Goal: Task Accomplishment & Management: Manage account settings

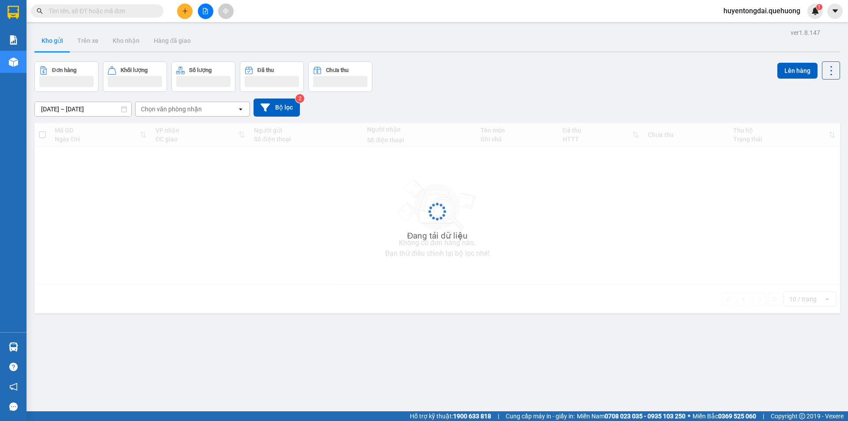
click at [81, 11] on input "text" at bounding box center [101, 11] width 104 height 10
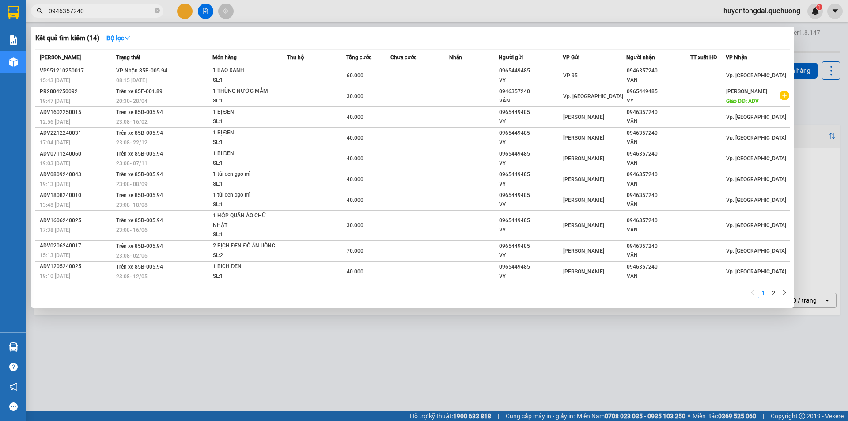
drag, startPoint x: 85, startPoint y: 12, endPoint x: 57, endPoint y: -3, distance: 31.8
click at [57, 0] on html "Kết quả tìm kiếm ( 14 ) Bộ lọc Mã ĐH Trạng thái Món hàng Thu hộ Tổng cước Chưa …" at bounding box center [424, 210] width 848 height 421
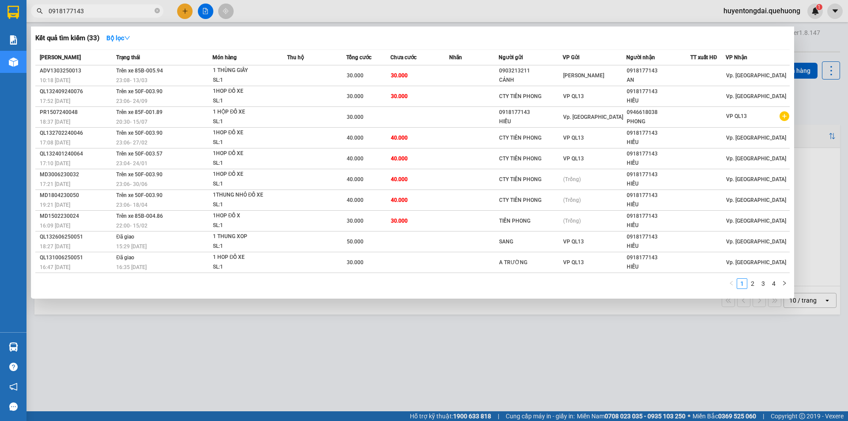
type input "0918177143"
drag, startPoint x: 84, startPoint y: 12, endPoint x: 43, endPoint y: 8, distance: 40.9
click at [43, 8] on span "0918177143" at bounding box center [97, 10] width 133 height 13
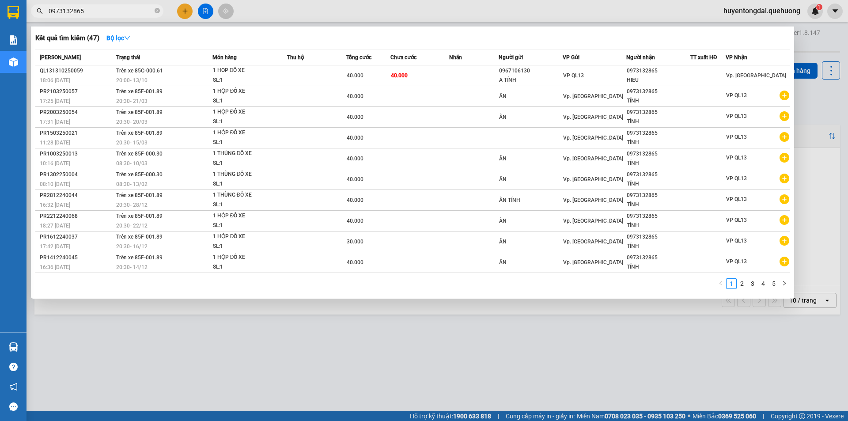
type input "0973132865"
drag, startPoint x: 85, startPoint y: 12, endPoint x: 42, endPoint y: 0, distance: 44.6
click at [38, 4] on div "Kết quả tìm kiếm ( 47 ) Bộ lọc Mã ĐH Trạng thái Món hàng Thu hộ Tổng cước Chưa …" at bounding box center [86, 11] width 172 height 15
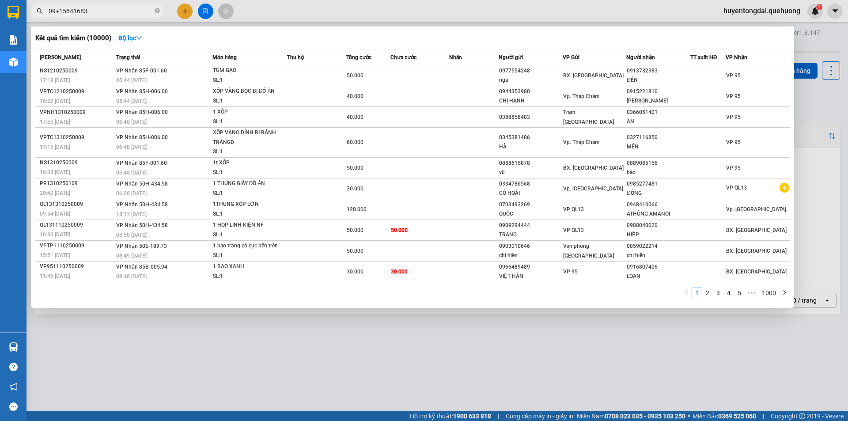
drag, startPoint x: 58, startPoint y: 10, endPoint x: 46, endPoint y: 4, distance: 13.5
click at [46, 6] on span "09+15841683" at bounding box center [97, 10] width 133 height 13
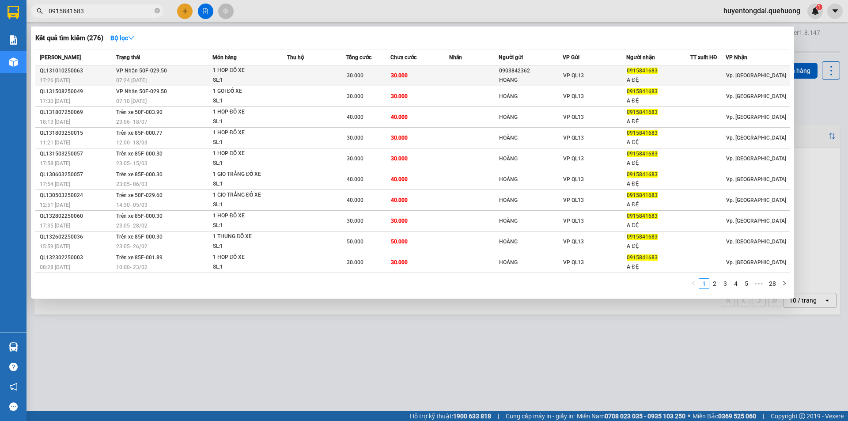
type input "0915841683"
click at [613, 72] on div "VP QL13" at bounding box center [594, 76] width 63 height 10
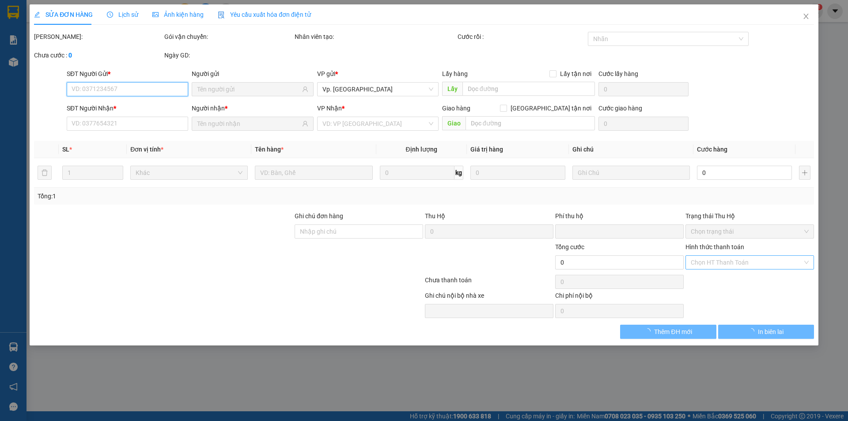
type input "0903842362"
type input "HOANG"
type input "0915841683"
type input "A ĐỆ"
type input "0"
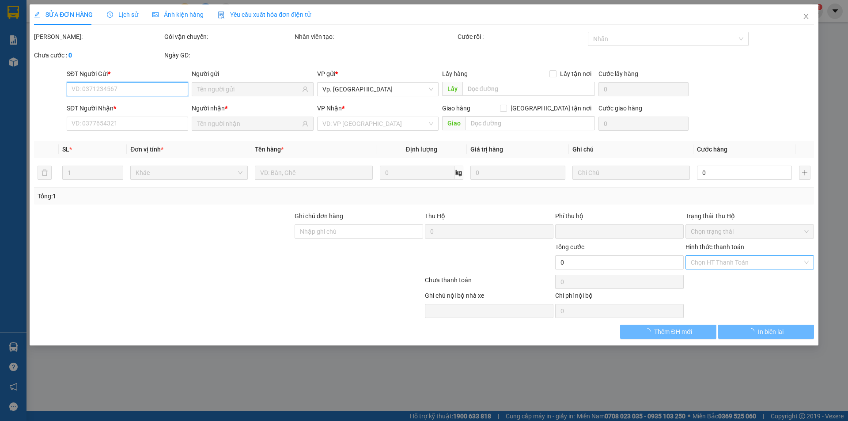
type input "30.000"
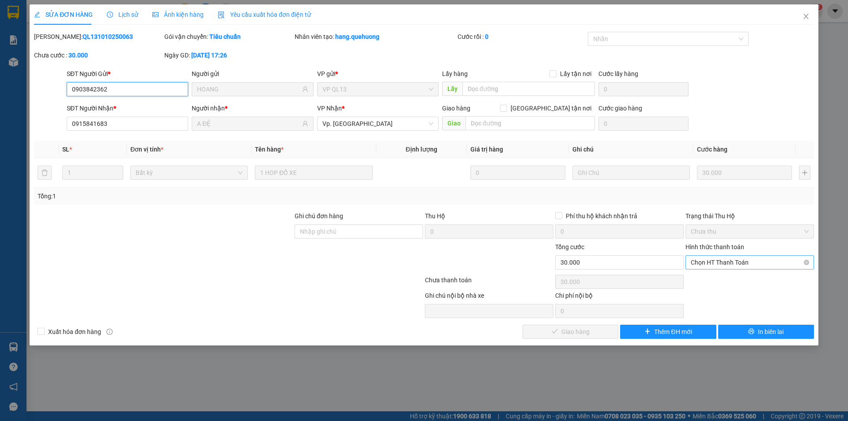
click at [724, 262] on span "Chọn HT Thanh Toán" at bounding box center [750, 262] width 118 height 13
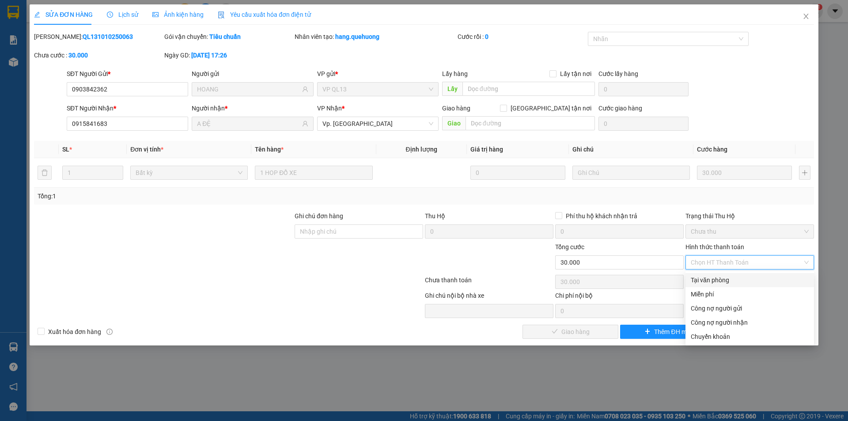
click at [730, 278] on div "Tại văn phòng" at bounding box center [750, 280] width 118 height 10
type input "0"
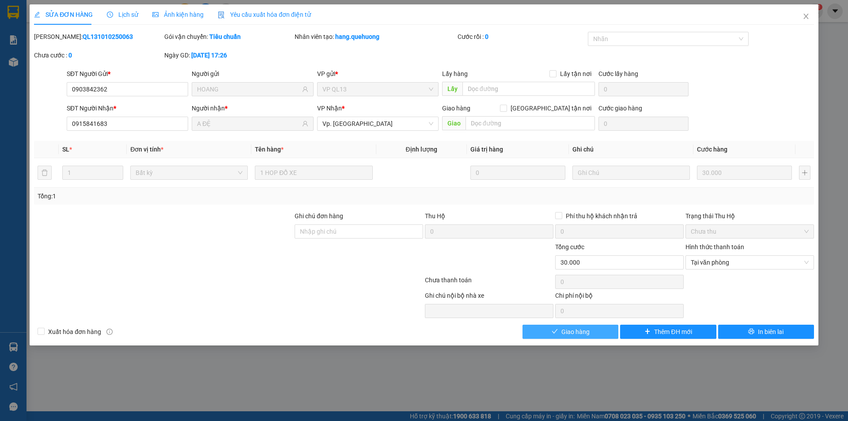
click at [590, 330] on button "Giao hàng" at bounding box center [571, 332] width 96 height 14
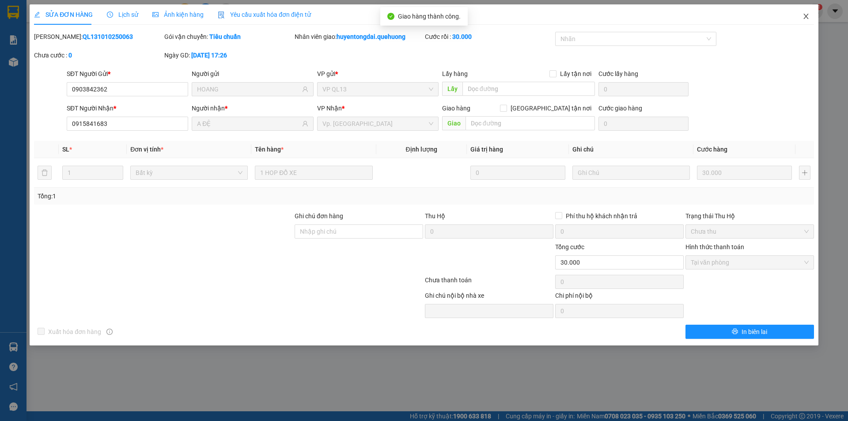
click at [804, 17] on icon "close" at bounding box center [806, 16] width 7 height 7
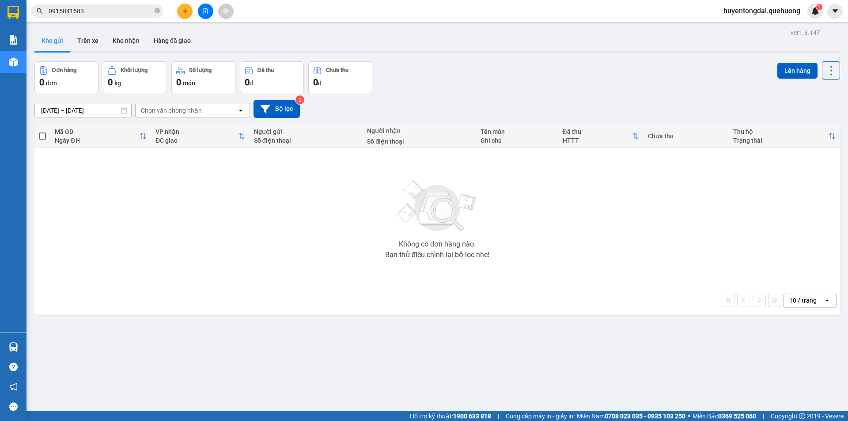
click at [210, 8] on button at bounding box center [205, 11] width 15 height 15
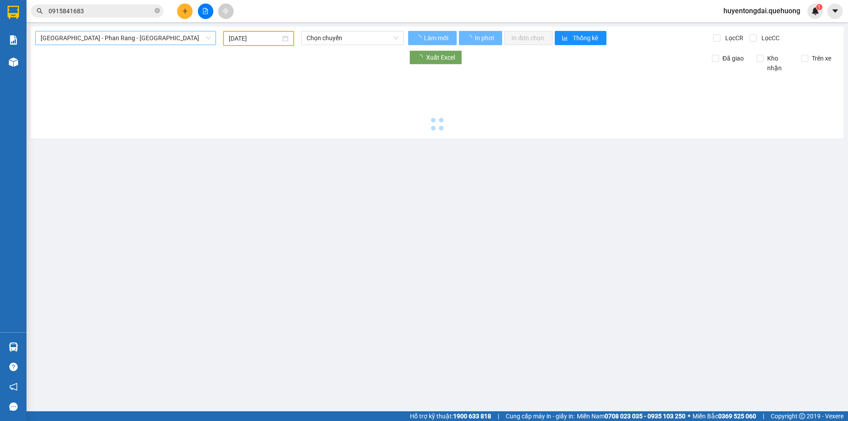
type input "[DATE]"
click at [164, 34] on span "[GEOGRAPHIC_DATA] - [PERSON_NAME] Rang - [GEOGRAPHIC_DATA]" at bounding box center [126, 37] width 170 height 13
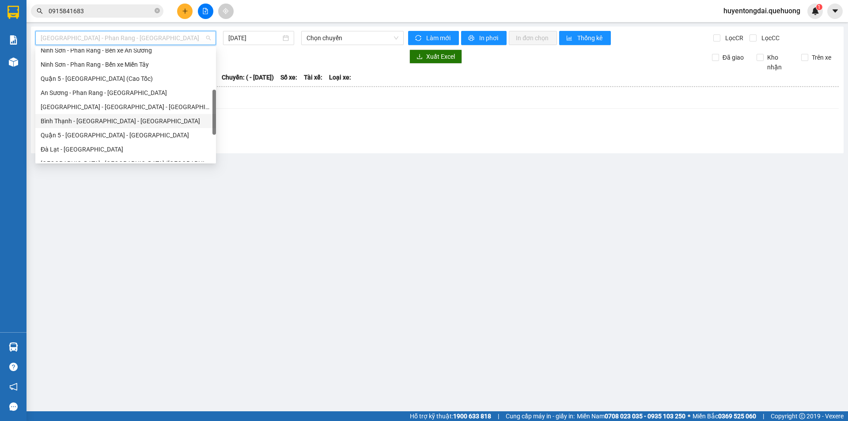
scroll to position [240, 0]
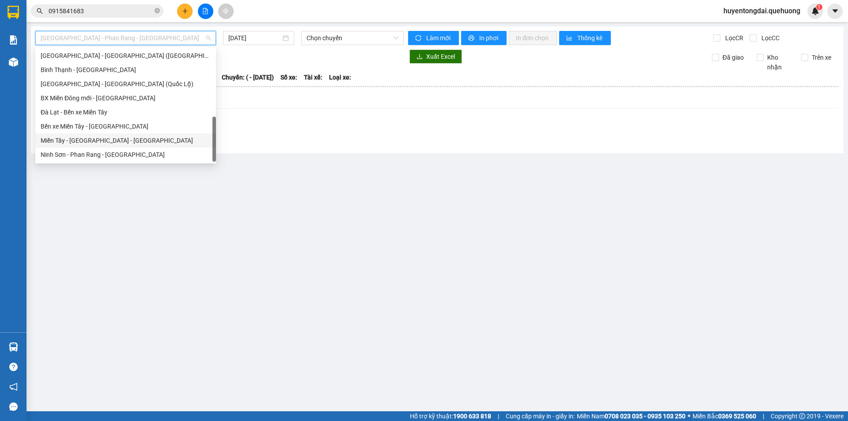
click at [115, 142] on div "[PERSON_NAME][GEOGRAPHIC_DATA] - [GEOGRAPHIC_DATA]" at bounding box center [126, 141] width 170 height 10
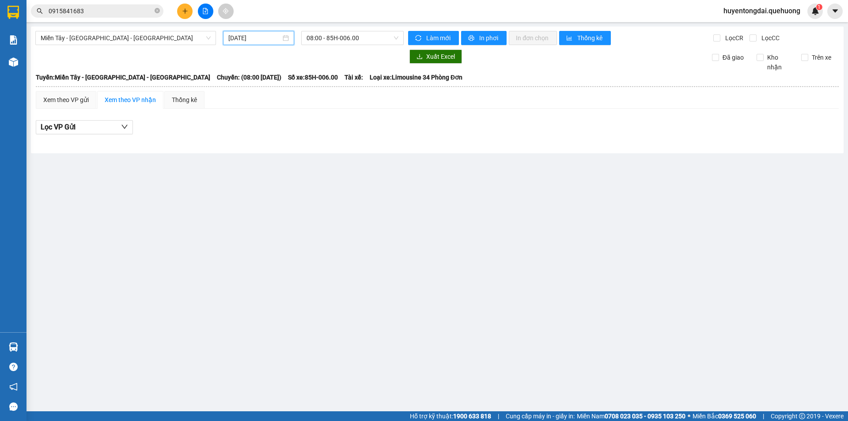
click at [247, 41] on input "[DATE]" at bounding box center [254, 38] width 53 height 10
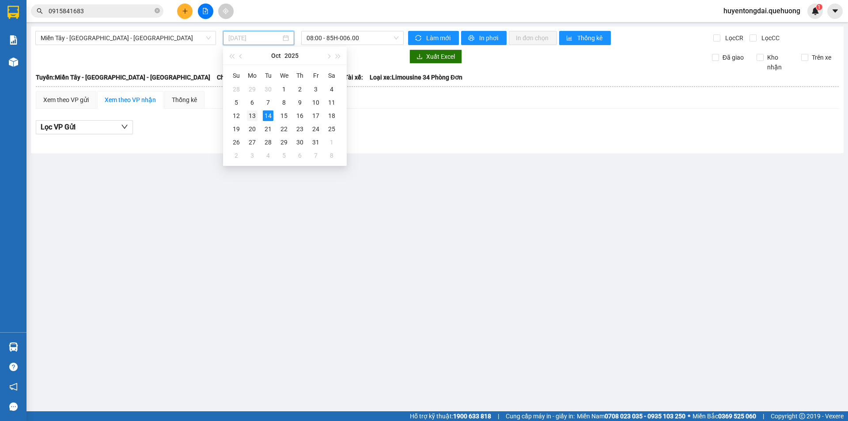
click at [252, 118] on div "13" at bounding box center [252, 115] width 11 height 11
type input "[DATE]"
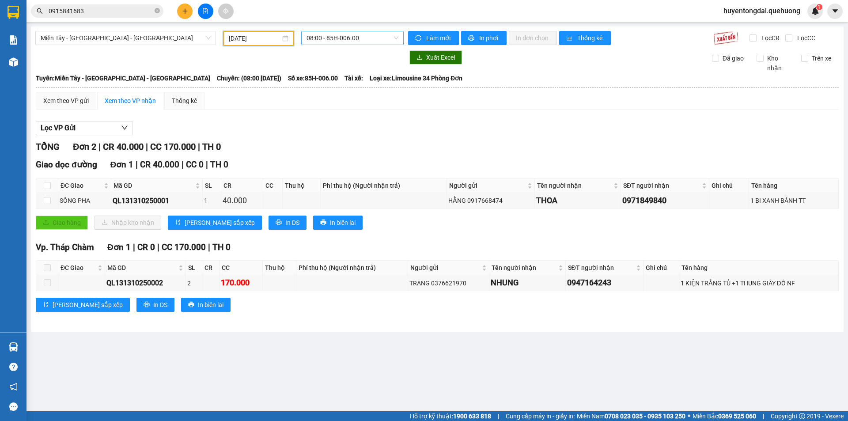
click at [340, 40] on span "08:00 - 85H-006.00" at bounding box center [353, 37] width 92 height 13
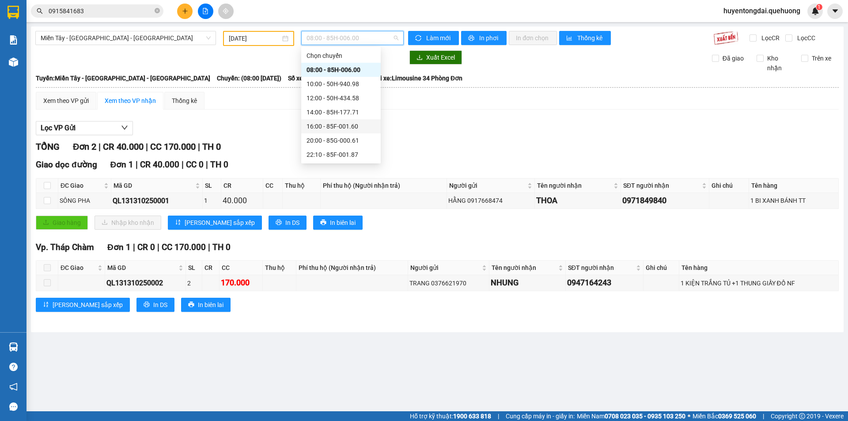
scroll to position [85, 0]
click at [323, 49] on div "20:00 - 85G-000.61" at bounding box center [341, 56] width 80 height 14
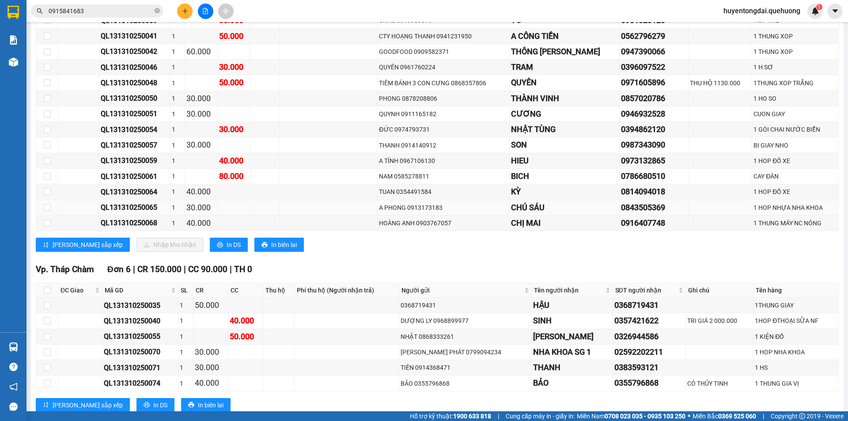
scroll to position [177, 0]
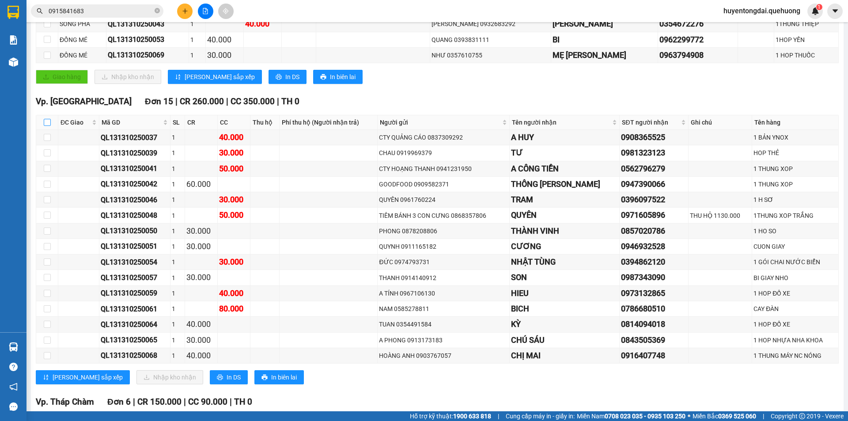
click at [50, 123] on input "checkbox" at bounding box center [47, 122] width 7 height 7
checkbox input "true"
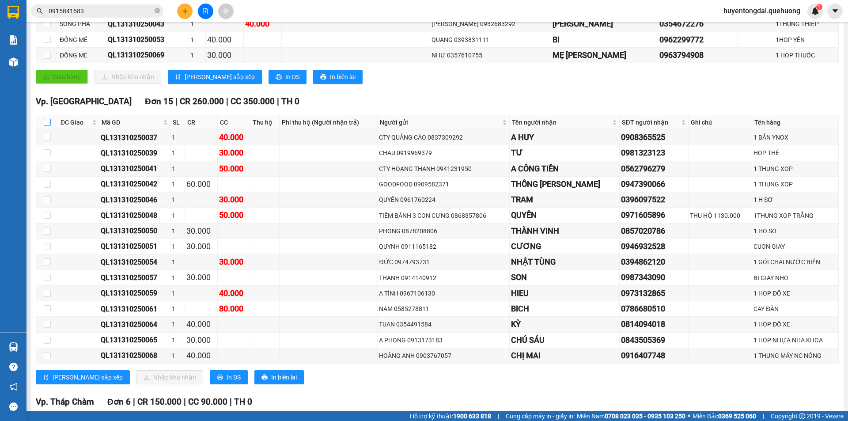
checkbox input "true"
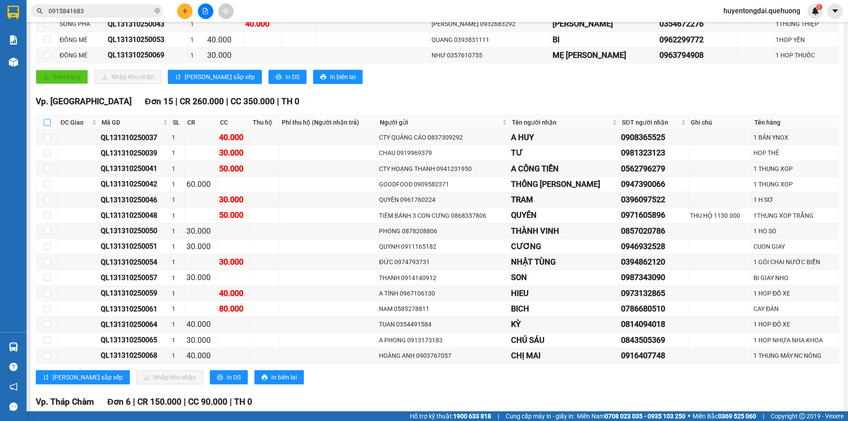
checkbox input "true"
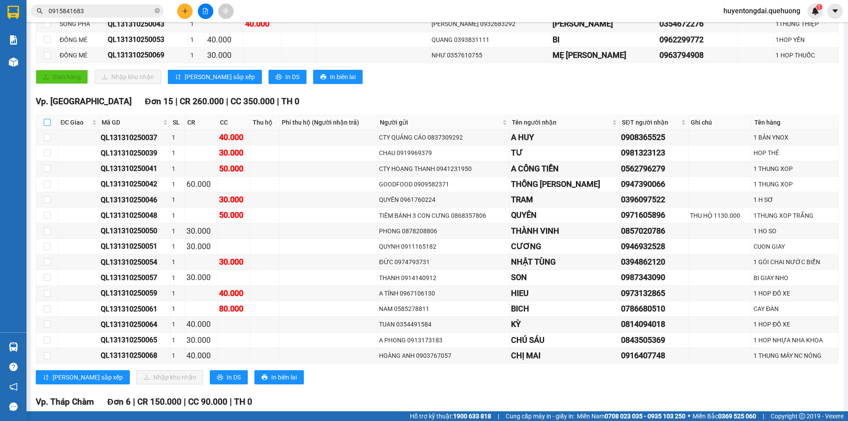
checkbox input "true"
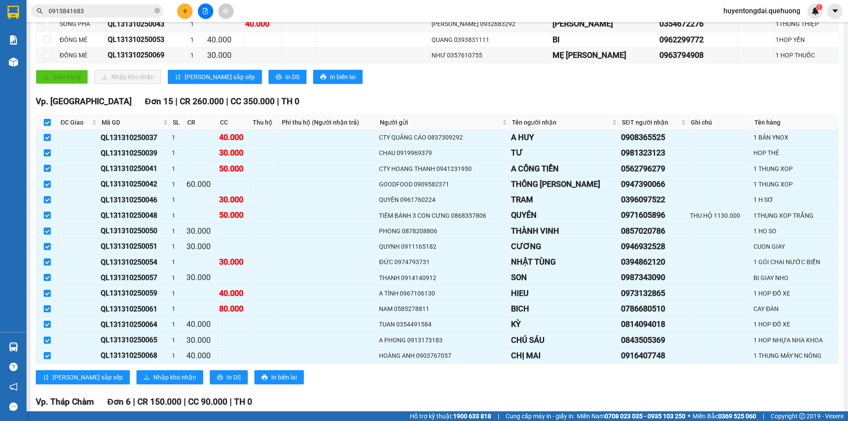
scroll to position [265, 0]
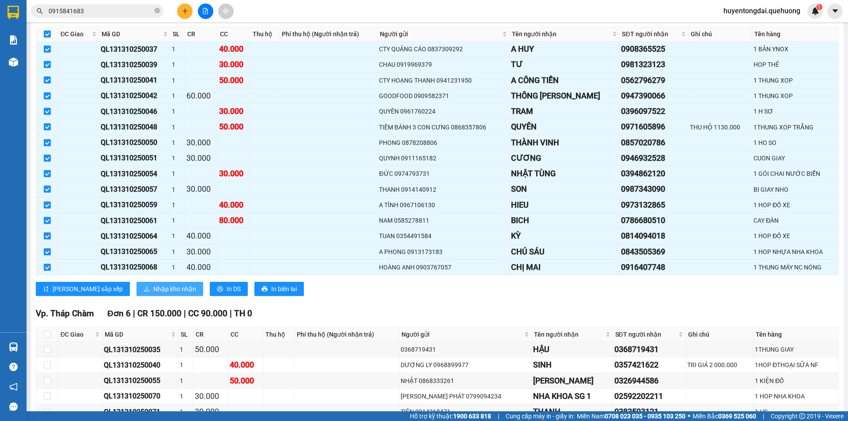
click at [153, 286] on span "Nhập kho nhận" at bounding box center [174, 289] width 43 height 10
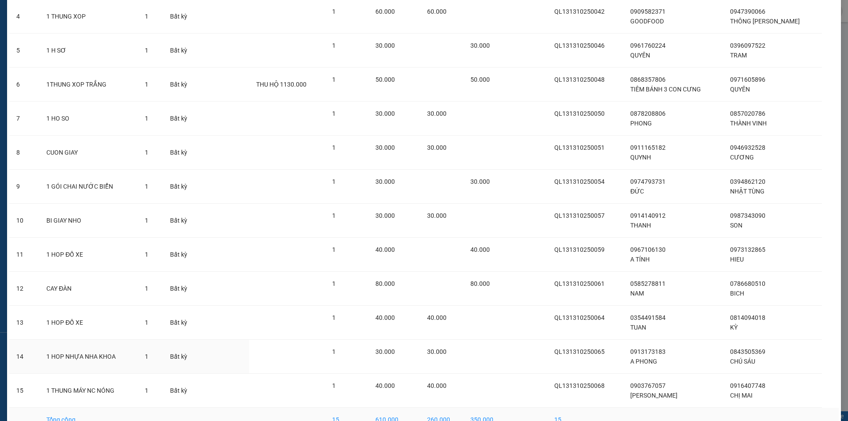
scroll to position [228, 0]
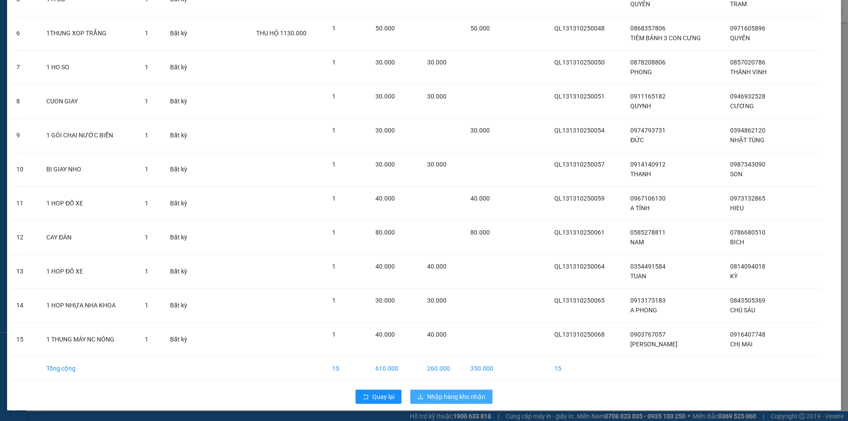
click at [441, 394] on span "Nhập hàng kho nhận" at bounding box center [456, 397] width 58 height 10
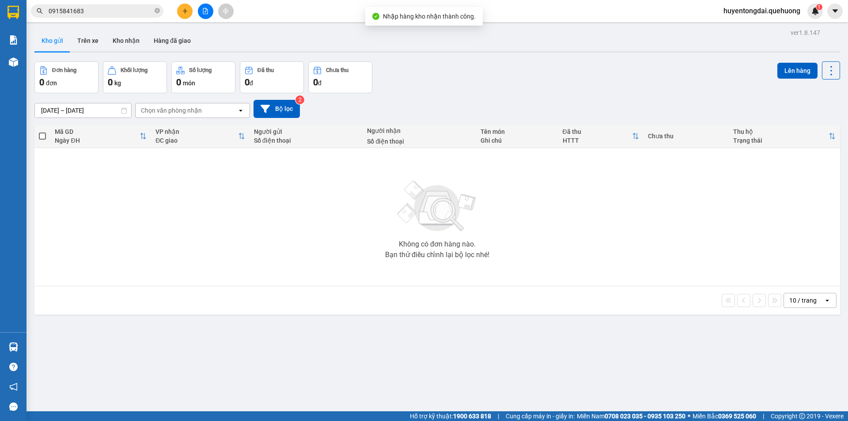
click at [206, 17] on button at bounding box center [205, 11] width 15 height 15
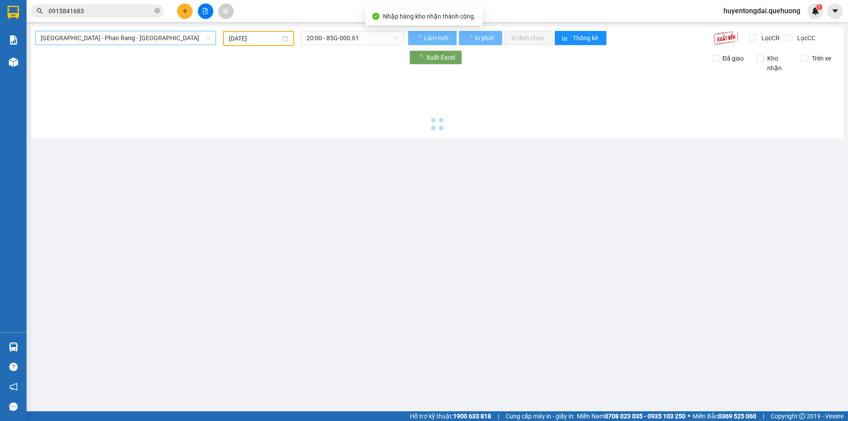
type input "[DATE]"
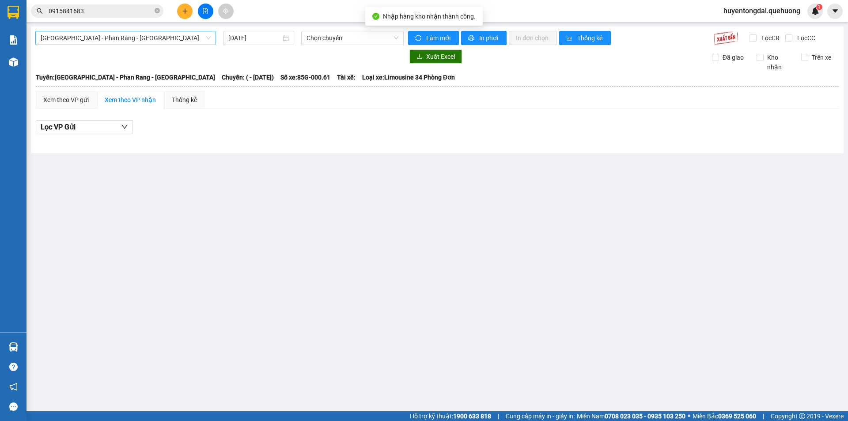
click at [154, 42] on span "[GEOGRAPHIC_DATA] - [PERSON_NAME] Rang - [GEOGRAPHIC_DATA]" at bounding box center [126, 37] width 170 height 13
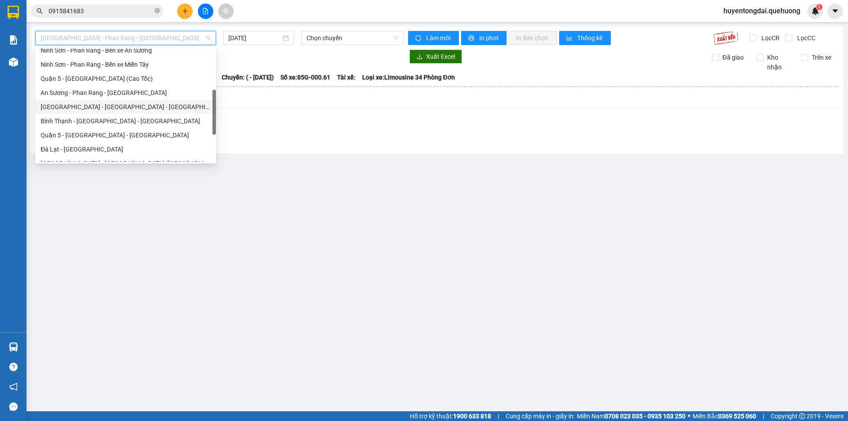
scroll to position [240, 0]
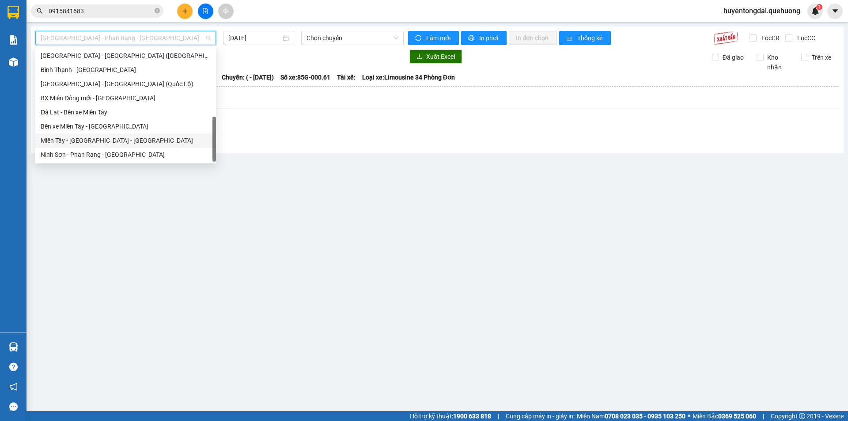
click at [118, 137] on div "[PERSON_NAME][GEOGRAPHIC_DATA] - [GEOGRAPHIC_DATA]" at bounding box center [126, 141] width 170 height 10
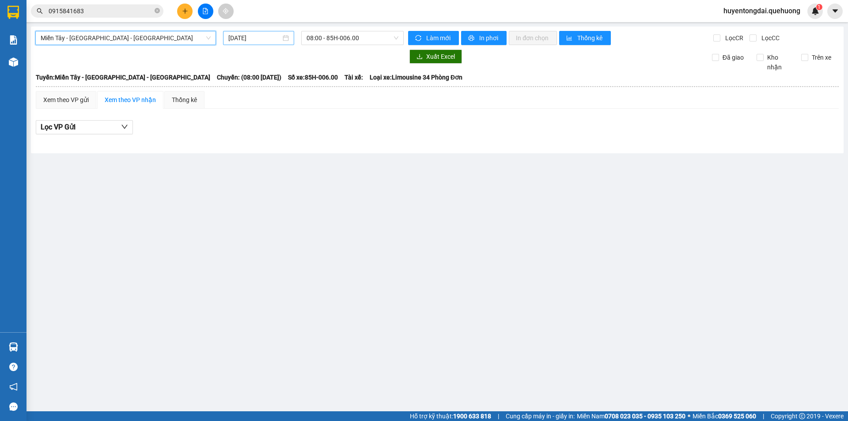
click at [229, 42] on input "[DATE]" at bounding box center [254, 38] width 53 height 10
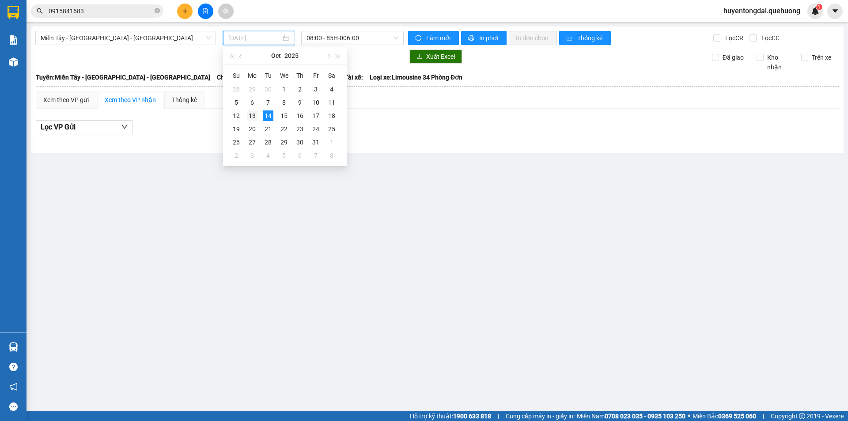
click at [250, 118] on div "13" at bounding box center [252, 115] width 11 height 11
type input "[DATE]"
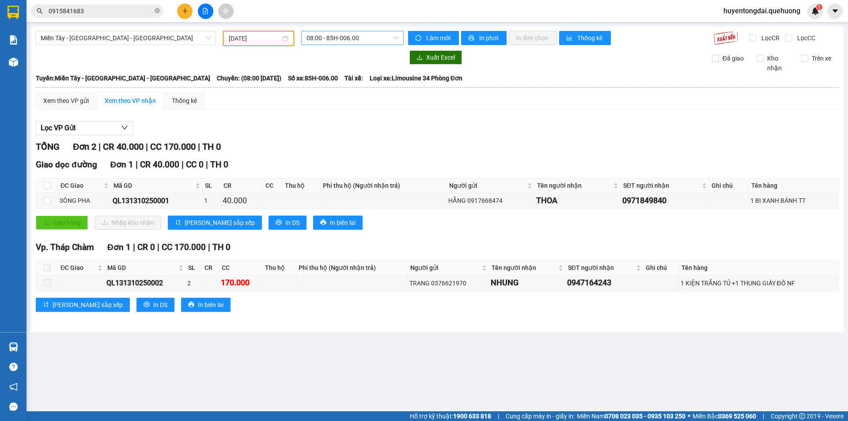
click at [318, 44] on span "08:00 - 85H-006.00" at bounding box center [353, 37] width 92 height 13
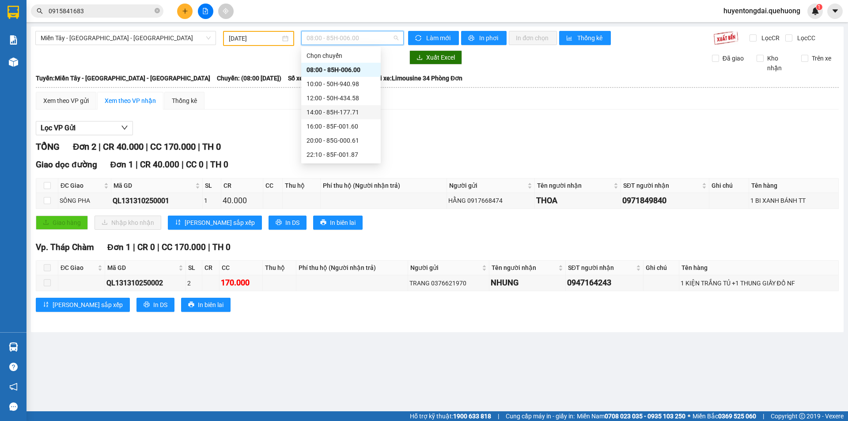
click at [323, 114] on div "14:00 - 85H-177.71" at bounding box center [341, 112] width 69 height 10
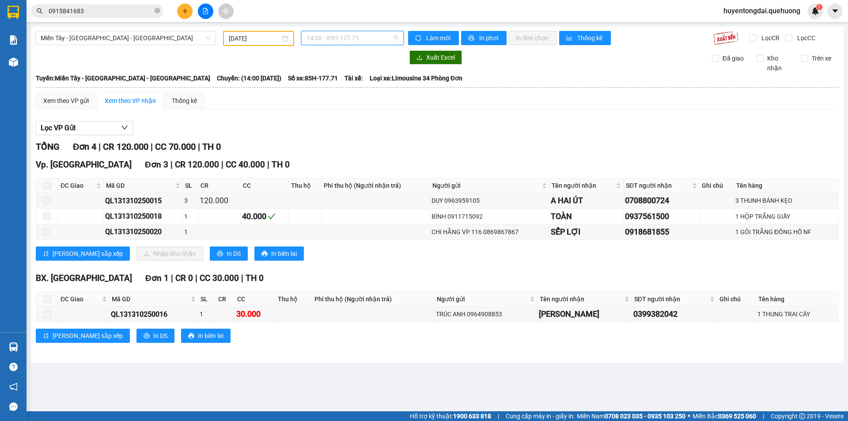
click at [343, 41] on span "14:00 - 85H-177.71" at bounding box center [353, 37] width 92 height 13
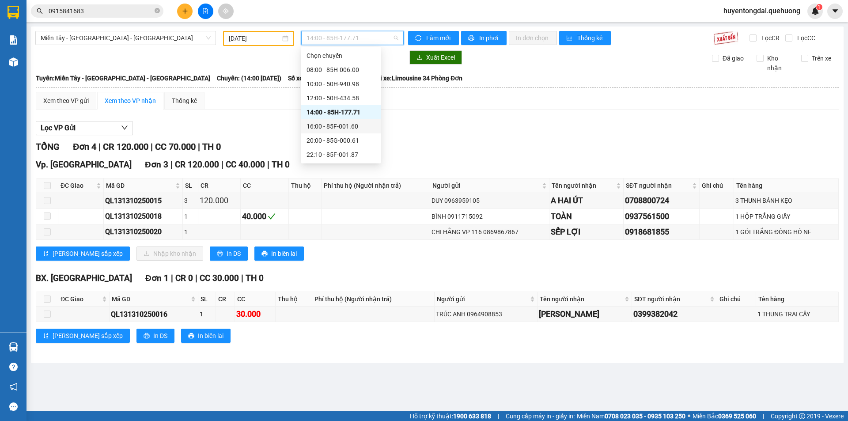
click at [331, 126] on div "16:00 - 85F-001.60" at bounding box center [341, 127] width 69 height 10
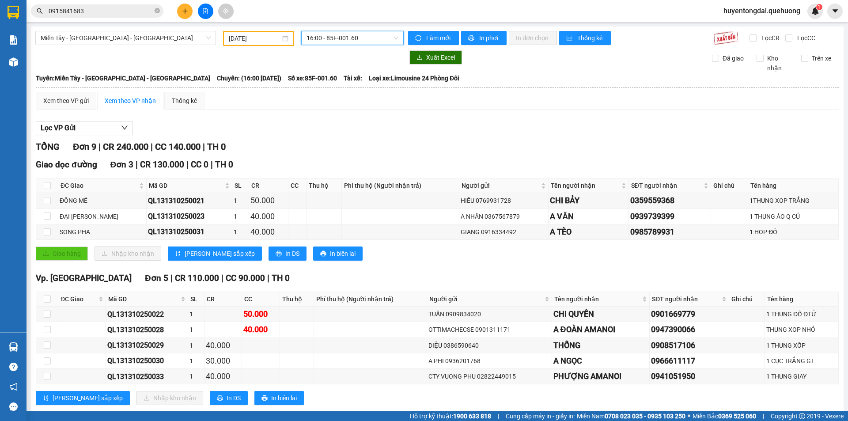
scroll to position [101, 0]
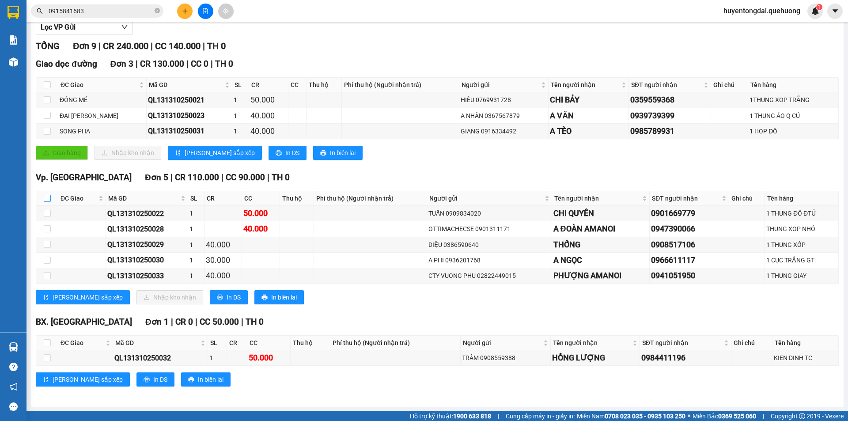
click at [47, 200] on input "checkbox" at bounding box center [47, 198] width 7 height 7
checkbox input "true"
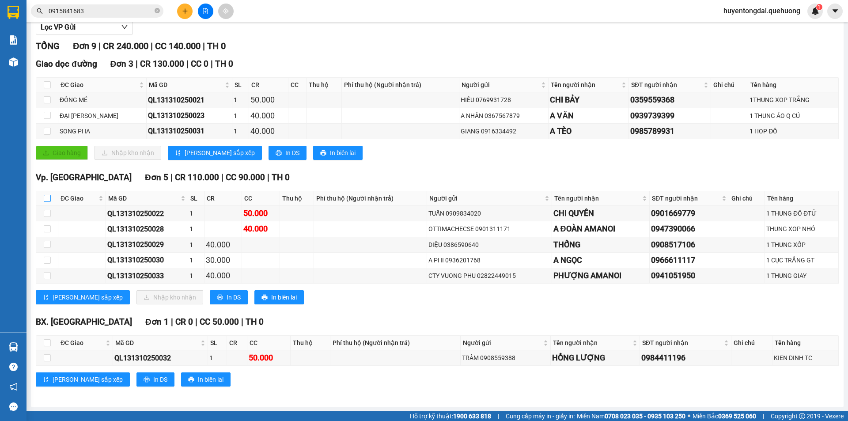
checkbox input "true"
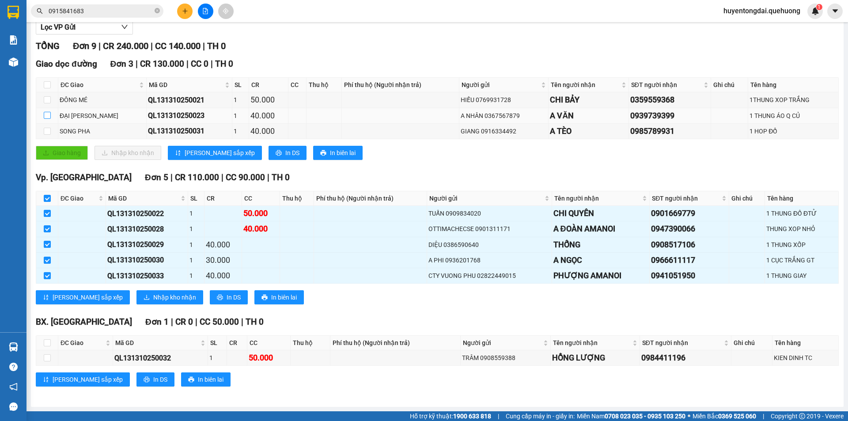
click at [47, 114] on input "checkbox" at bounding box center [47, 115] width 7 height 7
checkbox input "true"
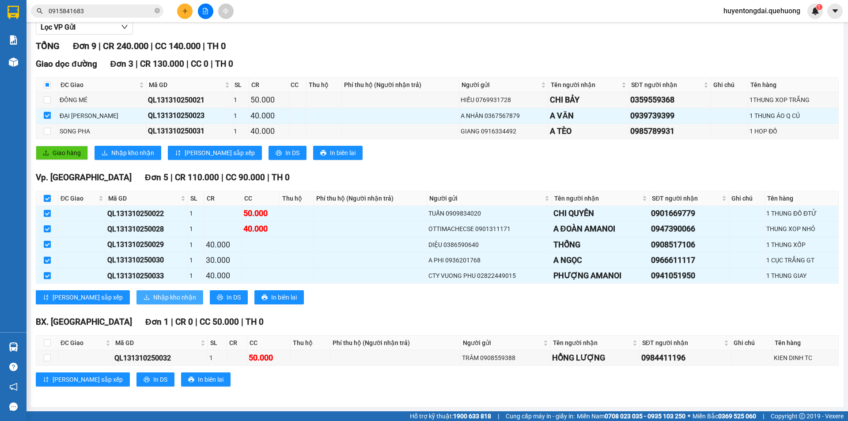
click at [153, 298] on span "Nhập kho nhận" at bounding box center [174, 298] width 43 height 10
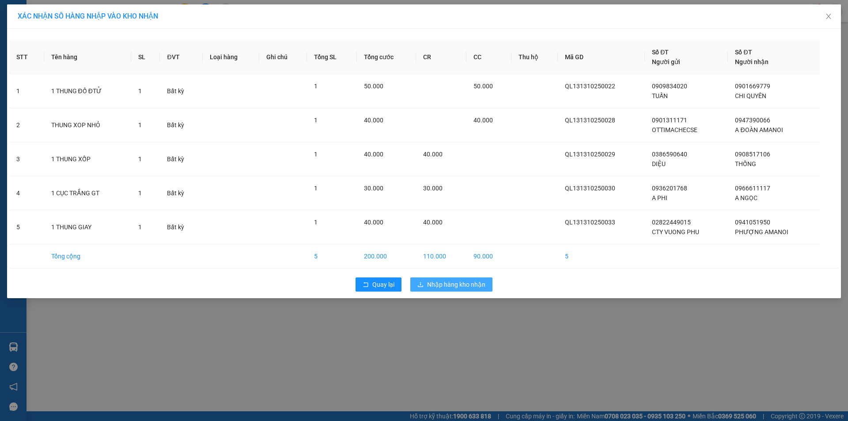
click at [482, 283] on span "Nhập hàng kho nhận" at bounding box center [456, 285] width 58 height 10
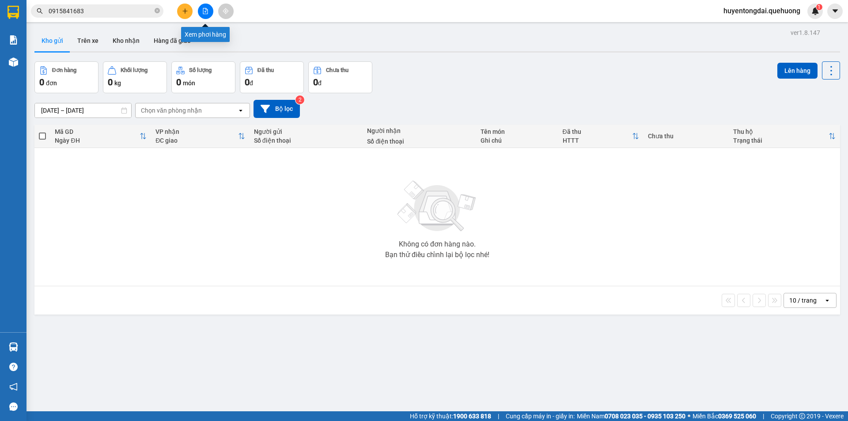
click at [207, 10] on icon "file-add" at bounding box center [205, 11] width 5 height 6
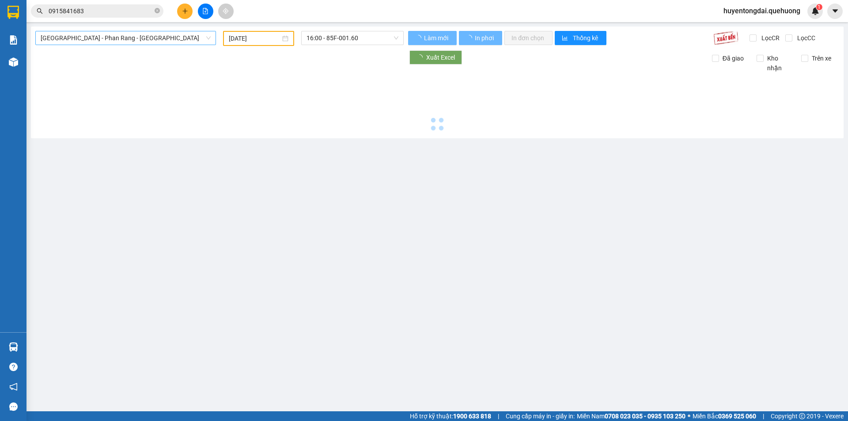
type input "[DATE]"
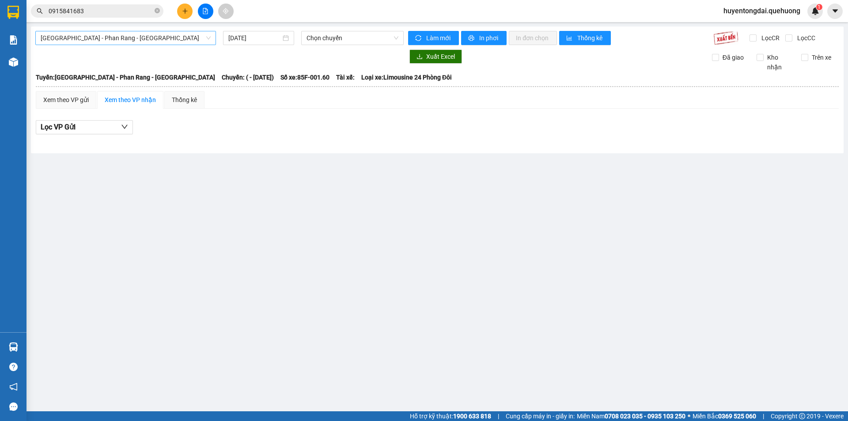
click at [131, 38] on span "[GEOGRAPHIC_DATA] - [PERSON_NAME] Rang - [GEOGRAPHIC_DATA]" at bounding box center [126, 37] width 170 height 13
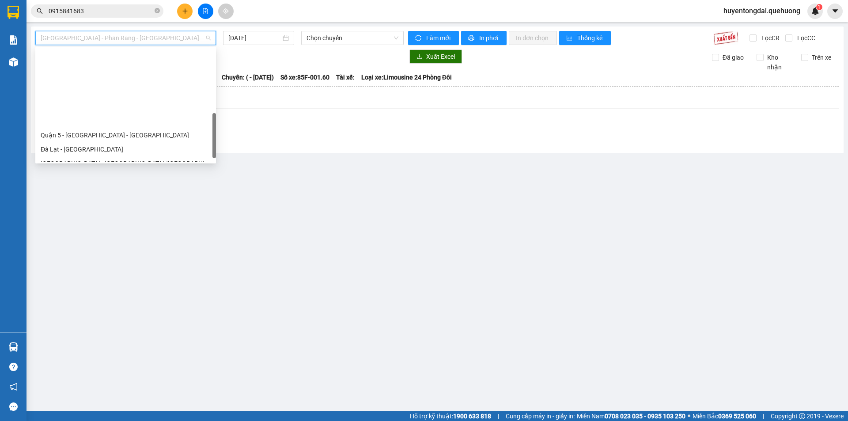
scroll to position [240, 0]
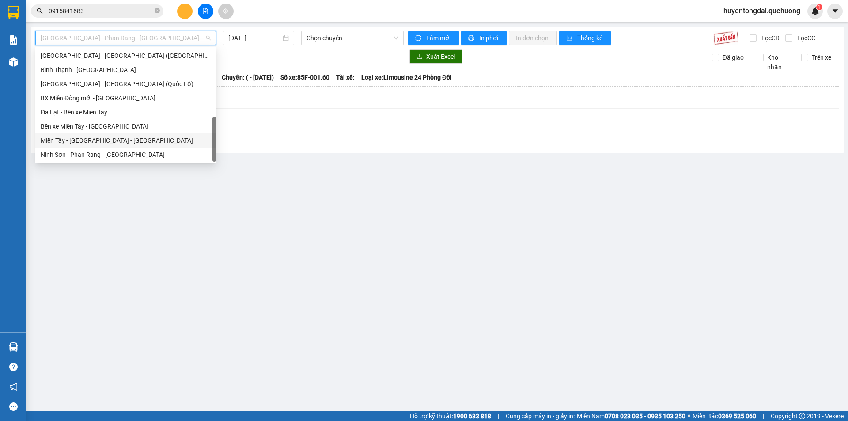
click at [72, 139] on div "[PERSON_NAME][GEOGRAPHIC_DATA] - [GEOGRAPHIC_DATA]" at bounding box center [126, 141] width 170 height 10
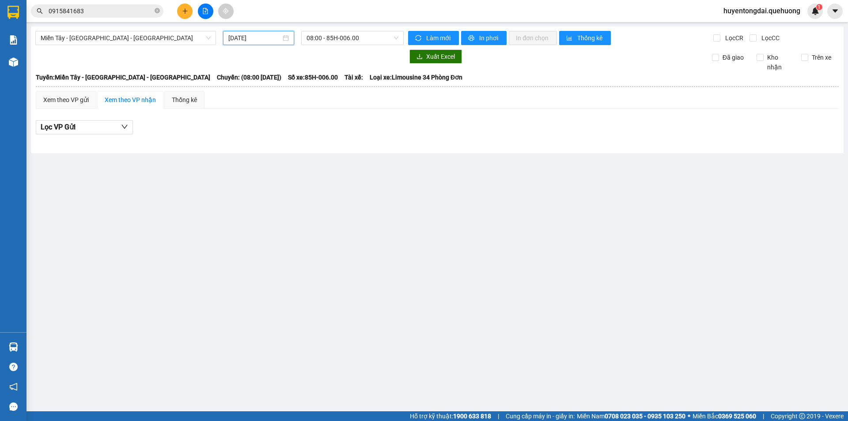
click at [247, 36] on input "[DATE]" at bounding box center [254, 38] width 53 height 10
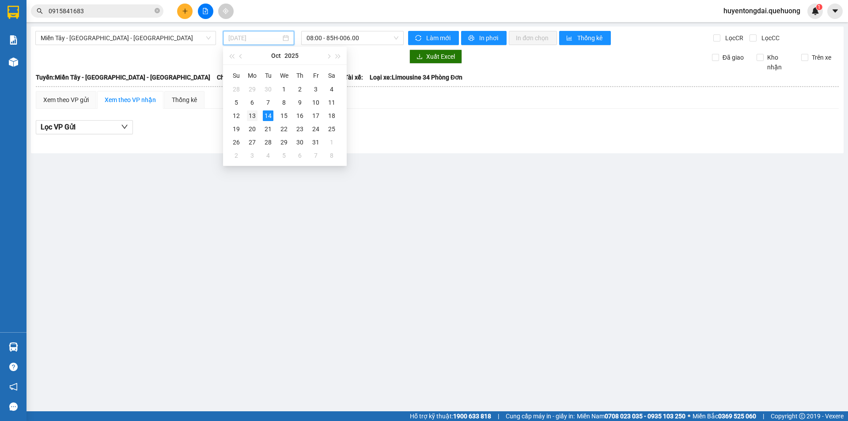
click at [255, 115] on div "13" at bounding box center [252, 115] width 11 height 11
type input "[DATE]"
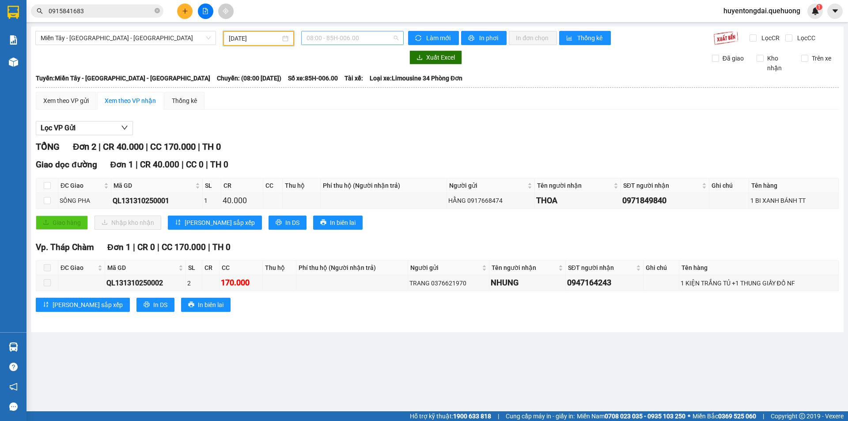
click at [347, 36] on span "08:00 - 85H-006.00" at bounding box center [353, 37] width 92 height 13
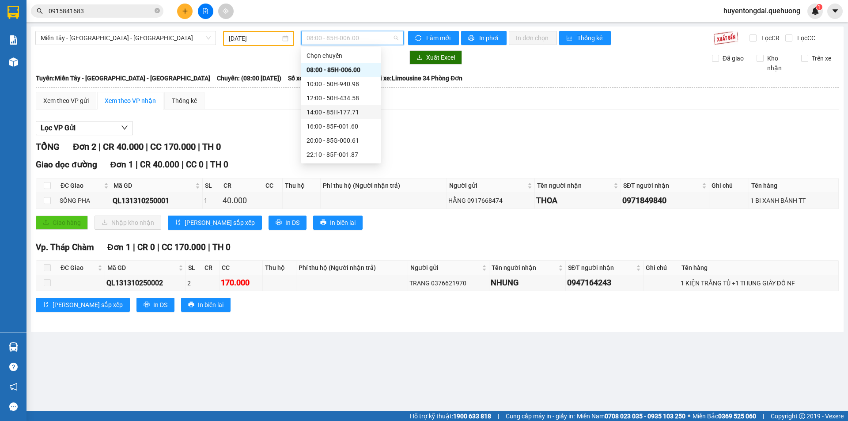
scroll to position [85, 0]
click at [329, 106] on div "23:06 - 50E-189.73" at bounding box center [341, 112] width 80 height 14
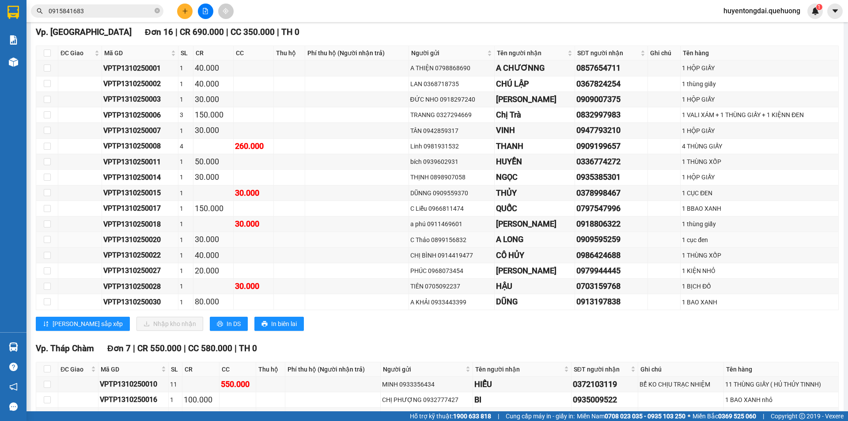
scroll to position [44, 0]
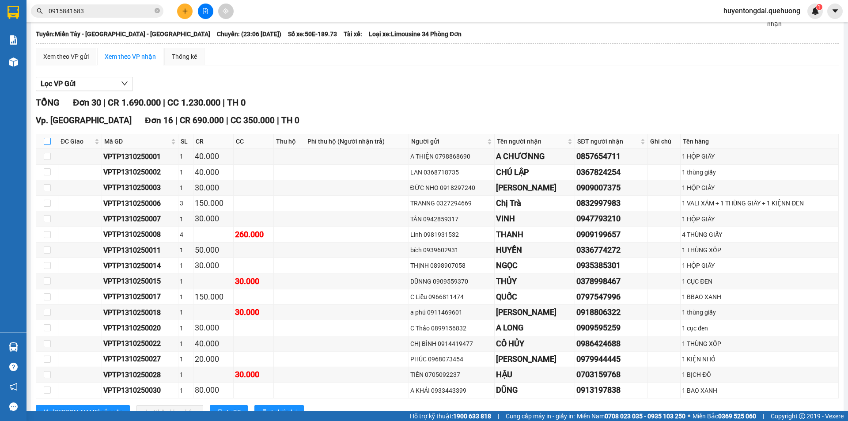
click at [49, 141] on input "checkbox" at bounding box center [47, 141] width 7 height 7
checkbox input "true"
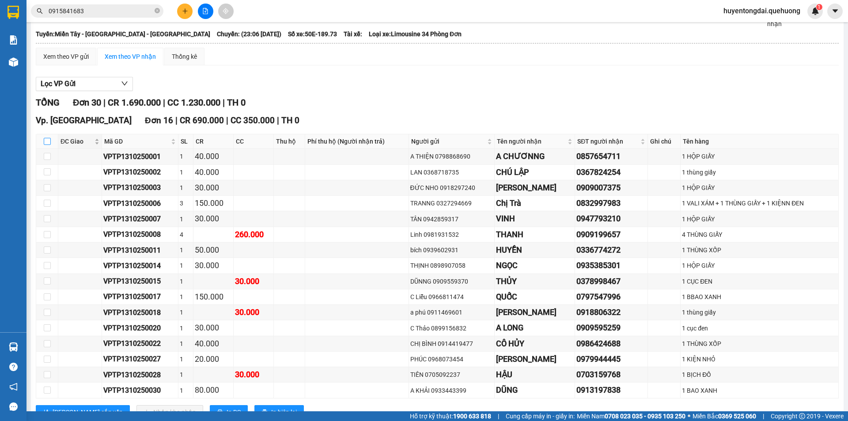
checkbox input "true"
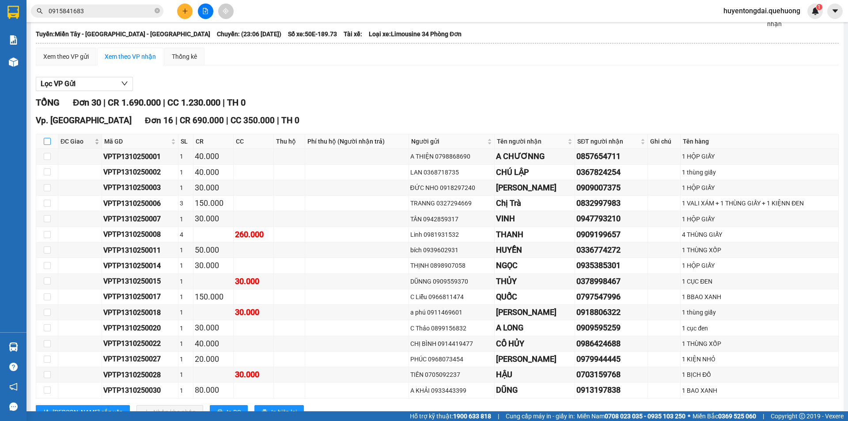
checkbox input "true"
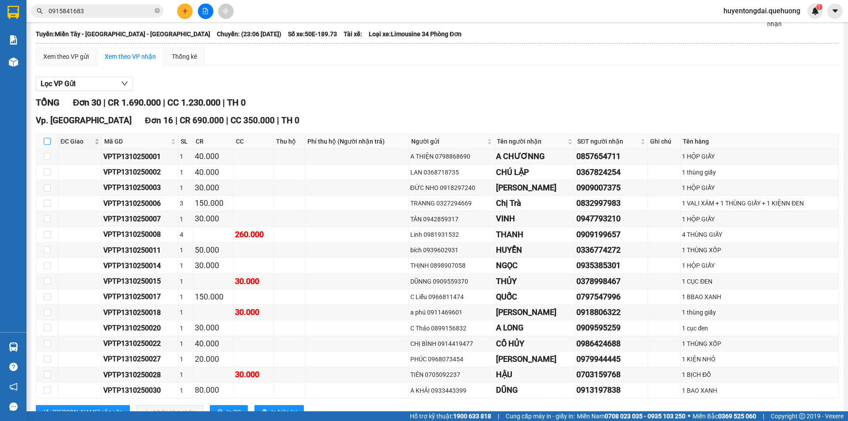
checkbox input "true"
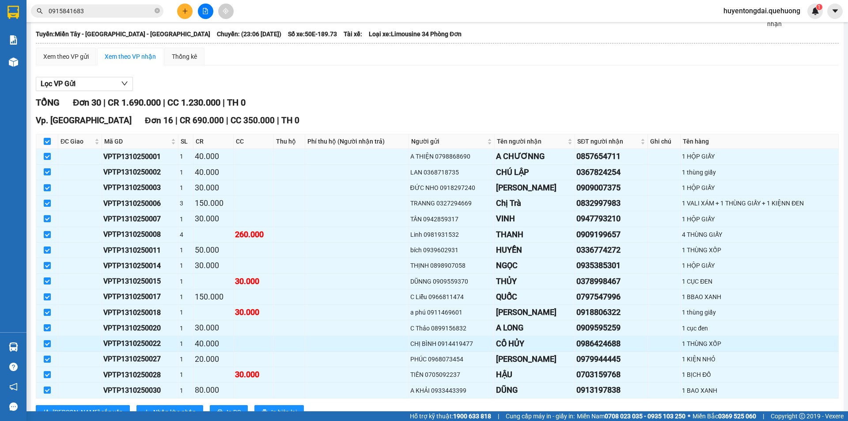
scroll to position [88, 0]
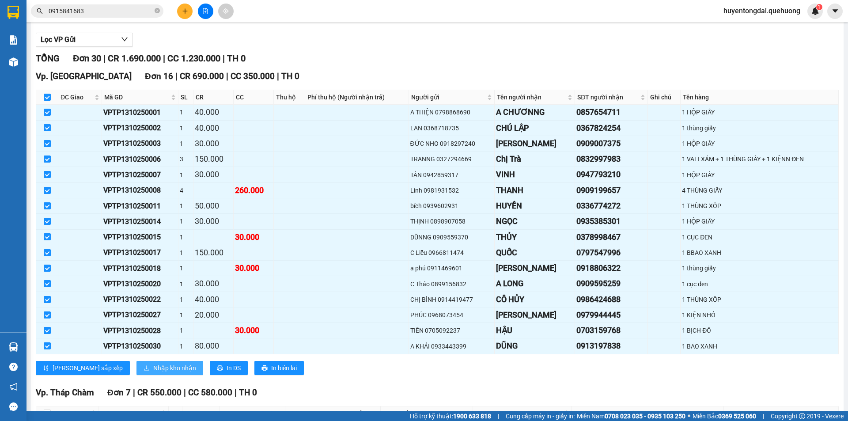
click at [137, 374] on button "Nhập kho nhận" at bounding box center [170, 368] width 67 height 14
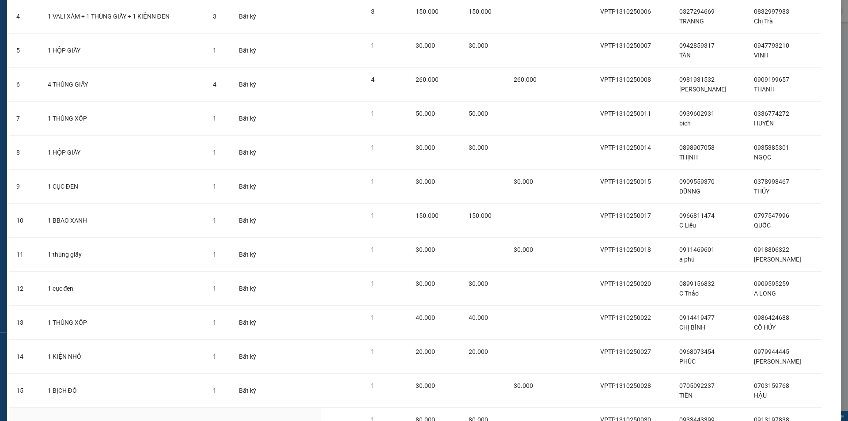
scroll to position [262, 0]
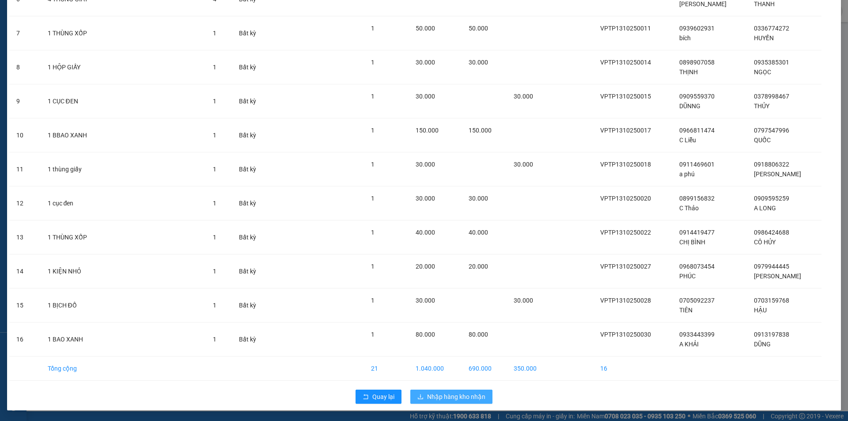
click at [445, 398] on span "Nhập hàng kho nhận" at bounding box center [456, 397] width 58 height 10
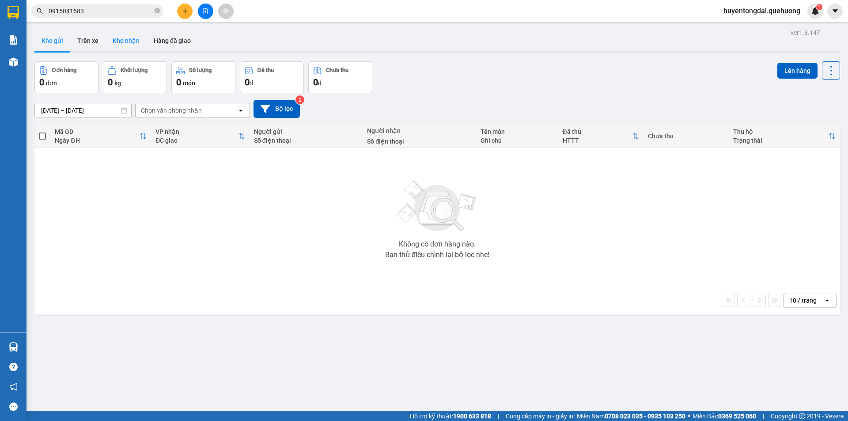
click at [137, 35] on button "Kho nhận" at bounding box center [126, 40] width 41 height 21
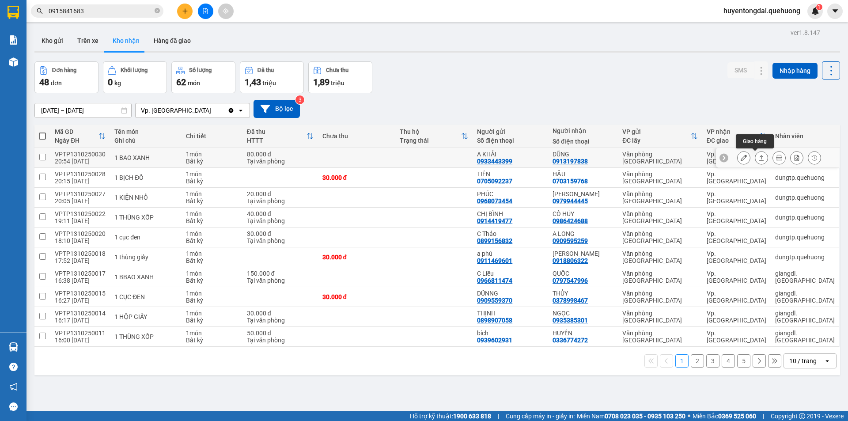
click at [760, 160] on icon at bounding box center [762, 157] width 5 height 5
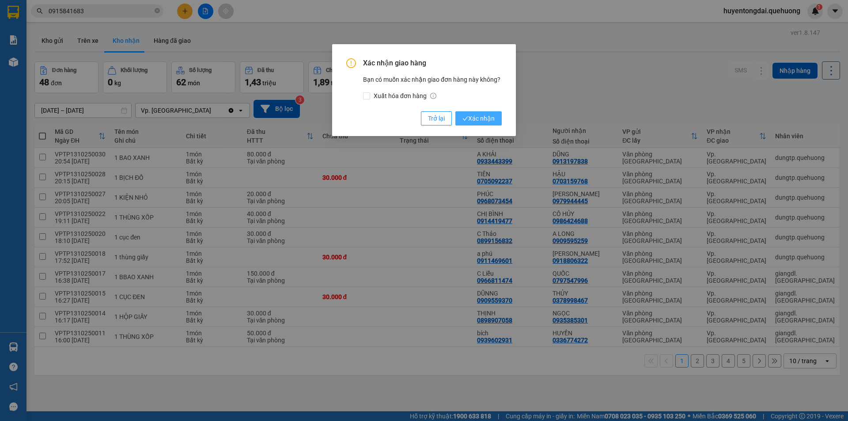
click at [490, 115] on span "Xác nhận" at bounding box center [479, 119] width 32 height 10
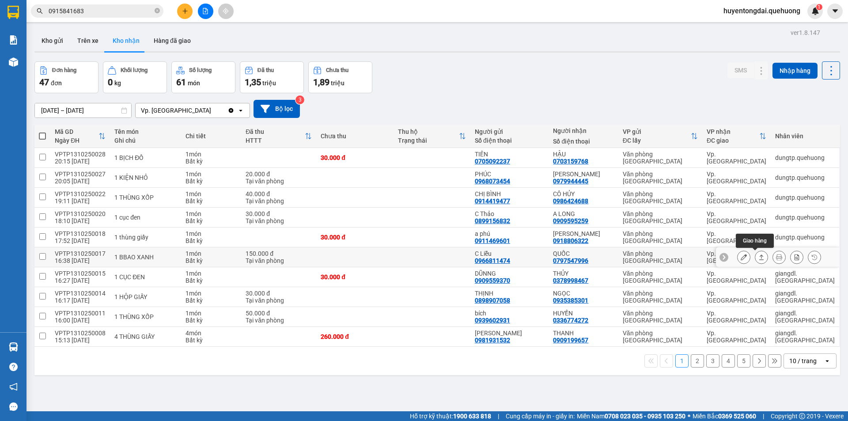
click at [758, 257] on button at bounding box center [762, 257] width 12 height 15
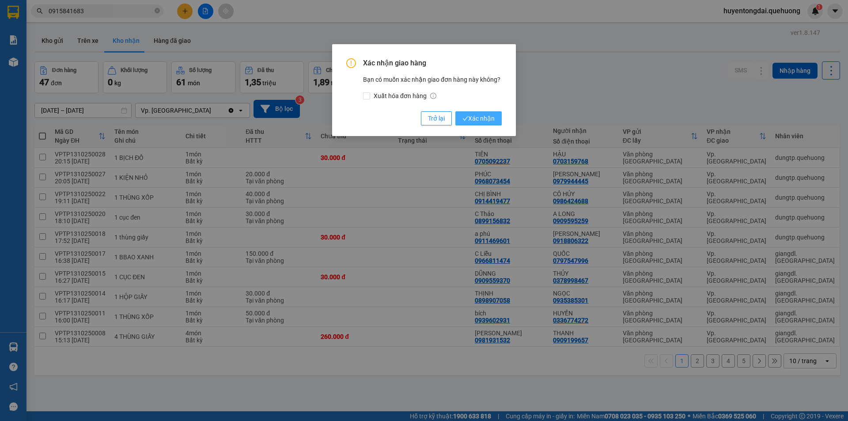
click at [491, 119] on span "Xác nhận" at bounding box center [479, 119] width 32 height 10
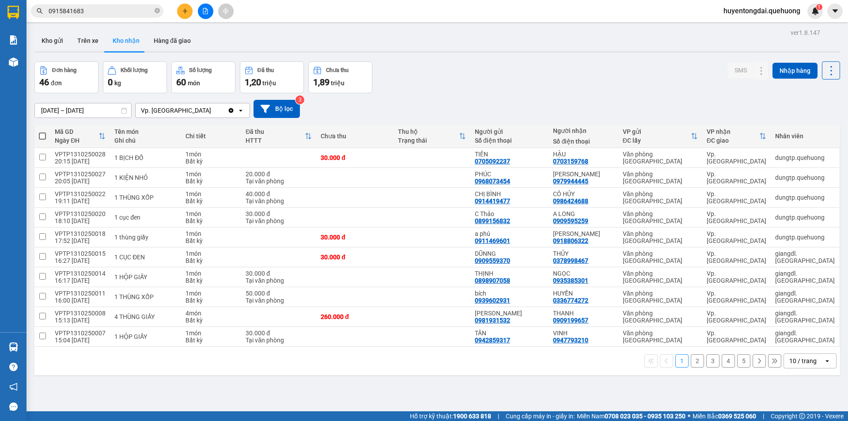
click at [192, 11] on button at bounding box center [184, 11] width 15 height 15
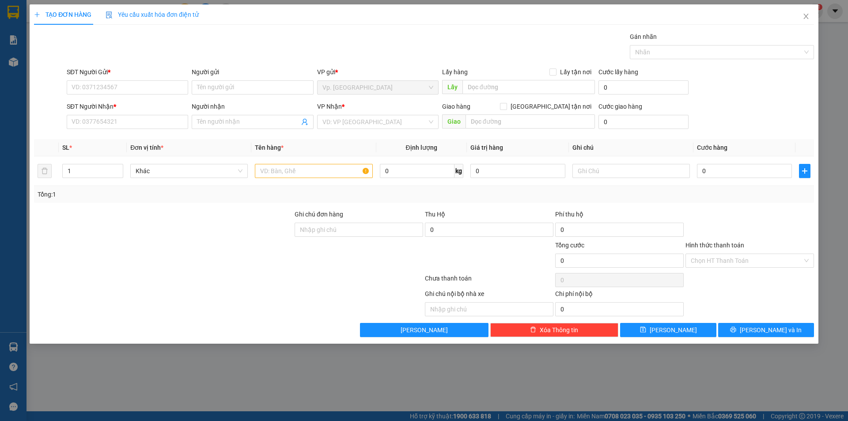
click at [143, 130] on div "SĐT Người Nhận * VD: 0377654321" at bounding box center [128, 117] width 122 height 31
click at [145, 126] on input "SĐT Người Nhận *" at bounding box center [128, 122] width 122 height 14
click at [148, 89] on input "SĐT Người Gửi *" at bounding box center [128, 87] width 122 height 14
type input "0377631499"
click at [131, 103] on div "0377631499 - A TÂM" at bounding box center [127, 105] width 111 height 10
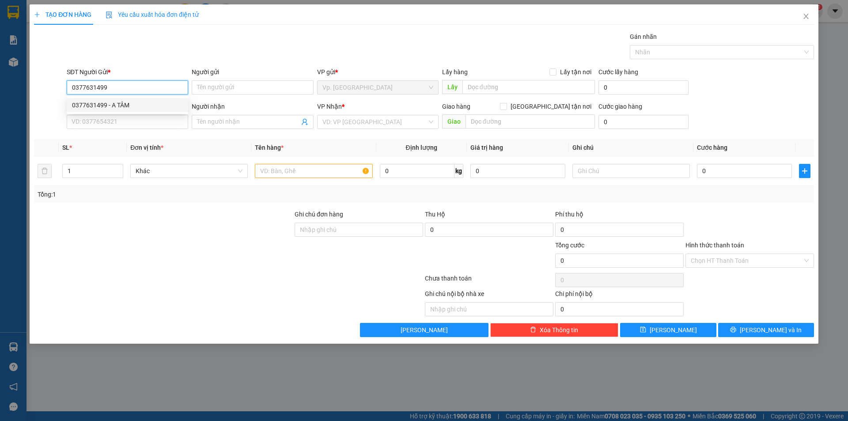
type input "A TÂM"
type input "0931800716"
type input "[PERSON_NAME]"
type input "50.000"
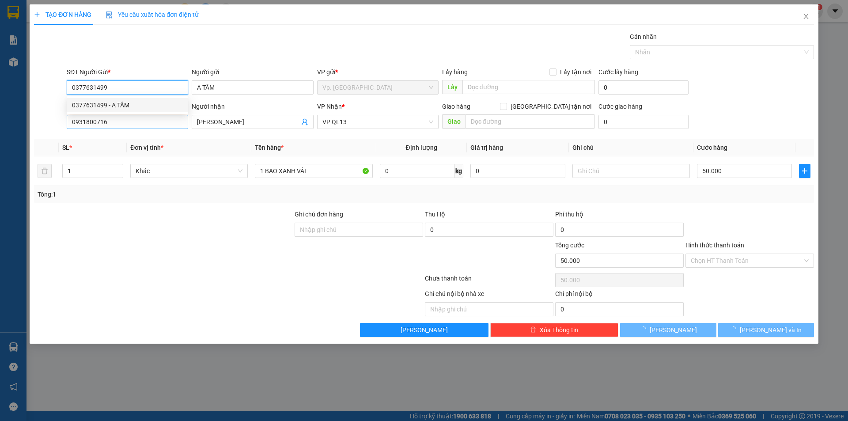
type input "0377631499"
click at [134, 122] on input "0931800716" at bounding box center [128, 122] width 122 height 14
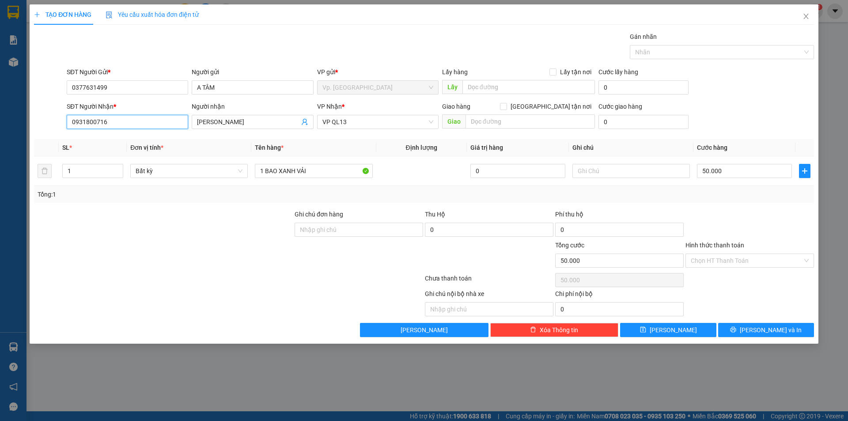
click at [134, 122] on input "0931800716" at bounding box center [128, 122] width 122 height 14
click at [132, 151] on div "0976552273 - [PERSON_NAME]" at bounding box center [127, 154] width 111 height 10
type input "0976552273"
type input "VÂN"
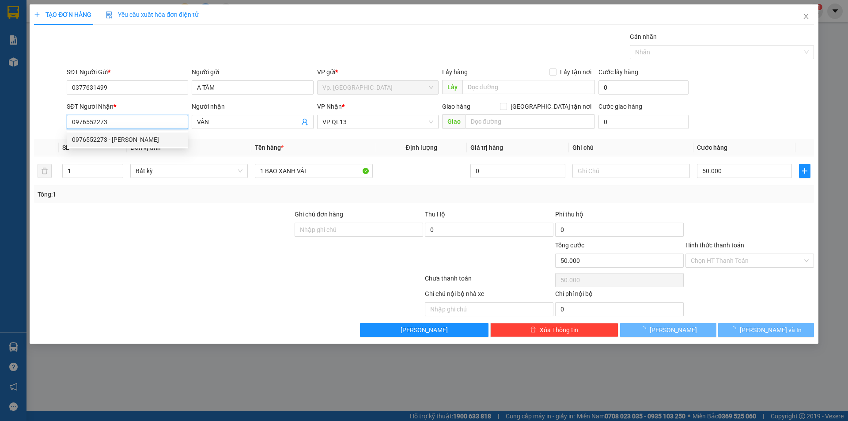
type input "70.000"
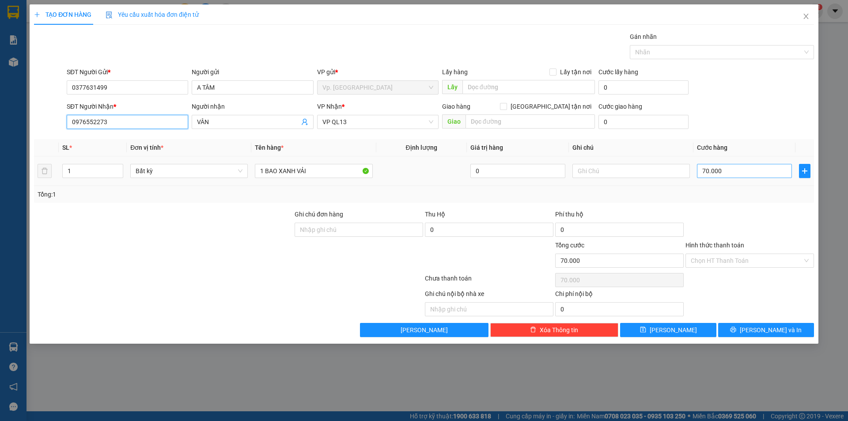
type input "0976552273"
click at [708, 170] on input "70.000" at bounding box center [744, 171] width 95 height 14
type input "1"
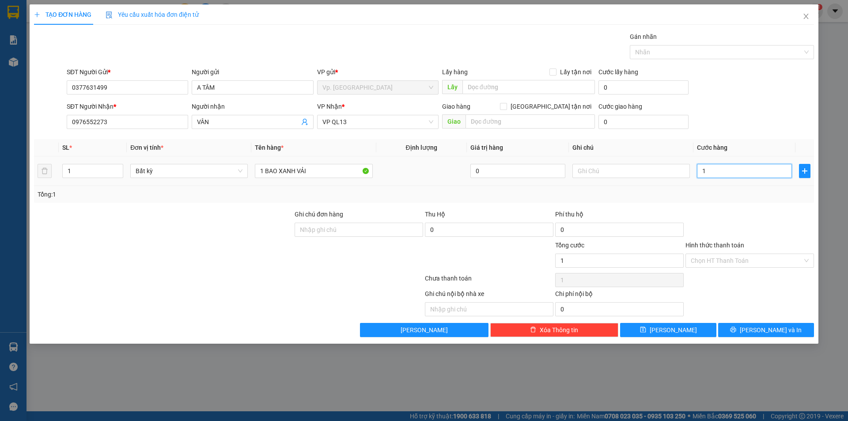
type input "11"
type input "110"
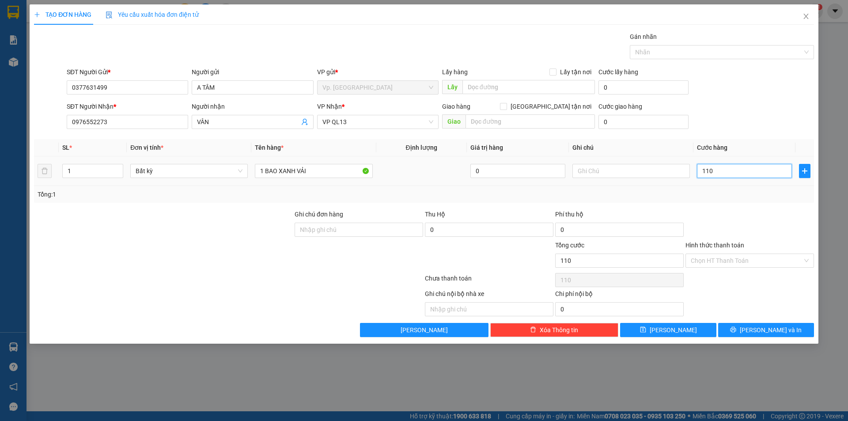
type input "11"
type input "1"
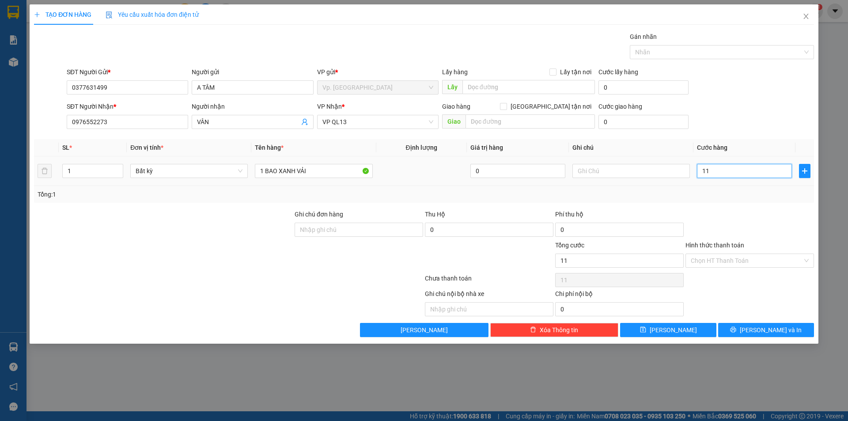
type input "1"
type input "10"
type input "100"
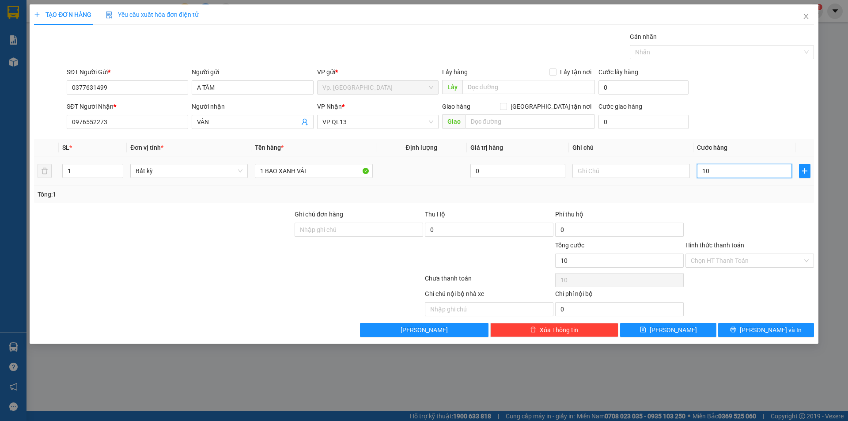
type input "100"
type input "100.000"
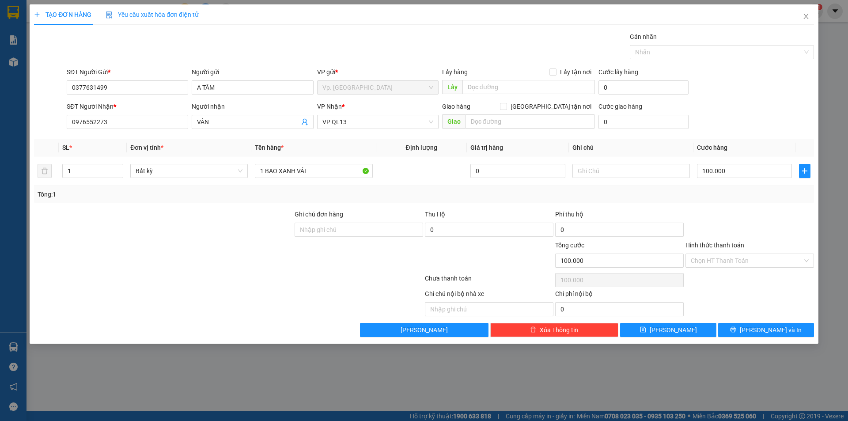
click at [728, 242] on label "Hình thức thanh toán" at bounding box center [715, 245] width 59 height 7
click at [728, 254] on input "Hình thức thanh toán" at bounding box center [747, 260] width 112 height 13
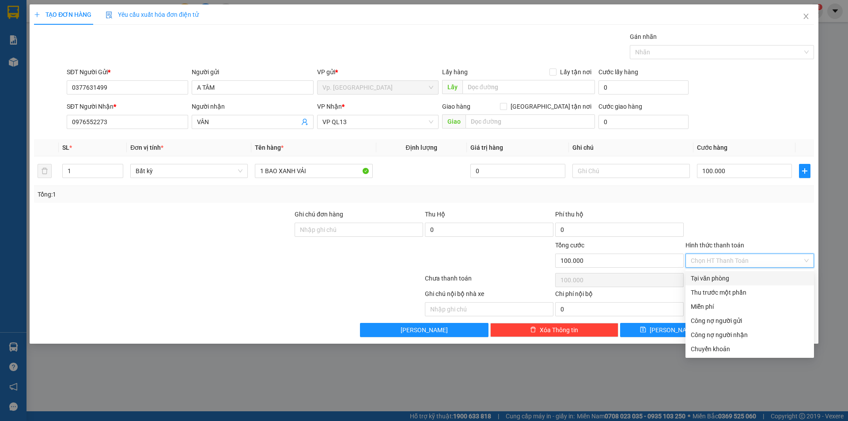
click at [729, 206] on div "Transit Pickup Surcharge Ids Transit Deliver Surcharge Ids Transit Deliver Surc…" at bounding box center [424, 184] width 780 height 305
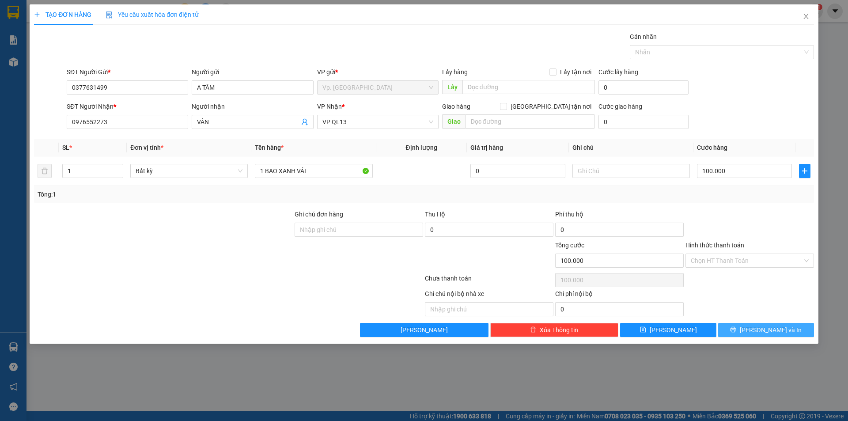
click at [772, 328] on span "[PERSON_NAME] và In" at bounding box center [771, 330] width 62 height 10
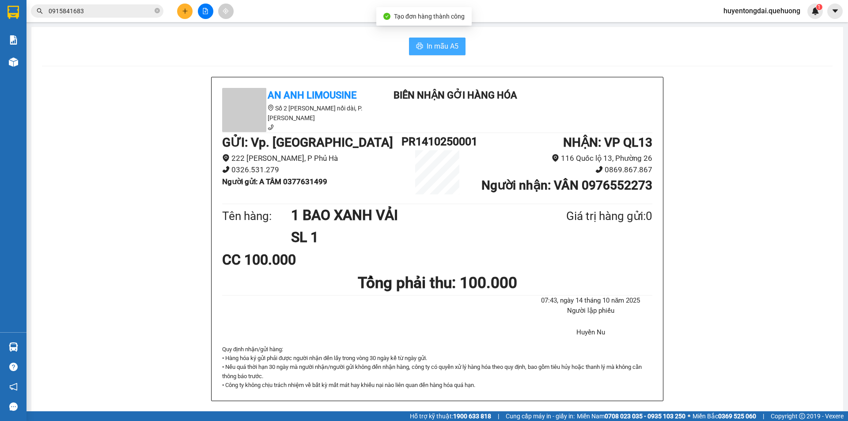
click at [455, 50] on span "In mẫu A5" at bounding box center [443, 46] width 32 height 11
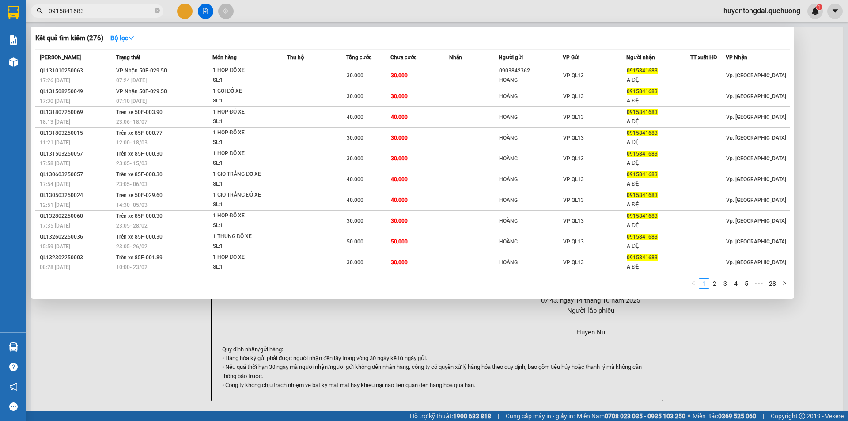
click at [139, 6] on input "0915841683" at bounding box center [101, 11] width 104 height 10
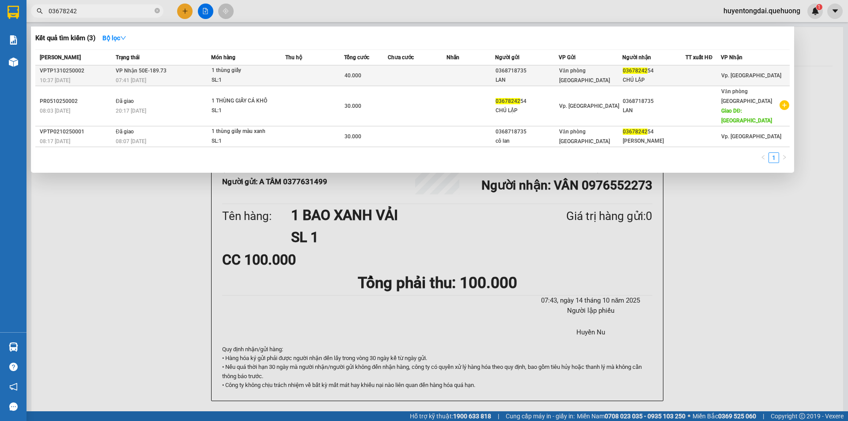
type input "03678242"
click at [708, 74] on div at bounding box center [703, 75] width 34 height 9
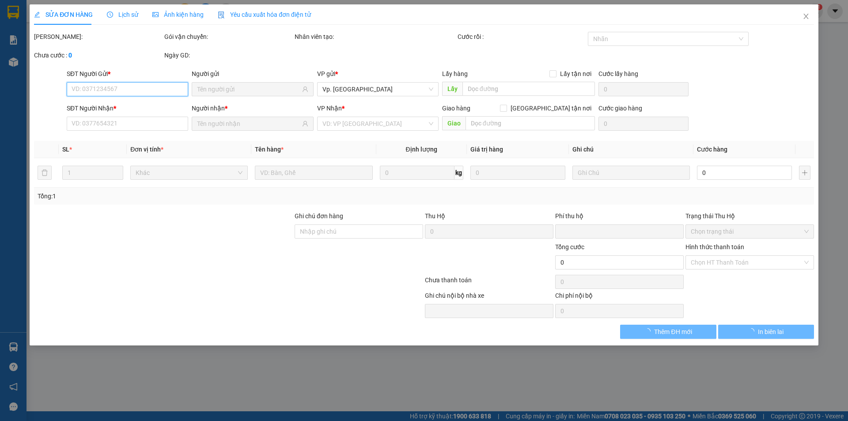
type input "0368718735"
type input "LAN"
type input "0367824254"
type input "CHÚ LẬP"
type input "0"
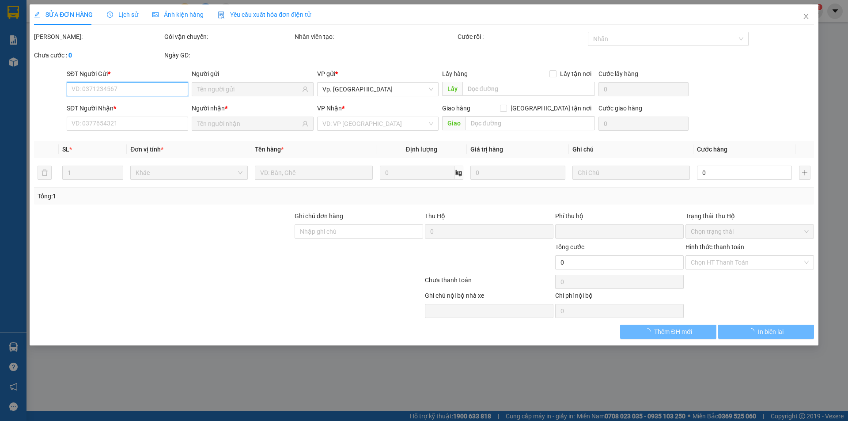
type input "40.000"
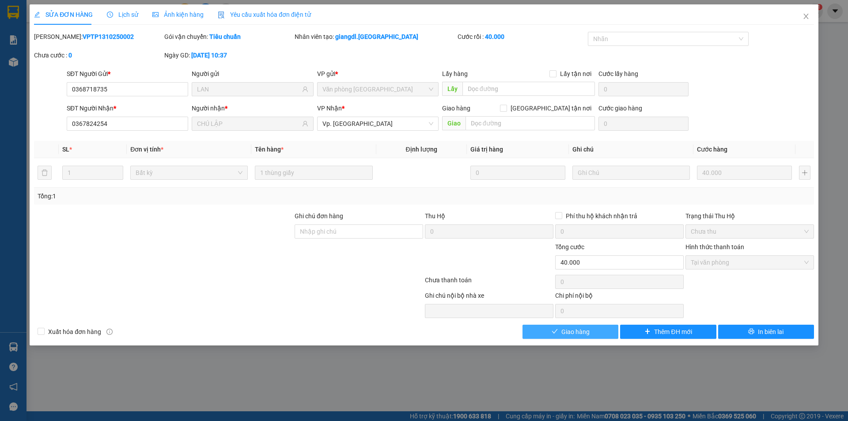
click at [593, 332] on button "Giao hàng" at bounding box center [571, 332] width 96 height 14
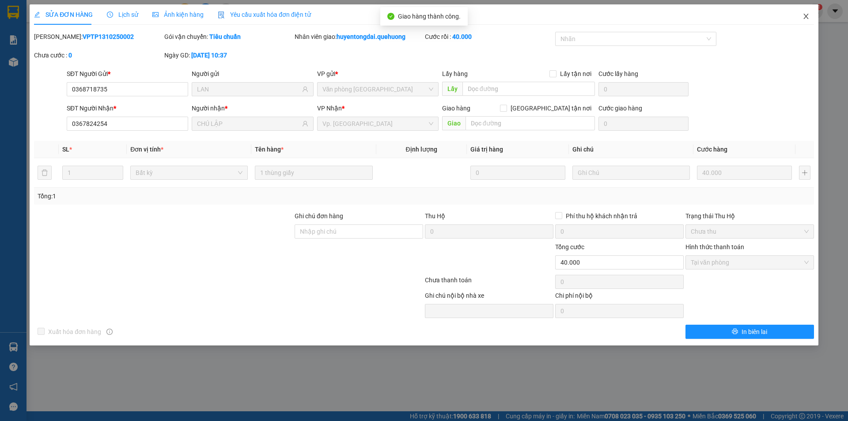
click at [807, 19] on icon "close" at bounding box center [806, 16] width 7 height 7
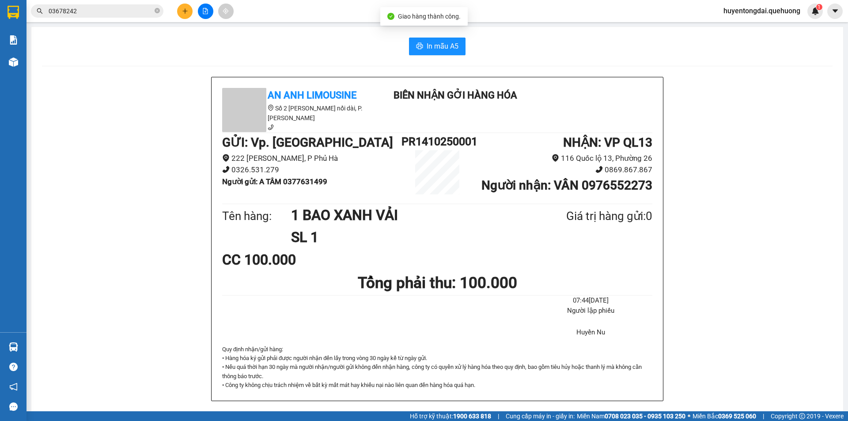
click at [68, 6] on input "03678242" at bounding box center [101, 11] width 104 height 10
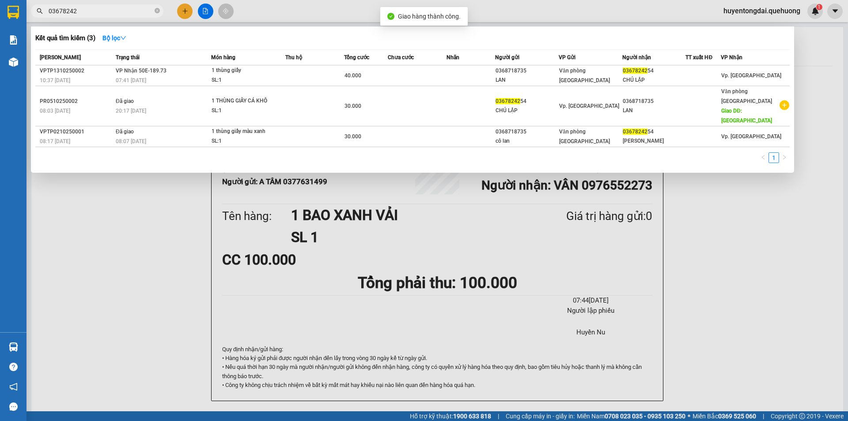
click at [68, 6] on input "03678242" at bounding box center [101, 11] width 104 height 10
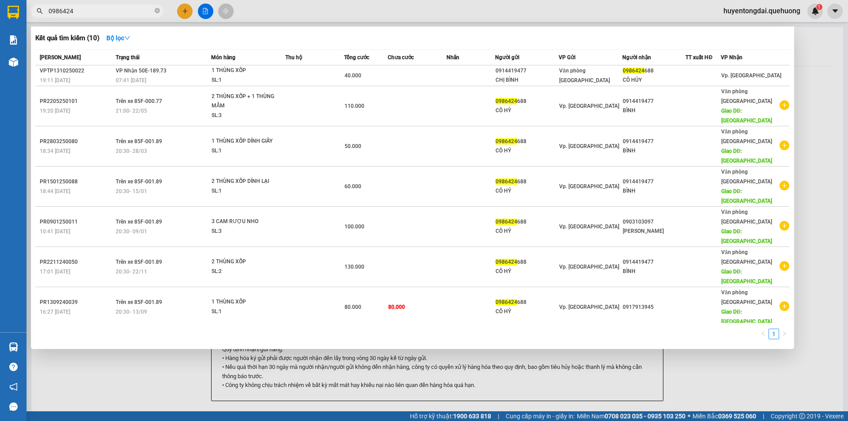
type input "0986424"
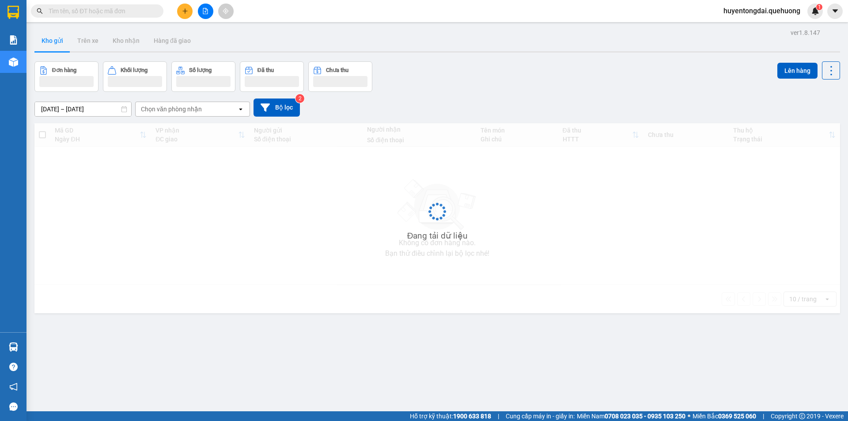
click at [117, 8] on input "text" at bounding box center [101, 11] width 104 height 10
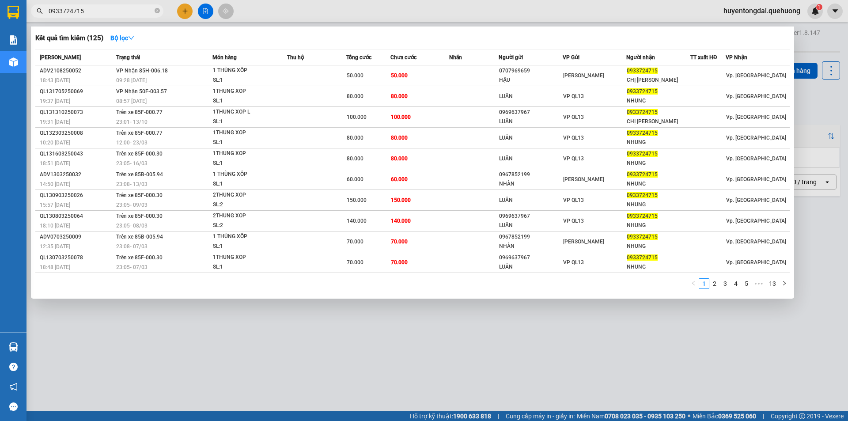
type input "0933724715"
click at [159, 11] on icon "close-circle" at bounding box center [157, 10] width 5 height 5
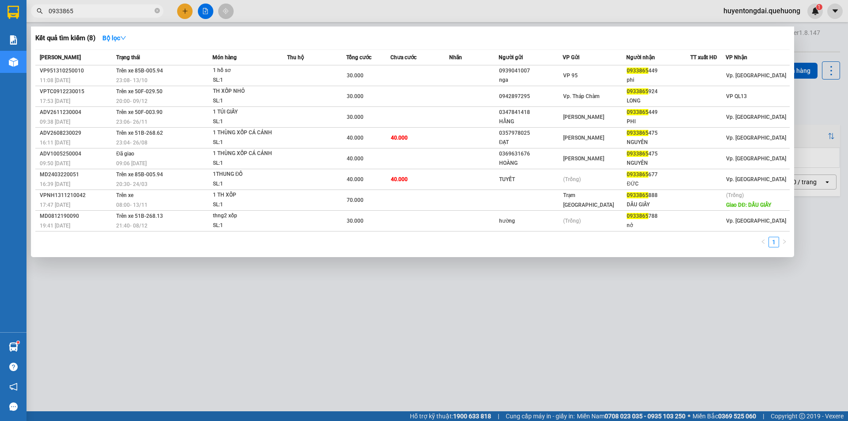
type input "0933865"
click at [185, 11] on div at bounding box center [424, 210] width 848 height 421
click at [158, 14] on span at bounding box center [157, 11] width 5 height 8
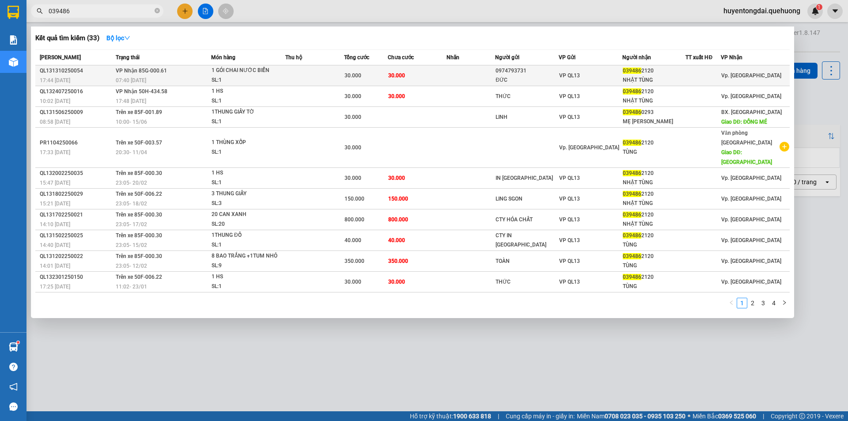
type input "039486"
click at [611, 79] on div "VP QL13" at bounding box center [590, 76] width 63 height 10
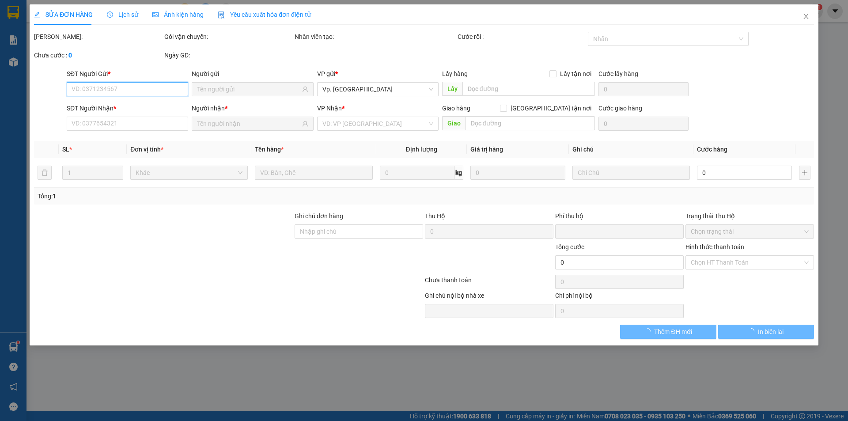
type input "0974793731"
type input "ĐỨC"
type input "0394862120"
type input "NHẬT TÙNG"
type input "0"
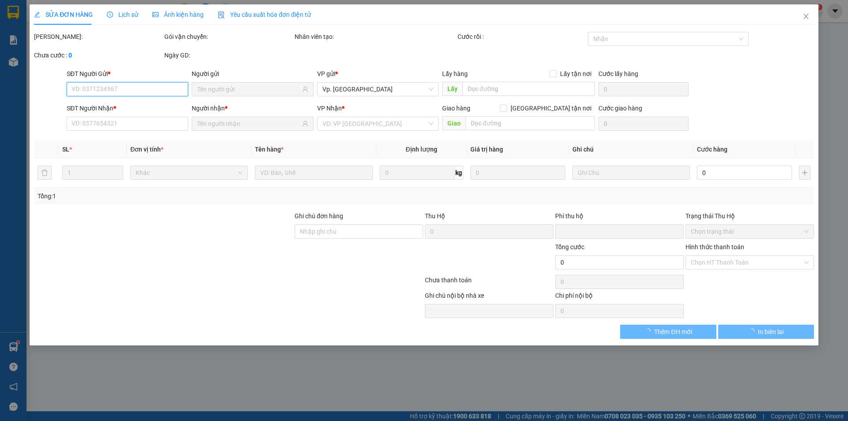
type input "30.000"
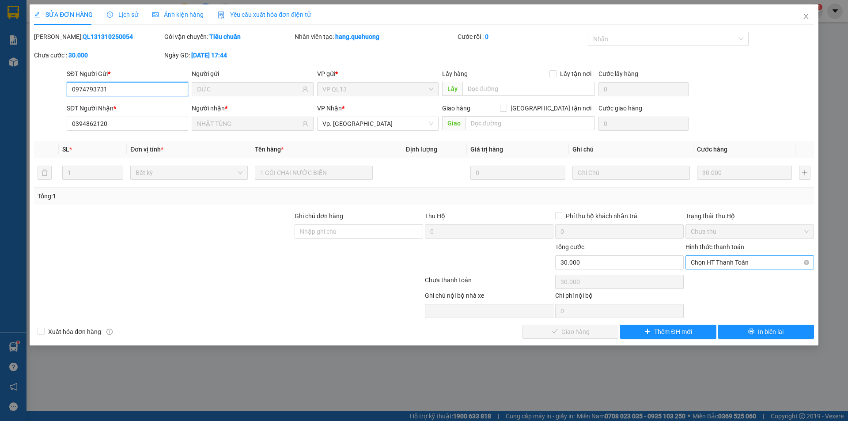
click at [715, 266] on span "Chọn HT Thanh Toán" at bounding box center [750, 262] width 118 height 13
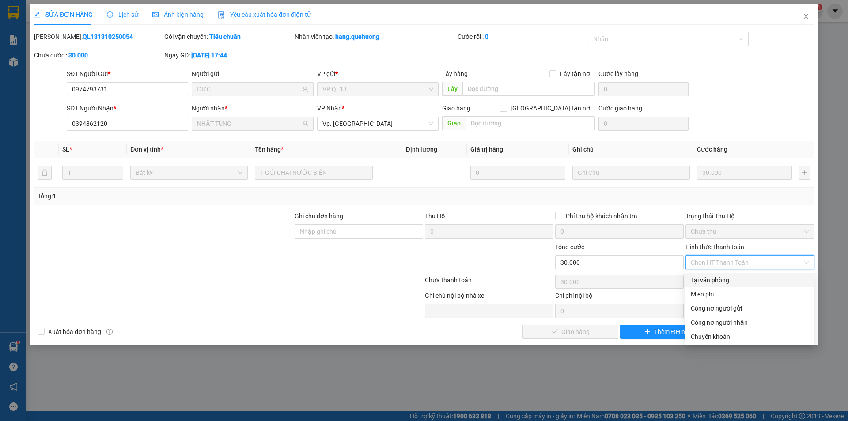
click at [712, 278] on div "Tại văn phòng" at bounding box center [750, 280] width 118 height 10
type input "0"
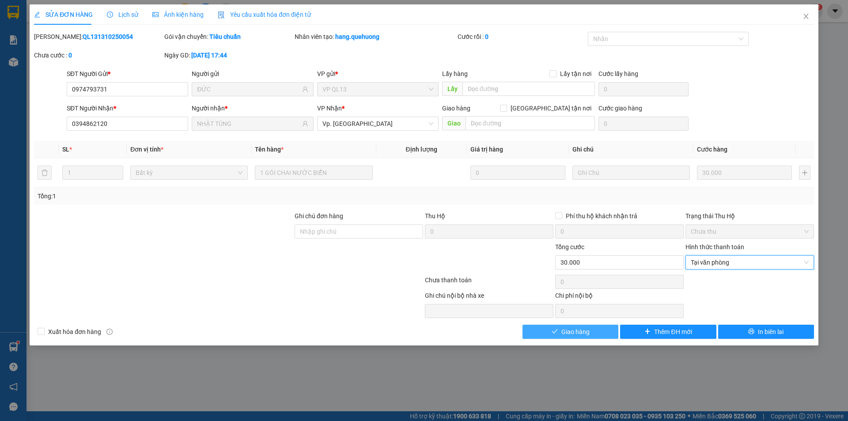
click at [609, 330] on button "Giao hàng" at bounding box center [571, 332] width 96 height 14
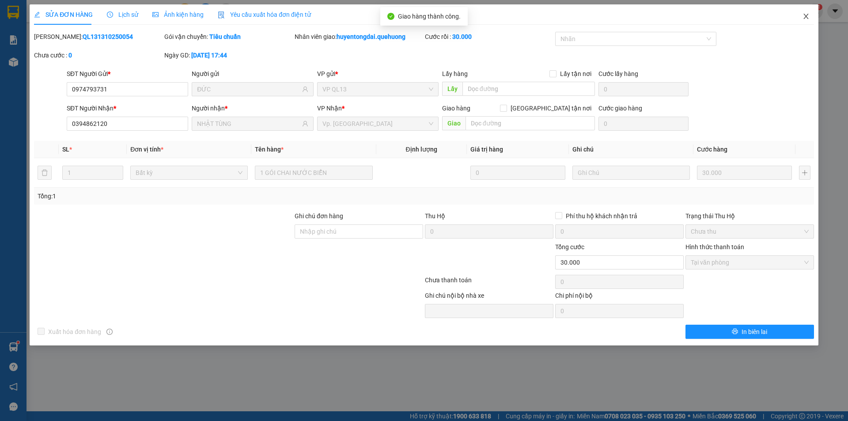
click at [807, 18] on icon "close" at bounding box center [806, 16] width 7 height 7
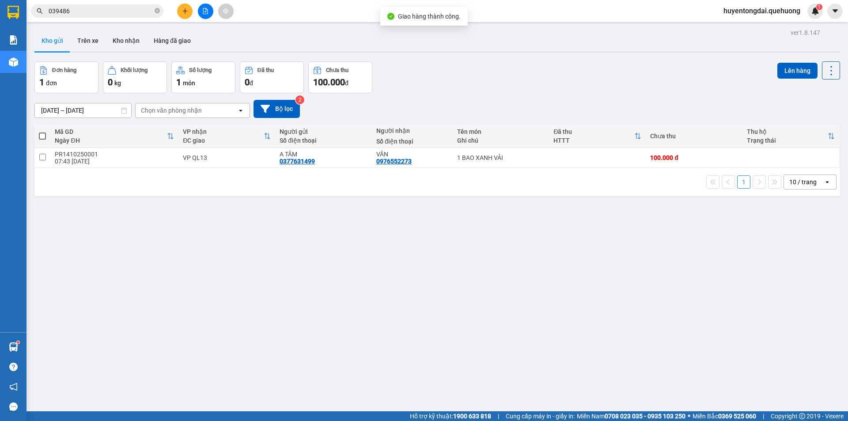
click at [132, 12] on input "039486" at bounding box center [101, 11] width 104 height 10
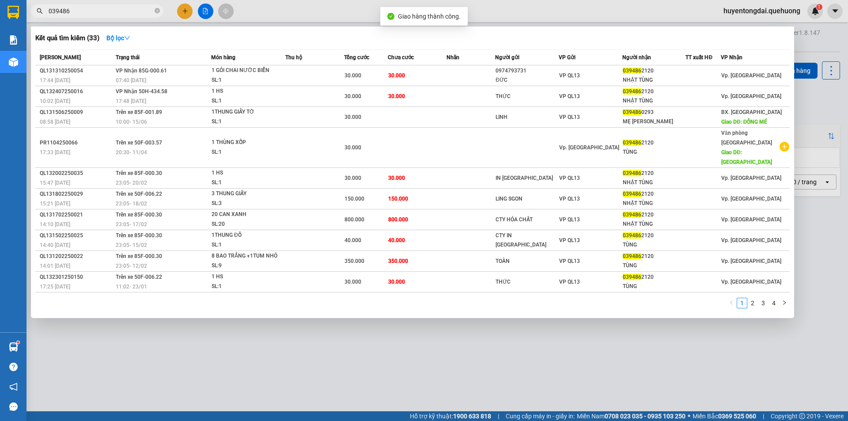
click at [132, 12] on input "039486" at bounding box center [101, 11] width 104 height 10
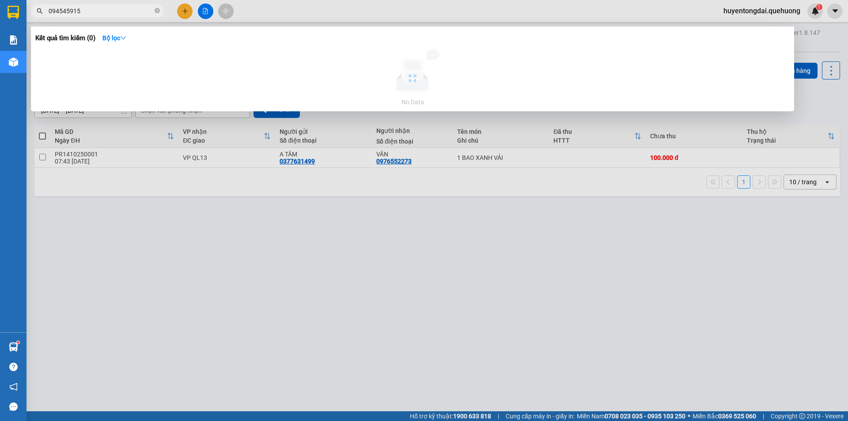
type input "0945459154"
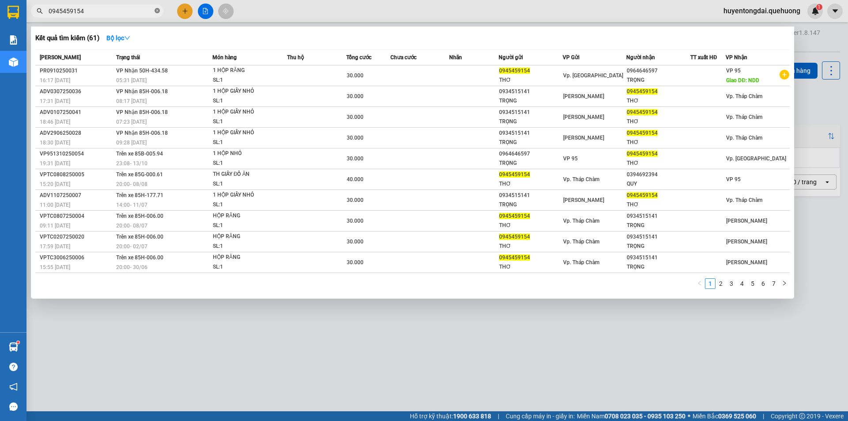
click at [155, 10] on icon "close-circle" at bounding box center [157, 10] width 5 height 5
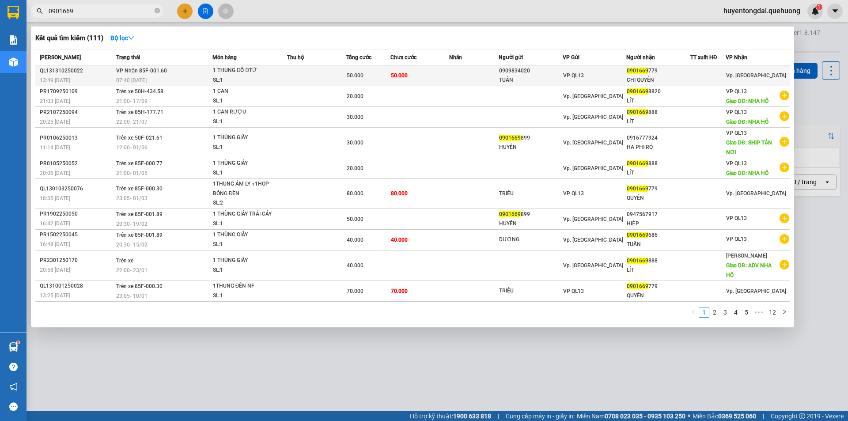
type input "0901669"
click at [473, 72] on td at bounding box center [473, 75] width 49 height 21
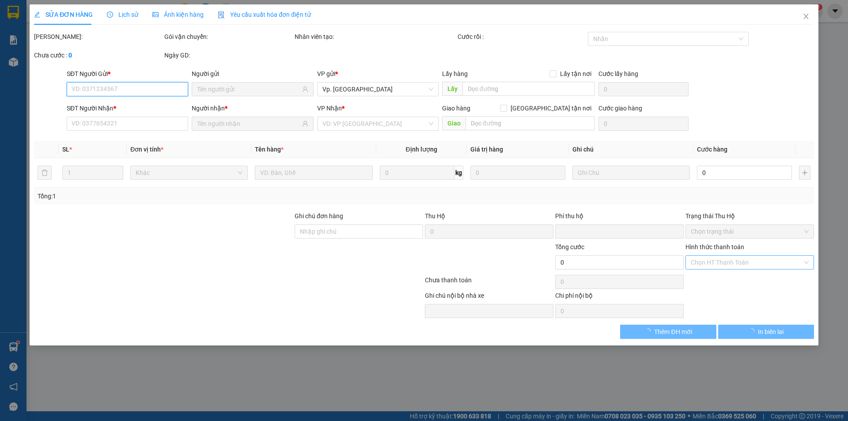
type input "0909834020"
type input "TUẤN"
type input "0901669779"
type input "CHI QUYÊN"
type input "0"
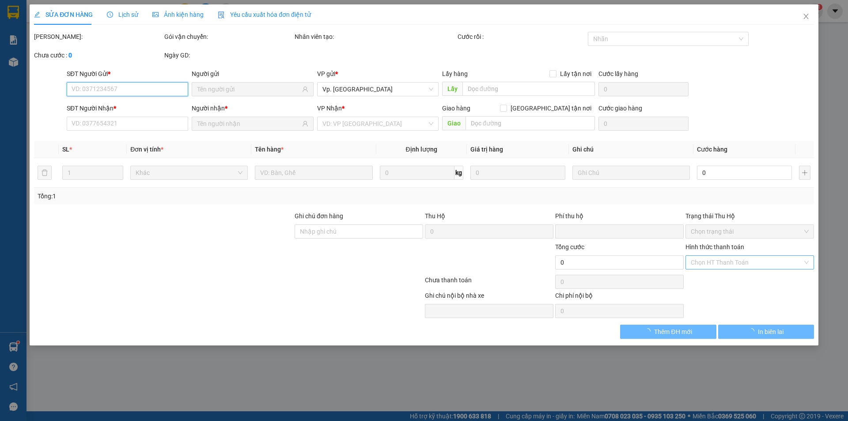
type input "50.000"
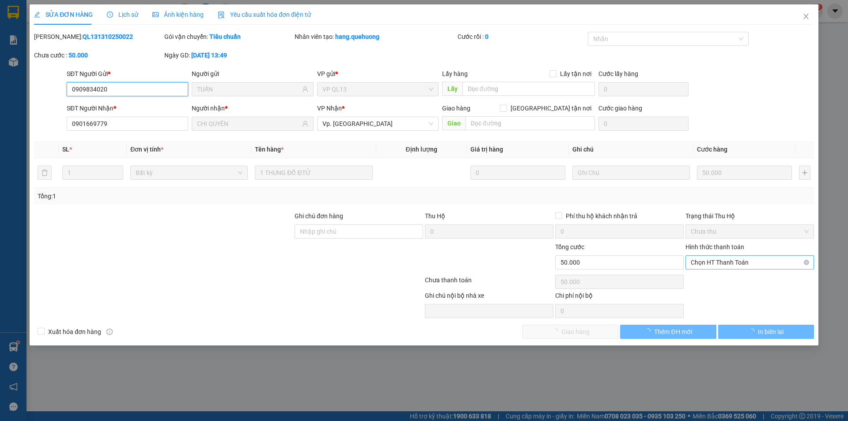
click at [726, 266] on span "Chọn HT Thanh Toán" at bounding box center [750, 262] width 118 height 13
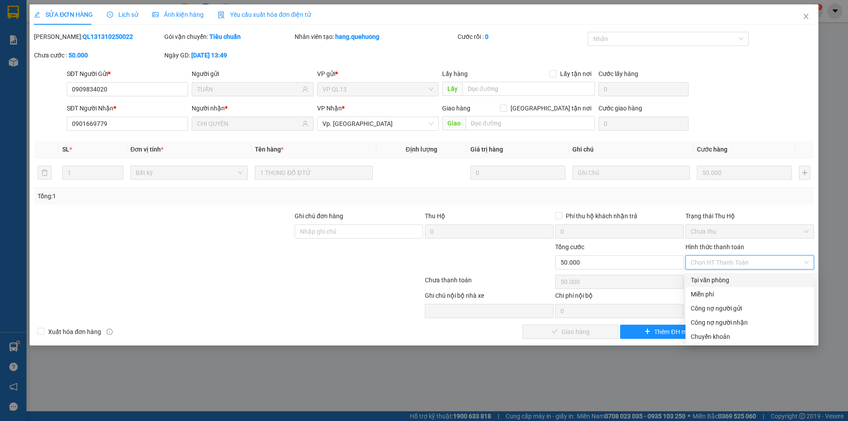
click at [728, 278] on div "Tại văn phòng" at bounding box center [750, 280] width 118 height 10
type input "0"
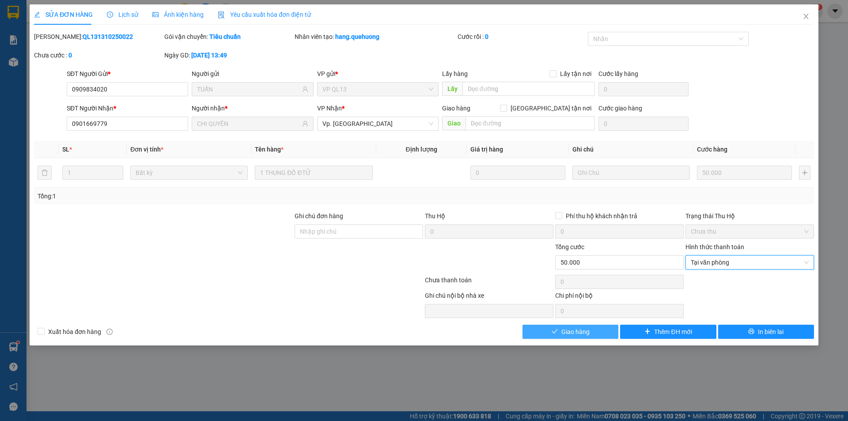
click at [597, 337] on button "Giao hàng" at bounding box center [571, 332] width 96 height 14
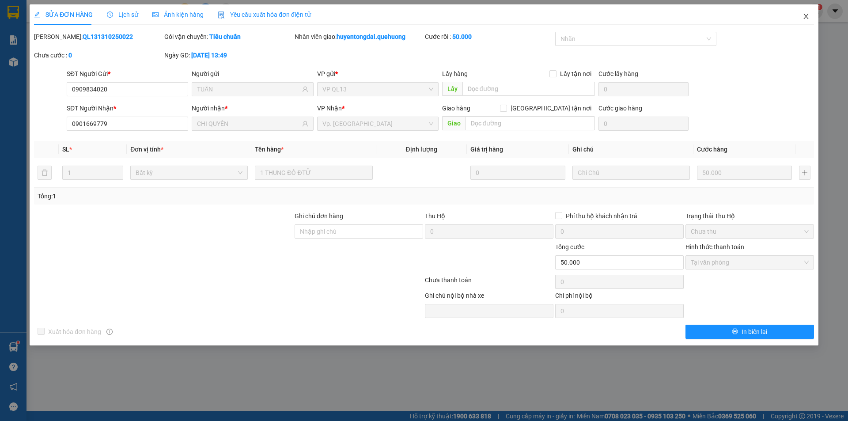
click at [806, 16] on icon "close" at bounding box center [806, 16] width 7 height 7
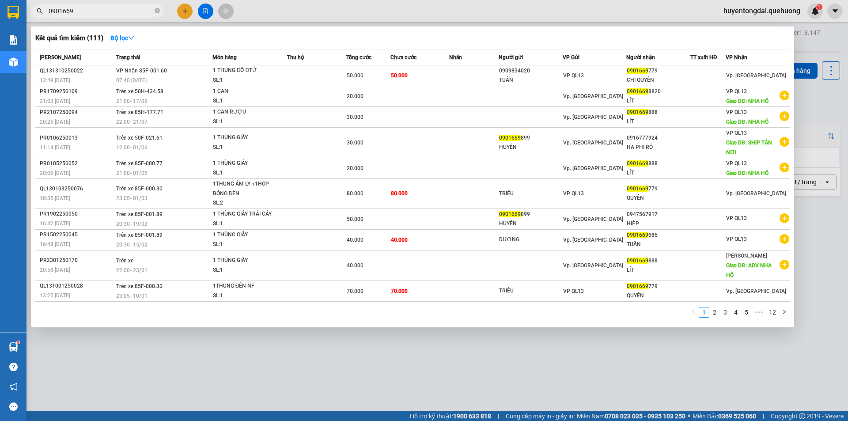
click at [124, 15] on input "0901669" at bounding box center [101, 11] width 104 height 10
click at [124, 14] on input "0901669" at bounding box center [101, 11] width 104 height 10
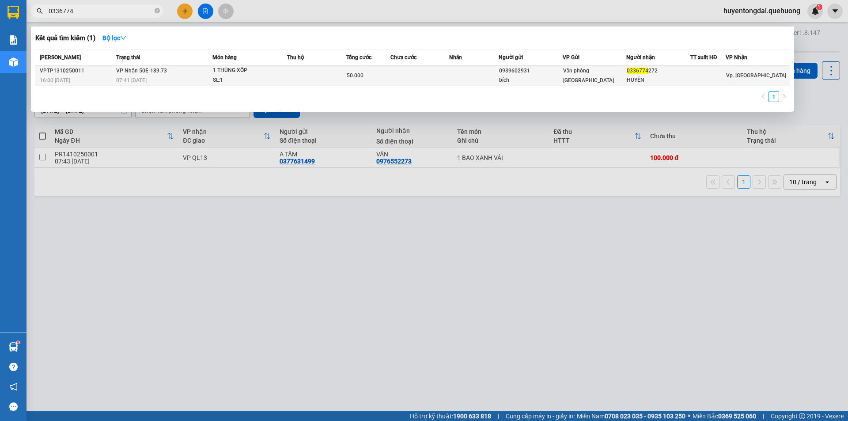
type input "0336774"
click at [606, 83] on td "Văn [PERSON_NAME][GEOGRAPHIC_DATA][PERSON_NAME]" at bounding box center [595, 75] width 64 height 21
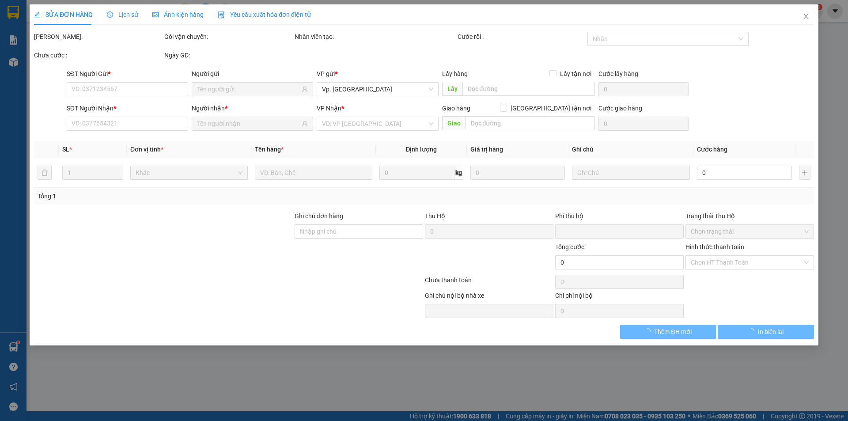
type input "0939602931"
type input "bích"
type input "0336774272"
type input "HUYỀN"
type input "0"
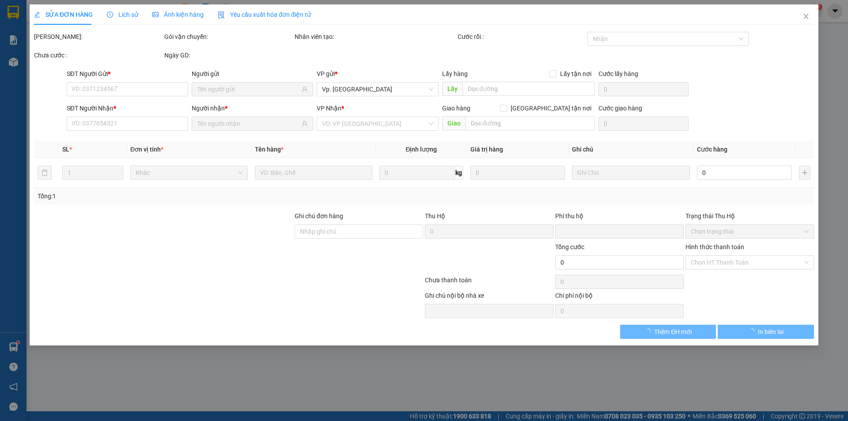
type input "50.000"
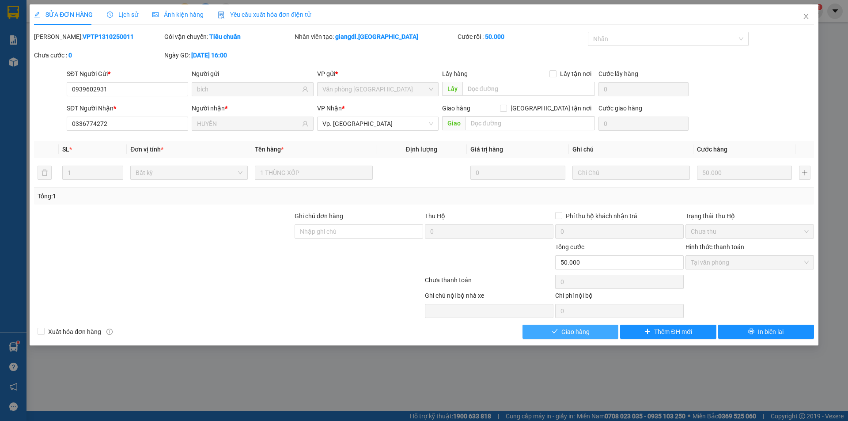
click at [582, 331] on span "Giao hàng" at bounding box center [576, 332] width 28 height 10
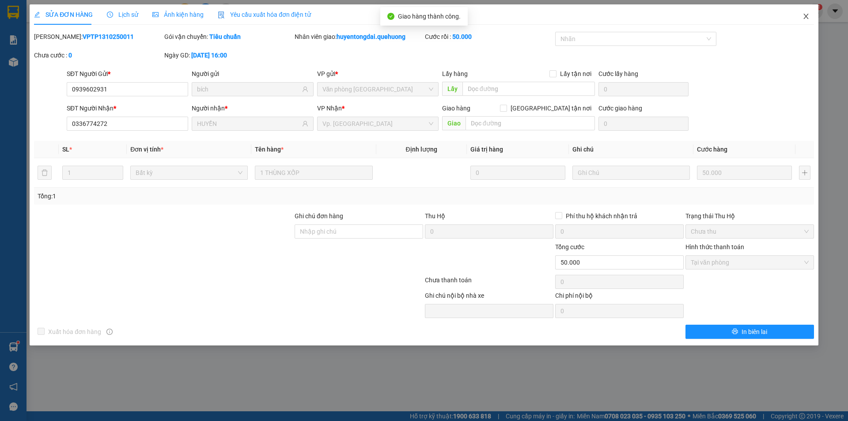
click at [805, 13] on span "Close" at bounding box center [806, 16] width 25 height 25
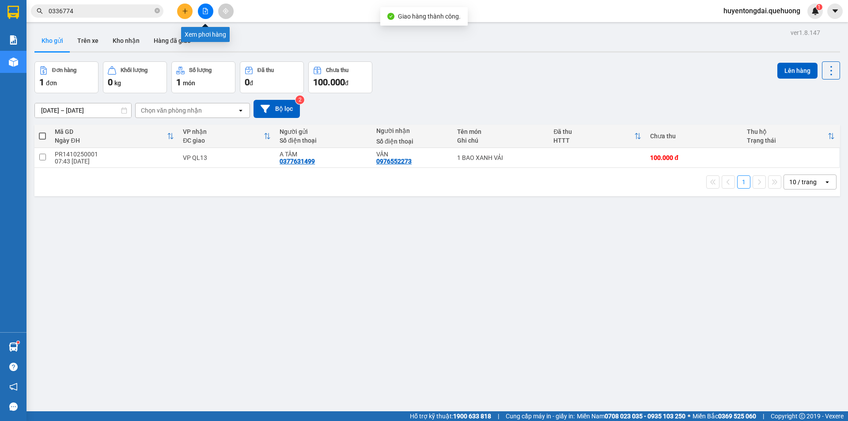
click at [202, 10] on button at bounding box center [205, 11] width 15 height 15
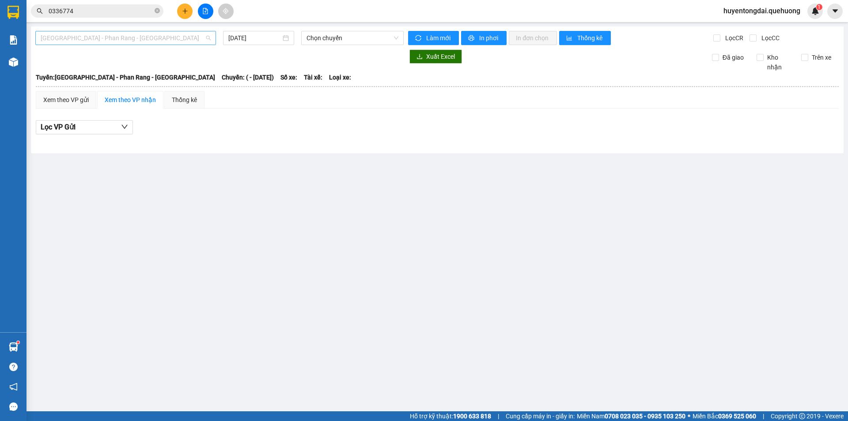
click at [128, 45] on div "[GEOGRAPHIC_DATA] - [PERSON_NAME] Rang - [GEOGRAPHIC_DATA]" at bounding box center [125, 38] width 181 height 14
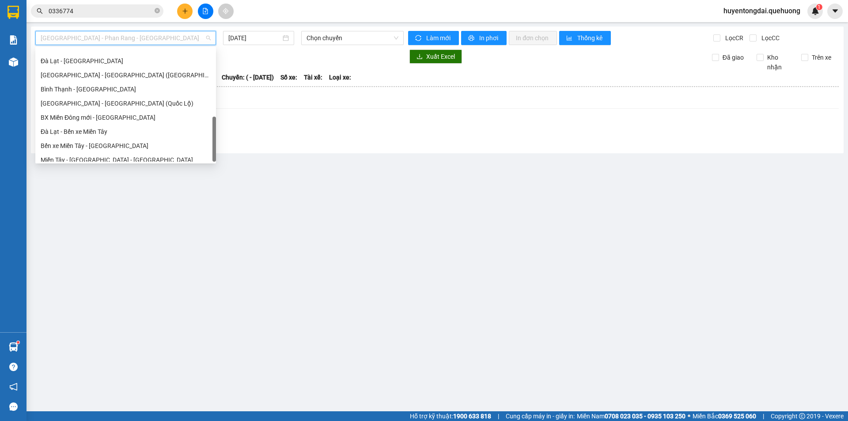
scroll to position [240, 0]
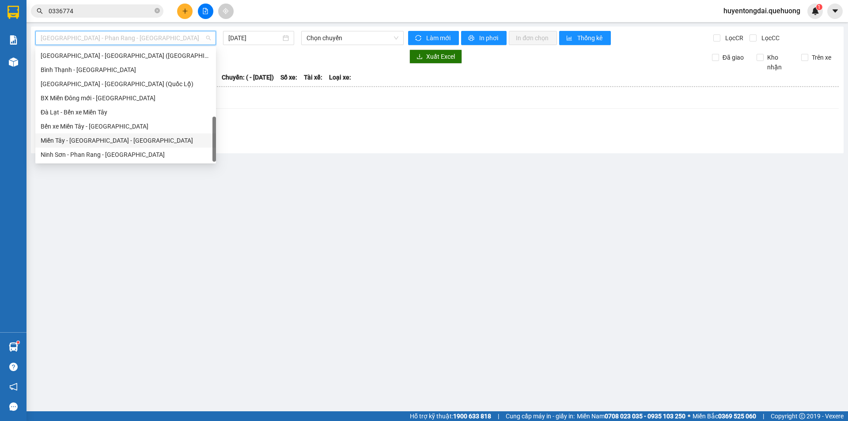
click at [102, 141] on div "[PERSON_NAME][GEOGRAPHIC_DATA] - [GEOGRAPHIC_DATA]" at bounding box center [126, 141] width 170 height 10
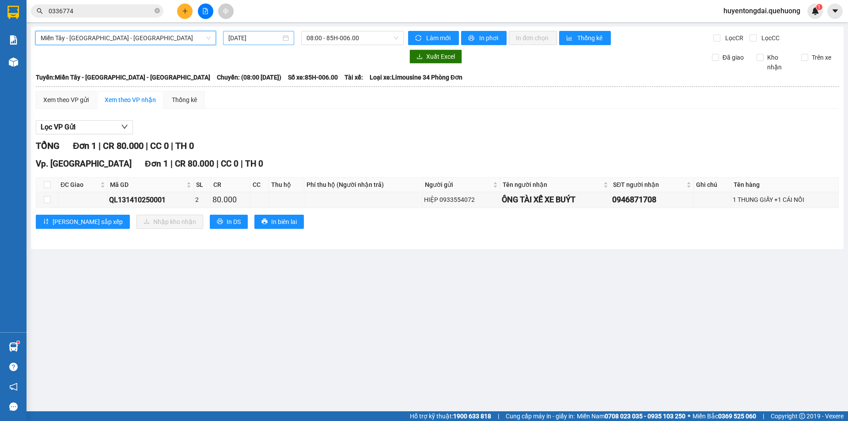
click at [263, 39] on input "[DATE]" at bounding box center [254, 38] width 53 height 10
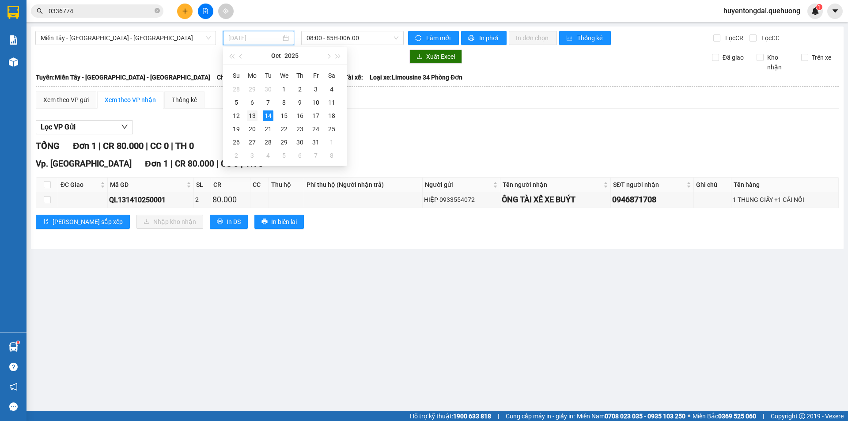
click at [251, 115] on div "13" at bounding box center [252, 115] width 11 height 11
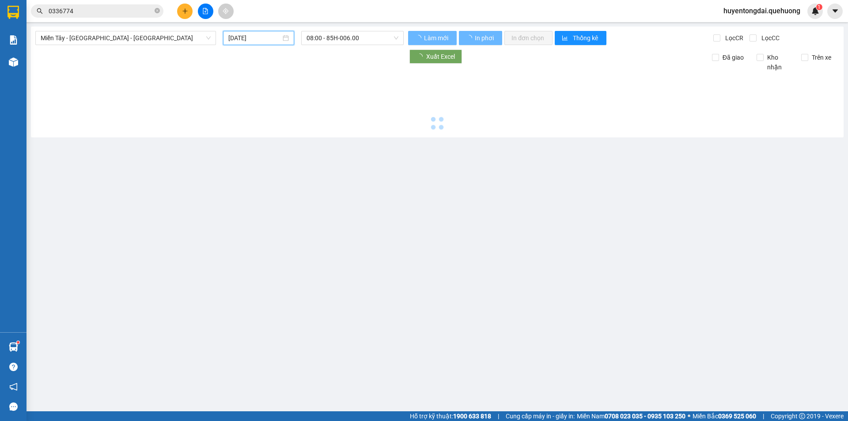
type input "[DATE]"
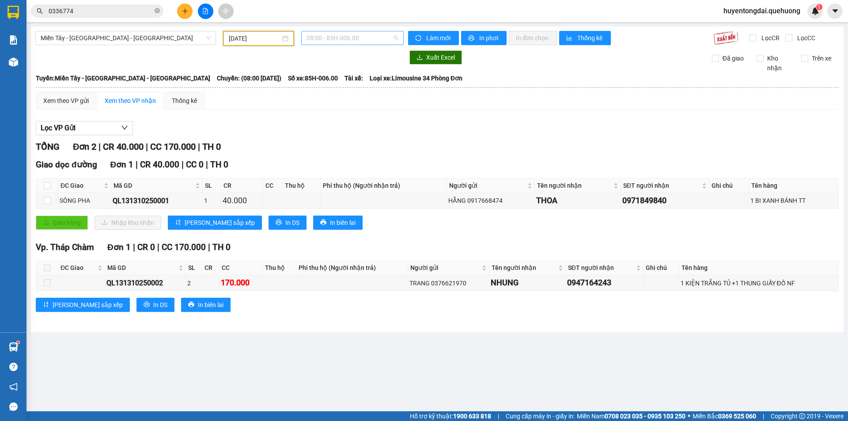
click at [318, 35] on span "08:00 - 85H-006.00" at bounding box center [353, 37] width 92 height 13
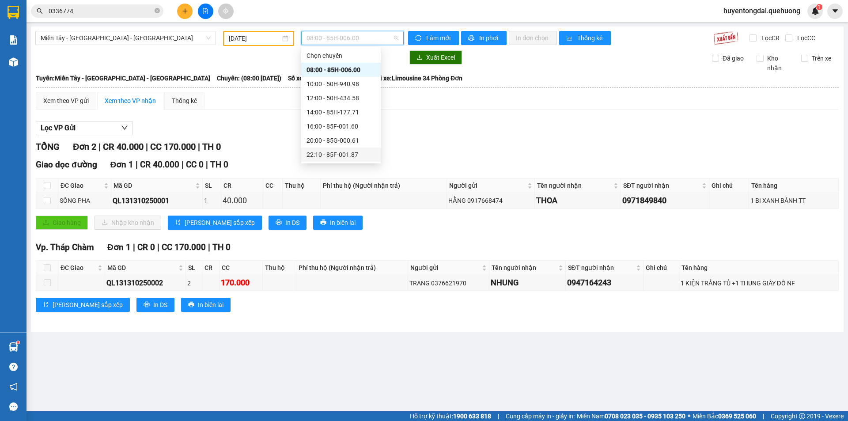
scroll to position [85, 0]
click at [322, 154] on div "23:59 - 85H-006.18" at bounding box center [341, 155] width 69 height 10
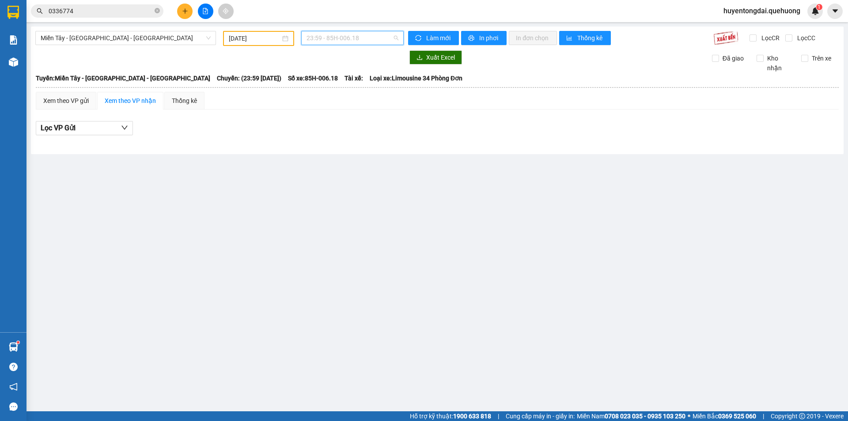
drag, startPoint x: 332, startPoint y: 37, endPoint x: 317, endPoint y: 125, distance: 88.8
click at [332, 38] on span "23:59 - 85H-006.18" at bounding box center [353, 37] width 92 height 13
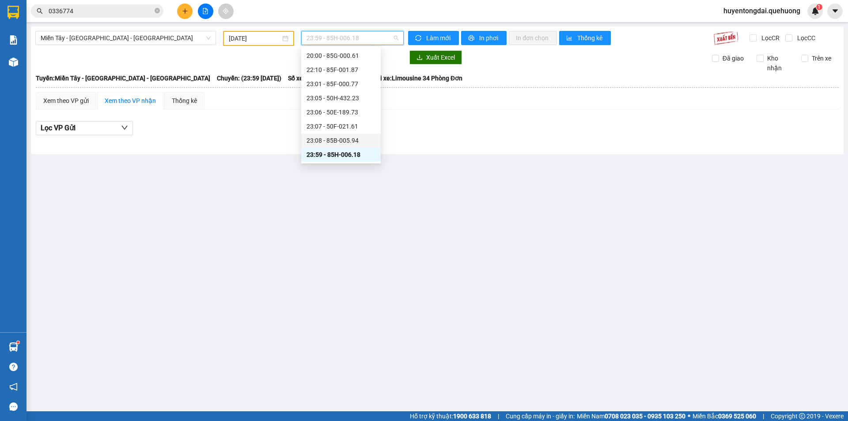
click at [320, 141] on div "23:08 - 85B-005.94" at bounding box center [341, 141] width 69 height 10
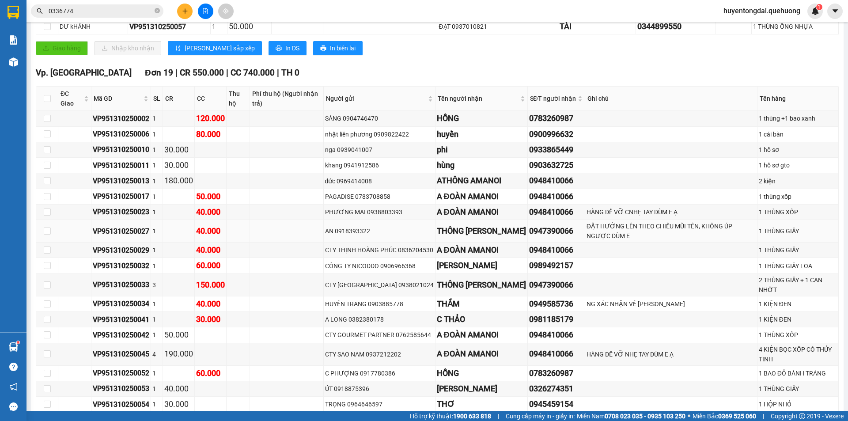
scroll to position [309, 0]
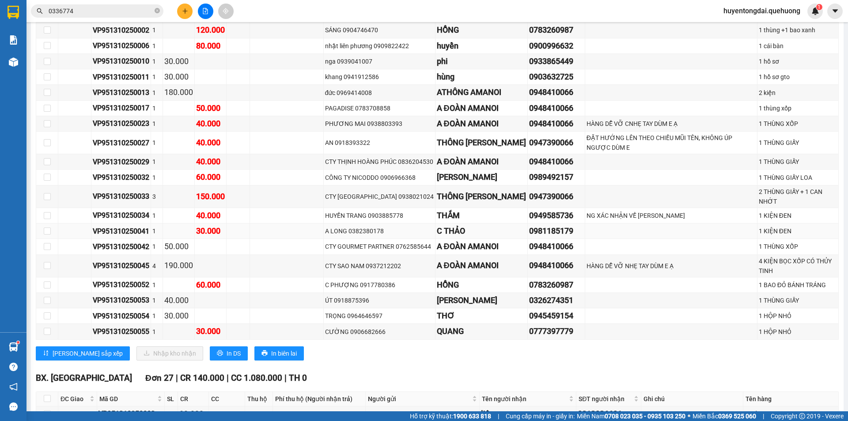
click at [122, 227] on div "VP951310250041" at bounding box center [121, 231] width 57 height 11
click at [44, 228] on input "checkbox" at bounding box center [47, 231] width 7 height 7
checkbox input "true"
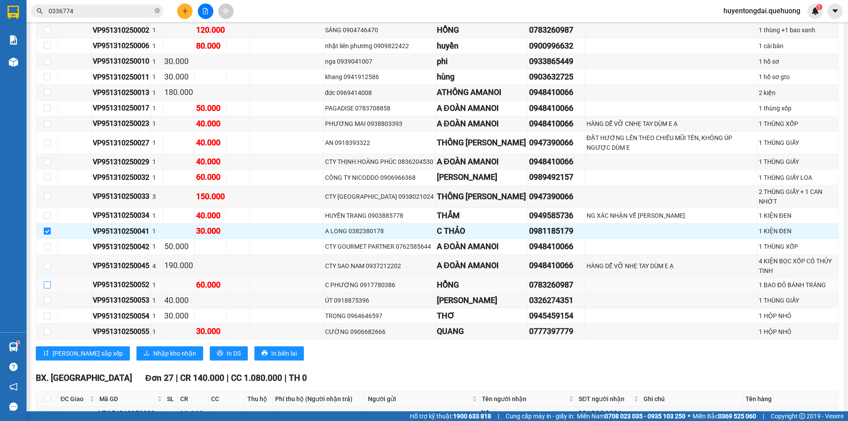
click at [48, 285] on input "checkbox" at bounding box center [47, 285] width 7 height 7
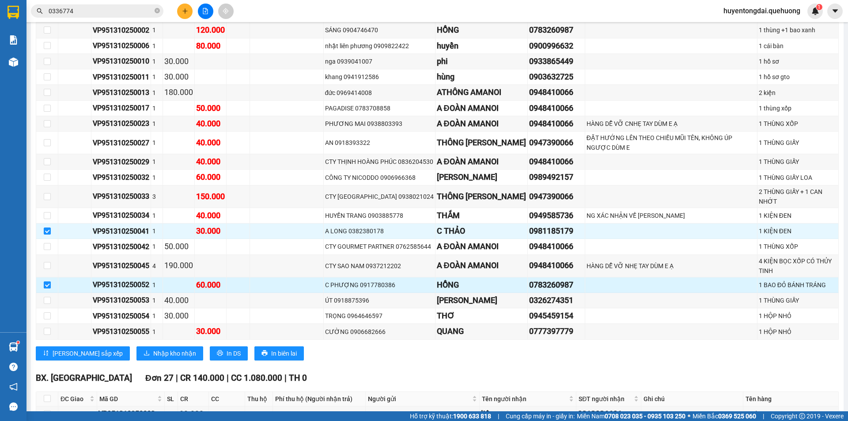
click at [48, 285] on input "checkbox" at bounding box center [47, 285] width 7 height 7
checkbox input "false"
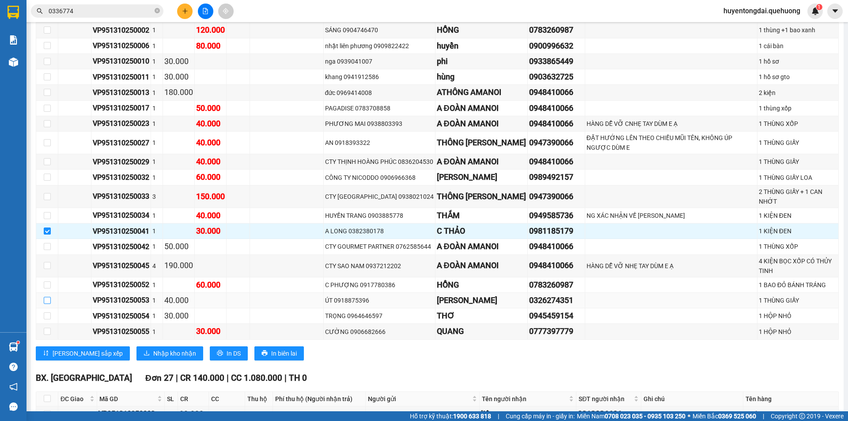
click at [47, 300] on input "checkbox" at bounding box center [47, 300] width 7 height 7
checkbox input "true"
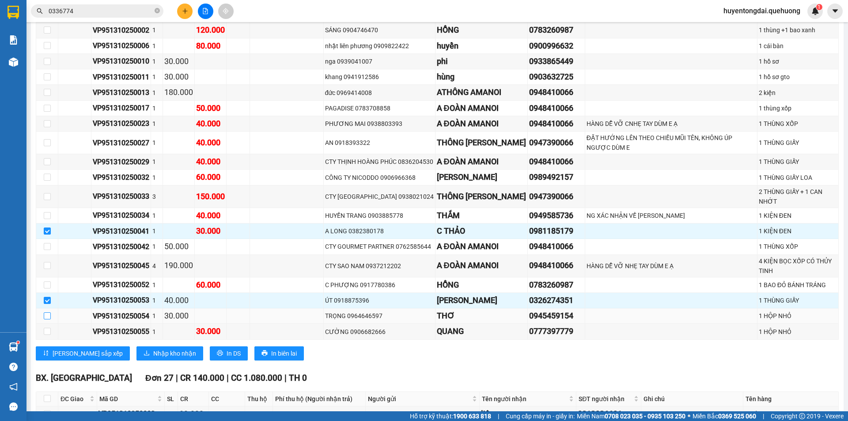
click at [45, 316] on input "checkbox" at bounding box center [47, 315] width 7 height 7
checkbox input "true"
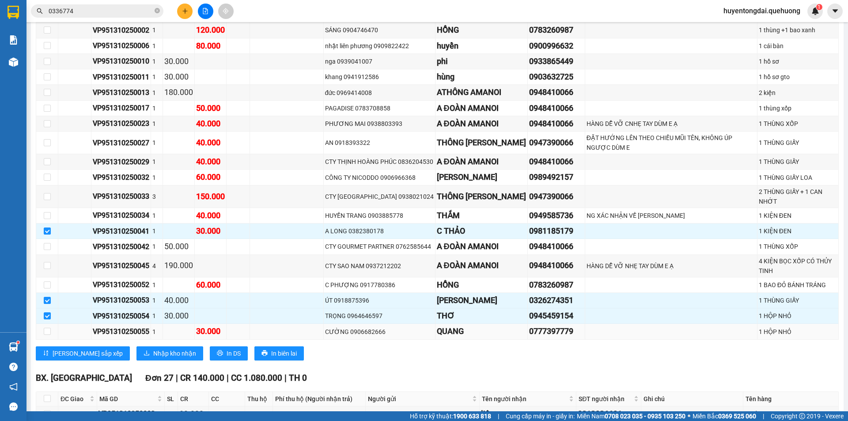
click at [51, 335] on td at bounding box center [47, 331] width 22 height 15
click at [48, 334] on input "checkbox" at bounding box center [47, 331] width 7 height 7
checkbox input "true"
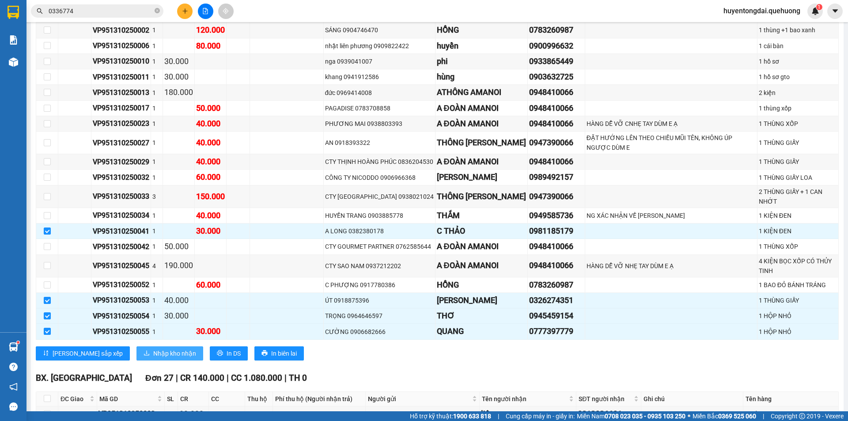
click at [144, 355] on icon "download" at bounding box center [146, 353] width 5 height 5
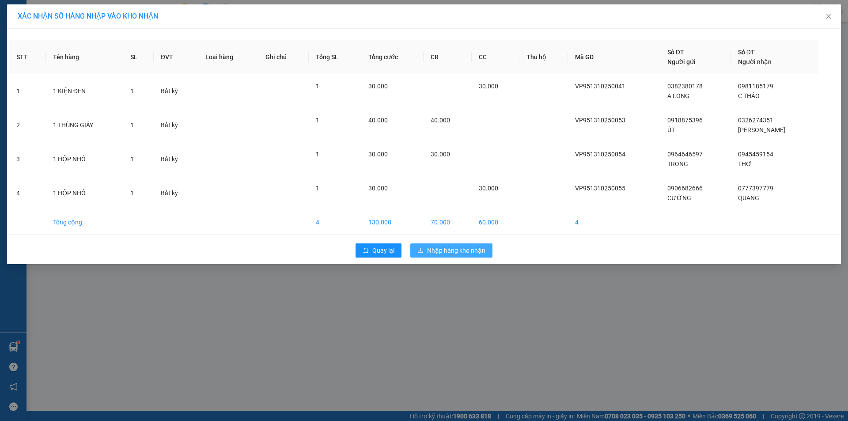
click at [469, 246] on span "Nhập hàng kho nhận" at bounding box center [456, 251] width 58 height 10
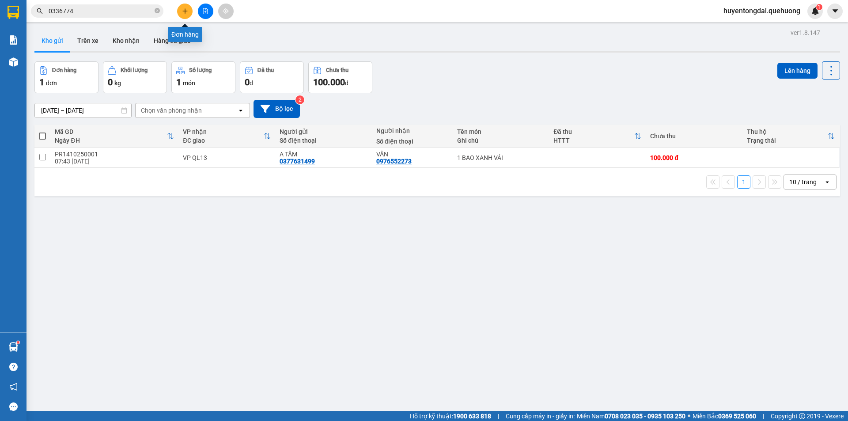
click at [186, 11] on icon "plus" at bounding box center [185, 11] width 5 height 0
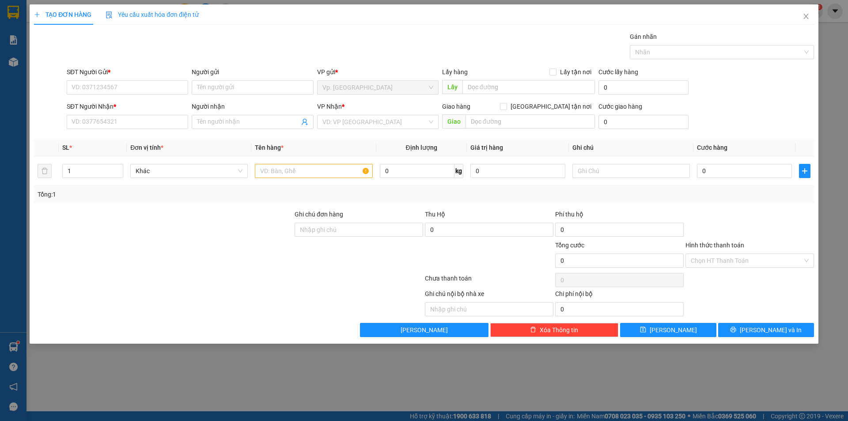
click at [116, 113] on div "SĐT Người Nhận *" at bounding box center [128, 108] width 122 height 13
click at [122, 118] on input "SĐT Người Nhận *" at bounding box center [128, 122] width 122 height 14
click at [95, 125] on input "0909881422" at bounding box center [128, 122] width 122 height 14
type input "0909882422"
click at [111, 137] on div "0909882422 - [PERSON_NAME]" at bounding box center [127, 140] width 111 height 10
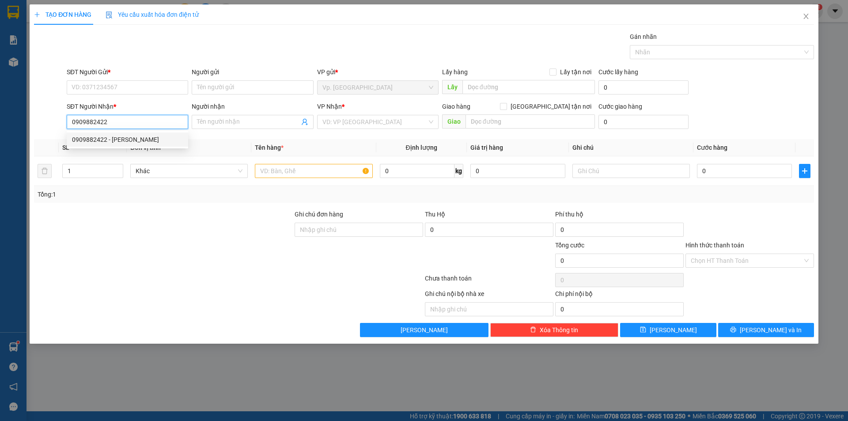
type input "TRINH"
type input "NDD-NHA HỐ"
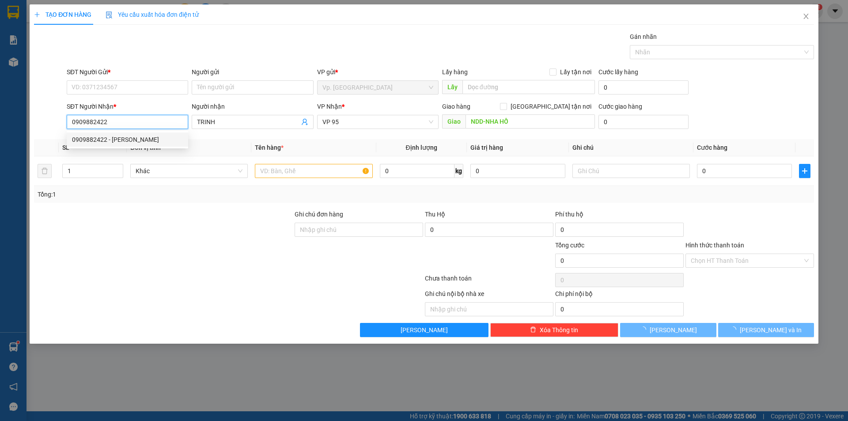
type input "40.000"
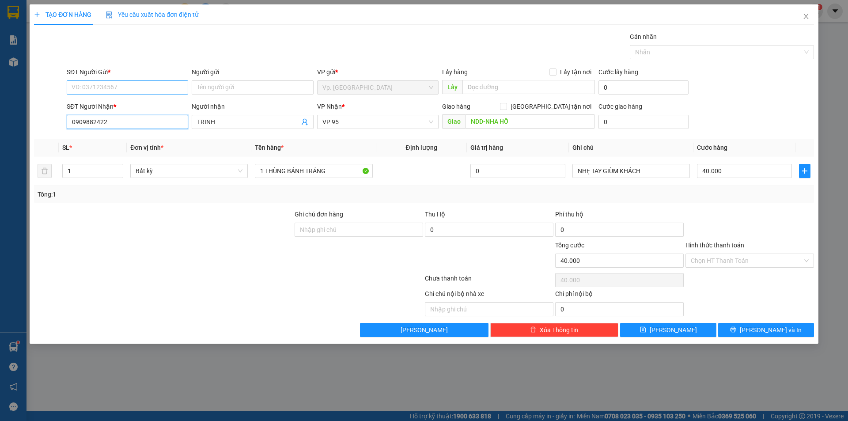
type input "0909882422"
click at [125, 86] on input "SĐT Người Gửi *" at bounding box center [128, 87] width 122 height 14
click at [138, 129] on div "0909007375 - [PERSON_NAME]" at bounding box center [127, 134] width 111 height 10
type input "0909007375"
type input "[PERSON_NAME]"
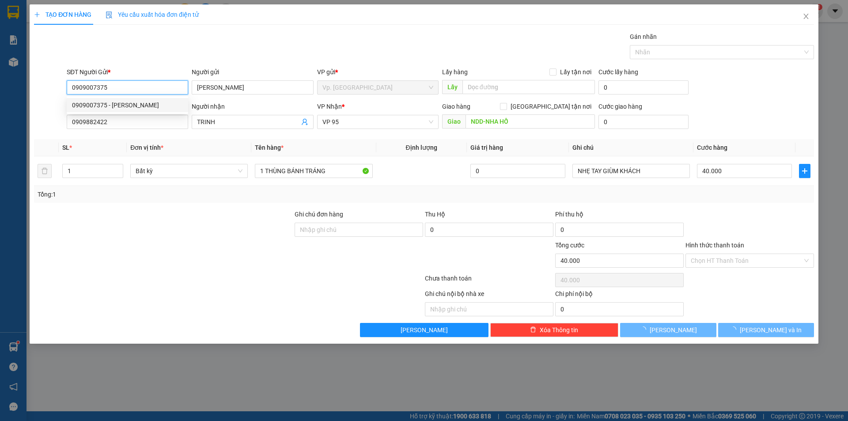
type input "50.000"
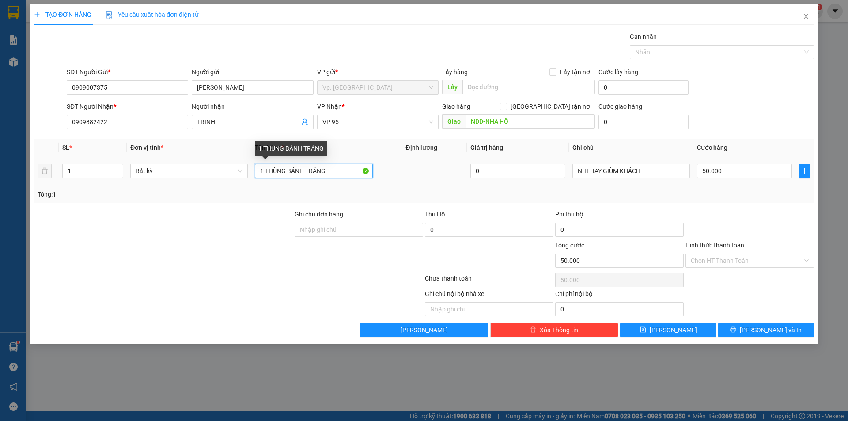
drag, startPoint x: 292, startPoint y: 174, endPoint x: 394, endPoint y: 174, distance: 102.1
click at [394, 174] on tr "1 Bất kỳ 1 THÙNG BÁNH TRÁNG 0 NHẸ TAY GIÙM KHÁCH 50.000" at bounding box center [424, 171] width 780 height 30
type input "1 THÙNG giấy"
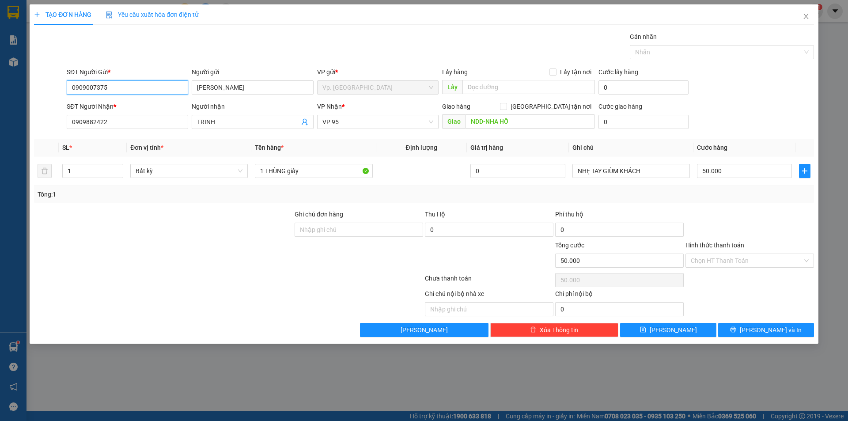
drag, startPoint x: 128, startPoint y: 90, endPoint x: 37, endPoint y: 97, distance: 91.3
click at [37, 97] on div "SĐT Người Gửi * 0909007375 Người gửi XUÂN TRANG VP gửi * Vp. Phan Rang Lấy hàng…" at bounding box center [424, 82] width 782 height 31
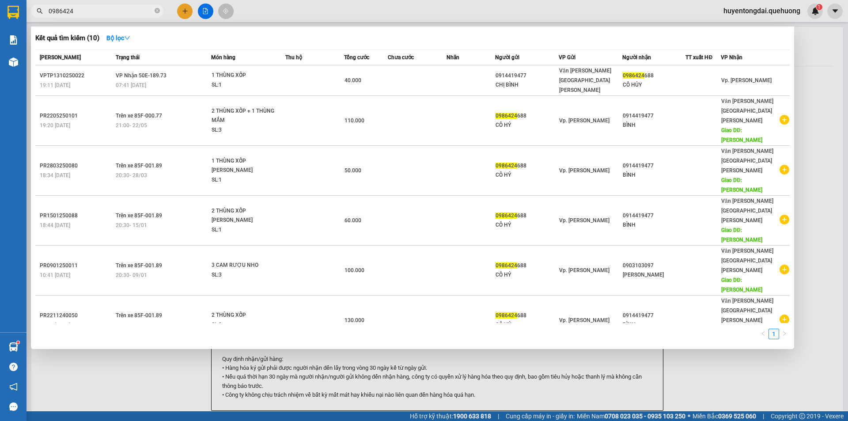
click at [120, 16] on span "0986424" at bounding box center [97, 10] width 133 height 13
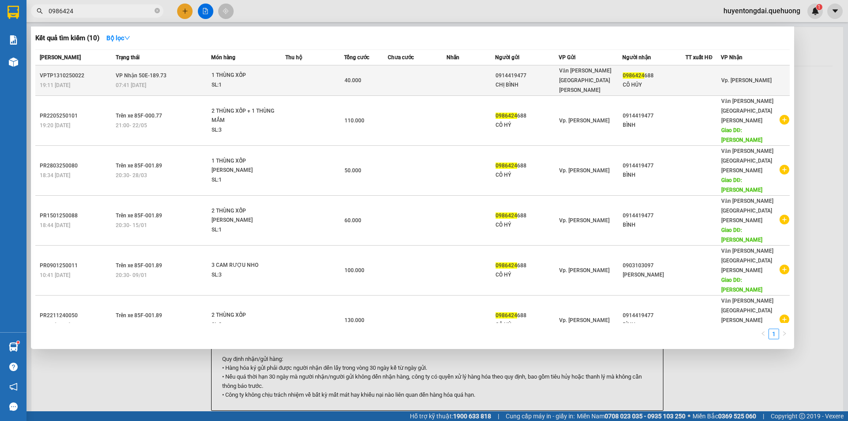
click at [650, 84] on div "CÔ HỦY" at bounding box center [654, 84] width 63 height 9
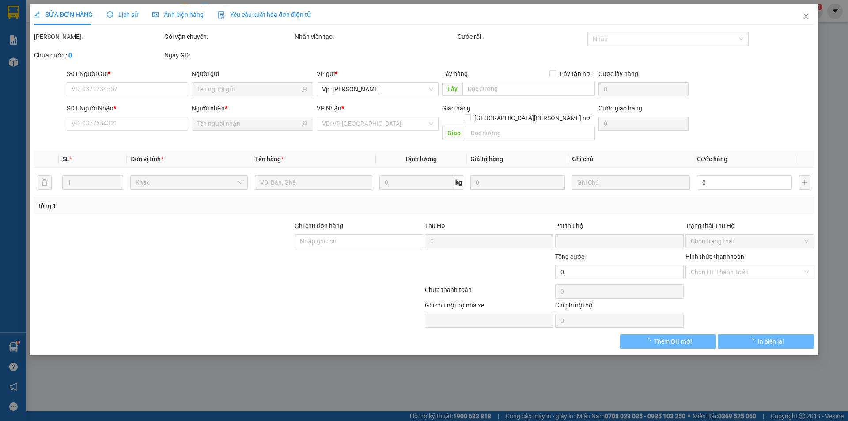
type input "0914419477"
type input "CHỊ BÌNH"
type input "0986424688"
type input "CÔ HỦY"
type input "0"
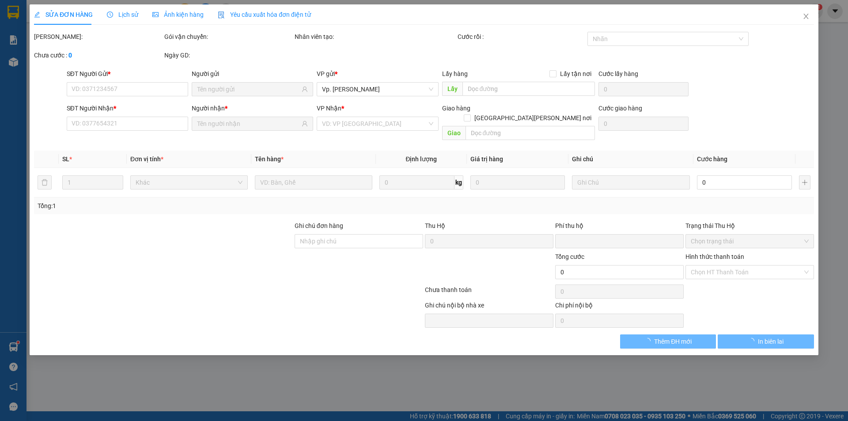
type input "40.000"
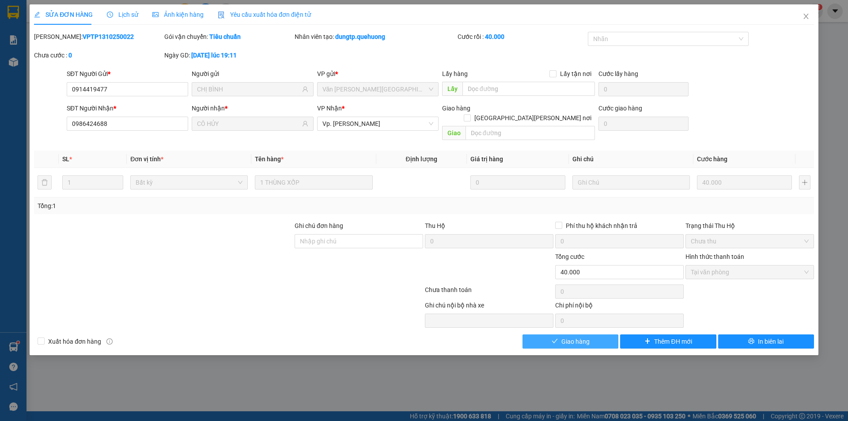
click at [590, 335] on button "Giao hàng" at bounding box center [571, 342] width 96 height 14
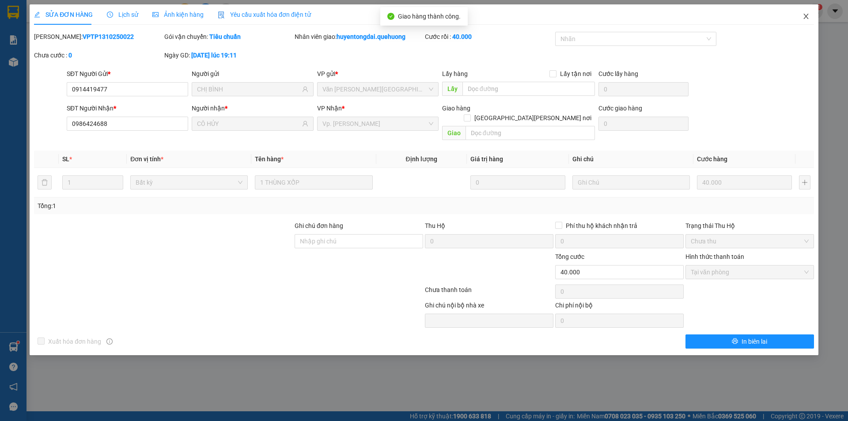
click at [807, 13] on span "Close" at bounding box center [806, 16] width 25 height 25
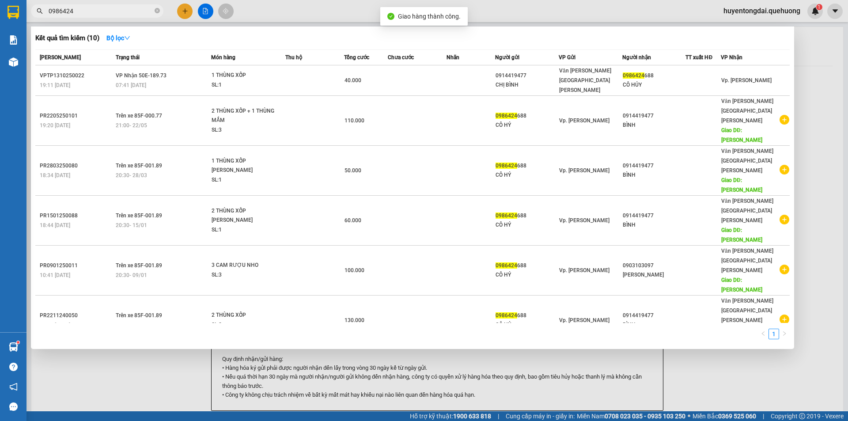
click at [122, 8] on input "0986424" at bounding box center [101, 11] width 104 height 10
type input "0073"
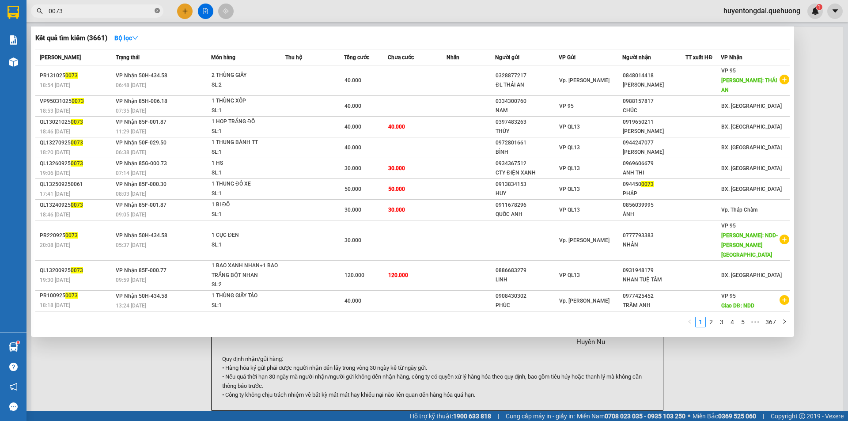
click at [157, 12] on icon "close-circle" at bounding box center [157, 10] width 5 height 5
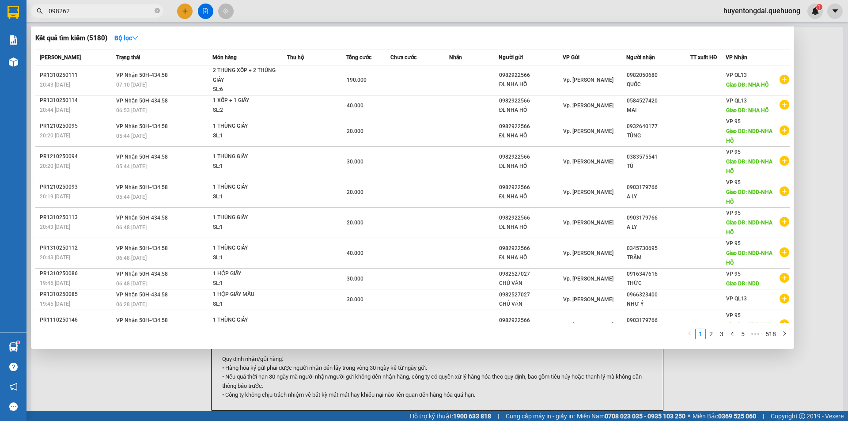
type input "0982620"
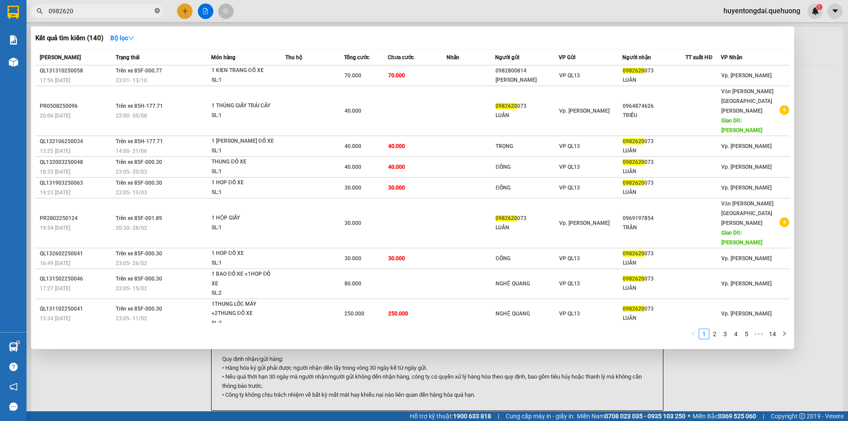
click at [155, 15] on span at bounding box center [157, 11] width 5 height 8
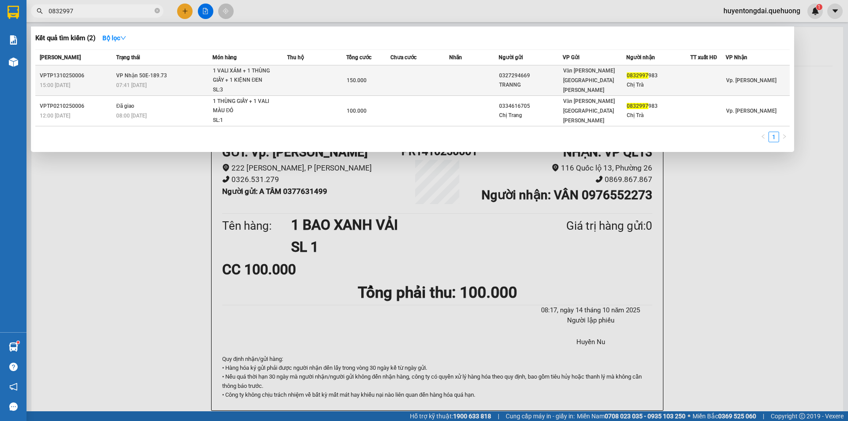
type input "0832997"
click at [423, 68] on td at bounding box center [420, 80] width 59 height 30
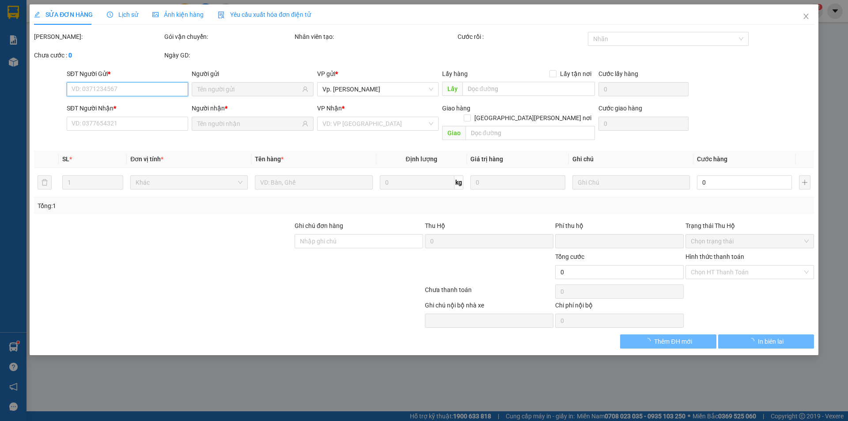
type input "0327294669"
type input "TRANNG"
type input "0832997983"
type input "Chị Trà"
type input "0"
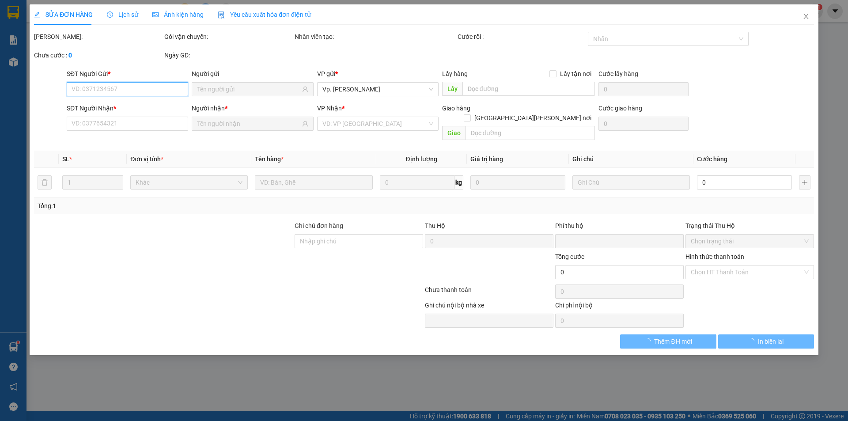
type input "150.000"
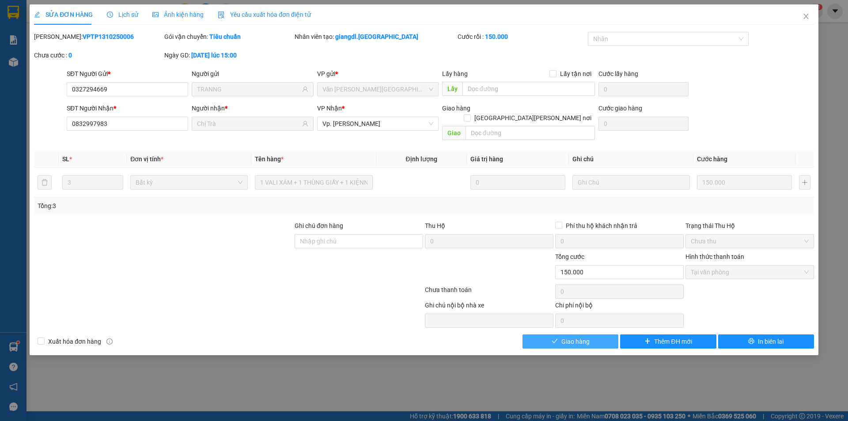
click at [574, 337] on span "Giao hàng" at bounding box center [576, 342] width 28 height 10
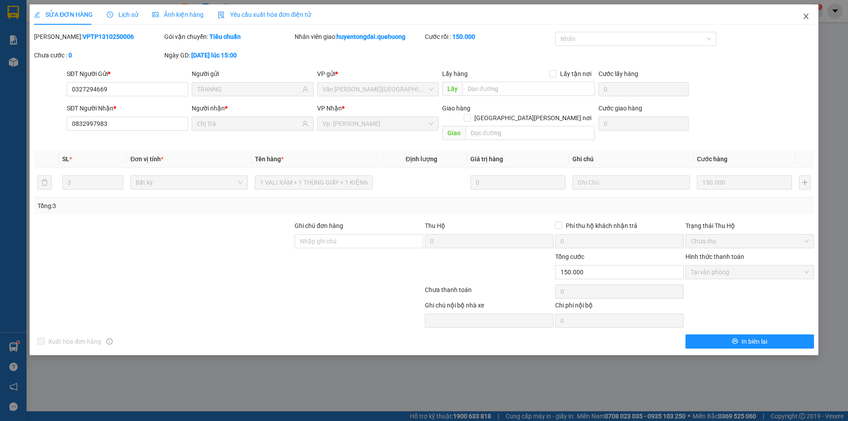
click at [806, 16] on icon "close" at bounding box center [806, 16] width 5 height 5
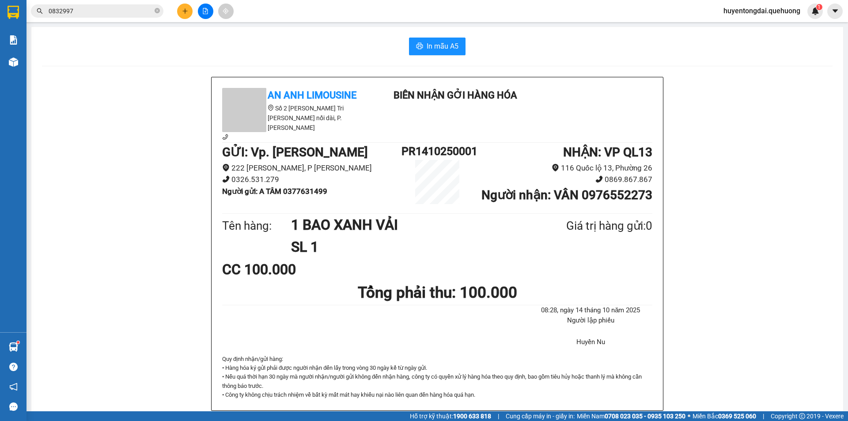
click at [103, 11] on input "0832997" at bounding box center [101, 11] width 104 height 10
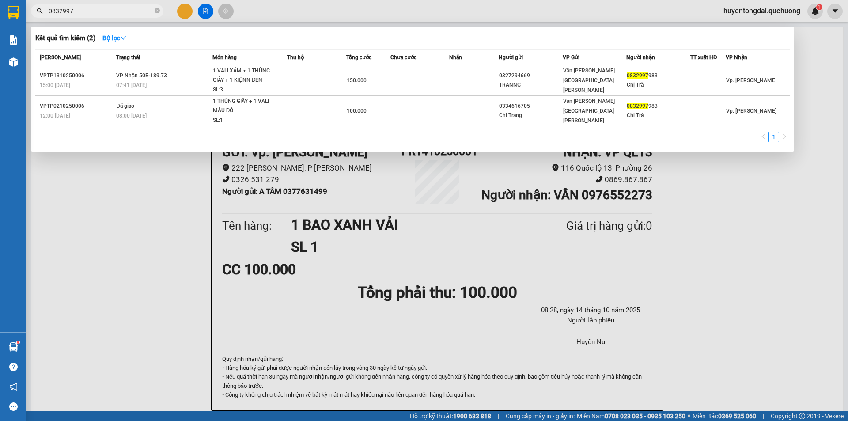
click at [103, 11] on input "0832997" at bounding box center [101, 11] width 104 height 10
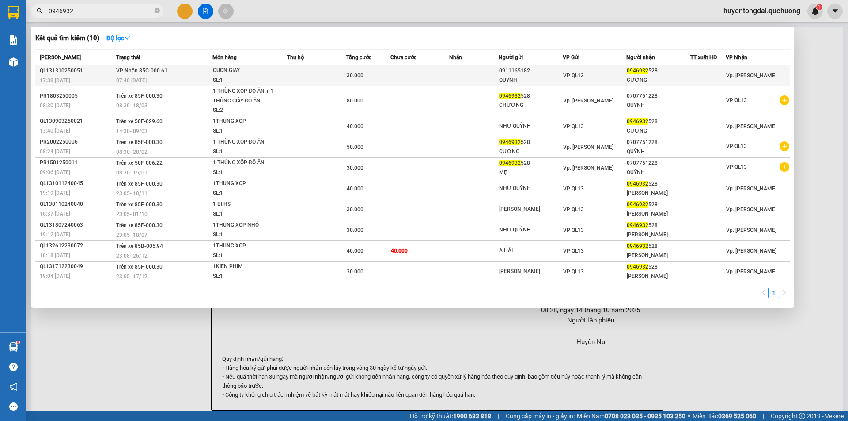
type input "0946932"
click at [531, 84] on div "QUYNH" at bounding box center [530, 80] width 63 height 9
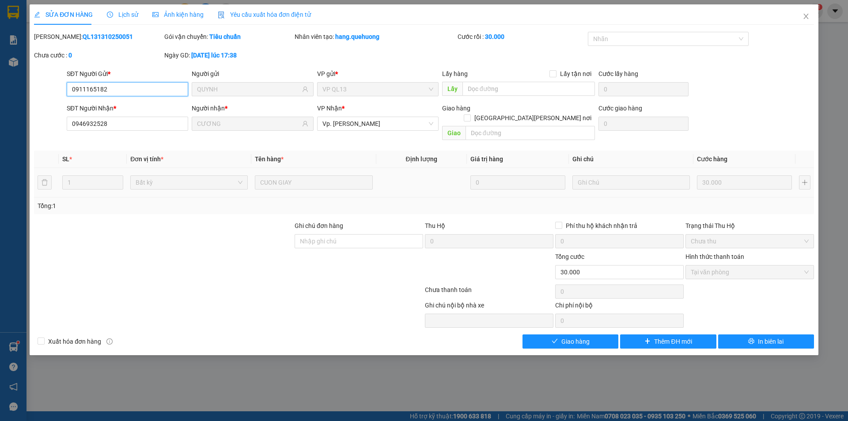
type input "0911165182"
type input "QUYNH"
type input "0946932528"
type input "CƯƠNG"
type input "0"
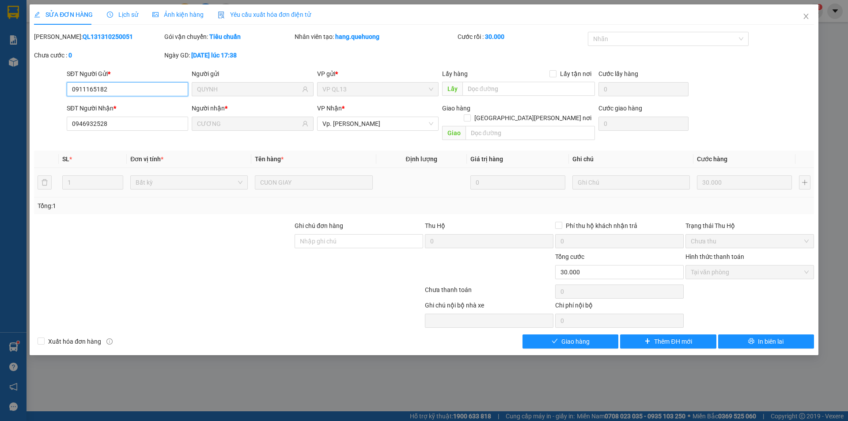
type input "30.000"
click at [582, 337] on span "Giao hàng" at bounding box center [576, 342] width 28 height 10
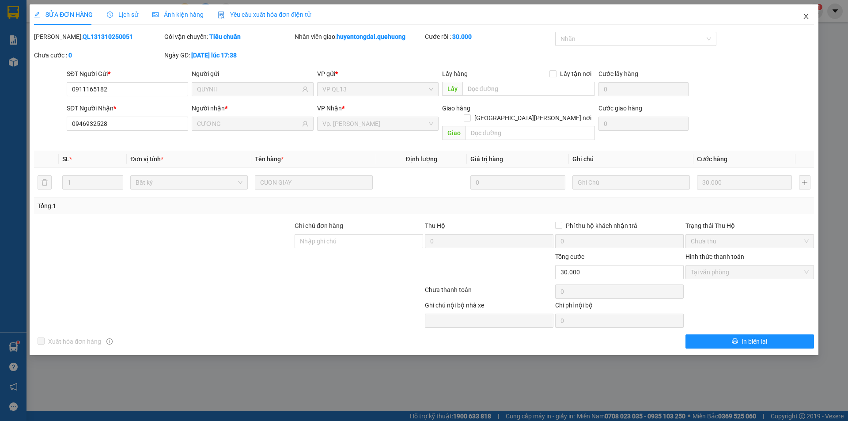
click at [807, 13] on icon "close" at bounding box center [806, 16] width 7 height 7
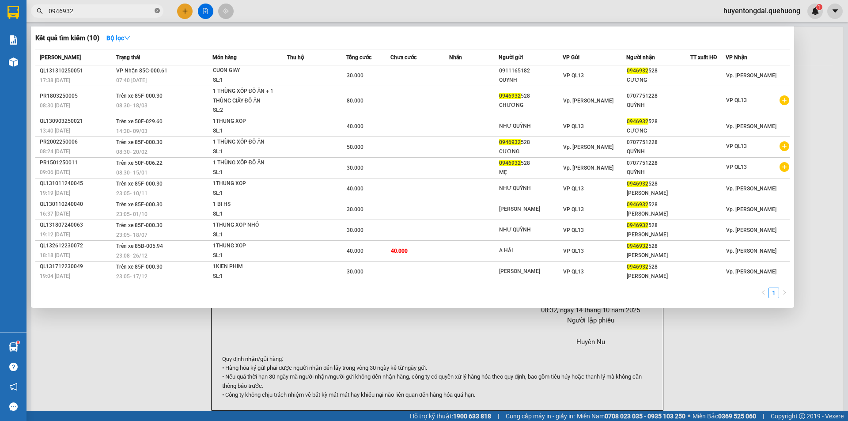
click at [156, 7] on span at bounding box center [157, 11] width 5 height 8
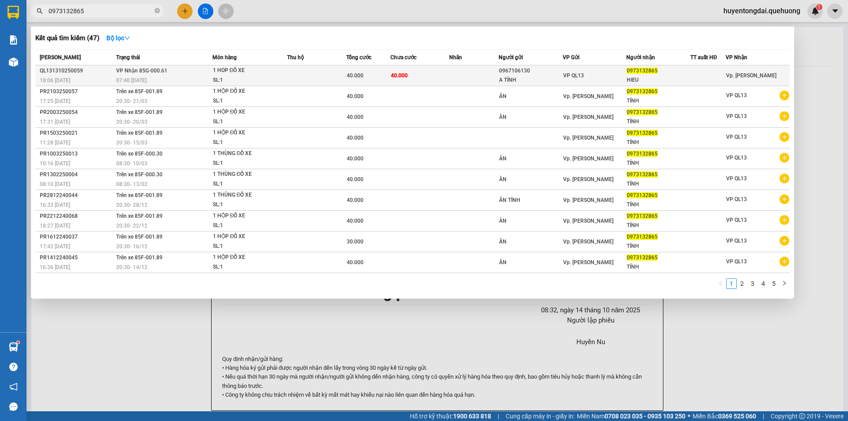
type input "0973132865"
click at [351, 84] on td "40.000" at bounding box center [368, 75] width 44 height 21
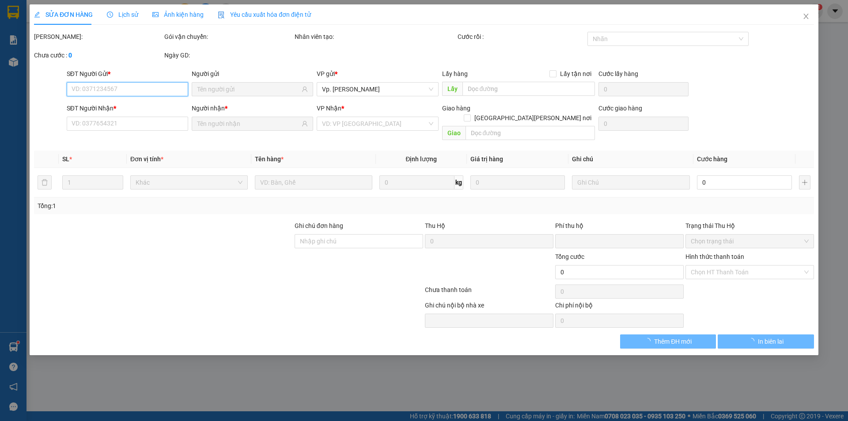
type input "0967106130"
type input "A TÍNH"
type input "0973132865"
type input "HIEU"
type input "0"
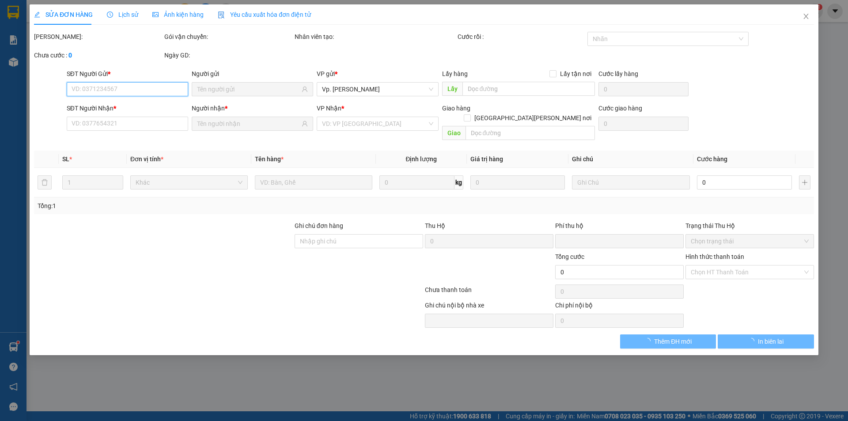
type input "40.000"
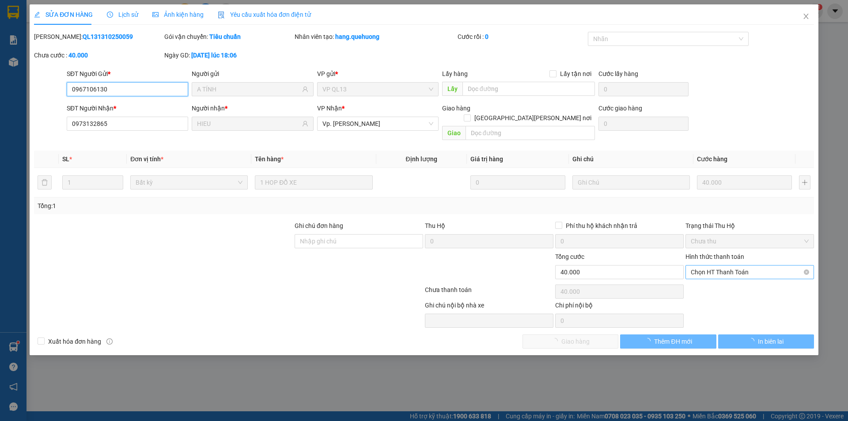
click at [731, 266] on span "Chọn HT Thanh Toán" at bounding box center [750, 272] width 118 height 13
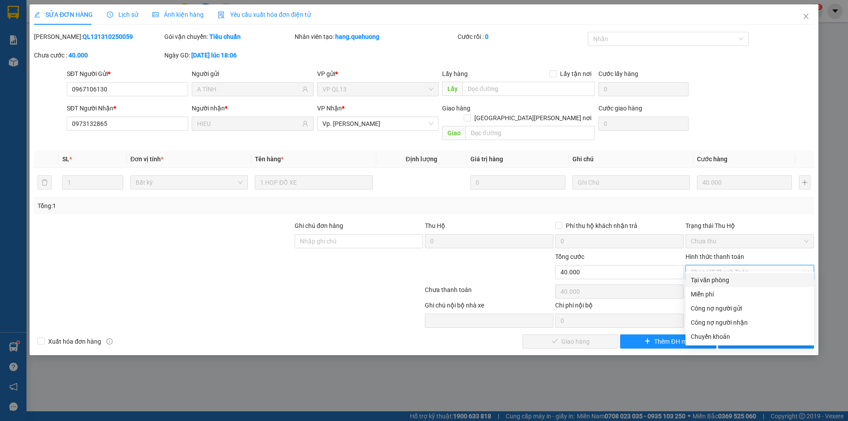
click at [730, 275] on div "Tại văn phòng" at bounding box center [750, 280] width 118 height 10
type input "0"
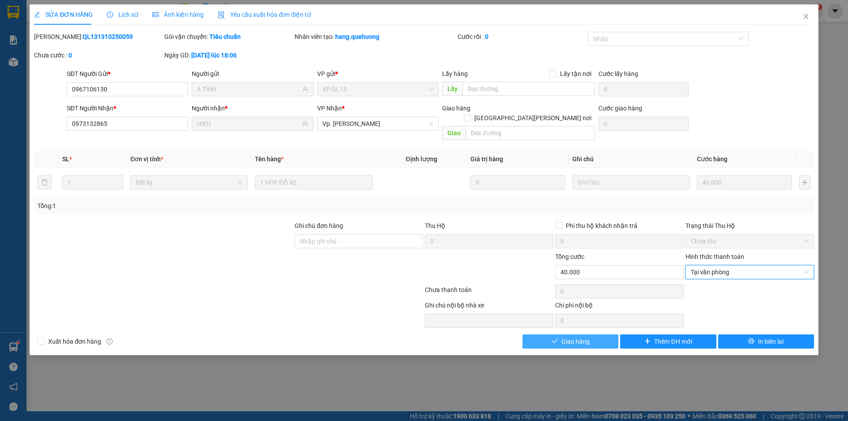
click at [597, 335] on button "Giao hàng" at bounding box center [571, 342] width 96 height 14
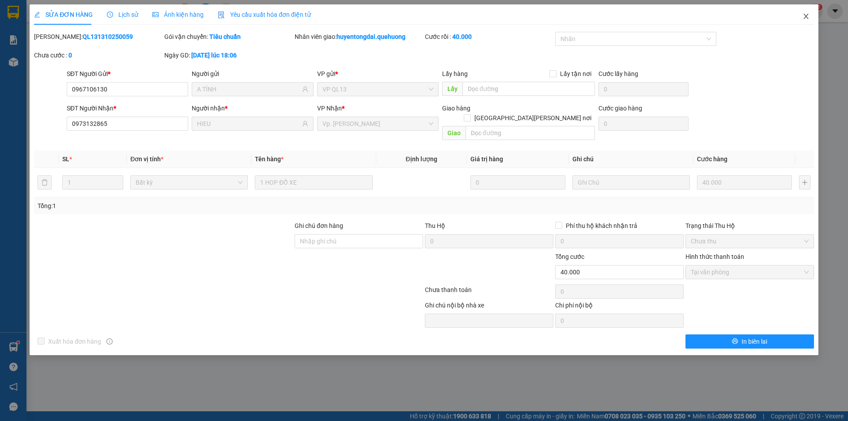
click at [810, 17] on icon "close" at bounding box center [806, 16] width 7 height 7
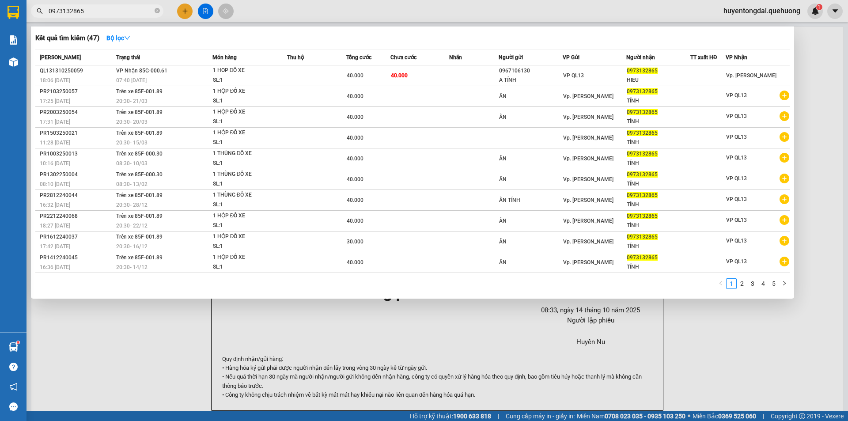
click at [142, 9] on input "0973132865" at bounding box center [101, 11] width 104 height 10
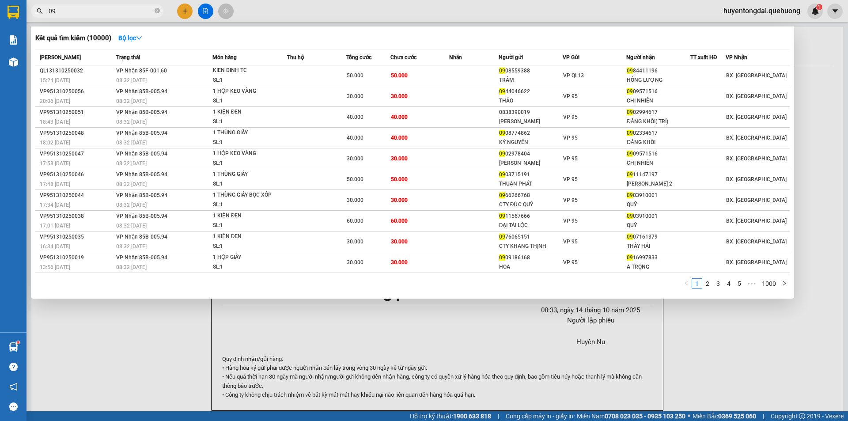
type input "0"
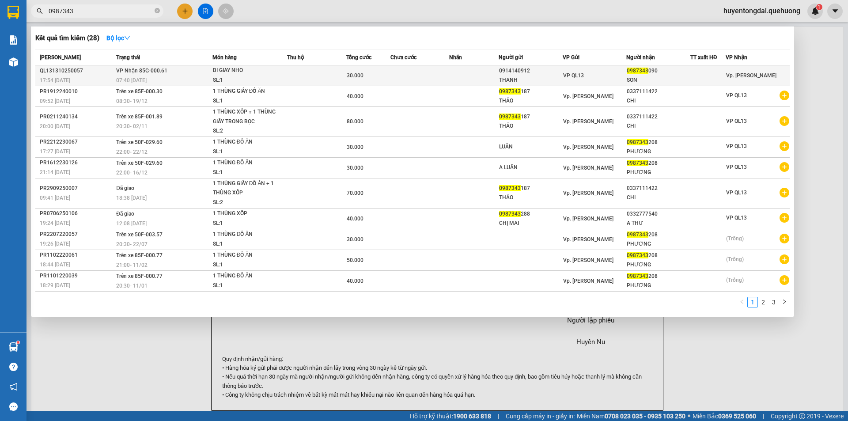
type input "0987343"
click at [679, 82] on div "SON" at bounding box center [658, 80] width 63 height 9
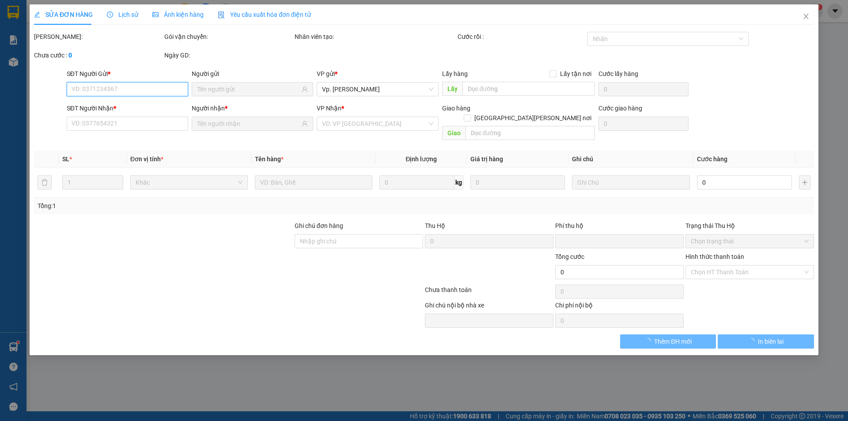
type input "0914140912"
type input "THANH"
type input "0987343090"
type input "SON"
type input "0"
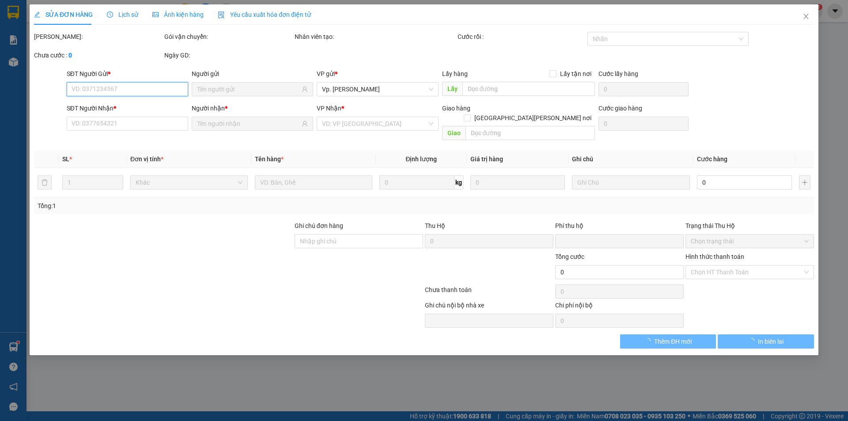
type input "30.000"
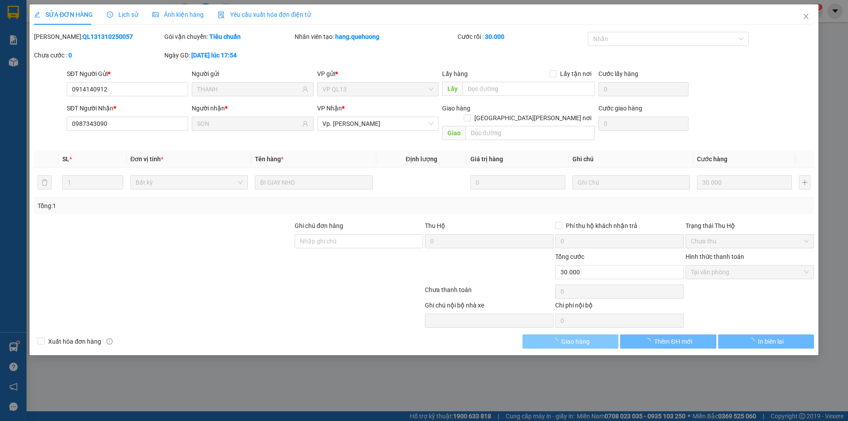
click at [593, 335] on button "Giao hàng" at bounding box center [571, 342] width 96 height 14
click at [592, 335] on button "Giao hàng" at bounding box center [571, 342] width 96 height 14
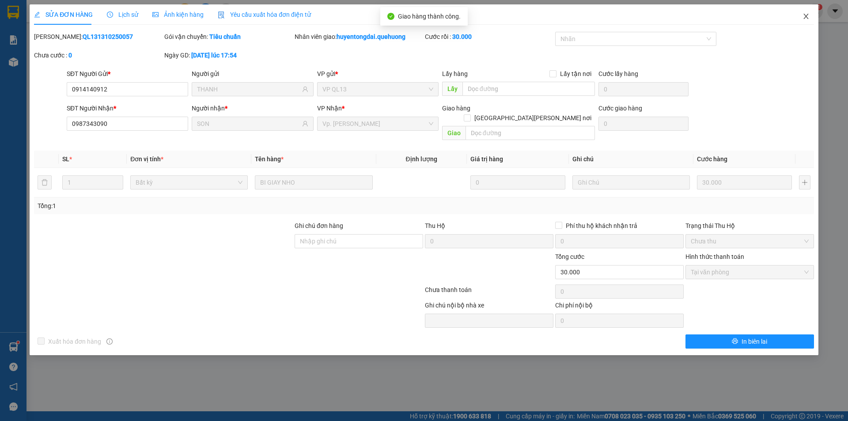
click at [801, 17] on span "Close" at bounding box center [806, 16] width 25 height 25
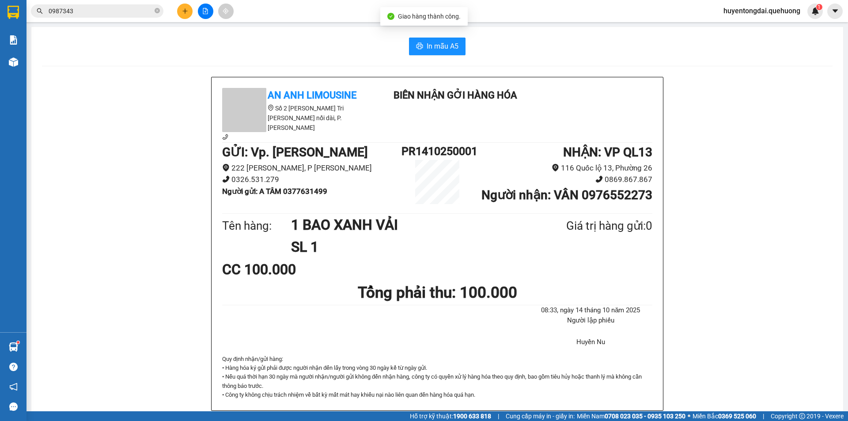
click at [148, 13] on input "0987343" at bounding box center [101, 11] width 104 height 10
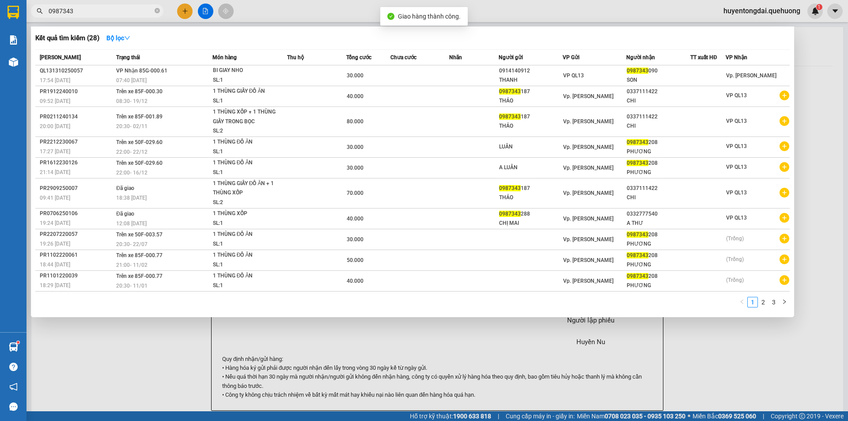
click at [148, 13] on input "0987343" at bounding box center [101, 11] width 104 height 10
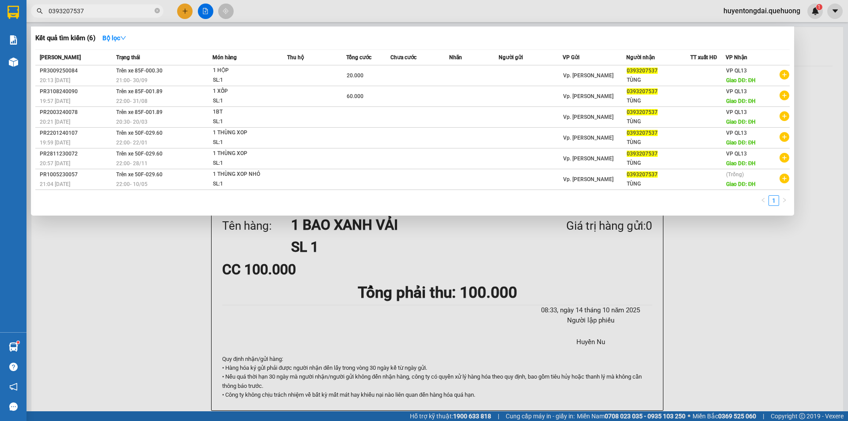
type input "0393207537"
click at [183, 12] on div at bounding box center [424, 210] width 848 height 421
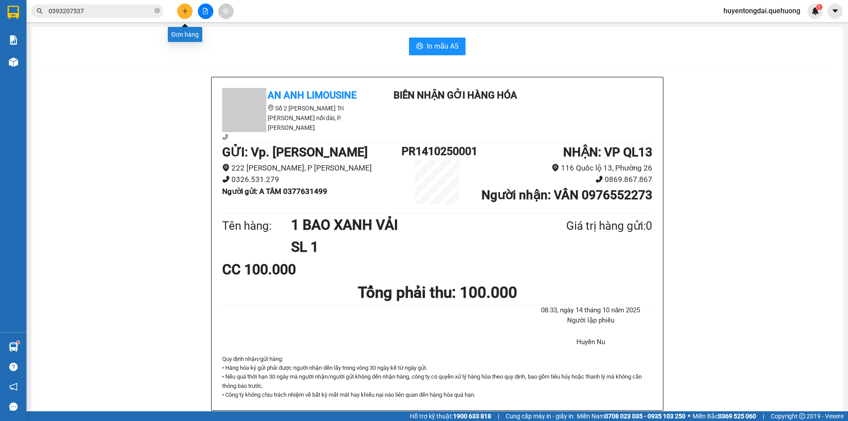
click at [186, 6] on button at bounding box center [184, 11] width 15 height 15
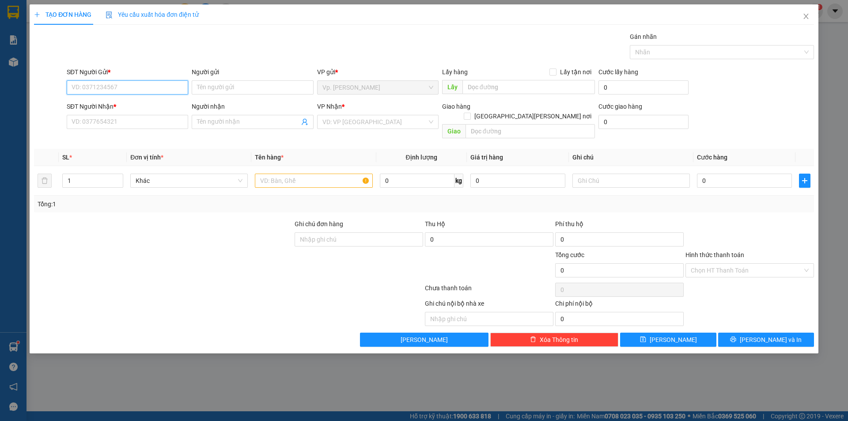
click at [142, 90] on input "SĐT Người Gửi *" at bounding box center [128, 87] width 122 height 14
click at [88, 92] on input "0838568878" at bounding box center [128, 87] width 122 height 14
click at [85, 91] on input "0838568878" at bounding box center [128, 87] width 122 height 14
click at [94, 91] on input "0838568878" at bounding box center [128, 87] width 122 height 14
type input "0838568878"
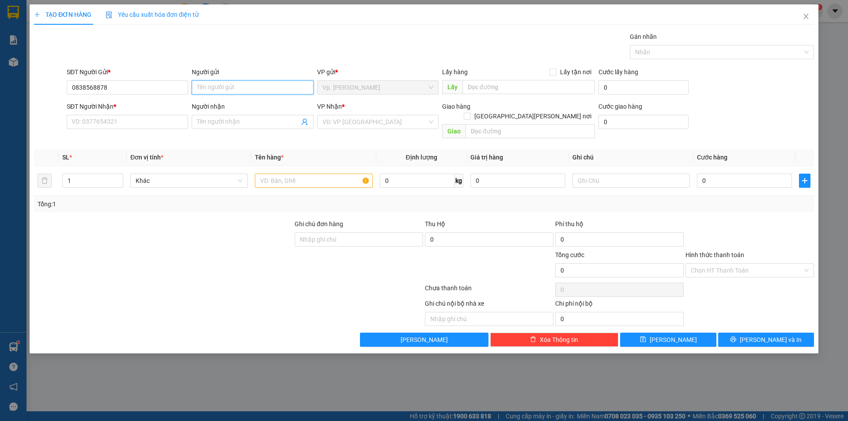
click at [240, 89] on input "Người gửi" at bounding box center [253, 87] width 122 height 14
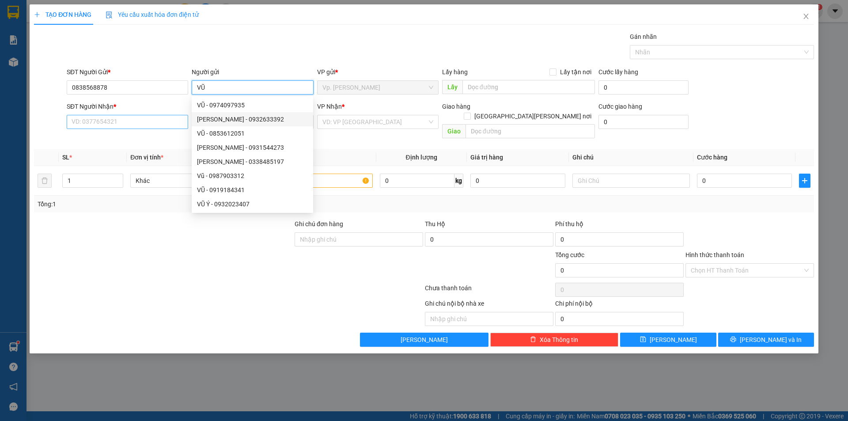
type input "VŨ"
click at [97, 126] on input "SĐT Người Nhận *" at bounding box center [128, 122] width 122 height 14
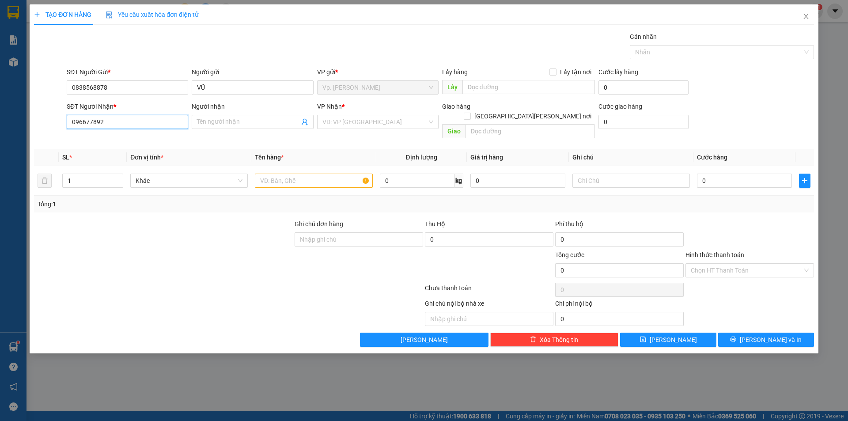
type input "0966778928"
click at [143, 142] on div "0966778928 - REN" at bounding box center [127, 140] width 111 height 10
type input "REN"
type input "30.000"
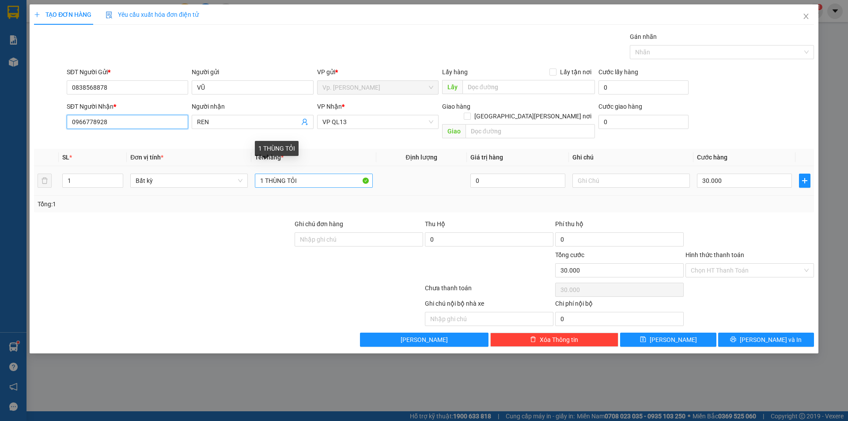
type input "0966778928"
drag, startPoint x: 265, startPoint y: 174, endPoint x: 346, endPoint y: 180, distance: 81.1
click at [346, 180] on td "1 THÙNG TỎI" at bounding box center [313, 181] width 125 height 30
type input "1 BỊ TRẮNG GIẤY TỜ"
click at [755, 174] on input "30.000" at bounding box center [744, 181] width 95 height 14
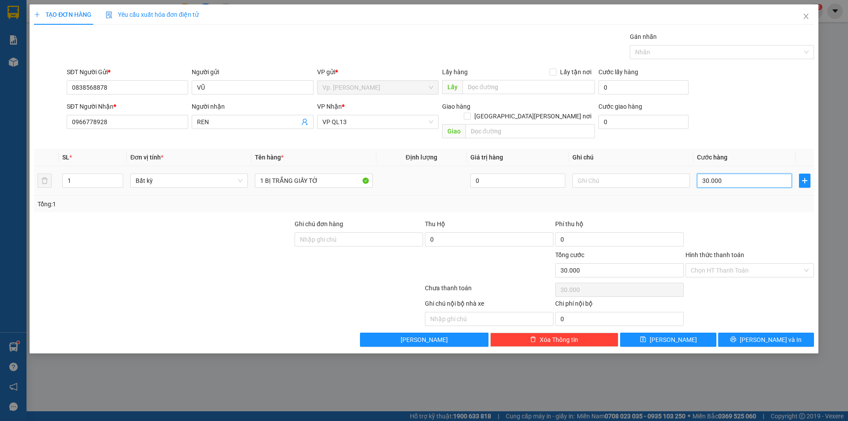
type input "2"
type input "20"
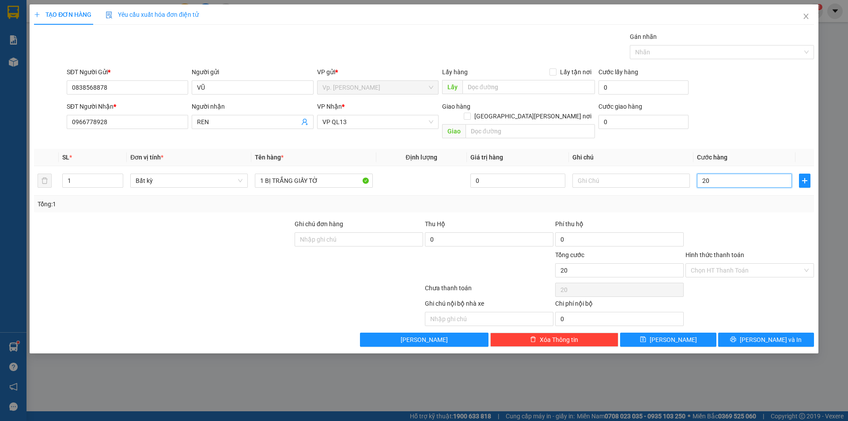
type input "20"
type input "20.000"
click at [765, 219] on div at bounding box center [750, 234] width 130 height 31
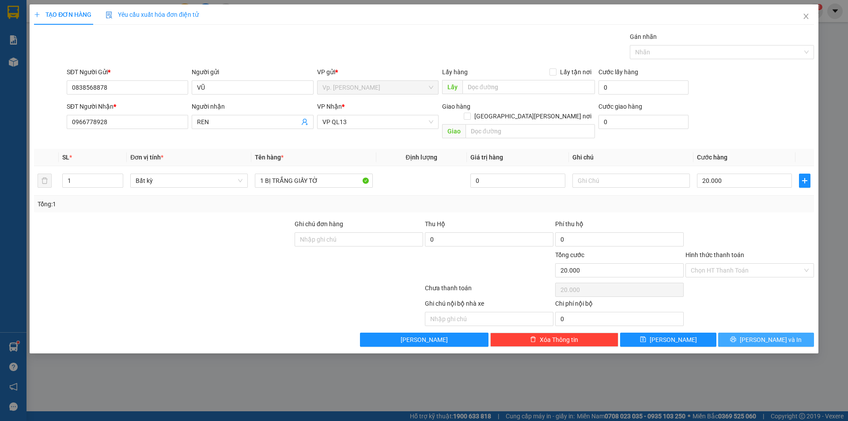
click at [763, 335] on span "[PERSON_NAME] và In" at bounding box center [771, 340] width 62 height 10
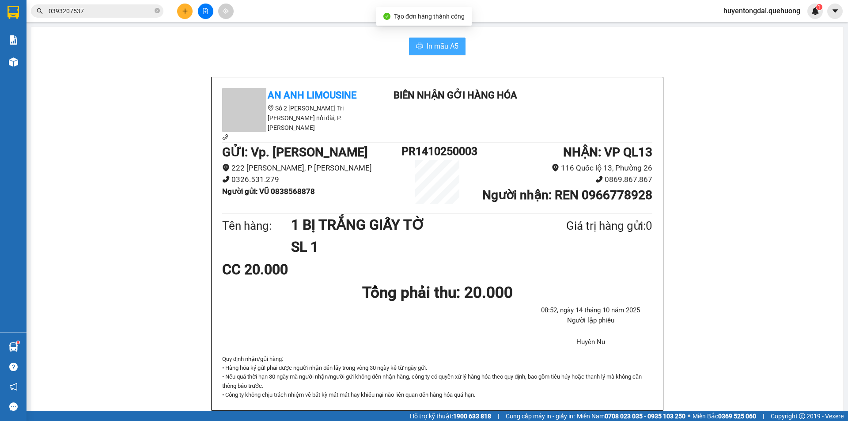
click at [441, 51] on span "In mẫu A5" at bounding box center [443, 46] width 32 height 11
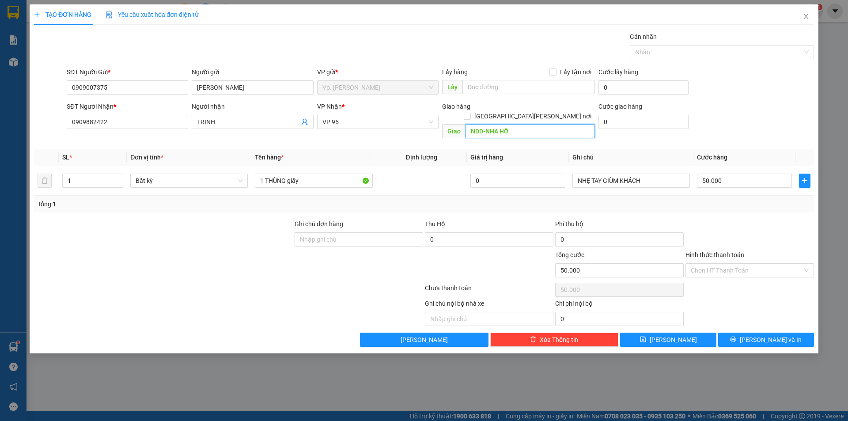
click at [493, 125] on input "NDD-NHA HỐ" at bounding box center [530, 131] width 129 height 14
click at [124, 81] on input "0909007375" at bounding box center [128, 87] width 122 height 14
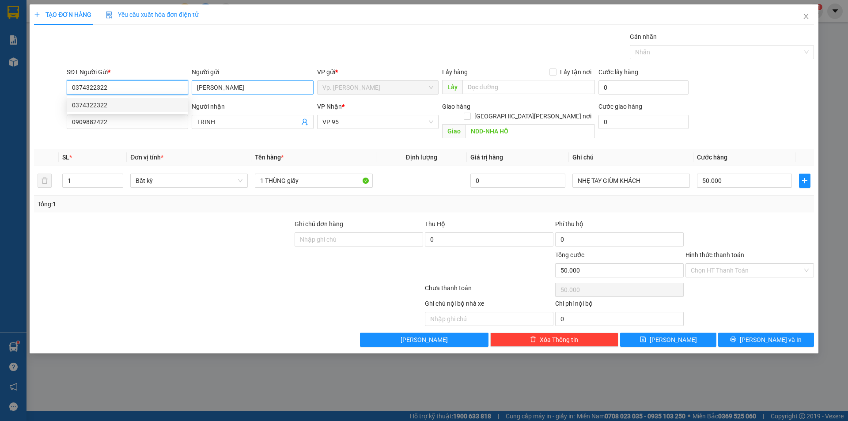
type input "0374322322"
drag, startPoint x: 245, startPoint y: 89, endPoint x: 178, endPoint y: 99, distance: 68.3
click at [178, 99] on form "SĐT Người Gửi * 0374322322 Người gửi [PERSON_NAME] [PERSON_NAME] VP gửi * Vp. […" at bounding box center [424, 104] width 780 height 75
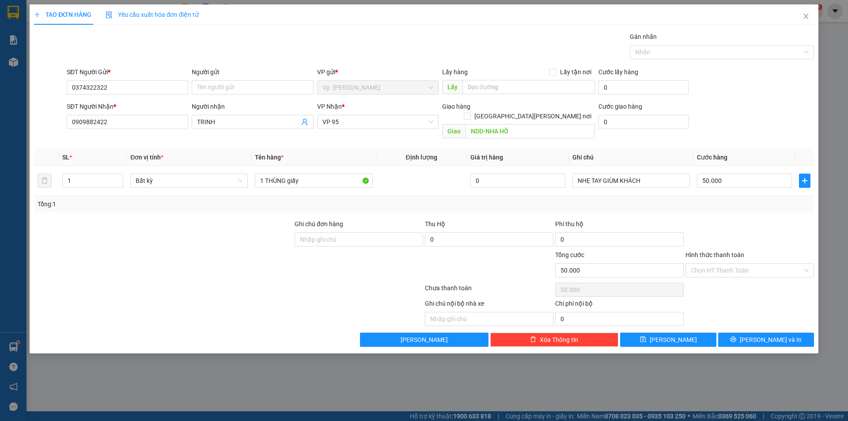
click at [260, 22] on div "TẠO ĐƠN HÀNG Yêu cầu xuất hóa đơn điện tử" at bounding box center [424, 14] width 780 height 20
drag, startPoint x: 289, startPoint y: 173, endPoint x: 323, endPoint y: 175, distance: 34.5
click at [323, 175] on input "1 THÙNG giấy" at bounding box center [314, 181] width 118 height 14
type input "1 THÙNG GIẤY"
click at [791, 334] on button "[PERSON_NAME] và In" at bounding box center [767, 340] width 96 height 14
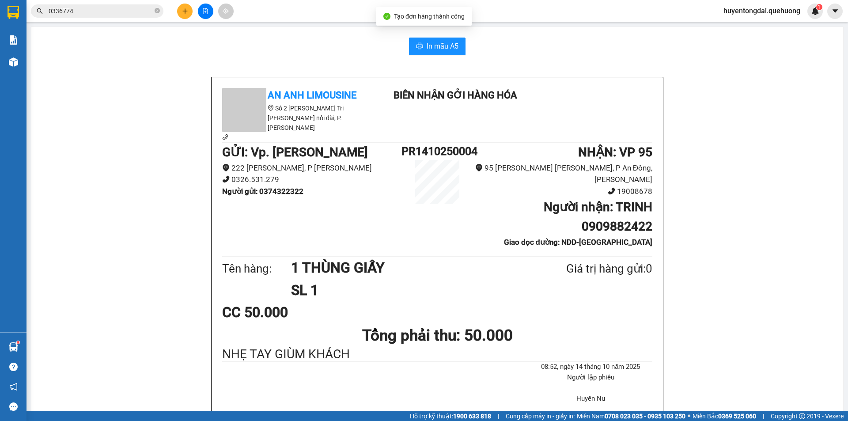
click at [434, 48] on span "In mẫu A5" at bounding box center [443, 46] width 32 height 11
click at [186, 9] on icon "plus" at bounding box center [185, 11] width 6 height 6
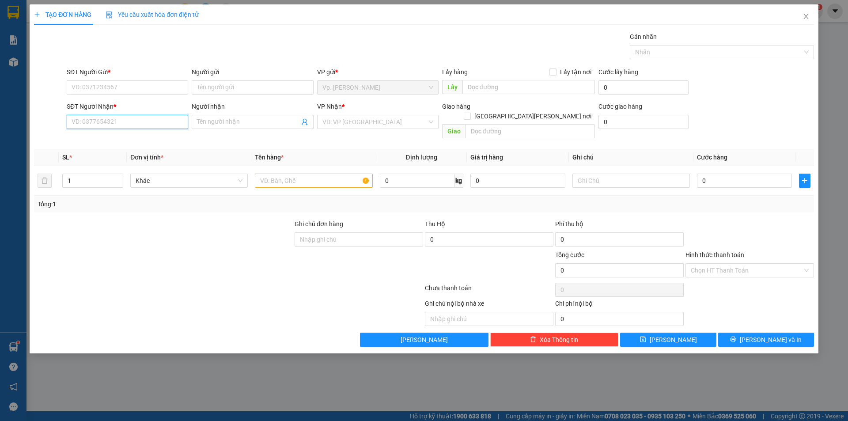
click at [140, 119] on input "SĐT Người Nhận *" at bounding box center [128, 122] width 122 height 14
click at [139, 139] on div "0976037858 - [PERSON_NAME]" at bounding box center [127, 140] width 111 height 10
type input "0976037858"
type input "UYÊN"
type input "NHA HỐ"
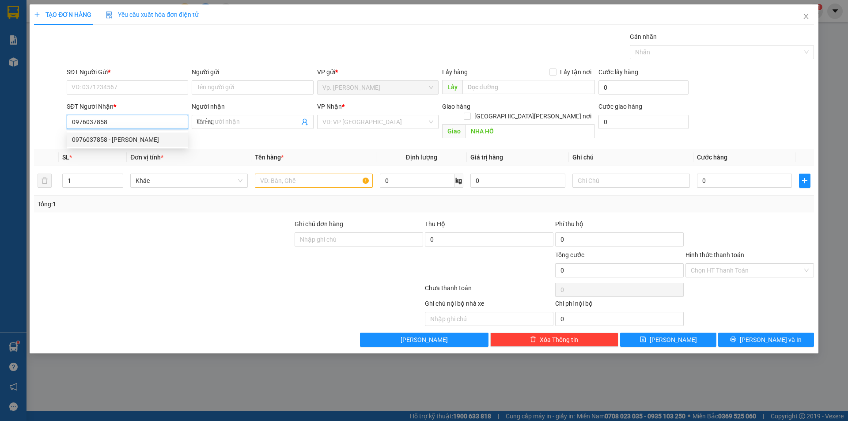
type input "50.000"
type input "0976037858"
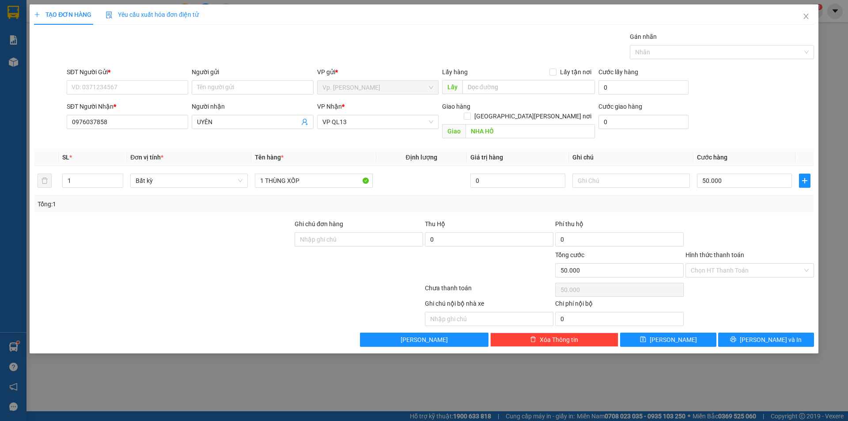
click at [111, 80] on div "SĐT Người Gửi *" at bounding box center [128, 73] width 122 height 13
click at [120, 83] on input "SĐT Người Gửi *" at bounding box center [128, 87] width 122 height 14
click at [137, 79] on div "SĐT Người Gửi *" at bounding box center [128, 73] width 122 height 13
click at [136, 86] on input "SĐT Người Gửi *" at bounding box center [128, 87] width 122 height 14
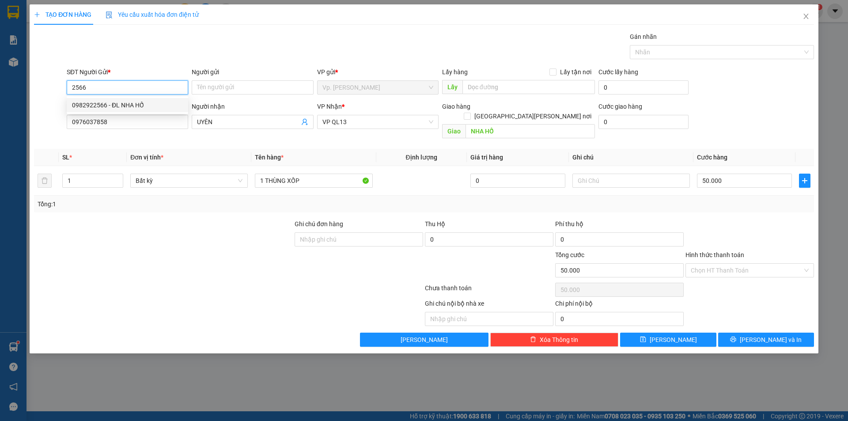
click at [129, 108] on div "0982922566 - ĐL NHA HỐ" at bounding box center [127, 105] width 111 height 10
type input "0982922566"
type input "ĐL NHA HỐ"
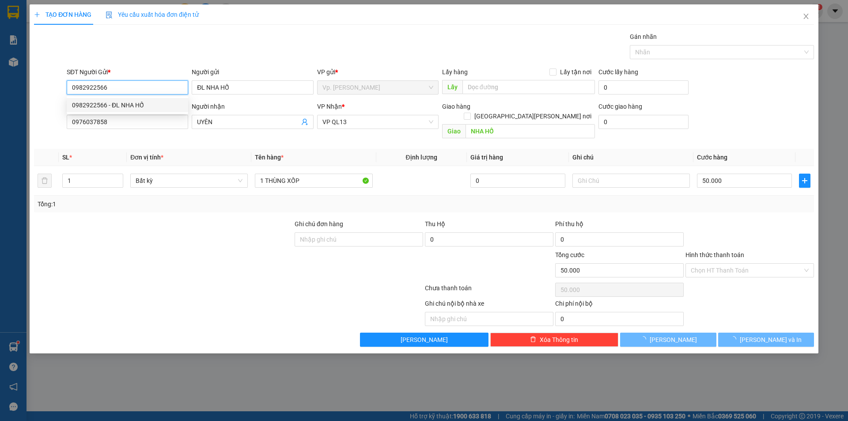
type input "40.000"
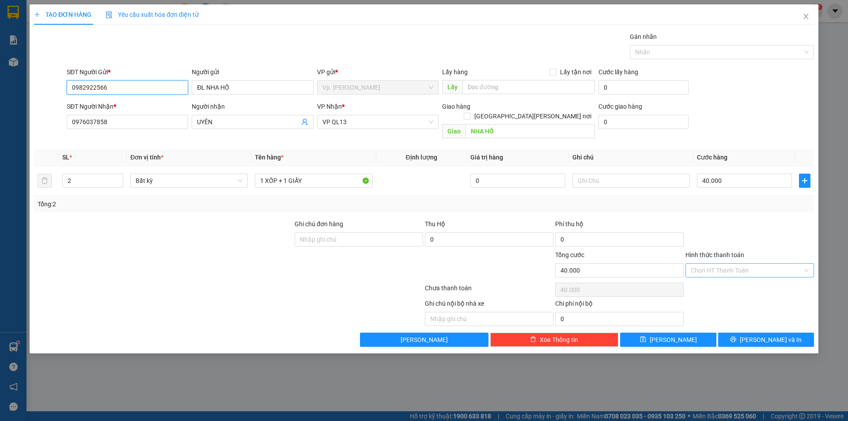
type input "0982922566"
click at [730, 266] on input "Hình thức thanh toán" at bounding box center [747, 270] width 112 height 13
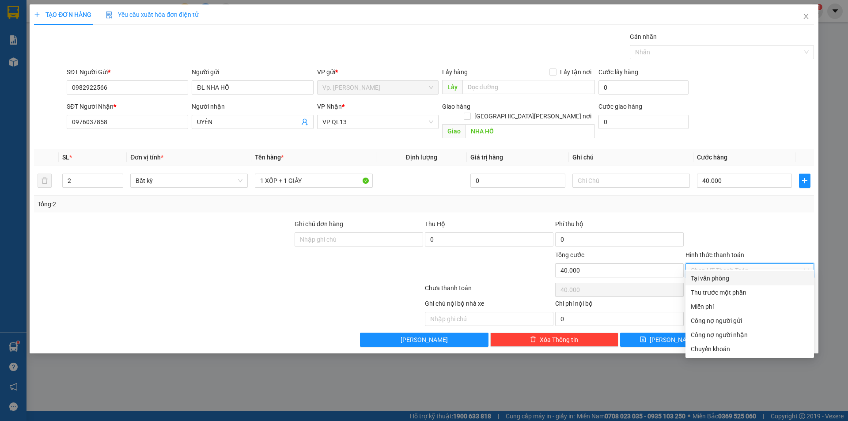
click at [732, 278] on div "Tại văn phòng" at bounding box center [750, 279] width 118 height 10
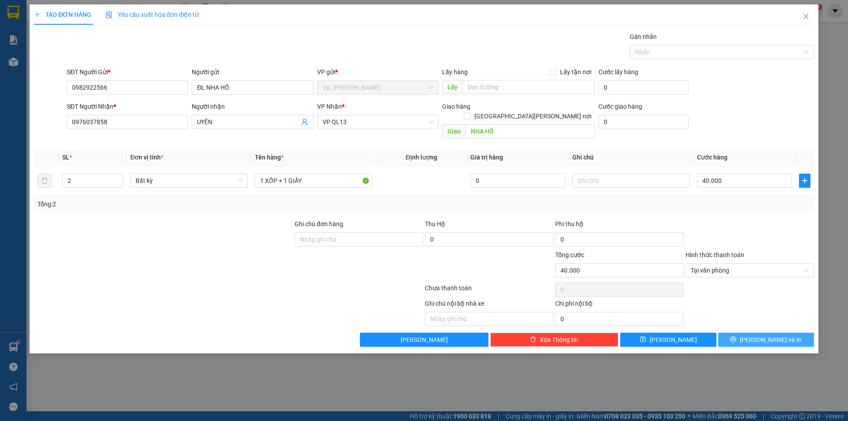
click at [762, 335] on span "[PERSON_NAME] và In" at bounding box center [771, 340] width 62 height 10
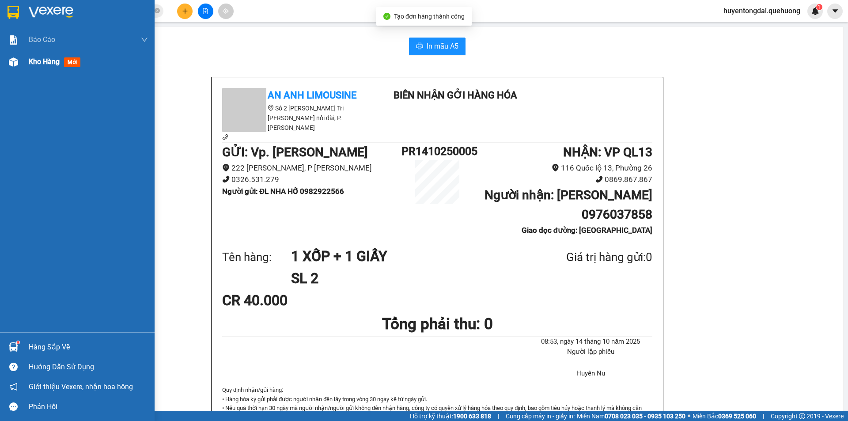
click at [11, 68] on div at bounding box center [13, 61] width 15 height 15
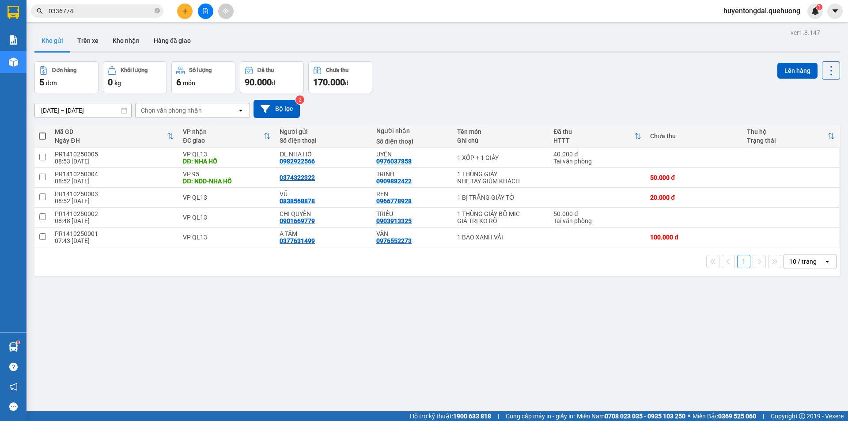
click at [92, 11] on input "0336774" at bounding box center [101, 11] width 104 height 10
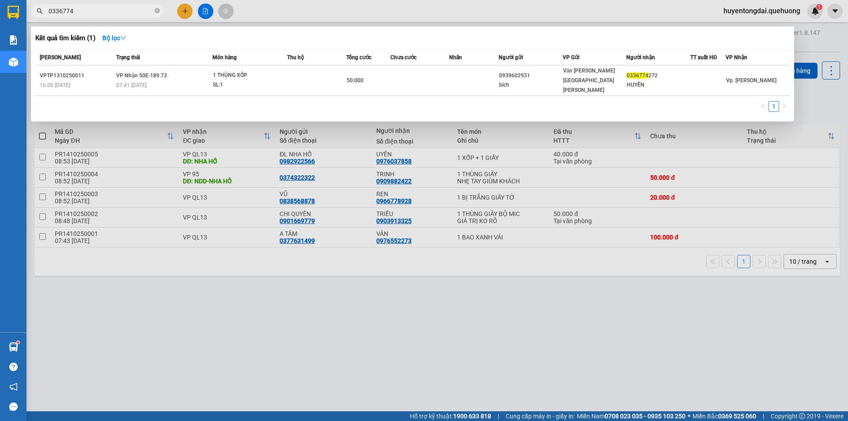
click at [92, 11] on input "0336774" at bounding box center [101, 11] width 104 height 10
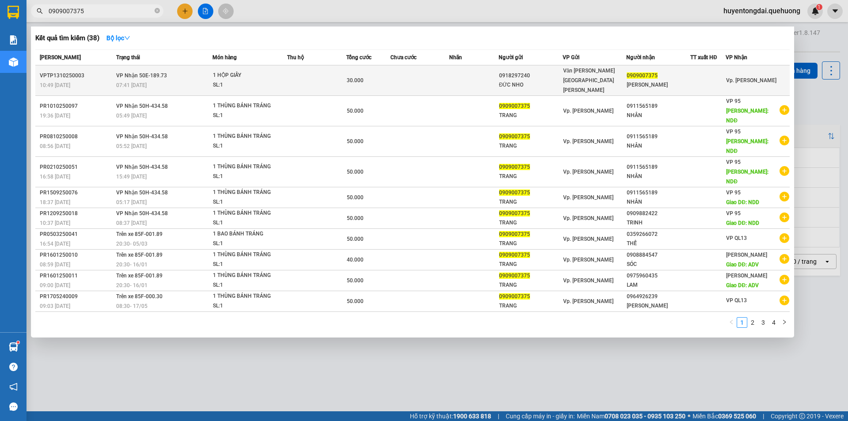
type input "0909007375"
click at [542, 72] on div "0918297240" at bounding box center [530, 75] width 63 height 9
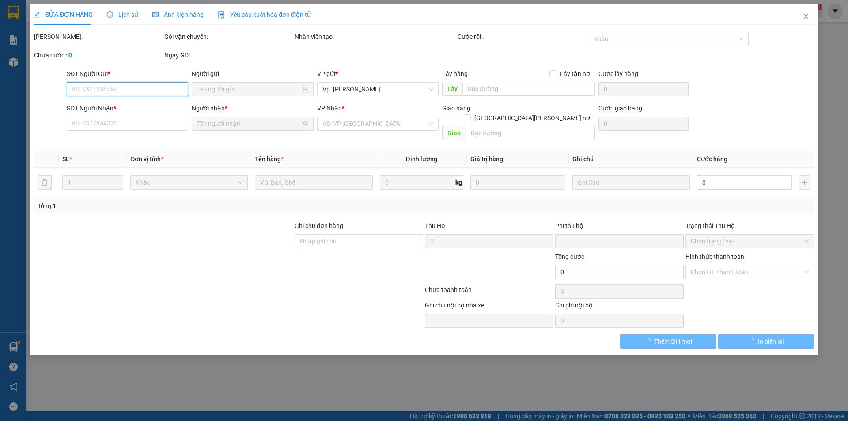
type input "0918297240"
type input "ĐỨC NHO"
type input "0909007375"
type input "XUÂN TRANG"
type input "0"
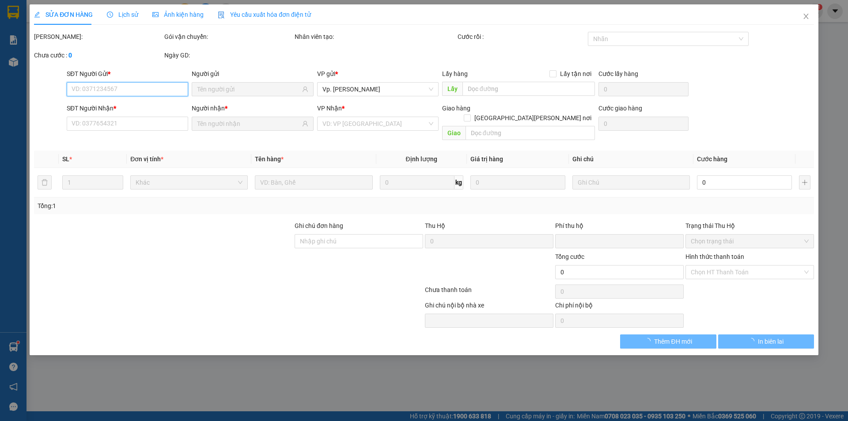
type input "30.000"
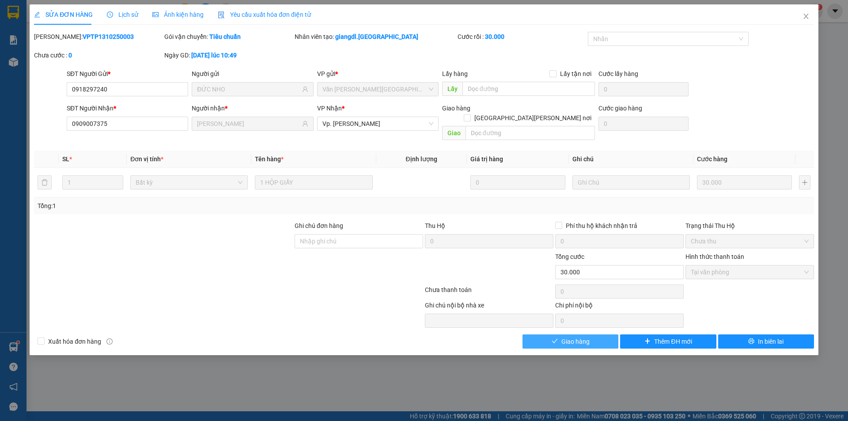
click at [590, 335] on button "Giao hàng" at bounding box center [571, 342] width 96 height 14
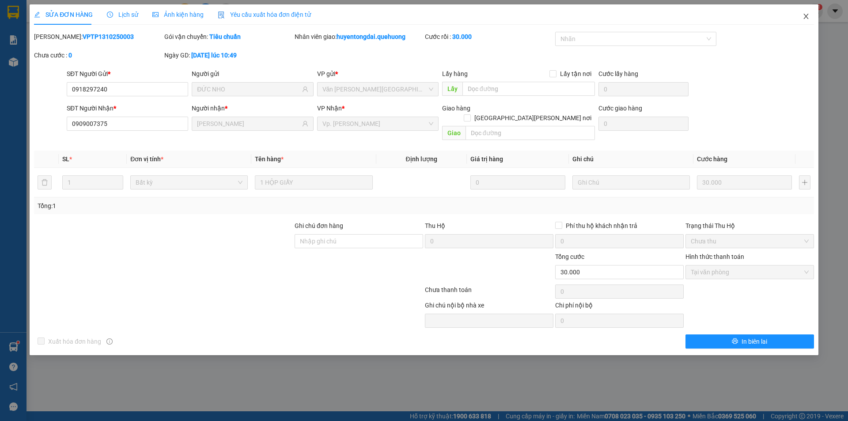
click at [802, 18] on span "Close" at bounding box center [806, 16] width 25 height 25
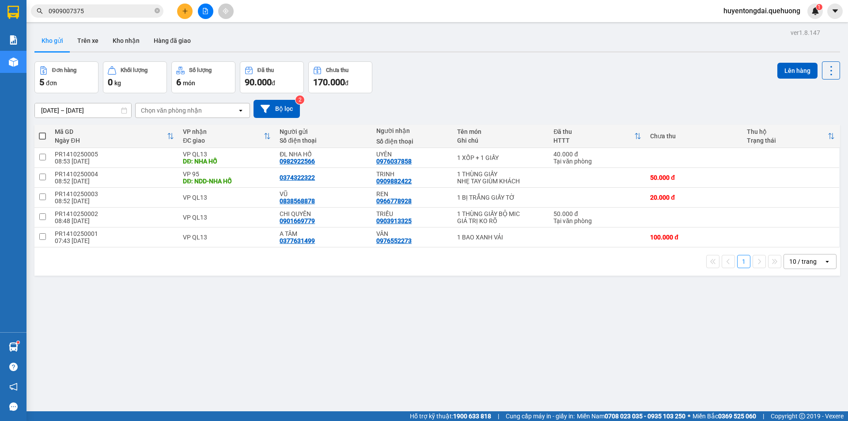
click at [114, 17] on span "0909007375" at bounding box center [97, 10] width 133 height 13
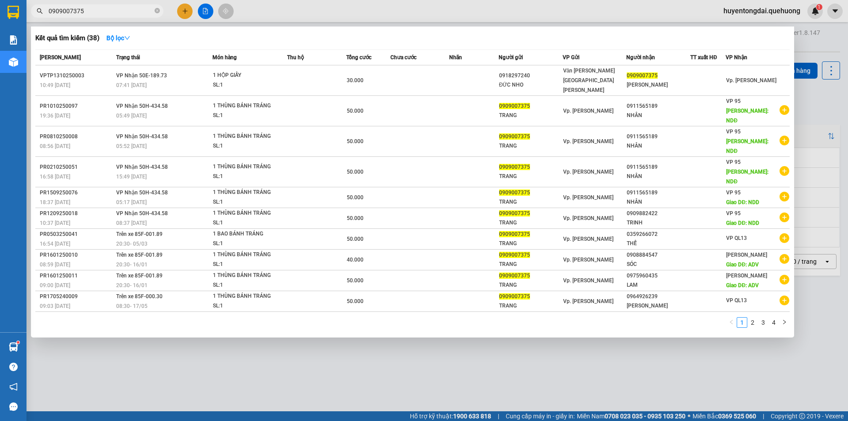
click at [118, 13] on input "0909007375" at bounding box center [101, 11] width 104 height 10
click at [444, 65] on th "Chưa cước" at bounding box center [420, 57] width 59 height 15
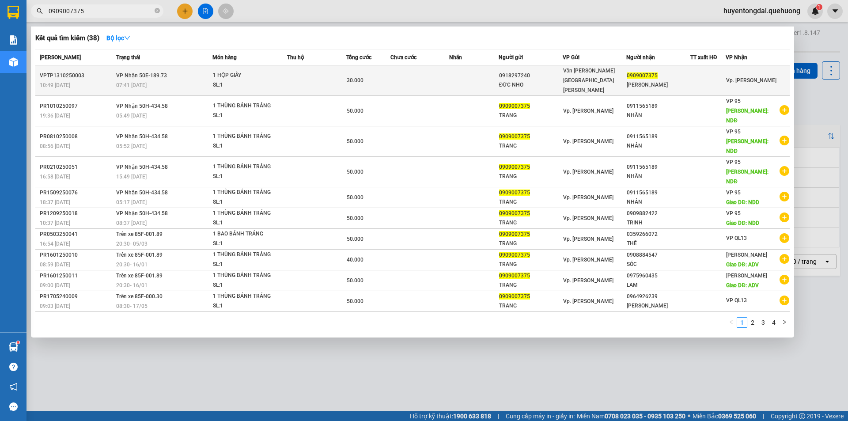
click at [421, 79] on td at bounding box center [420, 80] width 59 height 30
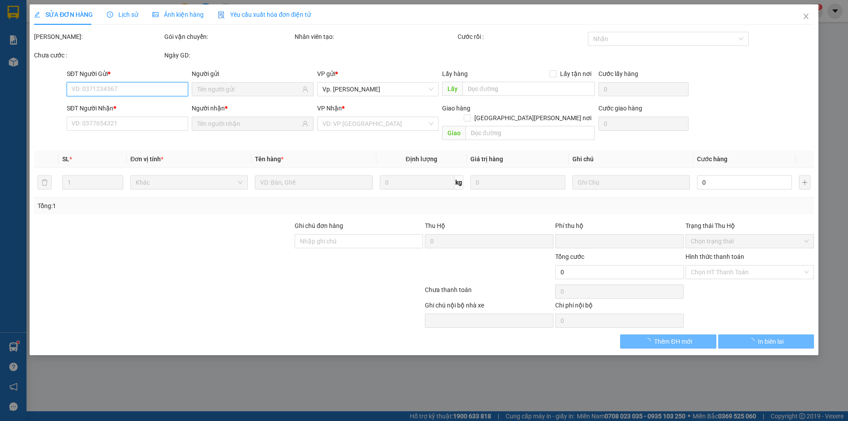
type input "0918297240"
type input "ĐỨC NHO"
type input "0909007375"
type input "XUÂN TRANG"
type input "0"
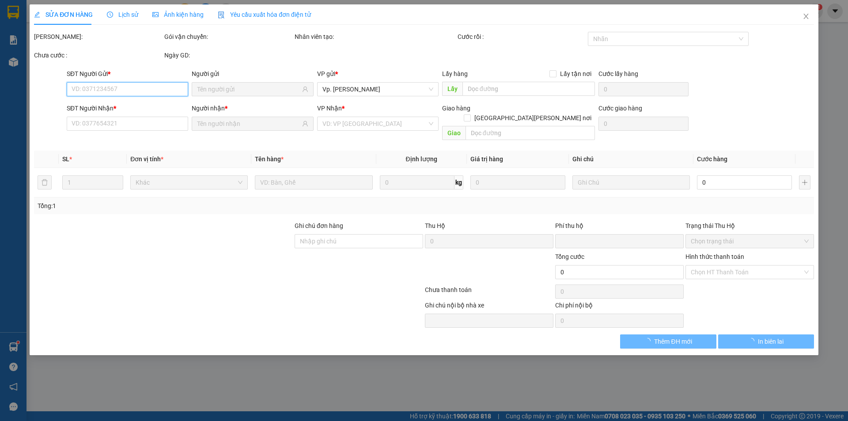
type input "30.000"
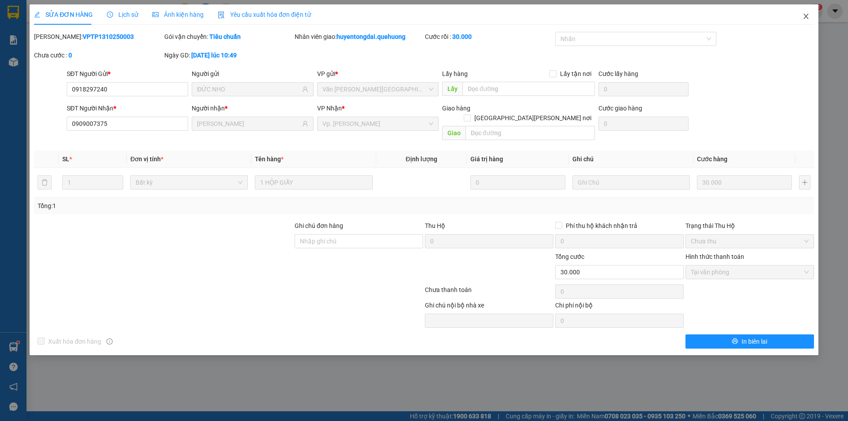
click at [805, 20] on span "Close" at bounding box center [806, 16] width 25 height 25
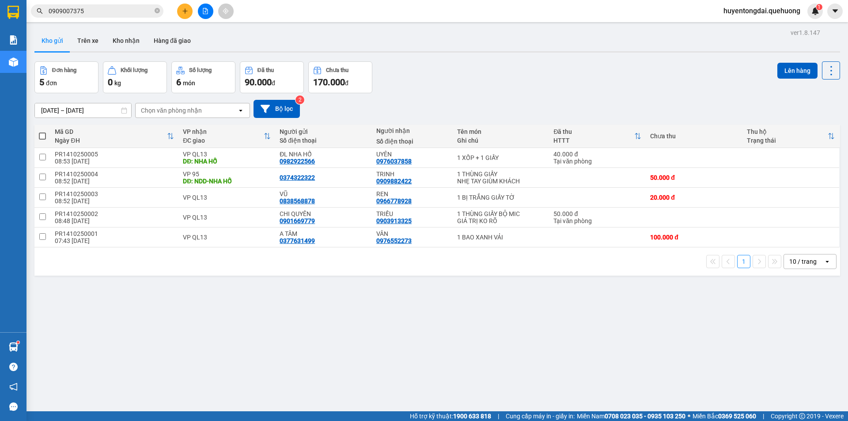
click at [125, 8] on input "0909007375" at bounding box center [101, 11] width 104 height 10
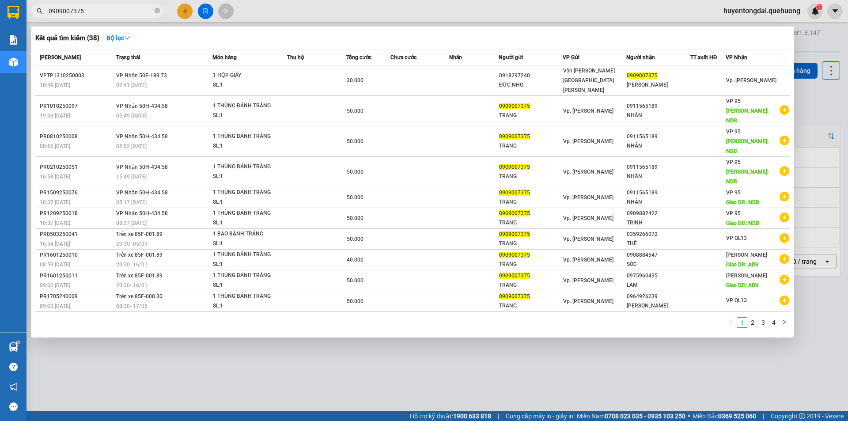
click at [125, 8] on input "0909007375" at bounding box center [101, 11] width 104 height 10
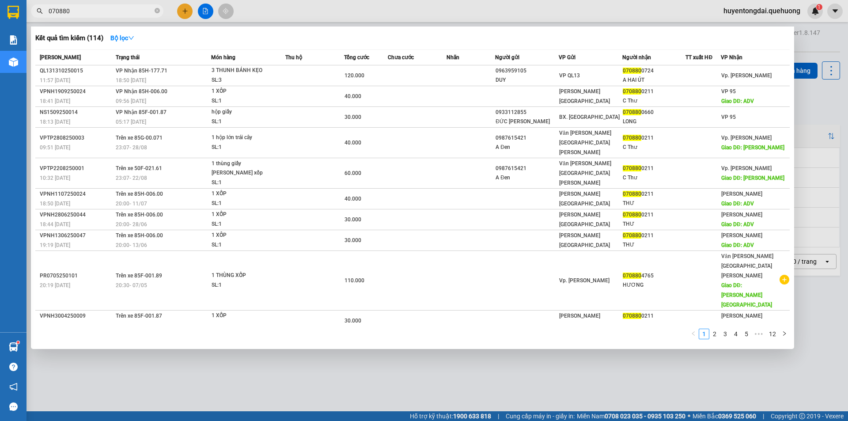
type input "070880"
click at [326, 384] on div at bounding box center [424, 210] width 848 height 421
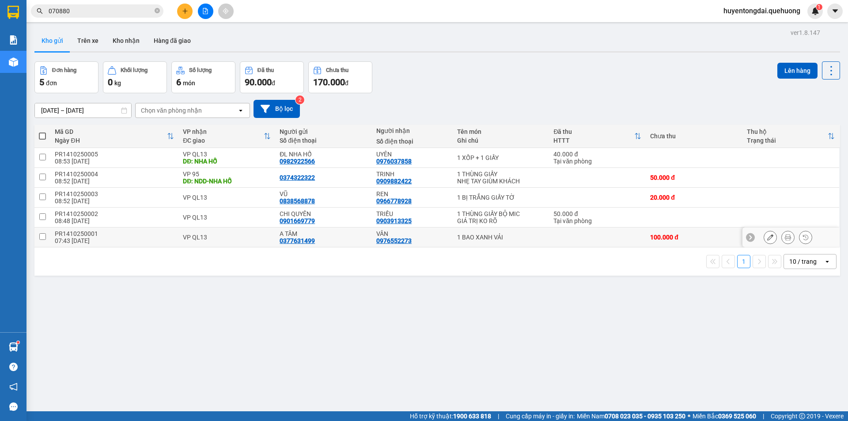
click at [786, 234] on button at bounding box center [788, 237] width 12 height 15
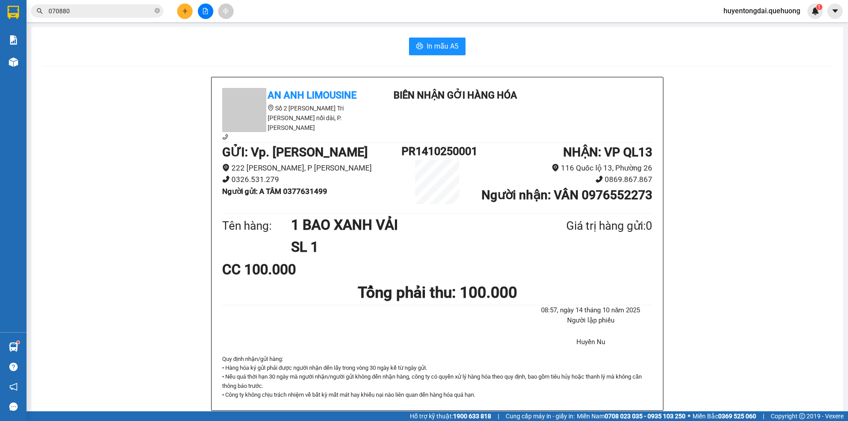
click at [177, 13] on div at bounding box center [205, 11] width 66 height 15
click at [186, 11] on icon "plus" at bounding box center [185, 11] width 5 height 0
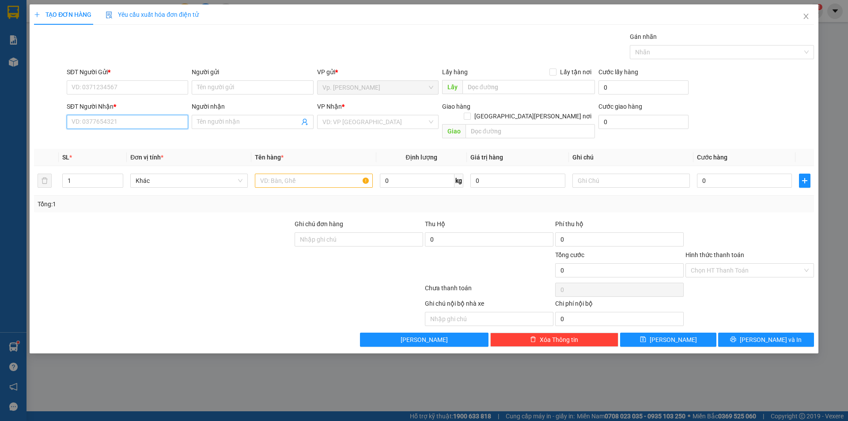
click at [156, 129] on input "SĐT Người Nhận *" at bounding box center [128, 122] width 122 height 14
click at [122, 144] on div "0938870887 - LINH" at bounding box center [127, 140] width 111 height 10
type input "0938870887"
type input "LINH"
type input "30.000"
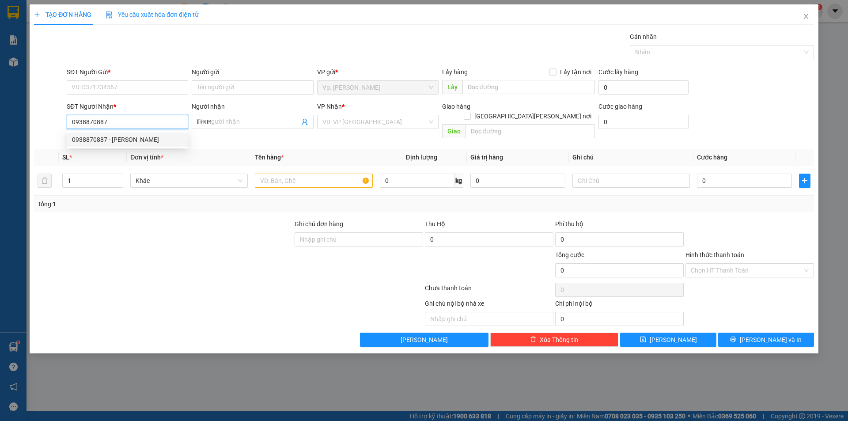
type input "30.000"
type input "0938870887"
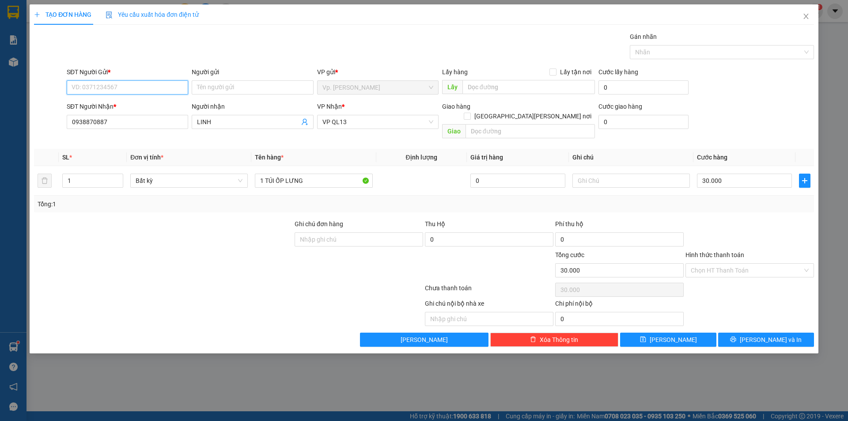
click at [126, 85] on input "SĐT Người Gửi *" at bounding box center [128, 87] width 122 height 14
type input "0896423786"
click at [270, 84] on input "Người gửi" at bounding box center [253, 87] width 122 height 14
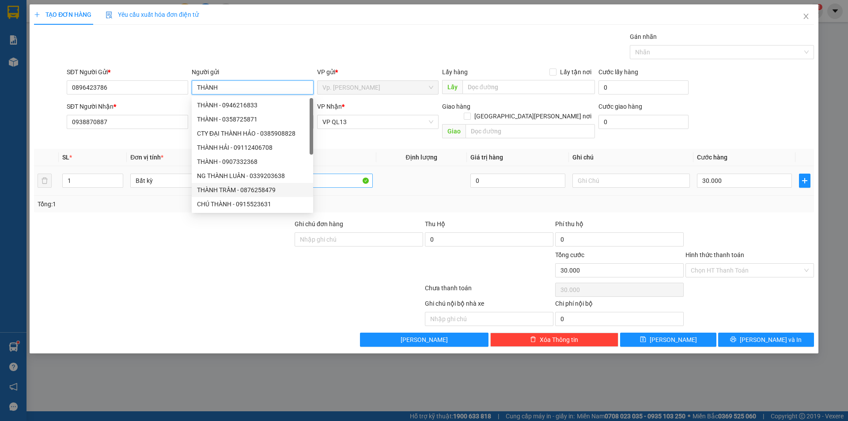
type input "THÀNH"
click at [339, 175] on input "1 TÚI ỐP LƯNG" at bounding box center [314, 181] width 118 height 14
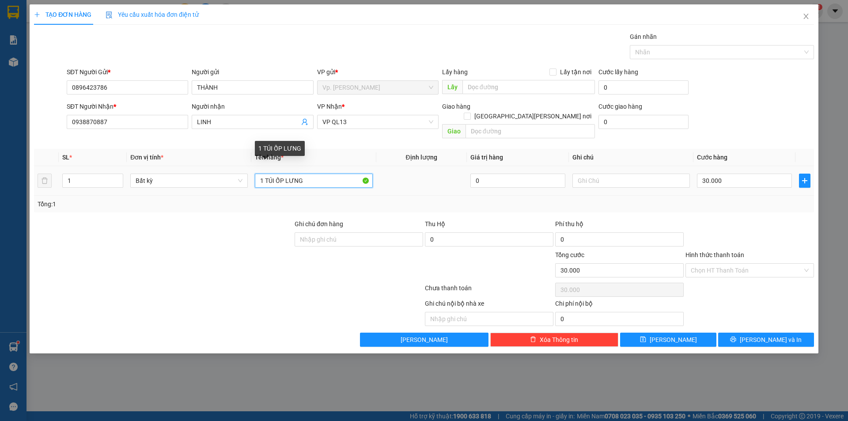
drag, startPoint x: 269, startPoint y: 173, endPoint x: 332, endPoint y: 175, distance: 63.7
click at [332, 175] on input "1 TÚI ỐP LƯNG" at bounding box center [314, 181] width 118 height 14
type input "1 KIỆN BẢNG SỐ XE"
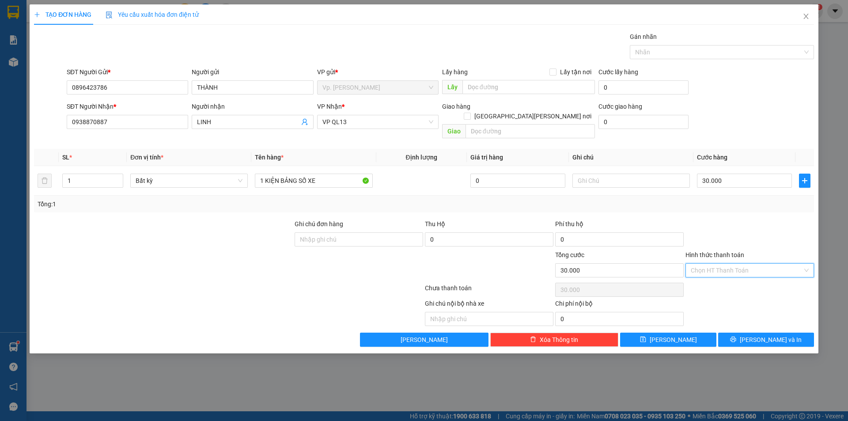
click at [716, 264] on input "Hình thức thanh toán" at bounding box center [747, 270] width 112 height 13
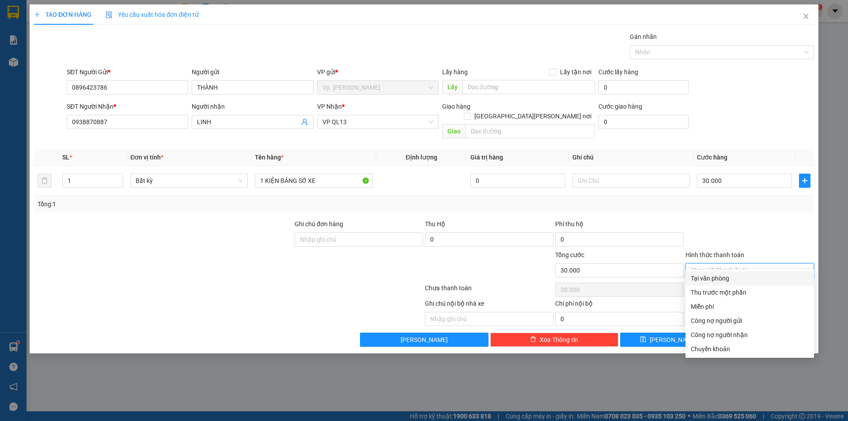
click at [712, 277] on div "Tại văn phòng" at bounding box center [750, 279] width 118 height 10
type input "0"
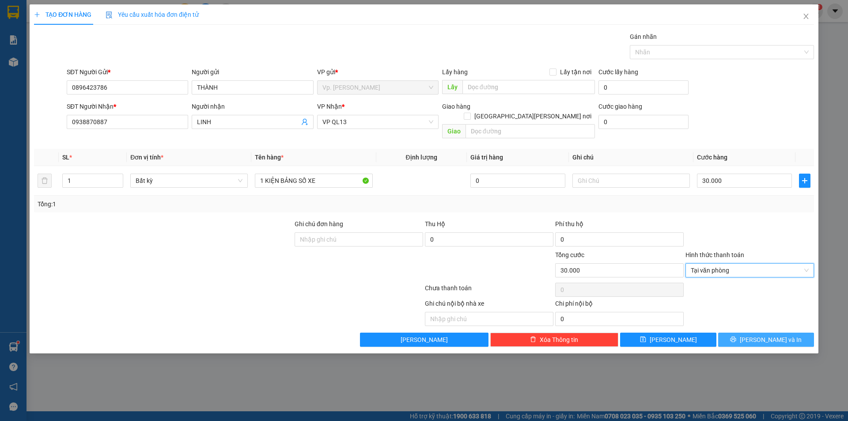
click at [766, 335] on span "[PERSON_NAME] và In" at bounding box center [771, 340] width 62 height 10
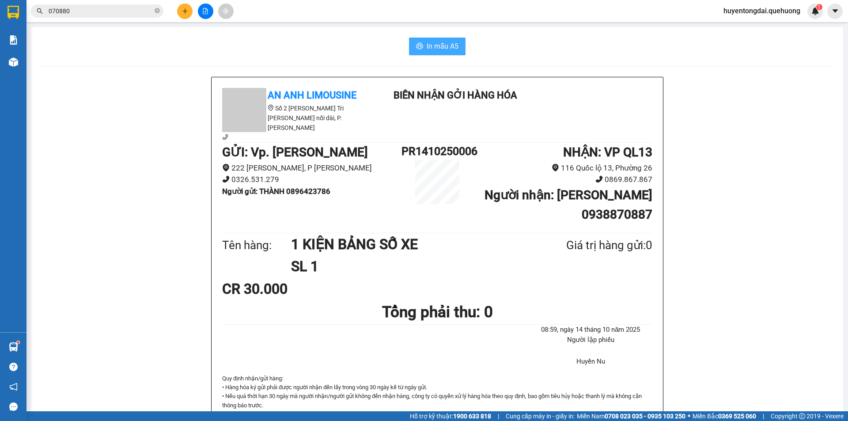
click at [416, 47] on icon "printer" at bounding box center [419, 45] width 7 height 7
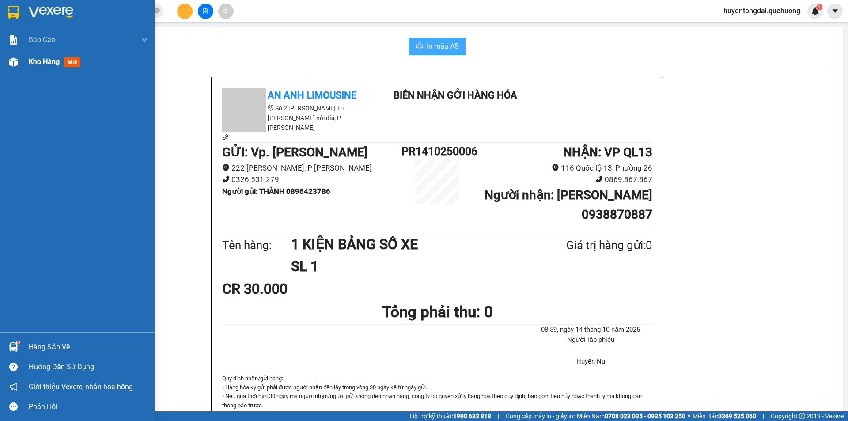
click at [22, 60] on div "Kho hàng mới" at bounding box center [77, 62] width 155 height 22
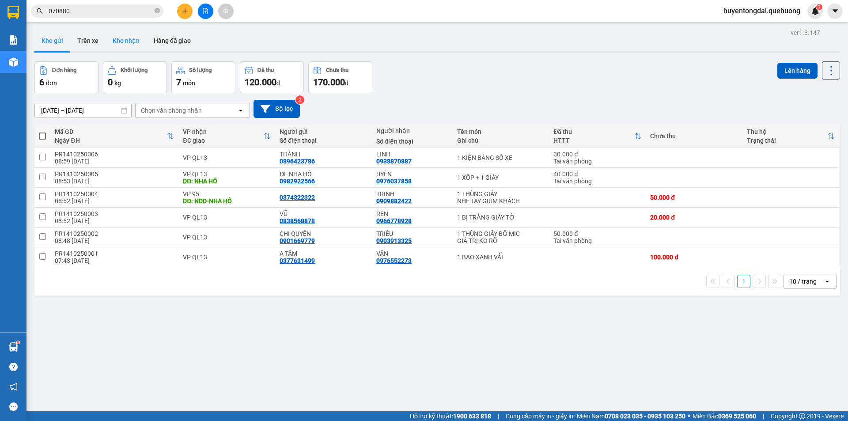
click at [124, 41] on button "Kho nhận" at bounding box center [126, 40] width 41 height 21
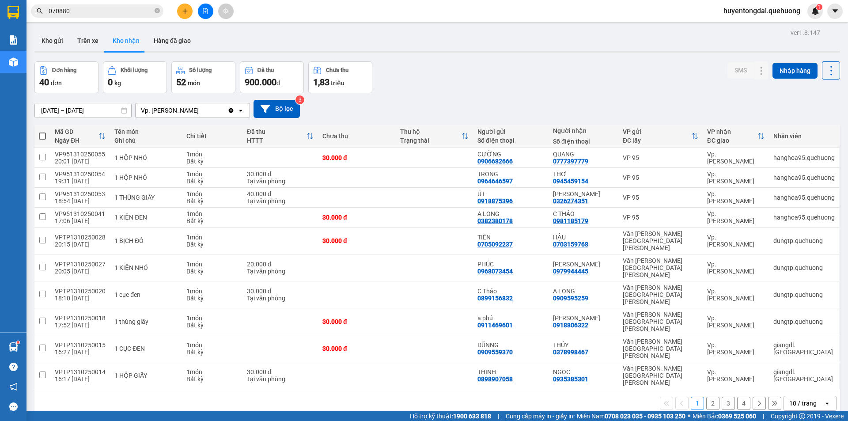
click at [790, 399] on div "10 / trang" at bounding box center [803, 403] width 27 height 9
click at [807, 339] on span "100 / trang" at bounding box center [800, 341] width 32 height 9
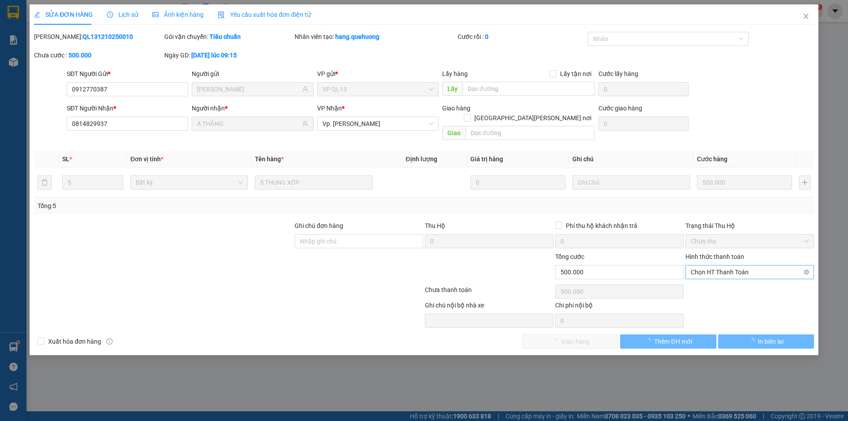
type input "0912770387"
type input "LỘC VAN XUÂN"
type input "0814829937"
type input "A THẮNG"
type input "0"
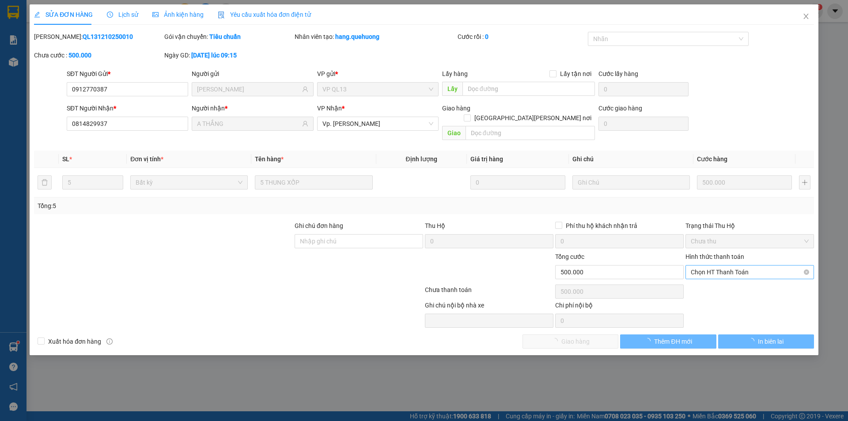
type input "500.000"
click at [720, 266] on span "Chọn HT Thanh Toán" at bounding box center [750, 272] width 118 height 13
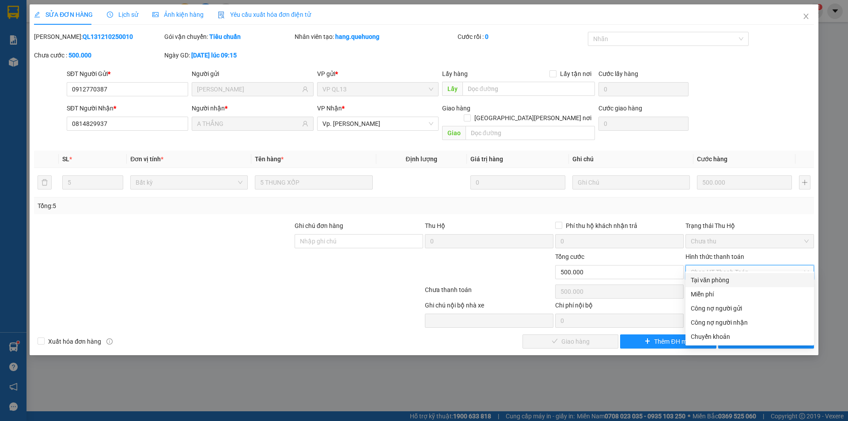
click at [715, 280] on div "Tại văn phòng" at bounding box center [750, 280] width 118 height 10
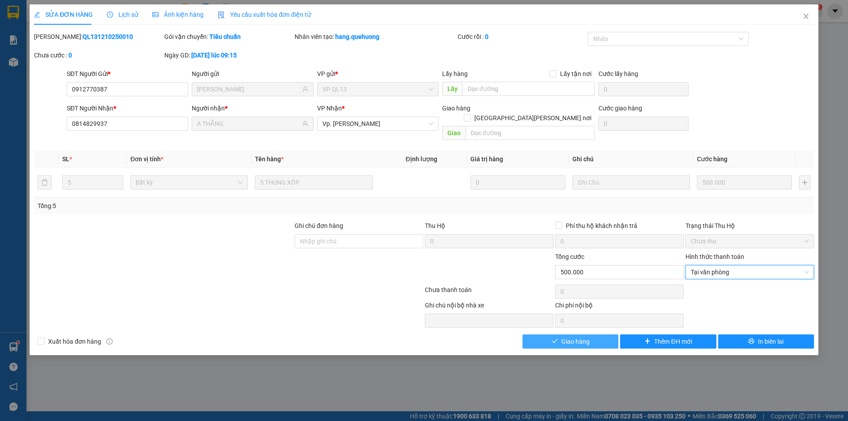
click at [598, 335] on button "Giao hàng" at bounding box center [571, 342] width 96 height 14
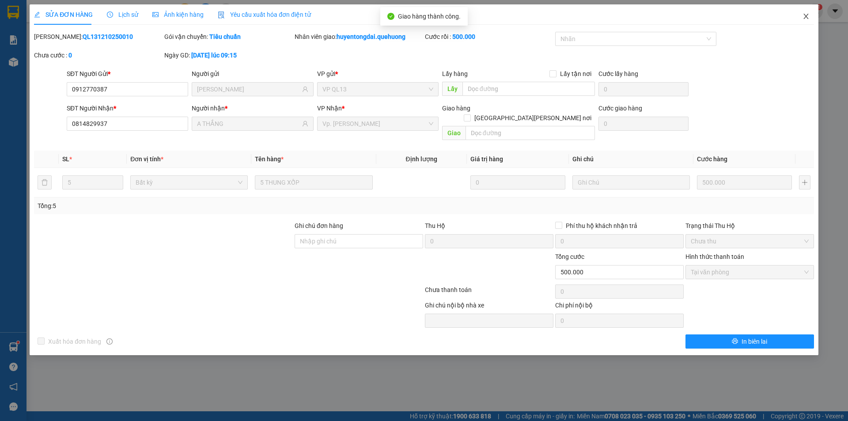
click at [812, 13] on span "Close" at bounding box center [806, 16] width 25 height 25
click at [807, 15] on span "huyentongdai.quehuong" at bounding box center [762, 10] width 91 height 11
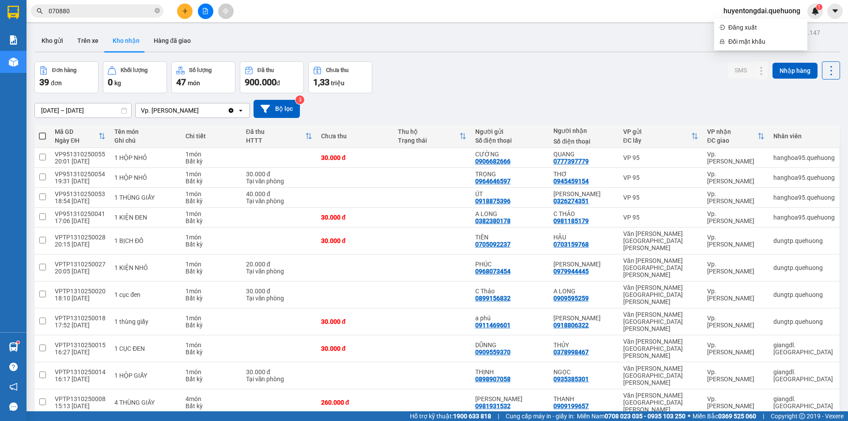
click at [179, 16] on button at bounding box center [184, 11] width 15 height 15
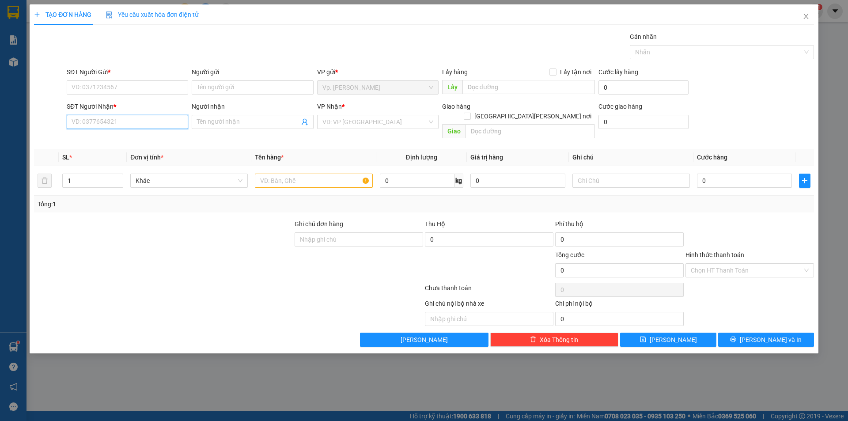
click at [135, 120] on input "SĐT Người Nhận *" at bounding box center [128, 122] width 122 height 14
click at [127, 140] on div "0968228713 - HẰNG" at bounding box center [127, 140] width 111 height 10
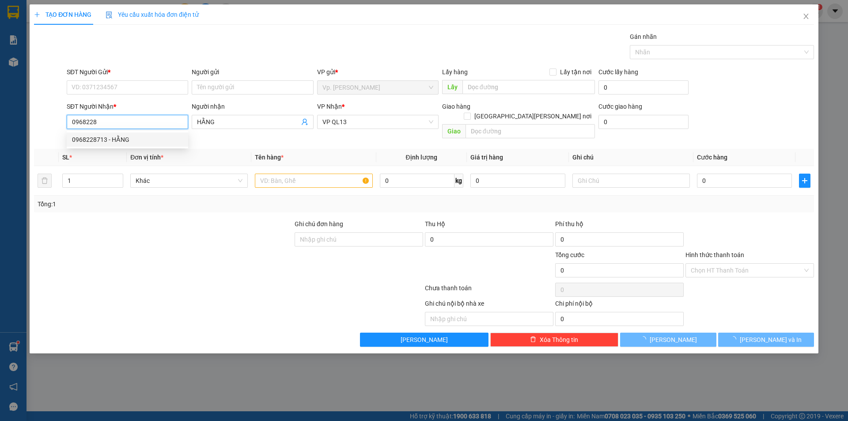
type input "0968228713"
type input "HẰNG"
type input "30.000"
type input "0968228713"
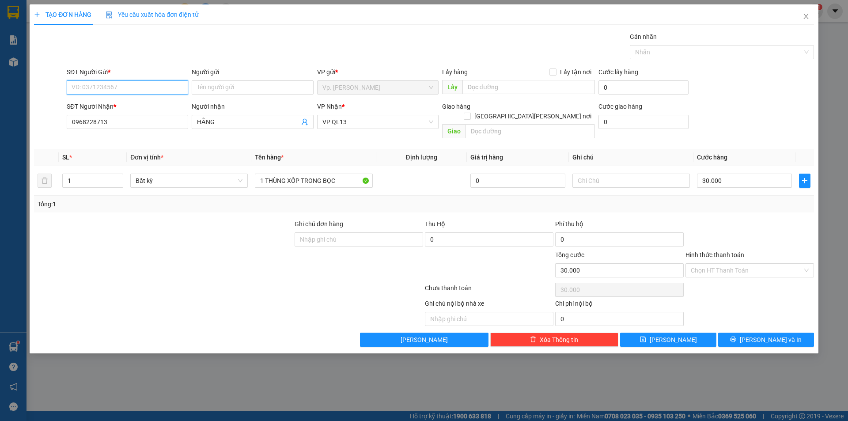
click at [139, 85] on input "SĐT Người Gửi *" at bounding box center [128, 87] width 122 height 14
click at [125, 106] on div "0969026461 - THÙY" at bounding box center [127, 105] width 111 height 10
type input "0969026461"
type input "THÙY"
type input "80.000"
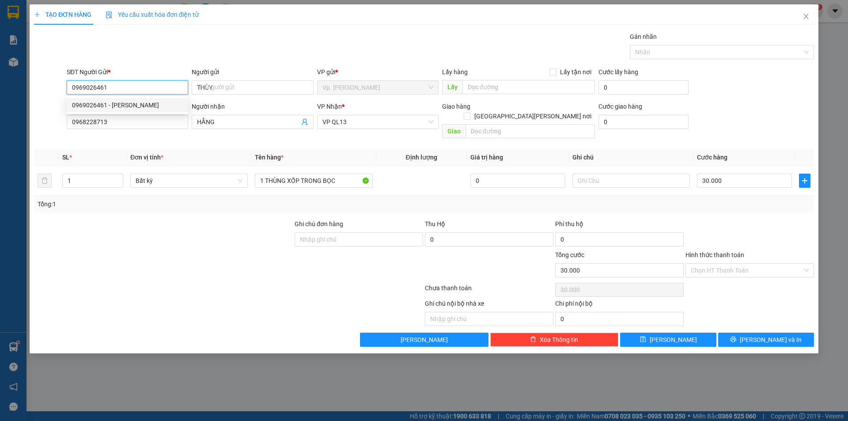
type input "80.000"
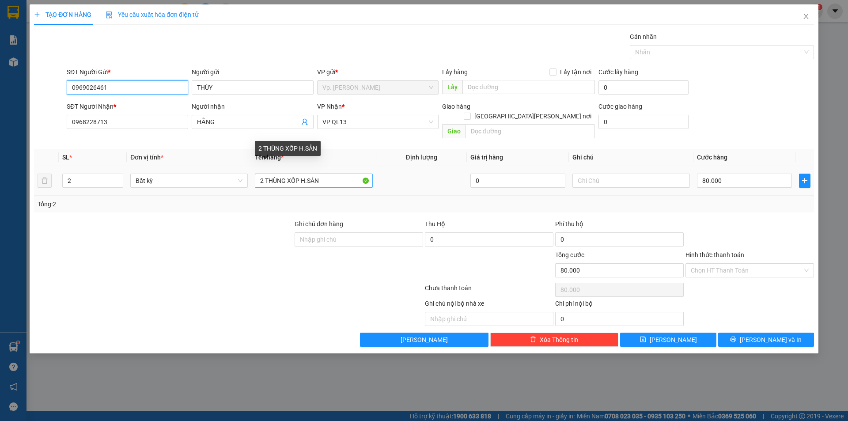
type input "0969026461"
click at [258, 177] on input "2 THÙNG XỐP H.SẢN" at bounding box center [314, 181] width 118 height 14
drag, startPoint x: 263, startPoint y: 174, endPoint x: 250, endPoint y: 178, distance: 13.4
click at [250, 178] on tr "2 Bất kỳ 2 THÙNG XỐP H.SẢN 0 80.000" at bounding box center [424, 181] width 780 height 30
drag, startPoint x: 301, startPoint y: 175, endPoint x: 409, endPoint y: 178, distance: 107.9
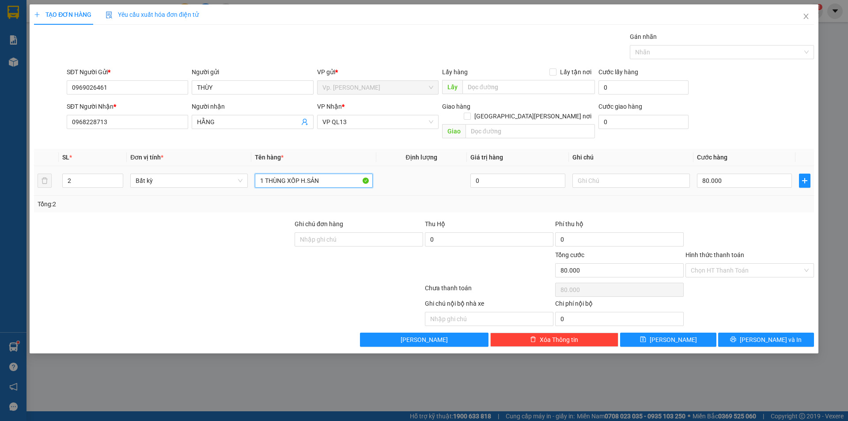
click at [409, 178] on tr "2 Bất kỳ 1 THÙNG XỐP H.SẢN 0 80.000" at bounding box center [424, 181] width 780 height 30
type input "1 THÙNG XỐP + 1 THÙNG GIẤY"
click at [742, 176] on input "80.000" at bounding box center [744, 181] width 95 height 14
type input "7"
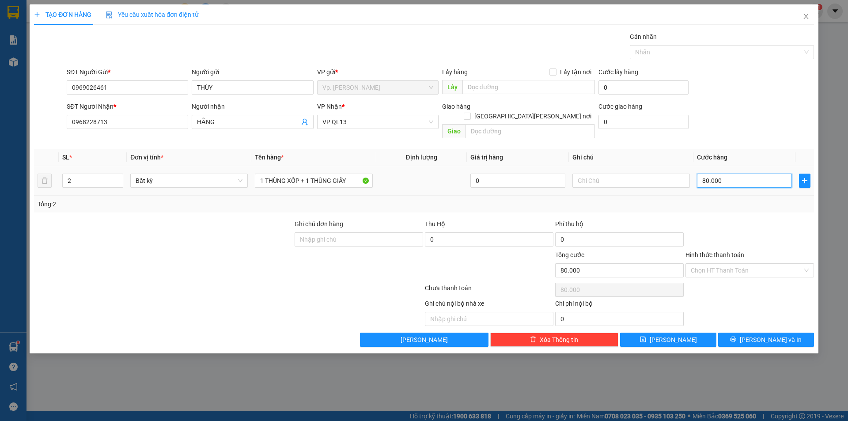
type input "7"
type input "70"
click at [742, 199] on div "Tổng: 2" at bounding box center [424, 204] width 773 height 10
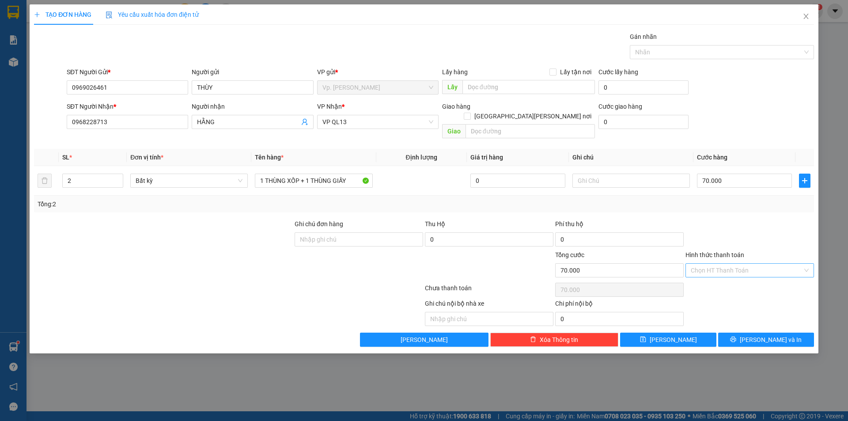
click at [732, 264] on input "Hình thức thanh toán" at bounding box center [747, 270] width 112 height 13
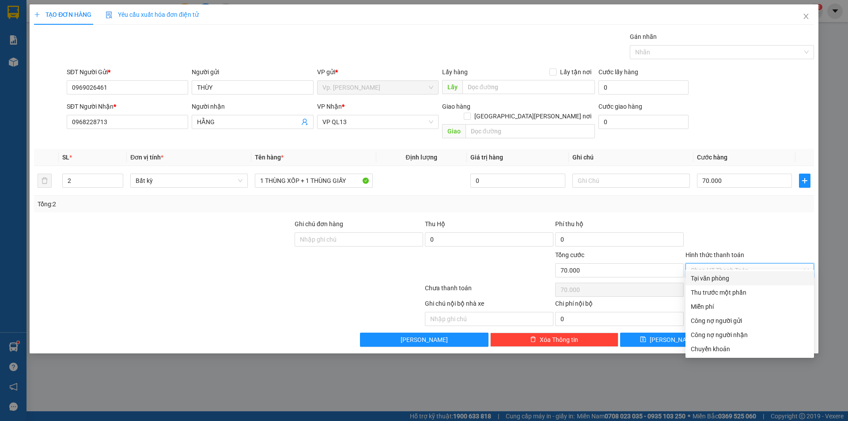
click at [731, 278] on div "Tại văn phòng" at bounding box center [750, 279] width 118 height 10
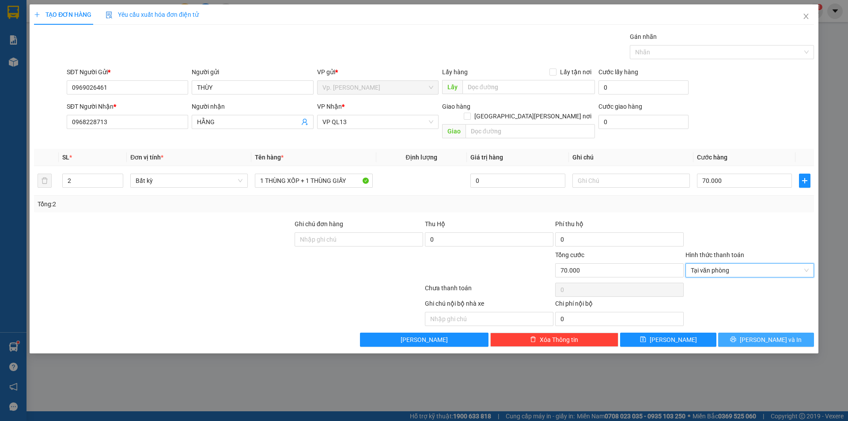
click at [774, 335] on span "Lưu và In" at bounding box center [771, 340] width 62 height 10
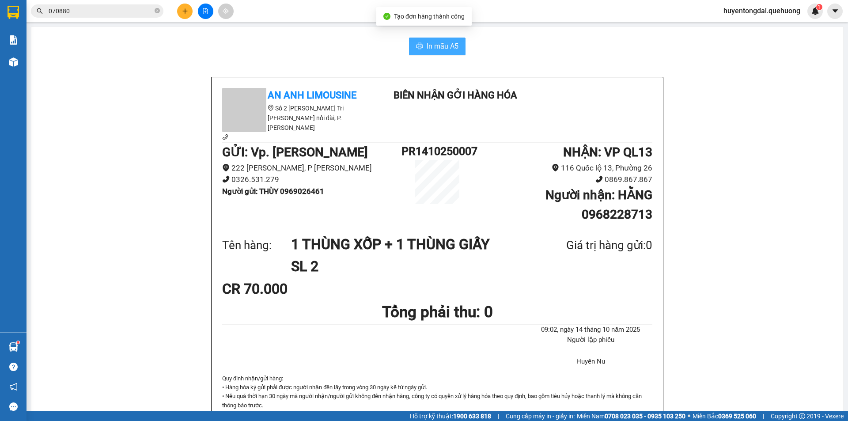
click at [419, 49] on icon "printer" at bounding box center [420, 46] width 7 height 6
click at [452, 48] on span "In mẫu A5" at bounding box center [443, 46] width 32 height 11
click at [181, 12] on button at bounding box center [184, 11] width 15 height 15
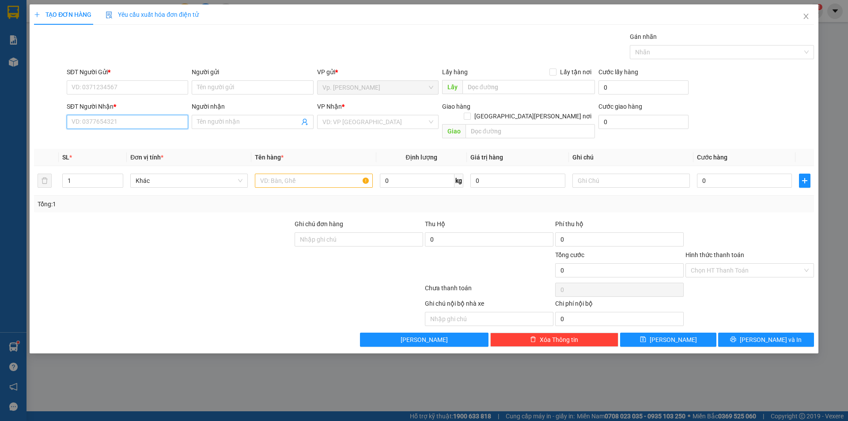
click at [151, 126] on input "SĐT Người Nhận *" at bounding box center [128, 122] width 122 height 14
click at [122, 91] on input "SĐT Người Gửi *" at bounding box center [128, 87] width 122 height 14
click at [118, 125] on input "SĐT Người Nhận *" at bounding box center [128, 122] width 122 height 14
click at [115, 86] on input "SĐT Người Gửi *" at bounding box center [128, 87] width 122 height 14
click at [118, 122] on input "SĐT Người Nhận *" at bounding box center [128, 122] width 122 height 14
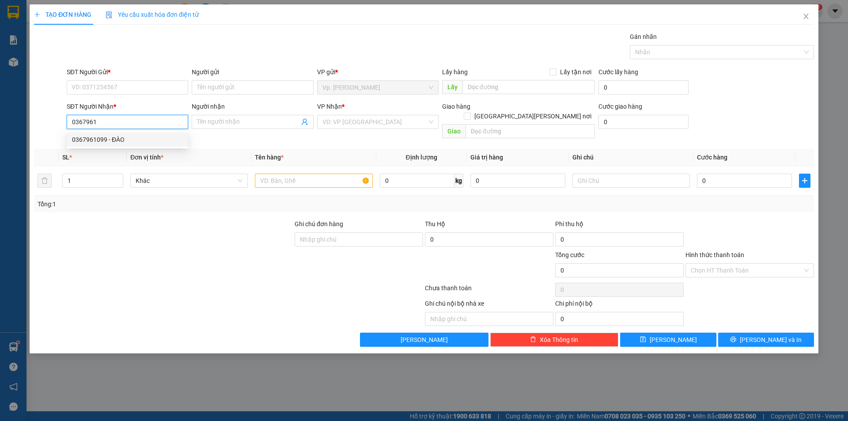
click at [121, 136] on div "0367961099 - ĐÀO" at bounding box center [127, 140] width 111 height 10
type input "0367961099"
type input "ĐÀO"
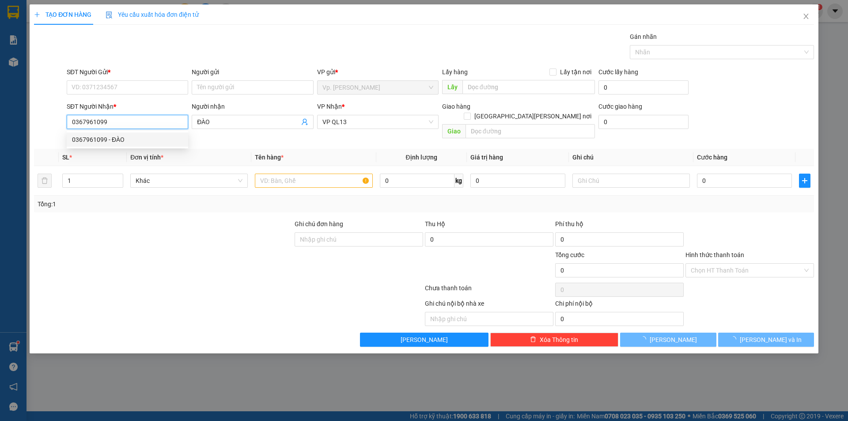
type input "50.000"
type input "0367961099"
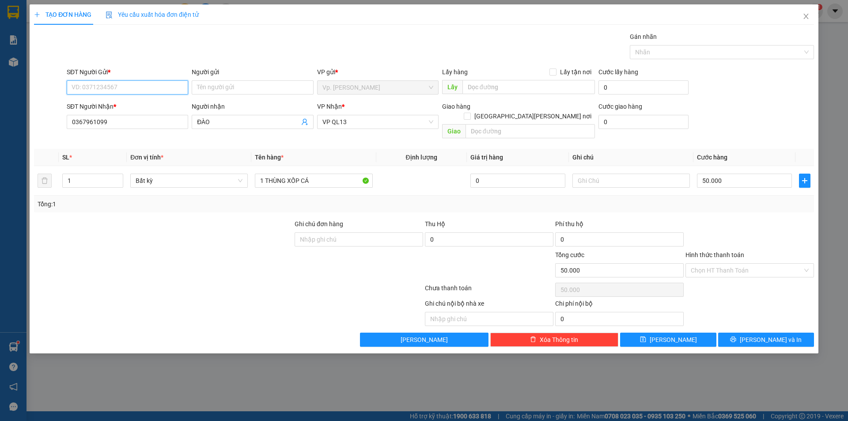
click at [124, 84] on input "SĐT Người Gửi *" at bounding box center [128, 87] width 122 height 14
click at [158, 299] on div at bounding box center [147, 312] width 228 height 27
drag, startPoint x: 220, startPoint y: 123, endPoint x: 152, endPoint y: 153, distance: 74.0
click at [152, 153] on div "Transit Pickup Surcharge Ids Transit Deliver Surcharge Ids Transit Deliver Surc…" at bounding box center [424, 189] width 780 height 315
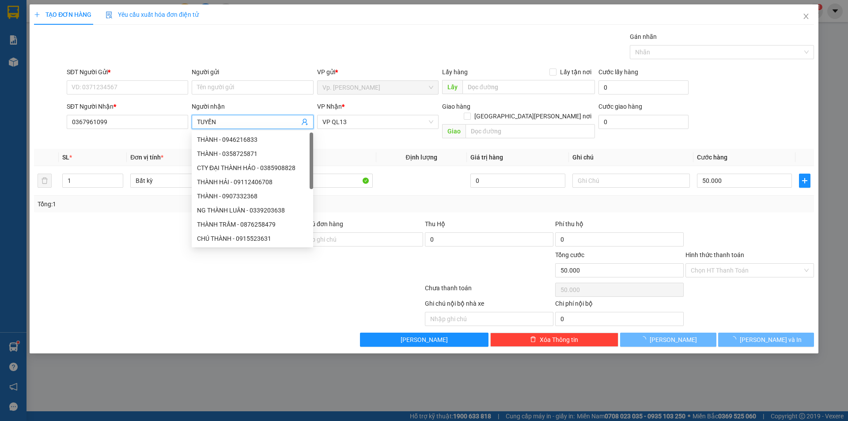
type input "TUYỀN"
click at [117, 77] on div "SĐT Người Gửi *" at bounding box center [128, 73] width 122 height 13
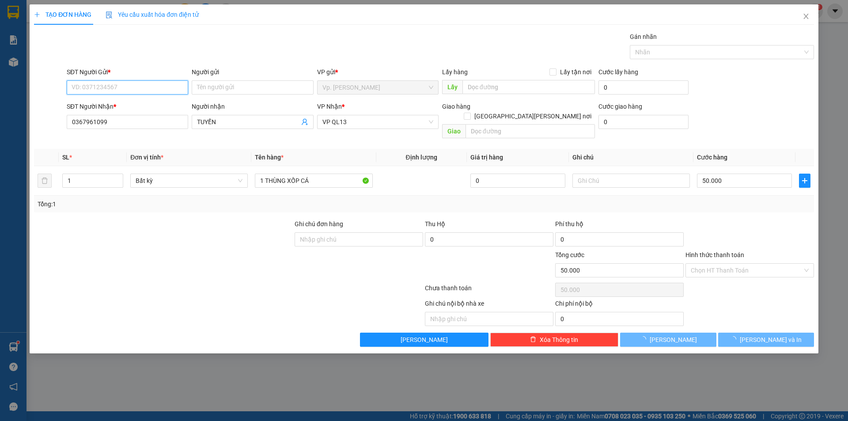
click at [118, 90] on input "SĐT Người Gửi *" at bounding box center [128, 87] width 122 height 14
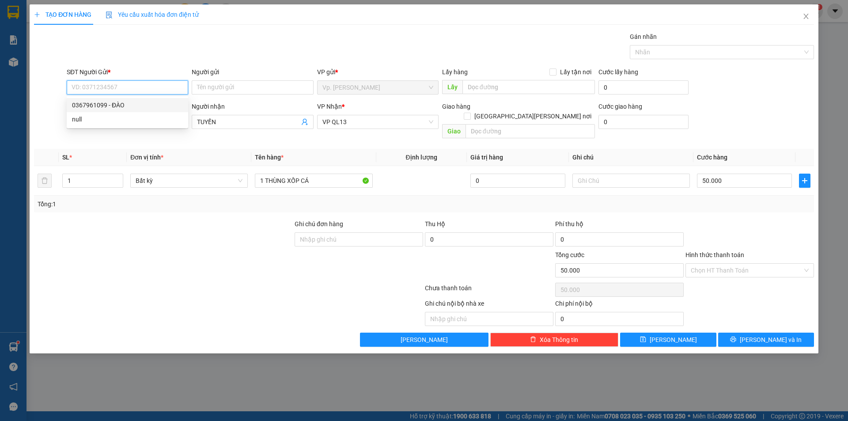
click at [126, 103] on div "0367961099 - ĐÀO" at bounding box center [127, 105] width 111 height 10
type input "0367961099"
drag, startPoint x: 227, startPoint y: 85, endPoint x: 174, endPoint y: 88, distance: 52.7
click at [174, 88] on div "SĐT Người Gửi * 0367961099 Người gửi ĐÀO VP gửi * Vp. Phan Rang Lấy hàng Lấy tậ…" at bounding box center [440, 82] width 751 height 31
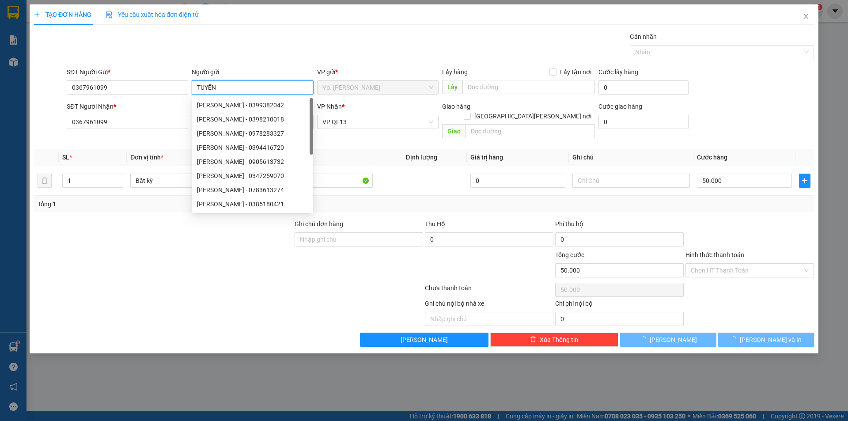
type input "TUYỀN"
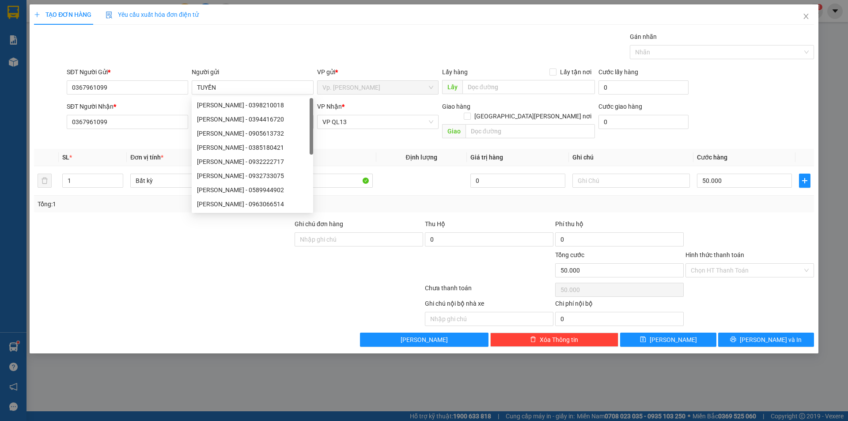
click at [251, 40] on div "Gói vận chuyển * Tiêu chuẩn Gán nhãn Nhãn" at bounding box center [440, 47] width 751 height 31
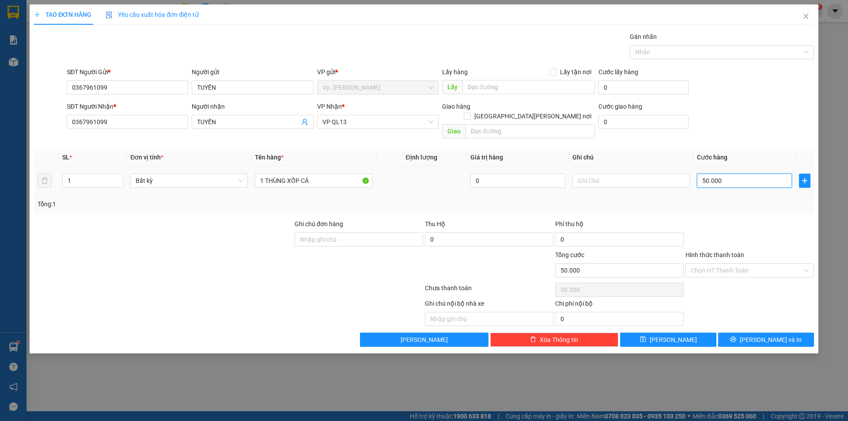
click at [758, 174] on input "50.000" at bounding box center [744, 181] width 95 height 14
click at [767, 199] on div "Tổng: 1" at bounding box center [424, 204] width 773 height 10
click at [772, 335] on span "Lưu và In" at bounding box center [771, 340] width 62 height 10
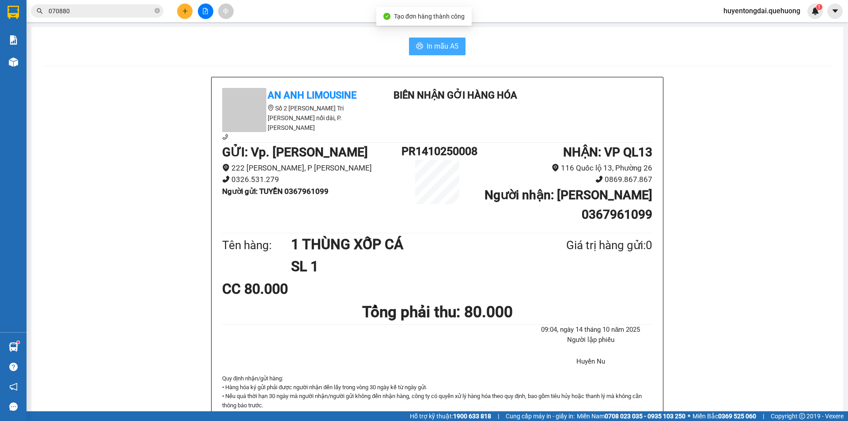
click at [427, 48] on span "In mẫu A5" at bounding box center [443, 46] width 32 height 11
click at [283, 41] on div "In mẫu A5" at bounding box center [437, 47] width 791 height 18
click at [155, 10] on icon "close-circle" at bounding box center [157, 10] width 5 height 5
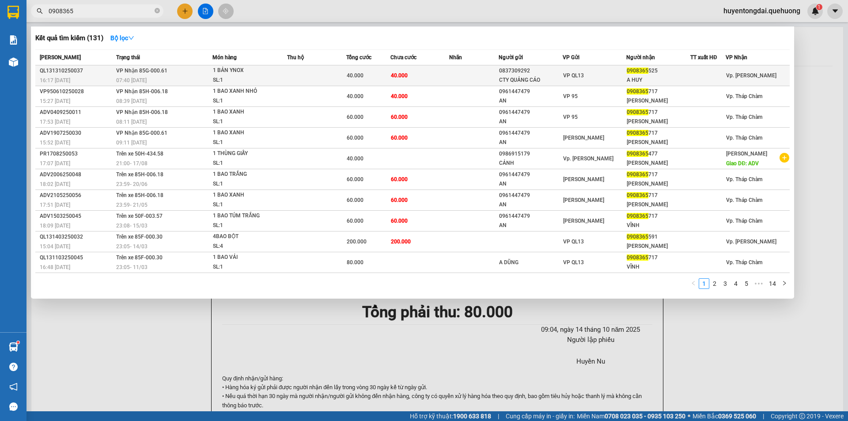
type input "0908365"
click at [580, 81] on td "VP QL13" at bounding box center [595, 75] width 64 height 21
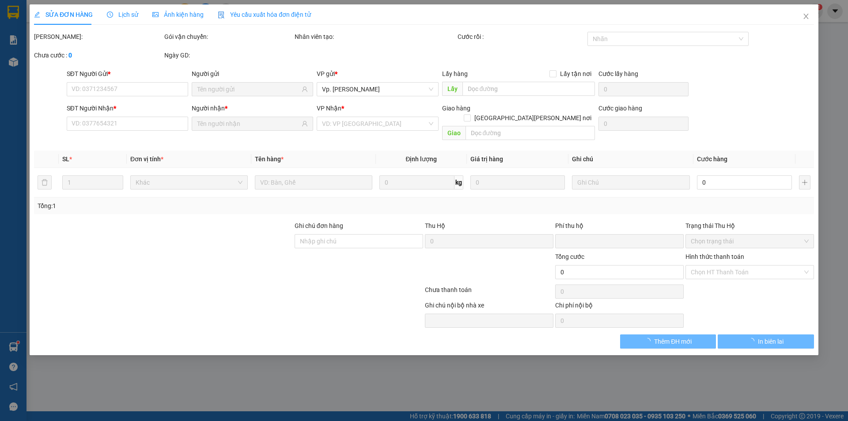
type input "0837309292"
type input "CTY QUẢNG CÁO"
type input "0908365525"
type input "A HUY"
type input "0"
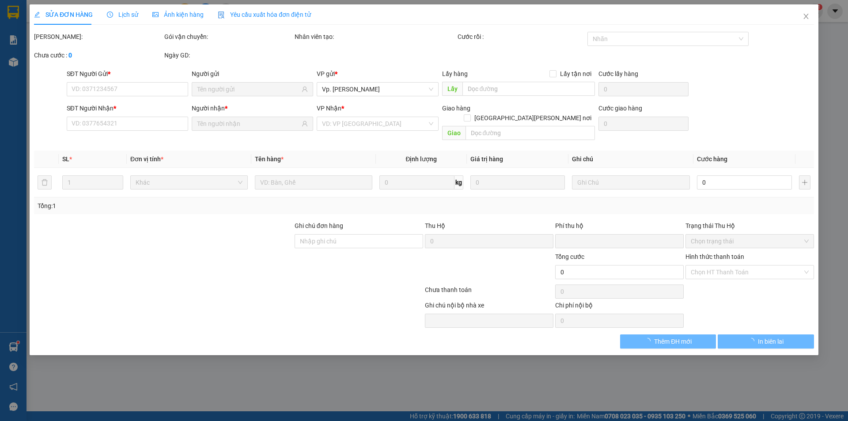
type input "40.000"
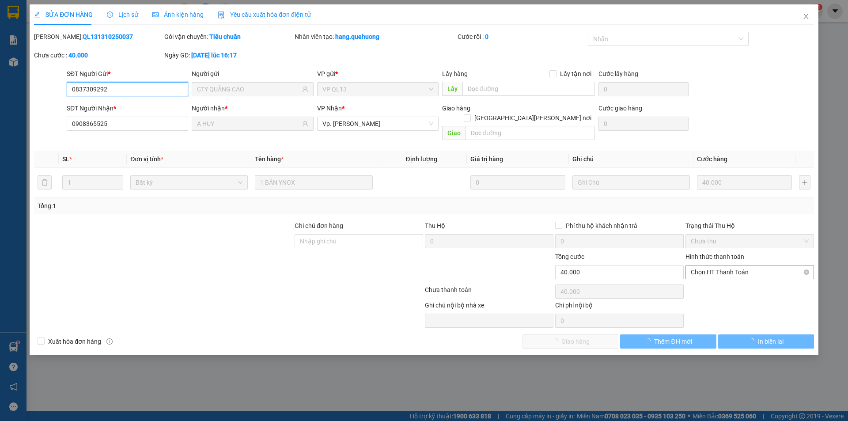
click at [731, 266] on span "Chọn HT Thanh Toán" at bounding box center [750, 272] width 118 height 13
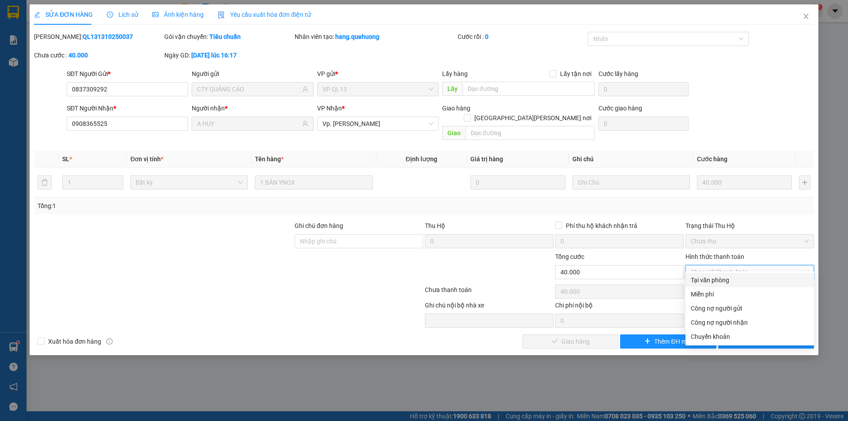
click at [716, 285] on div "Tại văn phòng" at bounding box center [750, 280] width 129 height 14
type input "0"
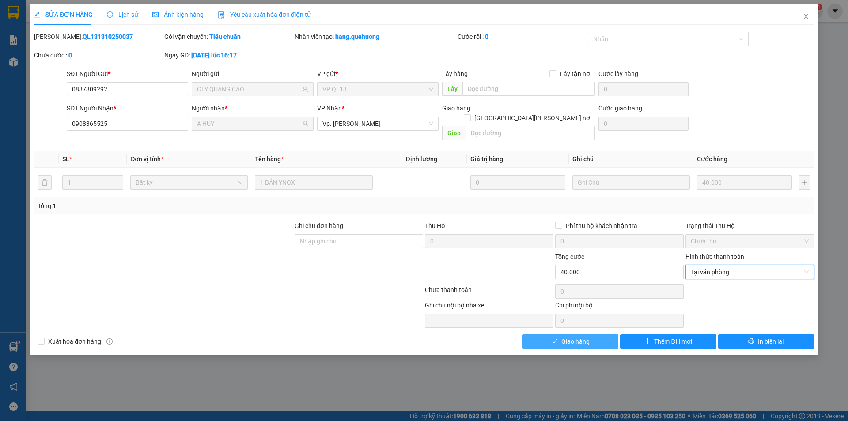
click at [600, 335] on button "Giao hàng" at bounding box center [571, 342] width 96 height 14
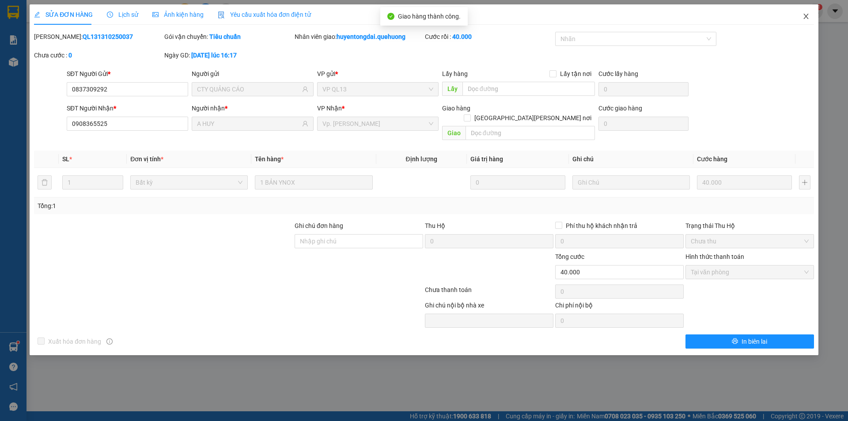
click at [810, 15] on span "Close" at bounding box center [806, 16] width 25 height 25
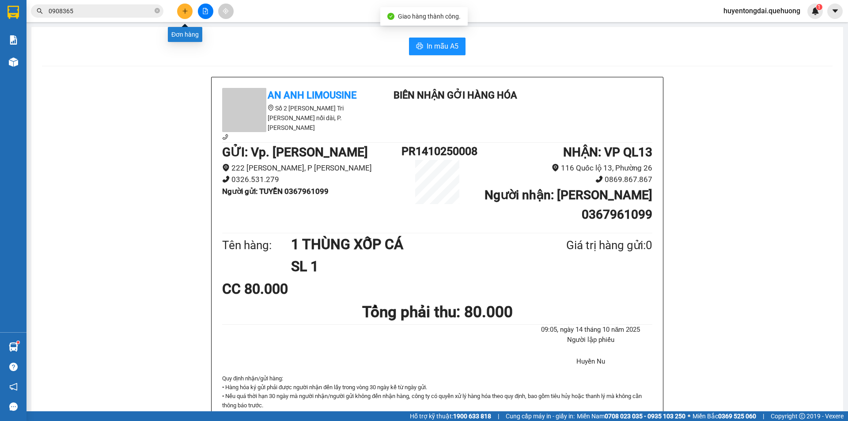
click at [189, 11] on button at bounding box center [184, 11] width 15 height 15
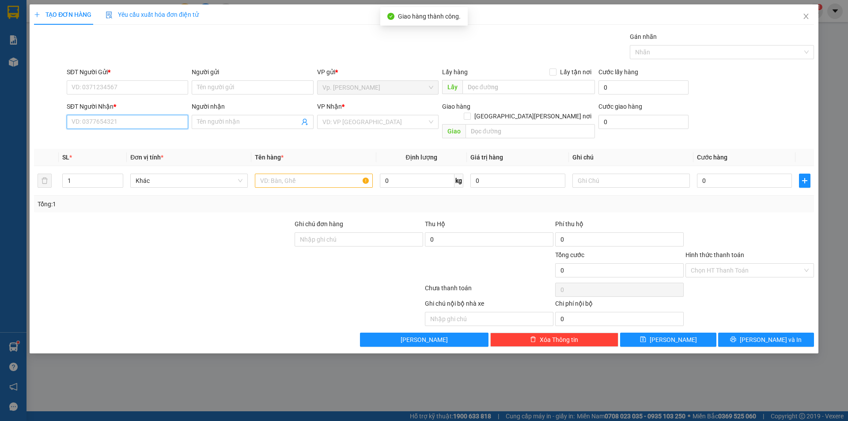
click at [114, 129] on input "SĐT Người Nhận *" at bounding box center [128, 122] width 122 height 14
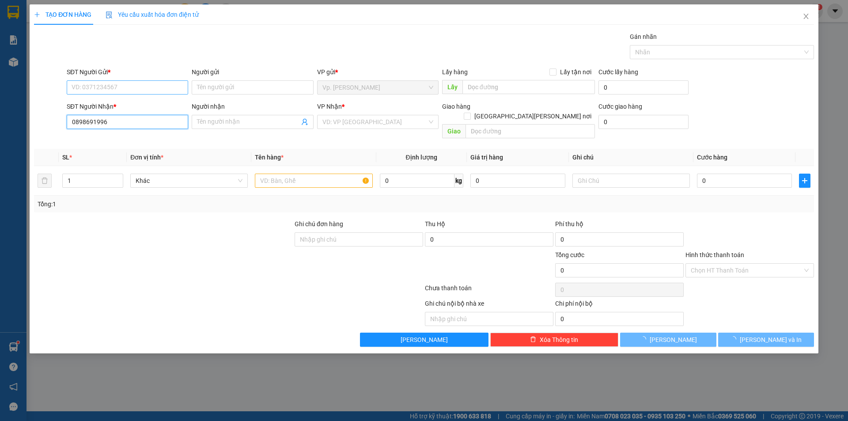
type input "0898691996"
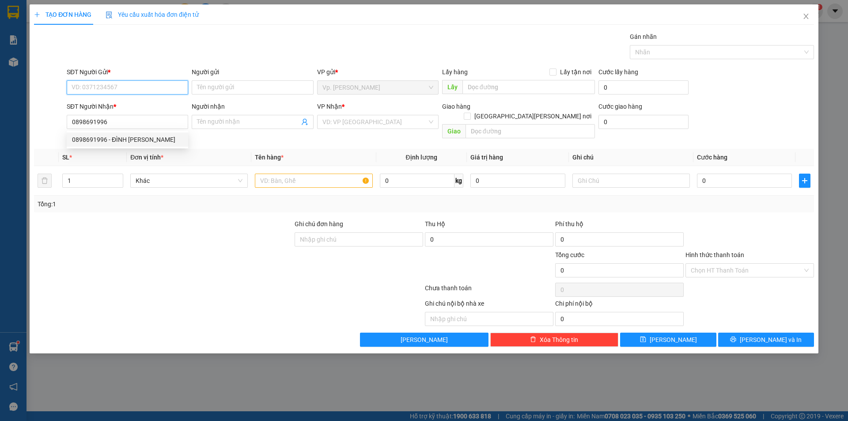
click at [110, 86] on input "SĐT Người Gửi *" at bounding box center [128, 87] width 122 height 14
type input "0979555118"
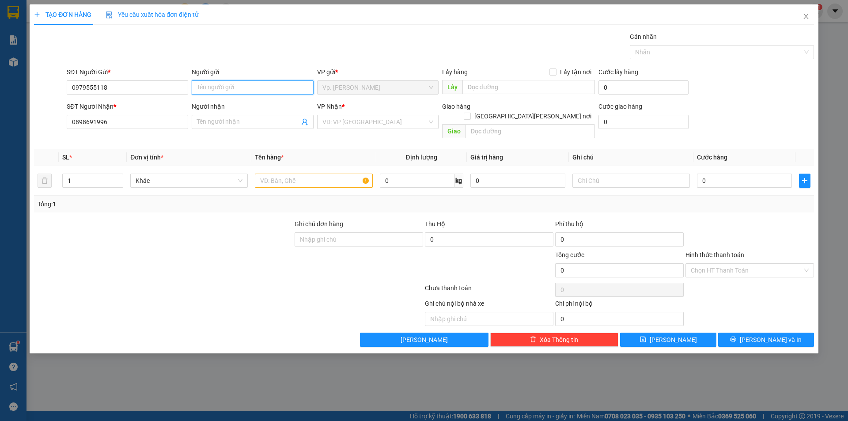
click at [230, 85] on input "Người gửi" at bounding box center [253, 87] width 122 height 14
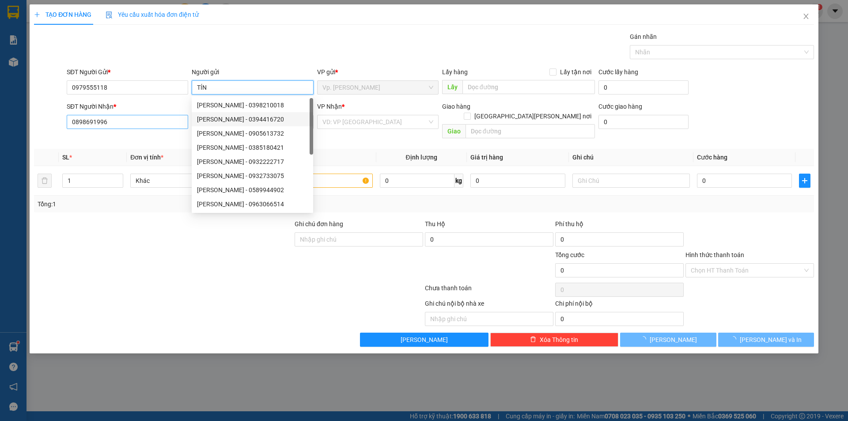
type input "TÍN"
click at [140, 119] on input "0898691996" at bounding box center [128, 122] width 122 height 14
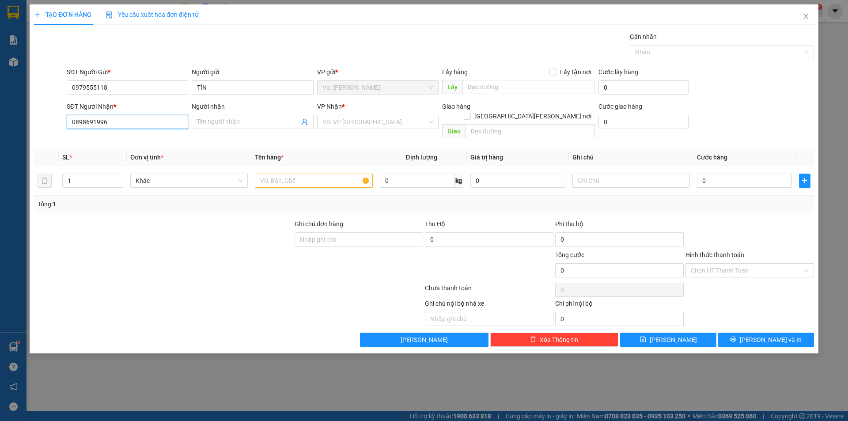
click at [117, 124] on input "0898691996" at bounding box center [128, 122] width 122 height 14
click at [135, 138] on div "0898691996 - ĐÌNH ANH" at bounding box center [127, 140] width 111 height 10
type input "0898691996"
type input "ĐÌNH ANH"
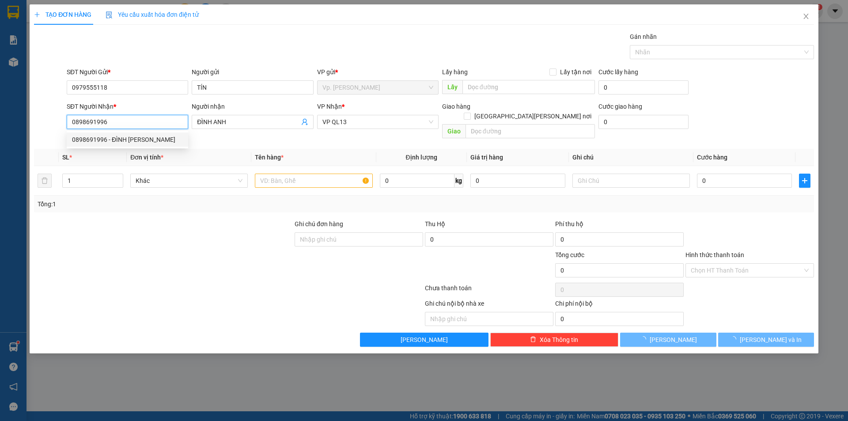
type input "30.000"
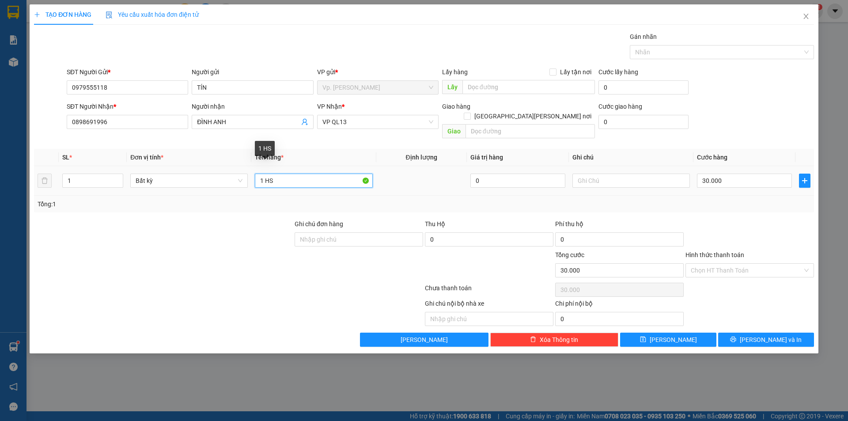
drag, startPoint x: 265, startPoint y: 176, endPoint x: 301, endPoint y: 175, distance: 36.2
click at [301, 175] on input "1 HS" at bounding box center [314, 181] width 118 height 14
type input "1 THÙNG GIẤY HỒ SƠ"
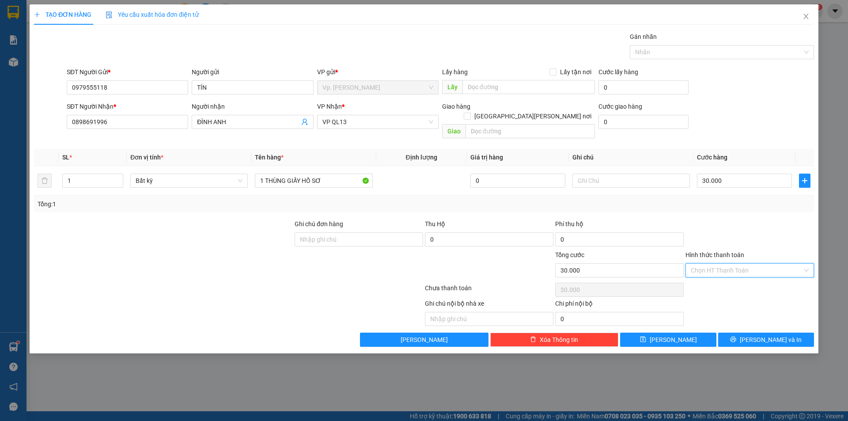
click at [715, 264] on input "Hình thức thanh toán" at bounding box center [747, 270] width 112 height 13
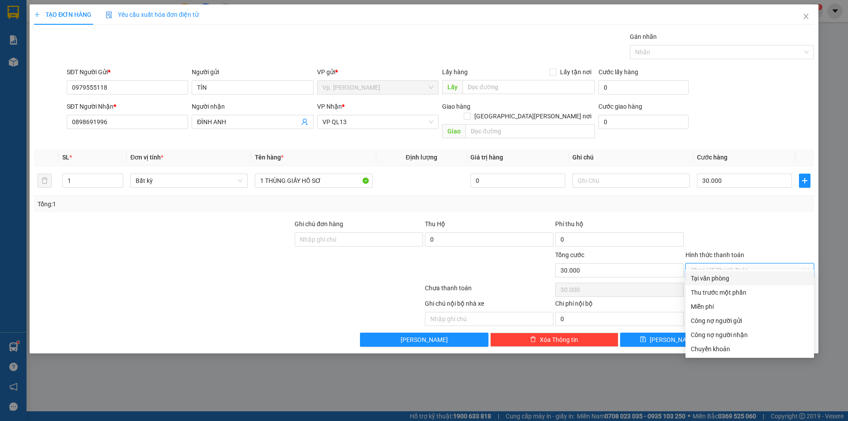
click at [734, 275] on div "Tại văn phòng" at bounding box center [750, 279] width 118 height 10
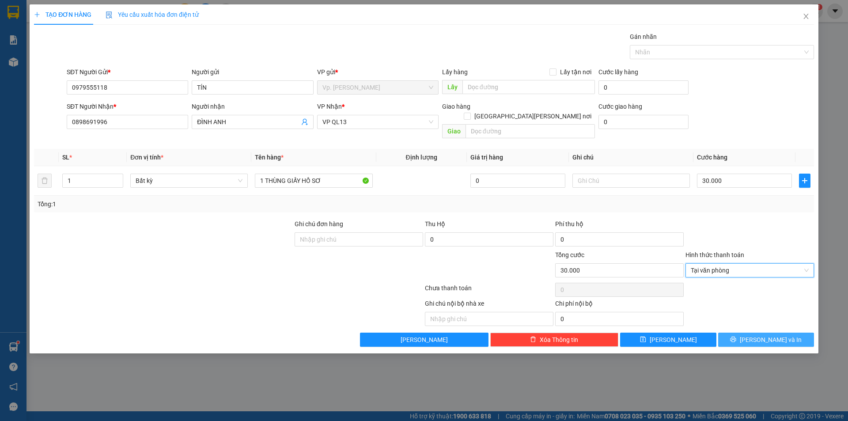
click at [761, 335] on span "Lưu và In" at bounding box center [771, 340] width 62 height 10
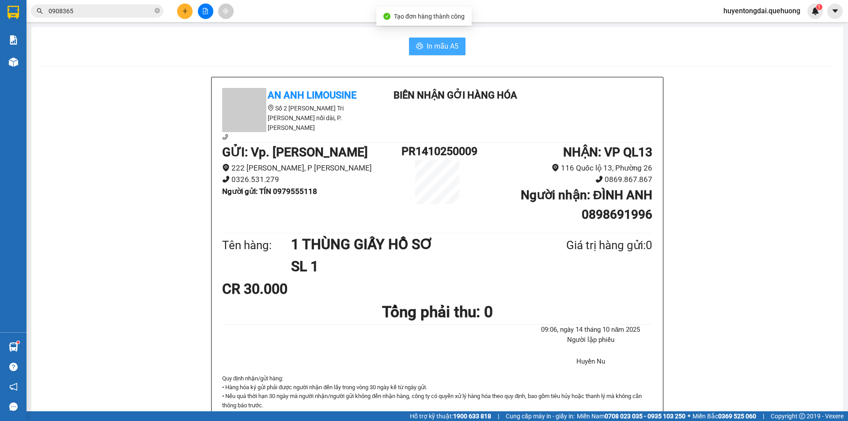
click at [447, 52] on span "In mẫu A5" at bounding box center [443, 46] width 32 height 11
click at [183, 18] on button at bounding box center [184, 11] width 15 height 15
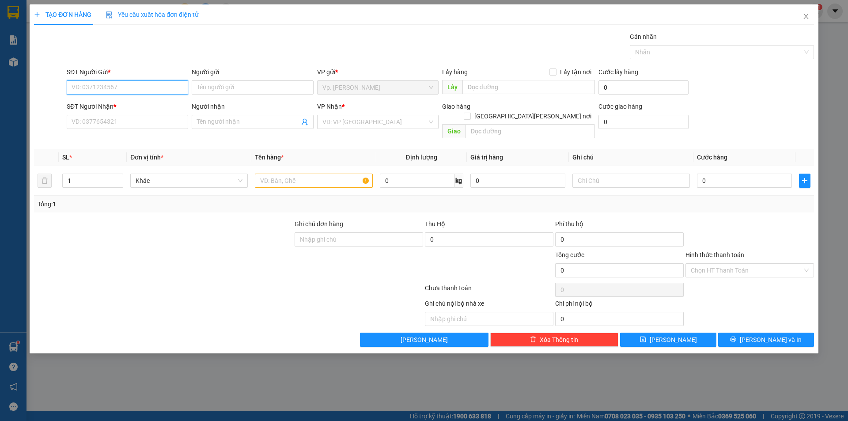
click at [115, 88] on input "SĐT Người Gửi *" at bounding box center [128, 87] width 122 height 14
click at [116, 88] on input "SĐT Người Gửi *" at bounding box center [128, 87] width 122 height 14
type input "0394922310"
click at [126, 105] on div "0394922310 - CHỊ THANH" at bounding box center [127, 105] width 111 height 10
type input "CHỊ [PERSON_NAME]"
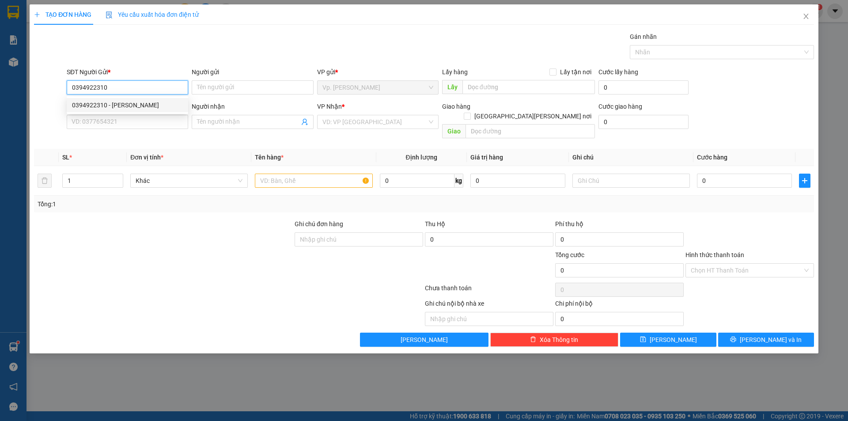
type input "0937335871"
type input "Ý"
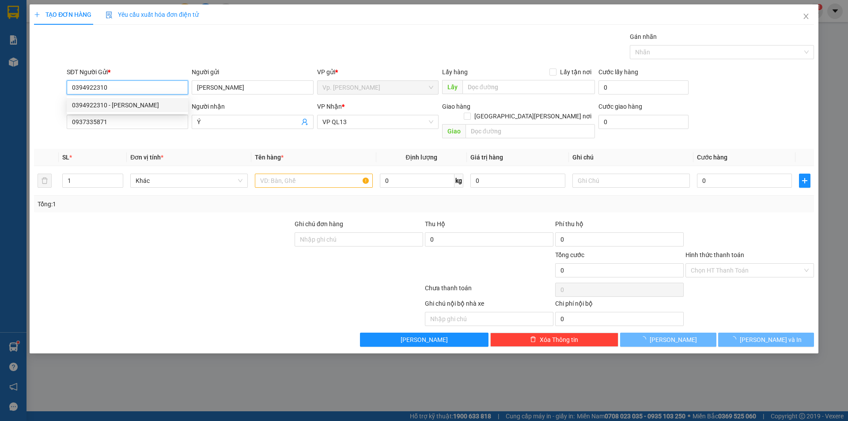
type input "70.000"
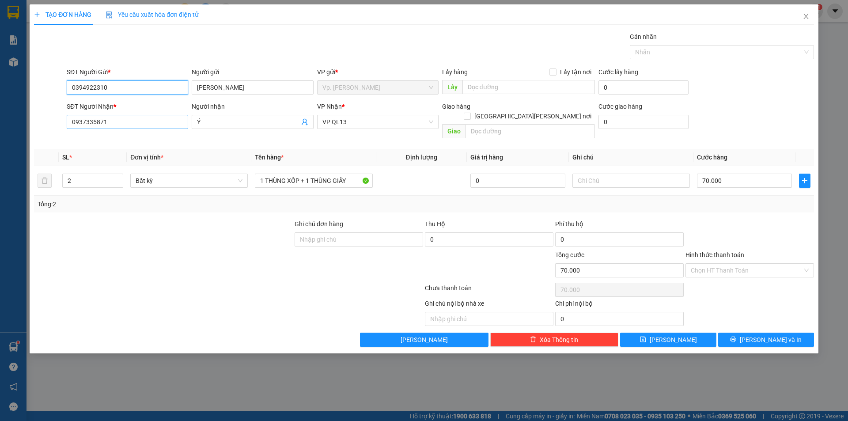
type input "0394922310"
click at [117, 124] on input "0937335871" at bounding box center [128, 122] width 122 height 14
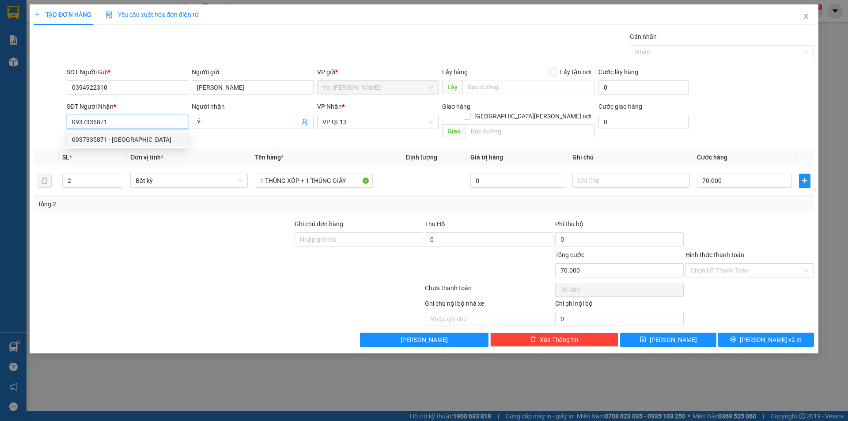
click at [124, 124] on input "0937335871" at bounding box center [128, 122] width 122 height 14
click at [114, 124] on input "0937335871" at bounding box center [128, 122] width 122 height 14
type input "0903403646"
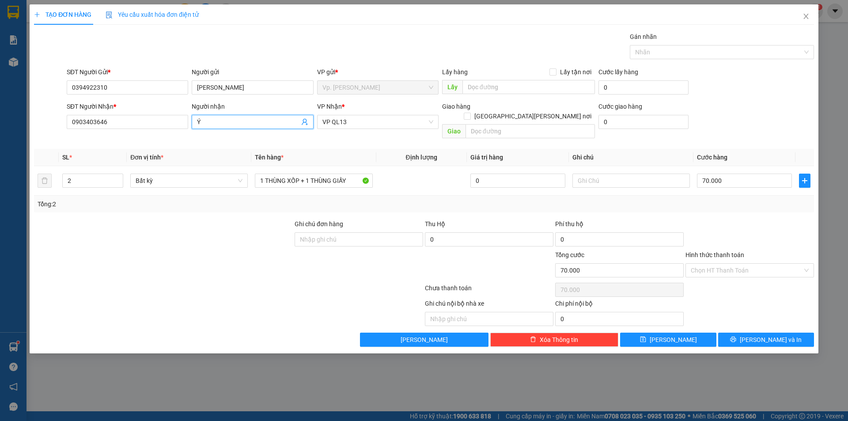
drag, startPoint x: 219, startPoint y: 119, endPoint x: 177, endPoint y: 131, distance: 43.6
click at [177, 131] on div "SĐT Người Nhận * 0903403646 Người nhận Ý VP Nhận * VP QL13 Giao hàng Giao tận n…" at bounding box center [440, 122] width 751 height 41
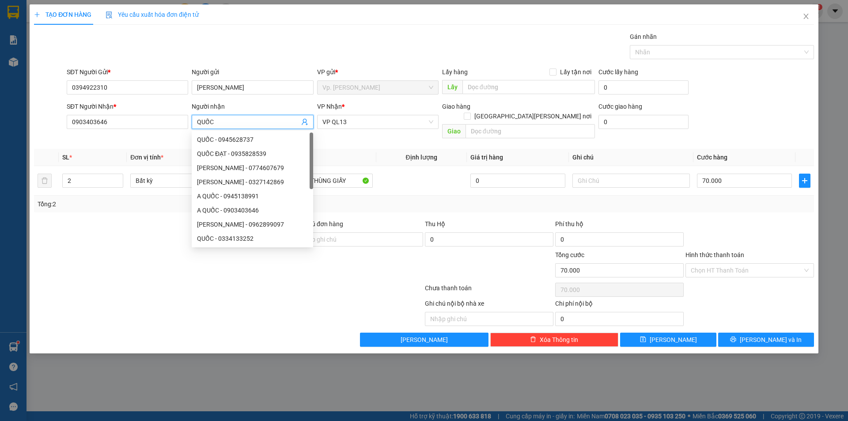
type input "QUỐC"
click at [322, 31] on div "TẠO ĐƠN HÀNG Yêu cầu xuất hóa đơn điện tử Transit Pickup Surcharge Ids Transit …" at bounding box center [424, 175] width 780 height 342
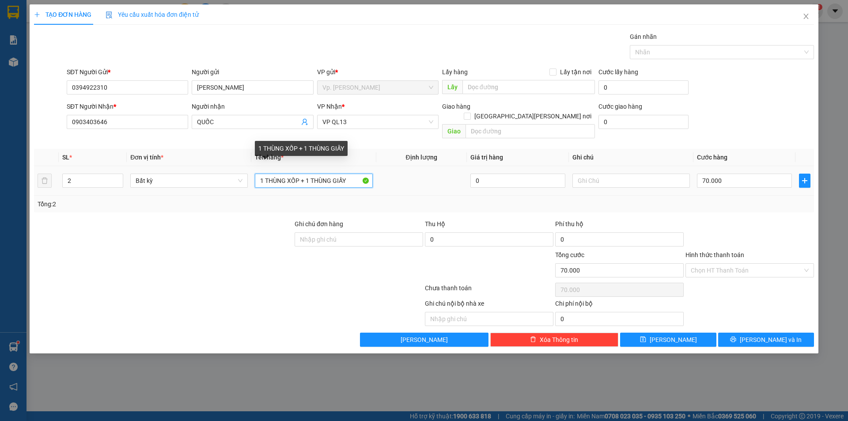
drag, startPoint x: 288, startPoint y: 170, endPoint x: 299, endPoint y: 174, distance: 11.2
click at [299, 174] on input "1 THÙNG XỐP + 1 THÙNG GIẤY" at bounding box center [314, 181] width 118 height 14
type input "1 THÙNG RỔ CÂY NHO + 1 THÙNG GIẤY"
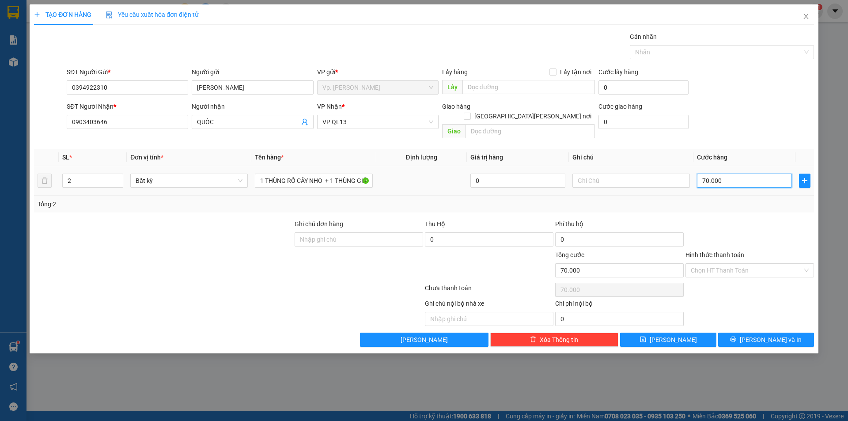
click at [742, 176] on input "70.000" at bounding box center [744, 181] width 95 height 14
type input "8"
type input "80"
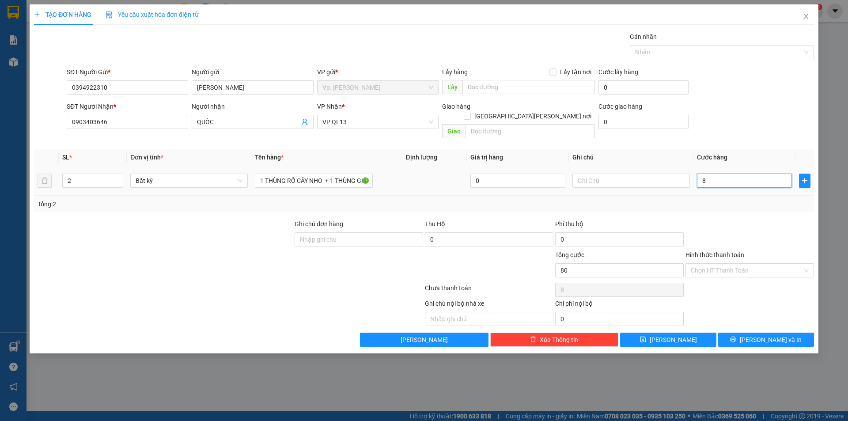
type input "80"
type input "80.000"
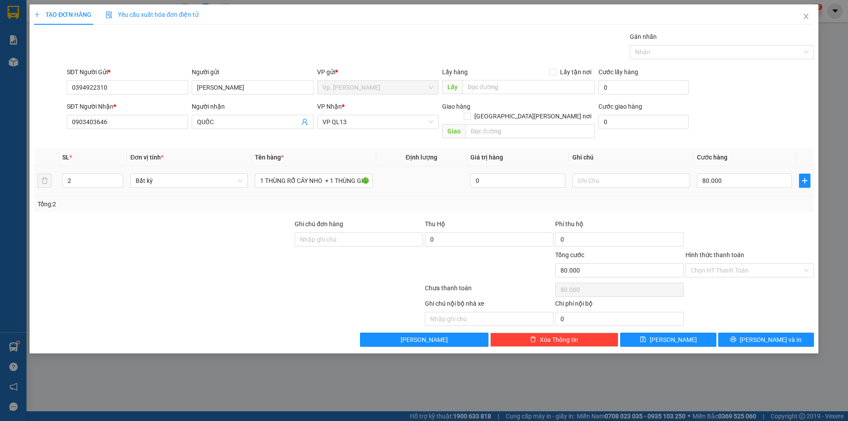
click at [626, 172] on div at bounding box center [632, 181] width 118 height 18
click at [621, 174] on input "text" at bounding box center [632, 181] width 118 height 14
type input "GÃY KO ĐỀN"
click at [758, 266] on input "Hình thức thanh toán" at bounding box center [747, 270] width 112 height 13
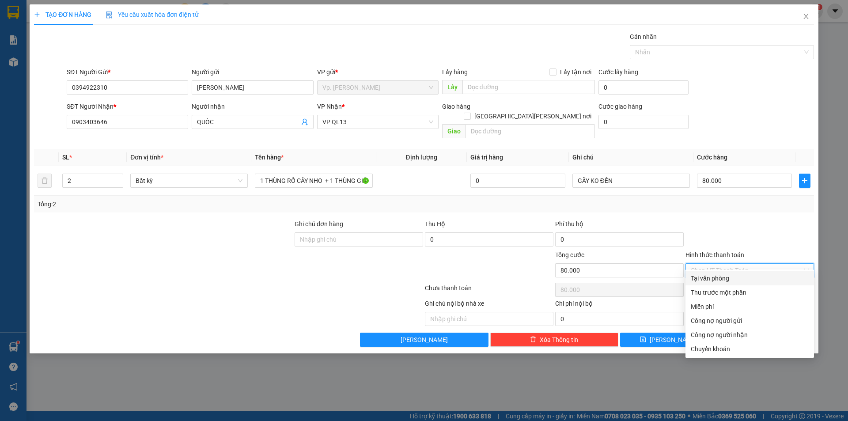
click at [737, 276] on div "Tại văn phòng" at bounding box center [750, 279] width 118 height 10
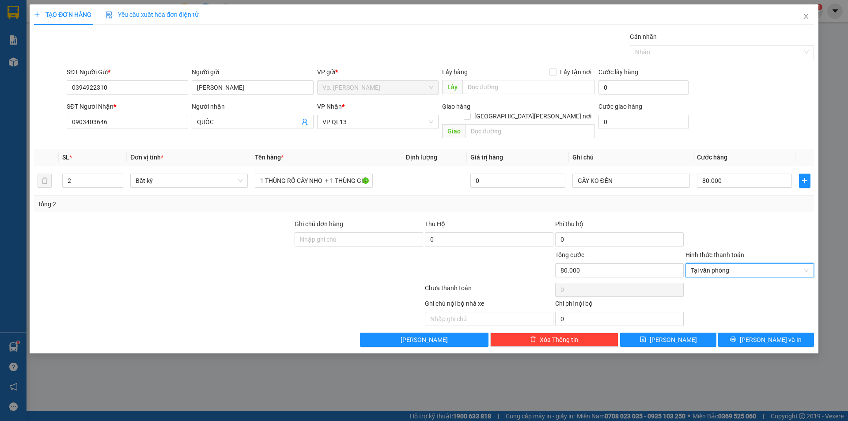
click at [780, 339] on div "TẠO ĐƠN HÀNG Yêu cầu xuất hóa đơn điện tử Transit Pickup Surcharge Ids Transit …" at bounding box center [424, 178] width 789 height 349
click at [778, 335] on span "Lưu và In" at bounding box center [771, 340] width 62 height 10
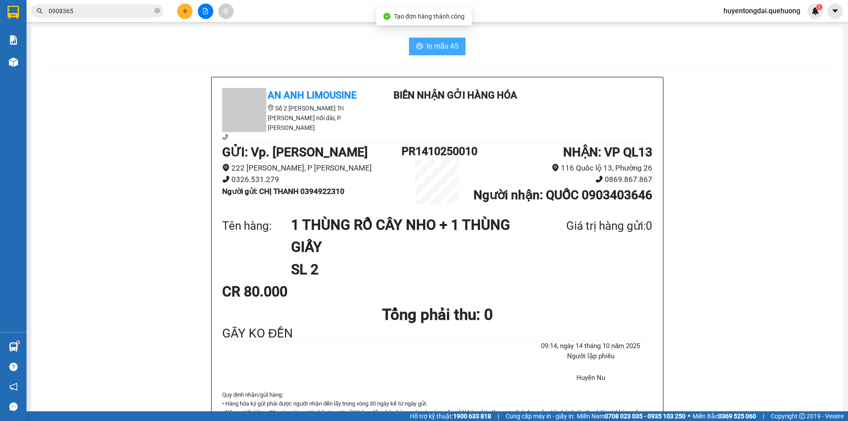
click at [416, 51] on span "printer" at bounding box center [419, 46] width 7 height 8
click at [423, 49] on button "In mẫu A5" at bounding box center [437, 47] width 57 height 18
click at [188, 11] on button at bounding box center [184, 11] width 15 height 15
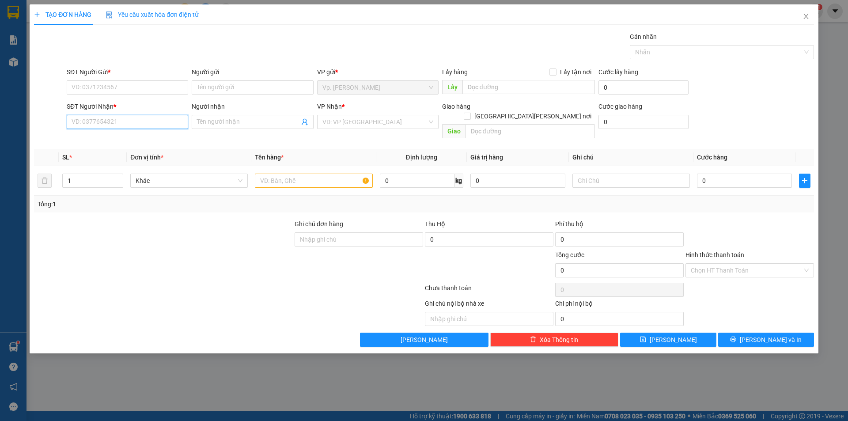
click at [124, 125] on input "SĐT Người Nhận *" at bounding box center [128, 122] width 122 height 14
click at [112, 138] on div "0336326101 - HƯNG" at bounding box center [127, 140] width 111 height 10
type input "0336326101"
type input "HƯNG"
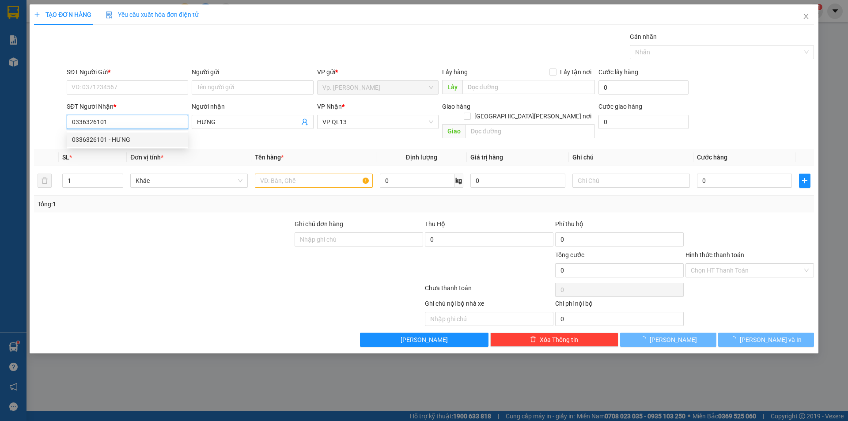
type input "30.000"
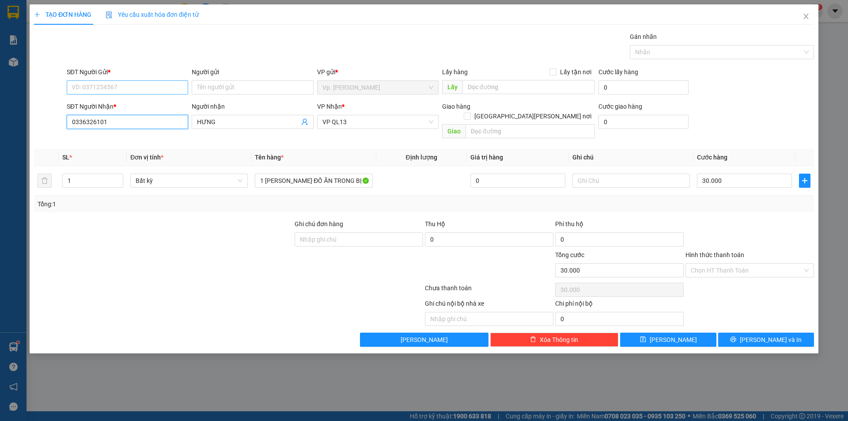
type input "0336326101"
click at [126, 91] on input "SĐT Người Gửi *" at bounding box center [128, 87] width 122 height 14
type input "0817937984"
click at [237, 87] on input "Người gửi" at bounding box center [253, 87] width 122 height 14
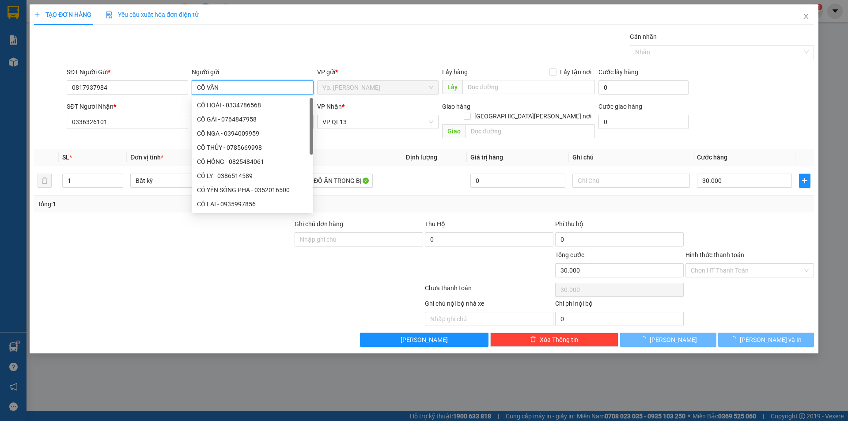
type input "CÔ VÂN"
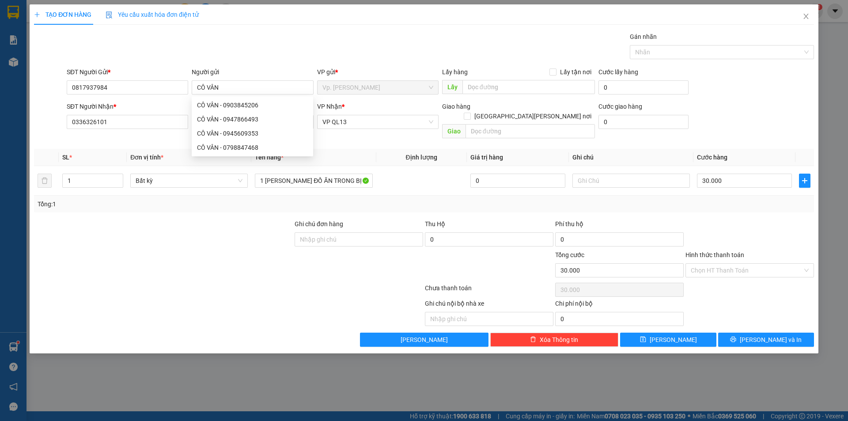
click at [348, 57] on div "Gói vận chuyển * Tiêu chuẩn Gán nhãn Nhãn" at bounding box center [440, 47] width 751 height 31
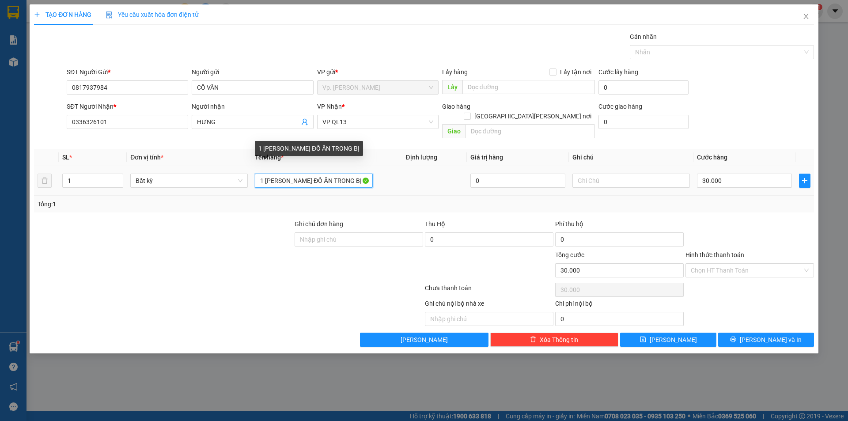
drag, startPoint x: 287, startPoint y: 173, endPoint x: 301, endPoint y: 177, distance: 14.6
click at [301, 177] on input "1 THÙNG NHỎ ĐỒ ĂN TRONG BỊ" at bounding box center [314, 181] width 118 height 14
drag, startPoint x: 322, startPoint y: 175, endPoint x: 383, endPoint y: 183, distance: 62.0
click at [383, 183] on tr "1 Bất kỳ 1 THÙNG XỐP ĐỒ ĂN TRONG BỊ 0 30.000" at bounding box center [424, 181] width 780 height 30
type input "1 THÙNG XỐP ĐỒ ĂN"
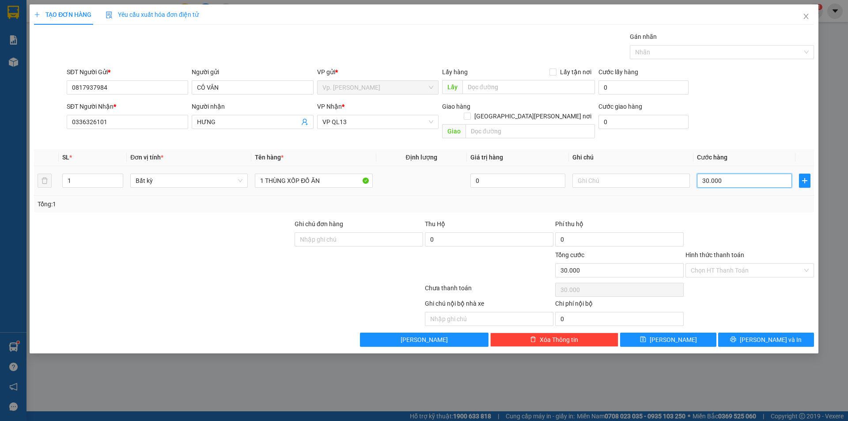
click at [739, 174] on input "30.000" at bounding box center [744, 181] width 95 height 14
click at [740, 204] on div "Transit Pickup Surcharge Ids Transit Deliver Surcharge Ids Transit Deliver Surc…" at bounding box center [424, 189] width 780 height 315
click at [728, 264] on input "Hình thức thanh toán" at bounding box center [747, 270] width 112 height 13
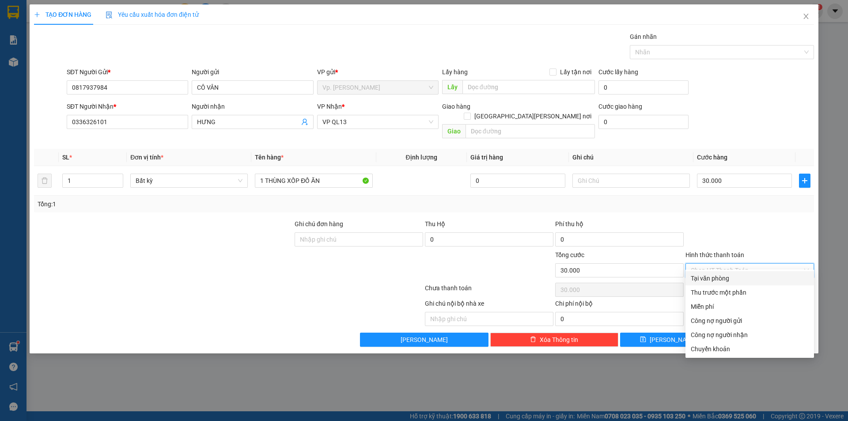
click at [724, 278] on div "Tại văn phòng" at bounding box center [750, 279] width 118 height 10
type input "0"
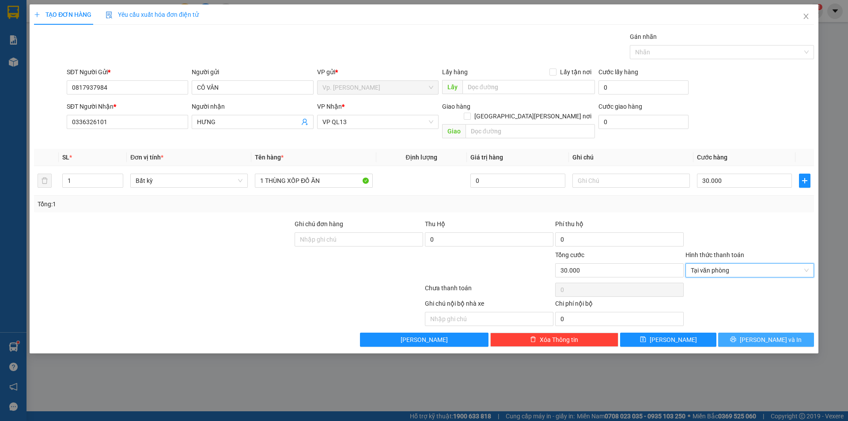
click at [777, 335] on span "Lưu và In" at bounding box center [771, 340] width 62 height 10
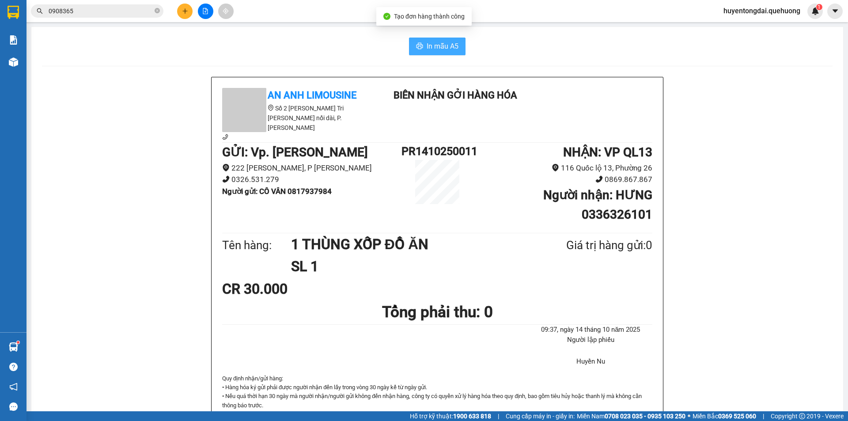
click at [443, 49] on span "In mẫu A5" at bounding box center [443, 46] width 32 height 11
click at [205, 17] on button at bounding box center [205, 11] width 15 height 15
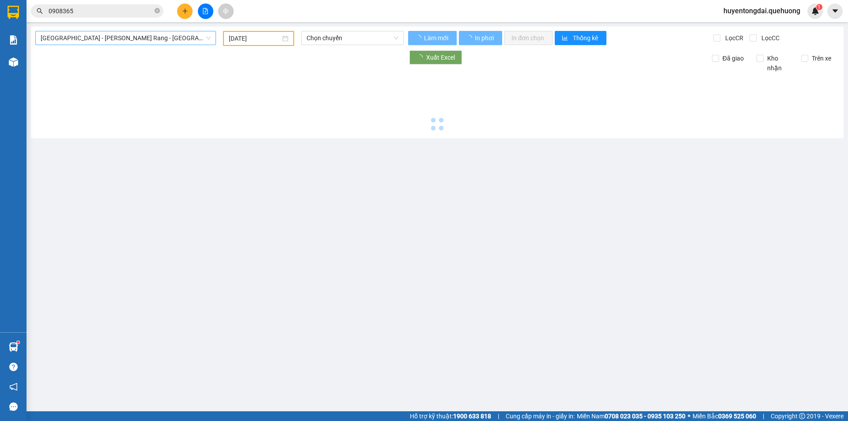
click at [114, 42] on span "Sài Gòn - Phan Rang - Ninh Sơn" at bounding box center [126, 37] width 170 height 13
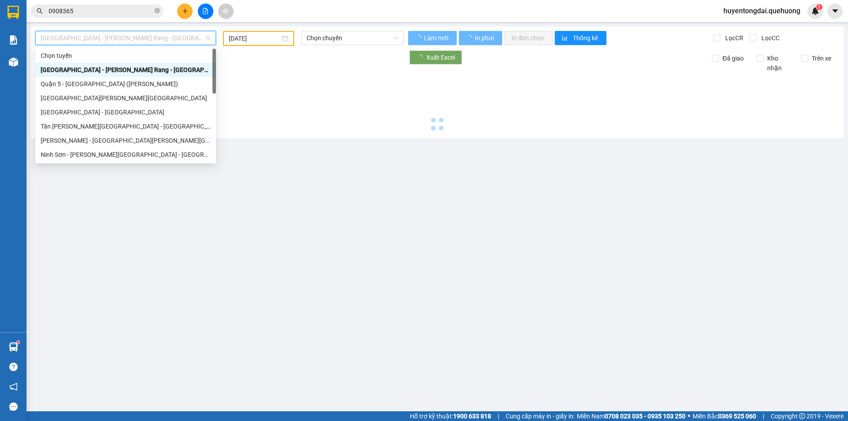
type input "14/10/2025"
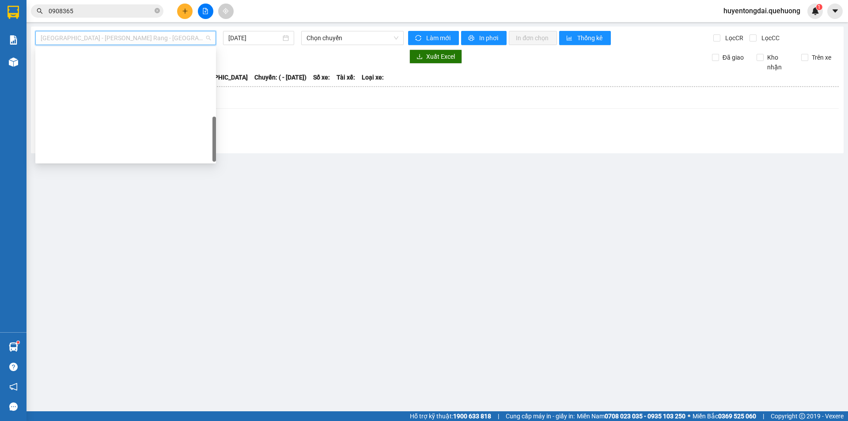
click at [101, 376] on div "Miền Tây - Phan Rang - Ninh Sơn" at bounding box center [126, 381] width 170 height 10
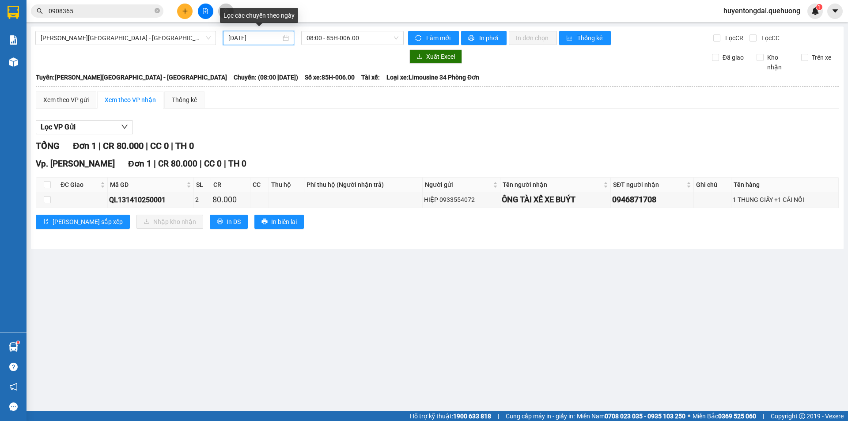
click at [240, 38] on input "14/10/2025" at bounding box center [254, 38] width 53 height 10
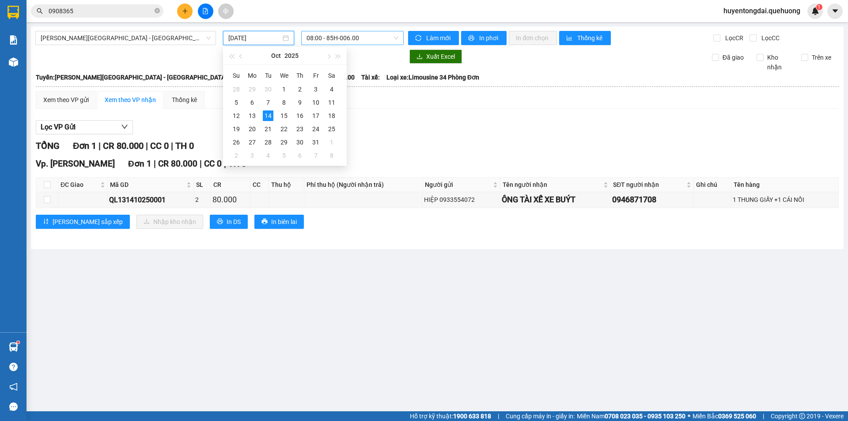
click at [328, 37] on span "08:00 - 85H-006.00" at bounding box center [353, 37] width 92 height 13
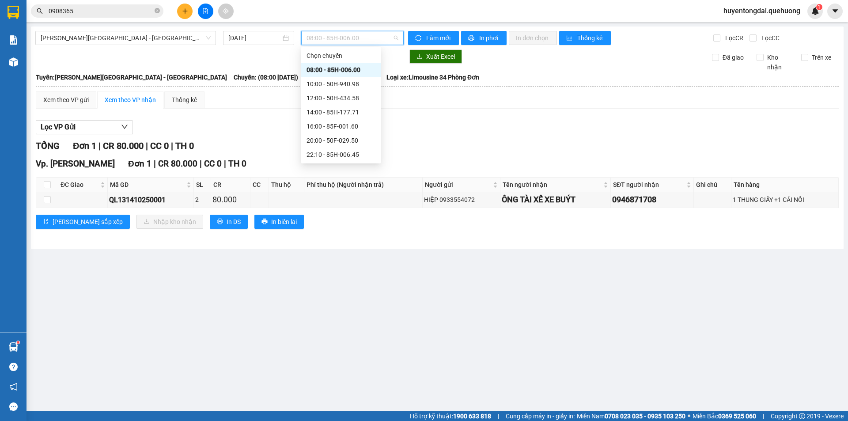
click at [335, 164] on div "23:01 - 85F-000.30" at bounding box center [341, 169] width 69 height 10
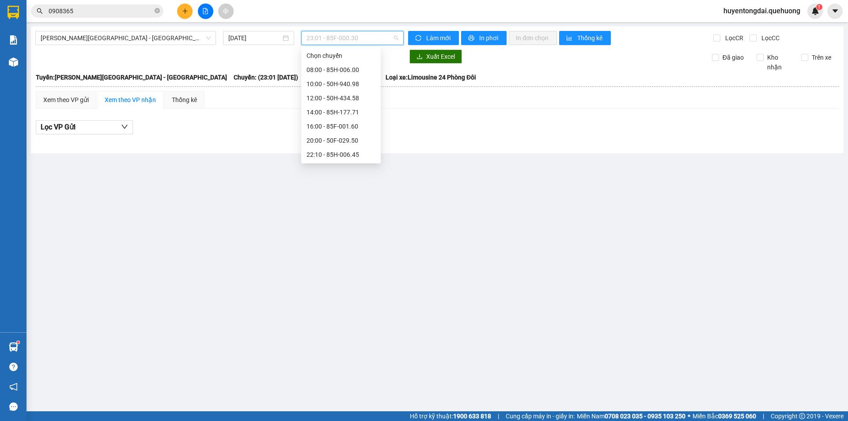
click at [350, 36] on span "23:01 - 85F-000.30" at bounding box center [353, 37] width 92 height 13
click at [241, 36] on input "14/10/2025" at bounding box center [254, 38] width 53 height 10
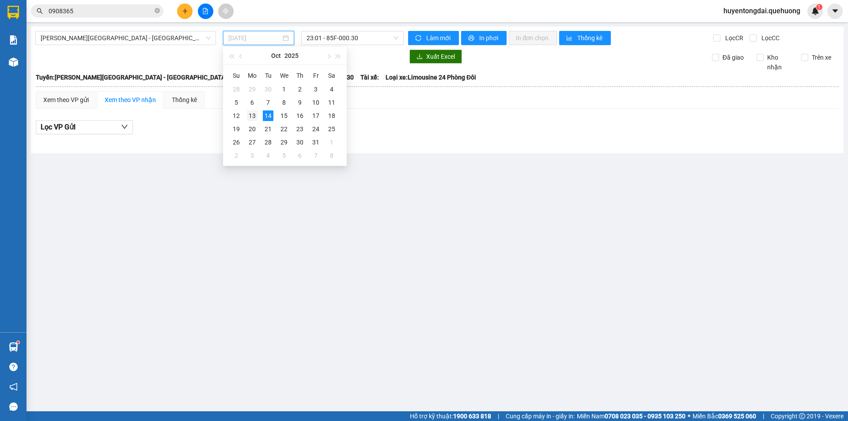
click at [251, 116] on div "13" at bounding box center [252, 115] width 11 height 11
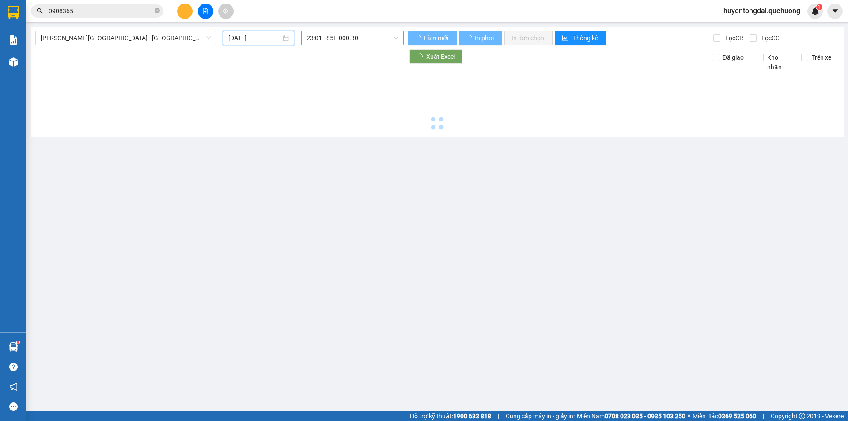
type input "13/10/2025"
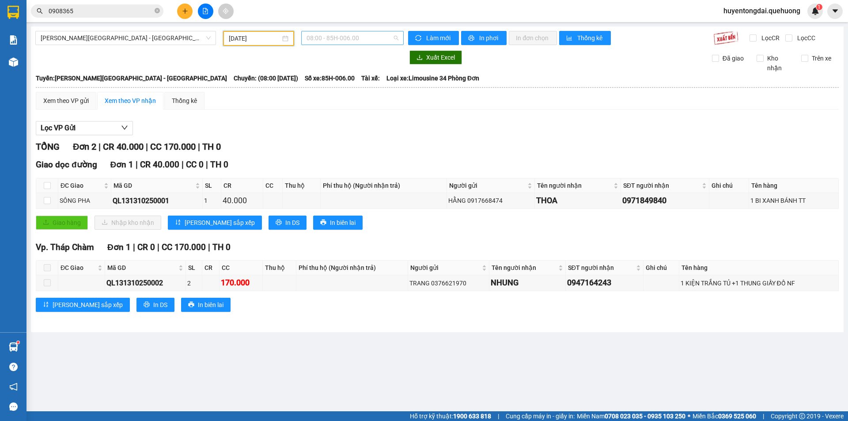
click at [359, 39] on span "08:00 - 85H-006.00" at bounding box center [353, 37] width 92 height 13
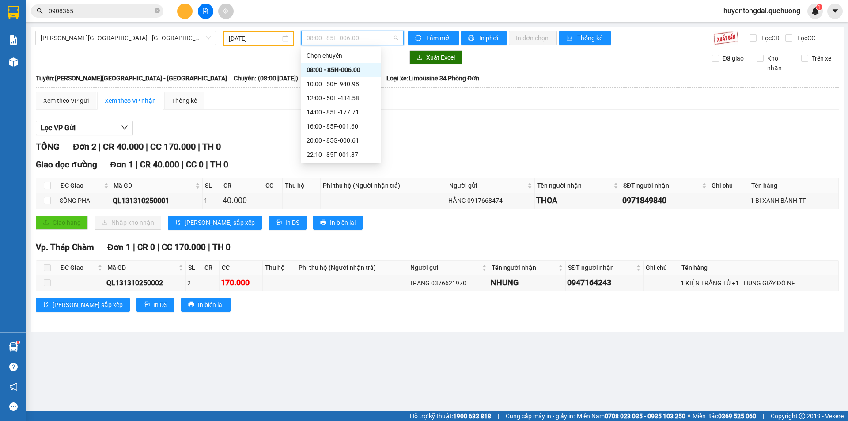
click at [328, 164] on div "23:01 - 85F-000.77" at bounding box center [341, 169] width 69 height 10
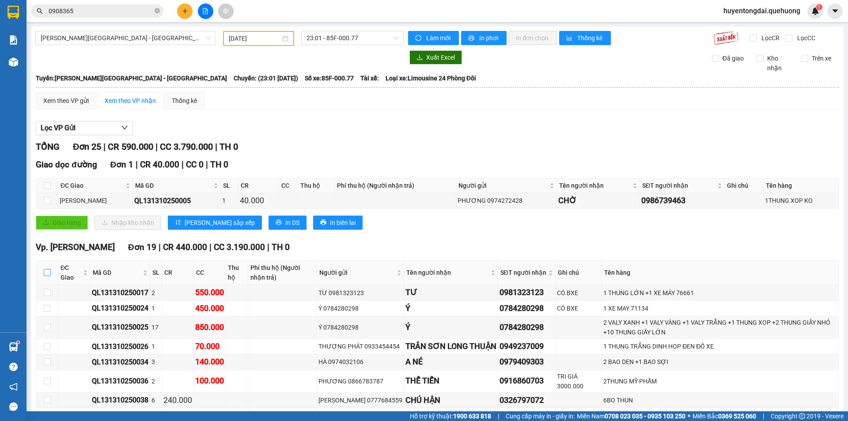
click at [46, 269] on input "checkbox" at bounding box center [47, 272] width 7 height 7
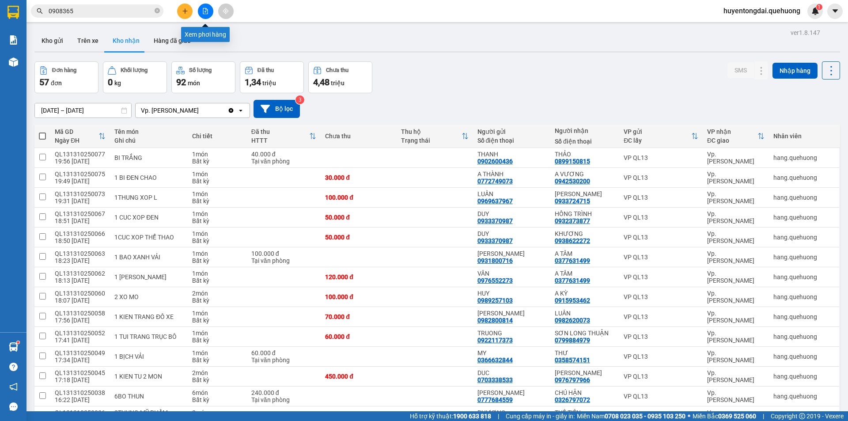
click at [208, 7] on button at bounding box center [205, 11] width 15 height 15
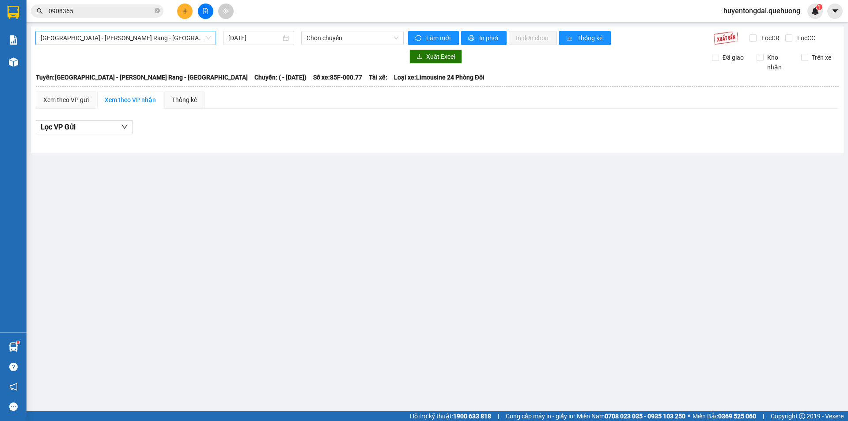
click at [131, 36] on span "Sài Gòn - Phan Rang - Ninh Sơn" at bounding box center [126, 37] width 170 height 13
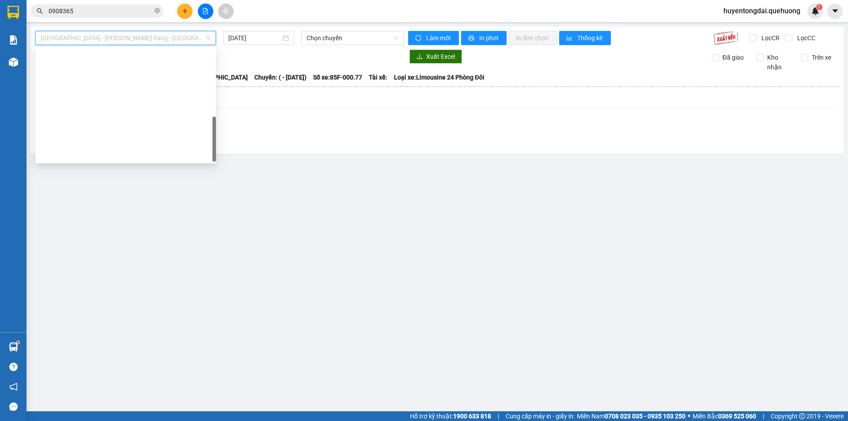
click at [101, 376] on div "Miền Tây - Phan Rang - Ninh Sơn" at bounding box center [126, 381] width 170 height 10
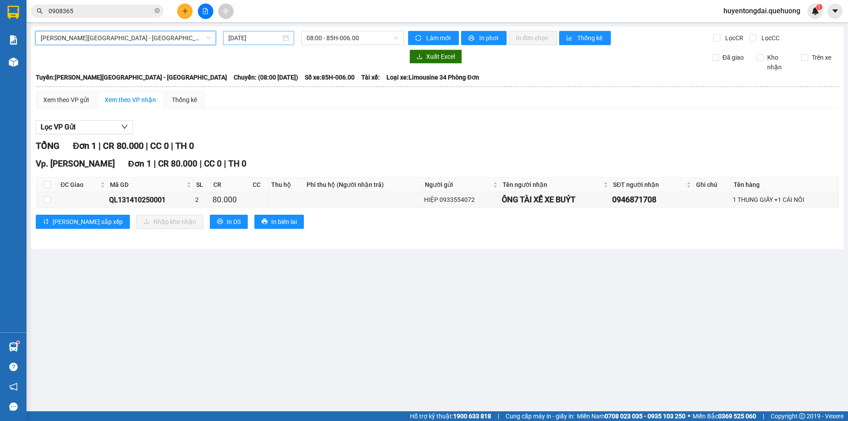
click at [247, 38] on input "14/10/2025" at bounding box center [254, 38] width 53 height 10
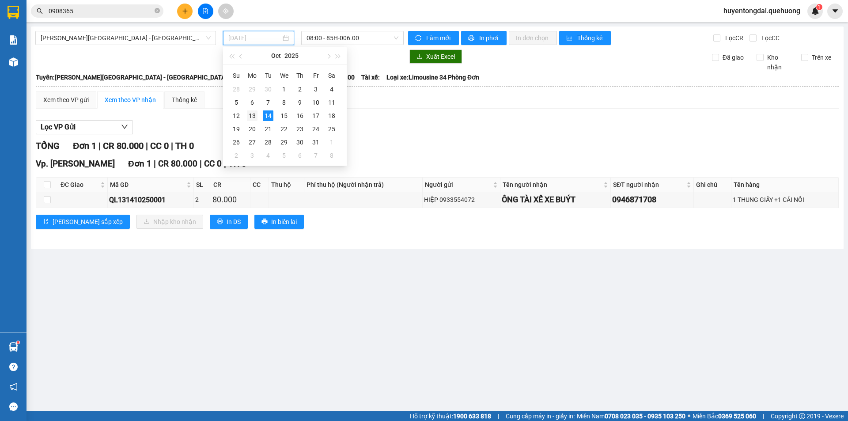
click at [253, 114] on div "13" at bounding box center [252, 115] width 11 height 11
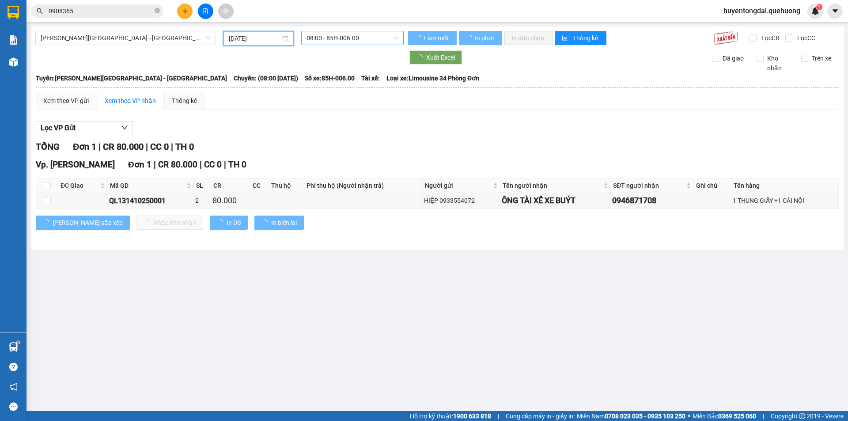
click at [341, 34] on span "08:00 - 85H-006.00" at bounding box center [353, 37] width 92 height 13
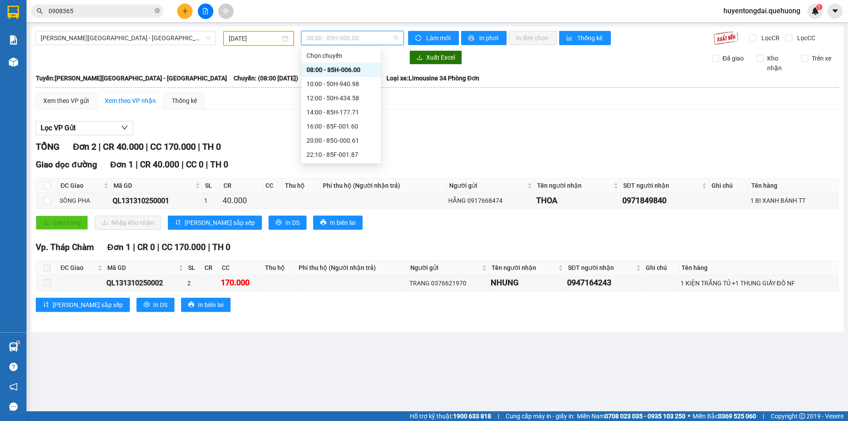
click at [321, 221] on div "23:08 - 85B-005.94" at bounding box center [341, 226] width 69 height 10
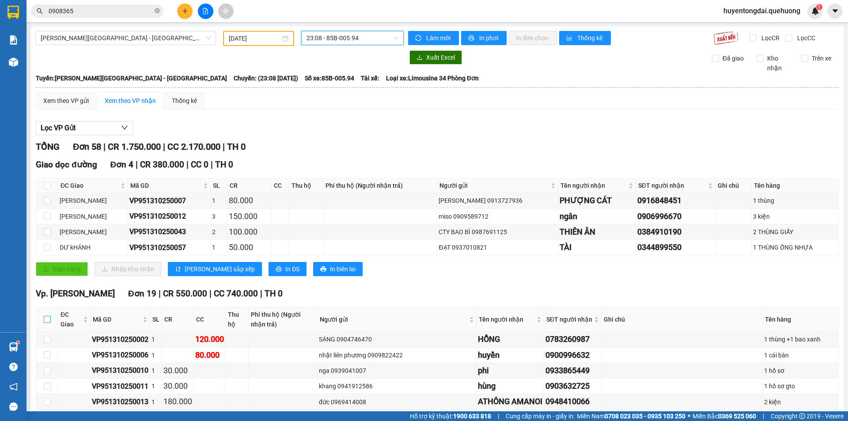
click at [46, 316] on input "checkbox" at bounding box center [47, 319] width 7 height 7
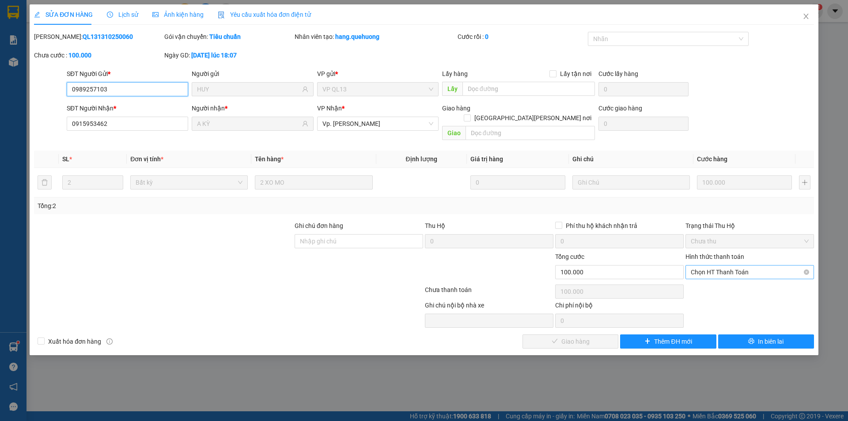
click at [736, 266] on span "Chọn HT Thanh Toán" at bounding box center [750, 272] width 118 height 13
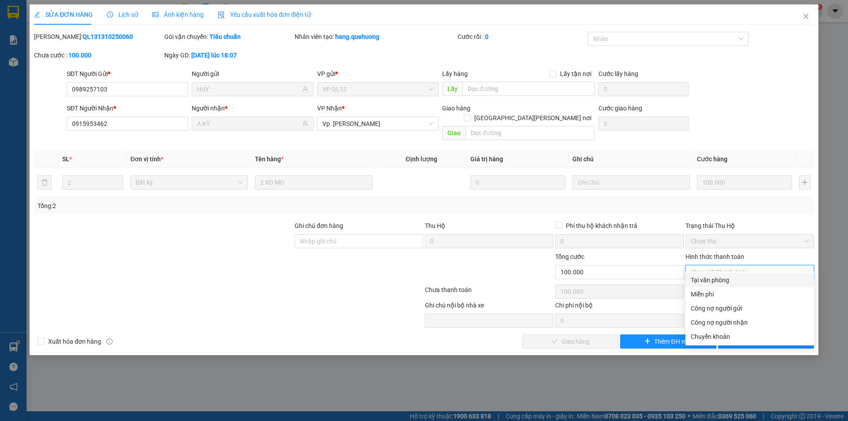
click at [732, 281] on div "Tại văn phòng" at bounding box center [750, 280] width 118 height 10
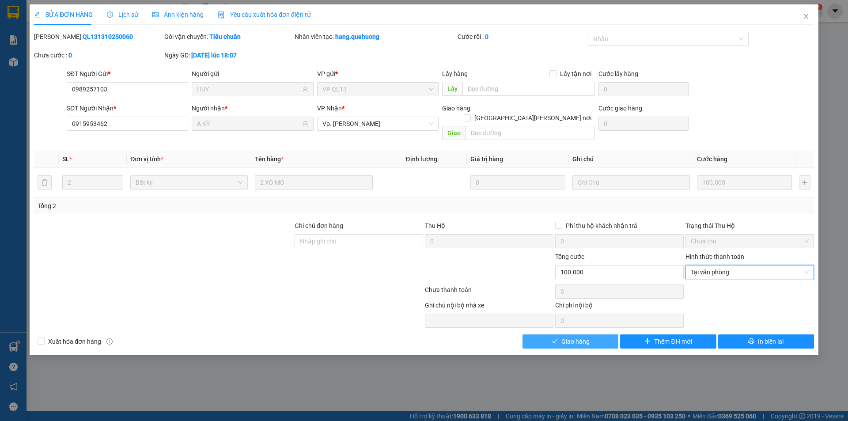
click at [565, 338] on button "Giao hàng" at bounding box center [571, 342] width 96 height 14
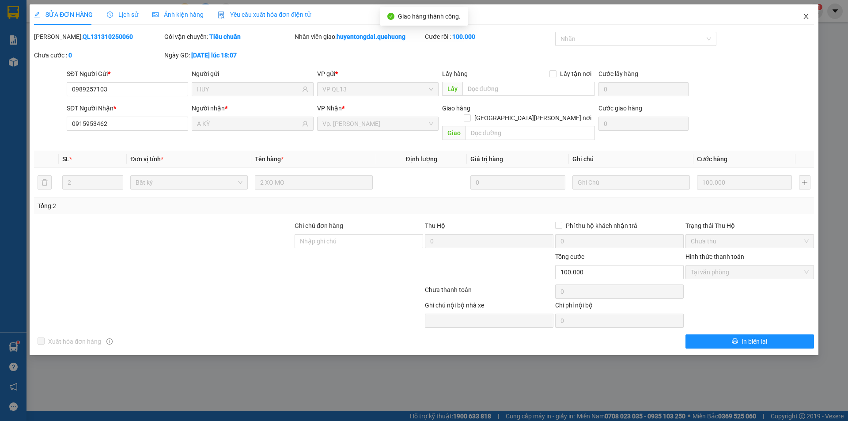
click at [808, 15] on icon "close" at bounding box center [806, 16] width 7 height 7
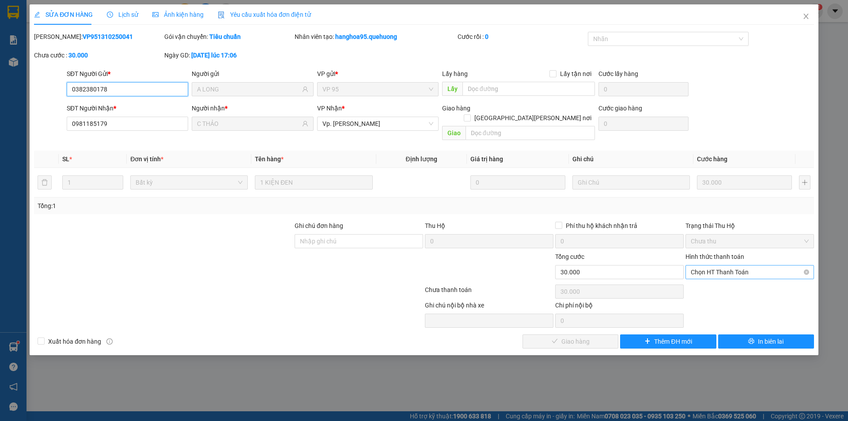
click at [735, 266] on span "Chọn HT Thanh Toán" at bounding box center [750, 272] width 118 height 13
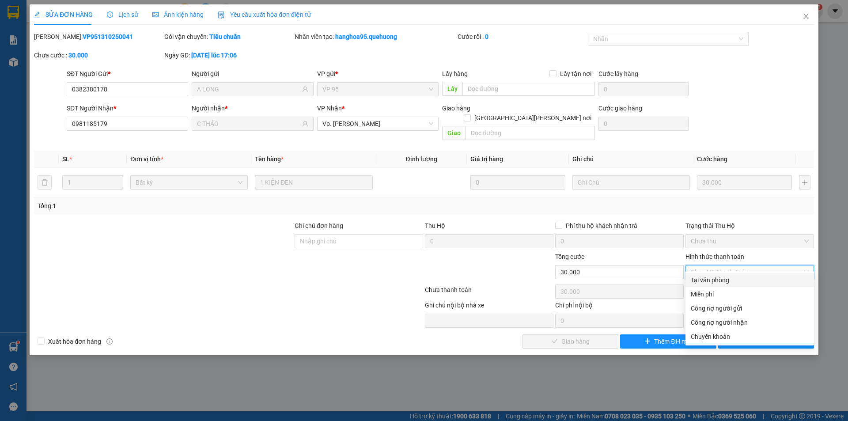
click at [733, 277] on div "Tại văn phòng" at bounding box center [750, 280] width 118 height 10
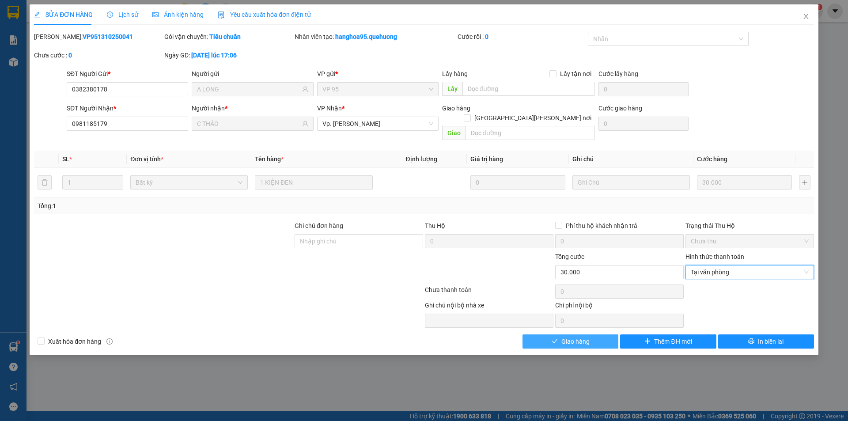
click at [574, 337] on span "Giao hàng" at bounding box center [576, 342] width 28 height 10
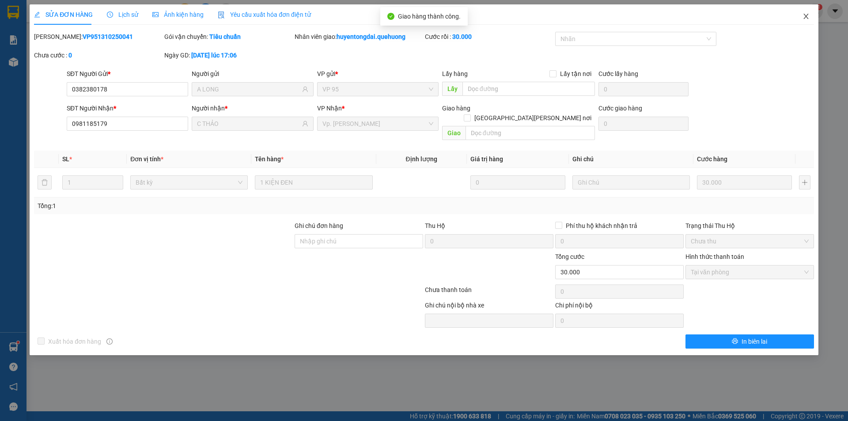
click at [809, 17] on icon "close" at bounding box center [806, 16] width 7 height 7
click at [805, 16] on span "huyentongdai.quehuong" at bounding box center [762, 10] width 91 height 11
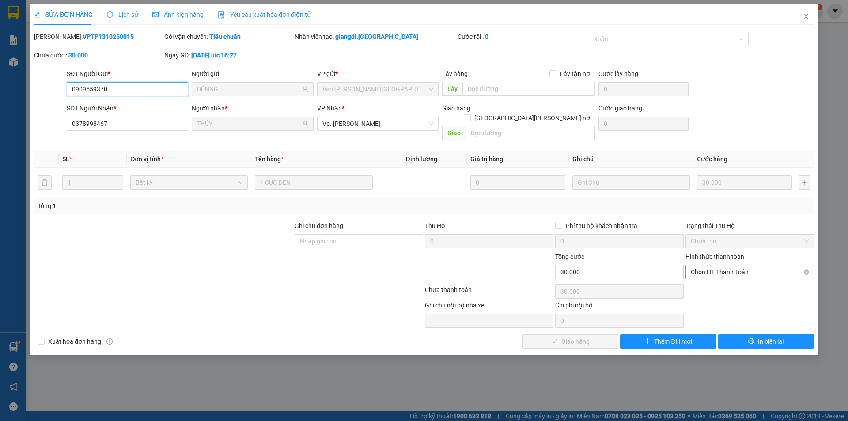
click at [730, 266] on span "Chọn HT Thanh Toán" at bounding box center [750, 272] width 118 height 13
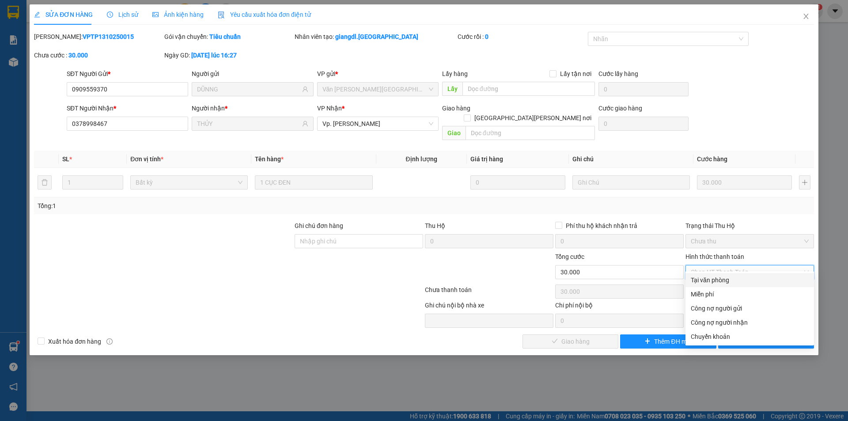
drag, startPoint x: 713, startPoint y: 284, endPoint x: 563, endPoint y: 329, distance: 156.7
click at [713, 284] on div "Tại văn phòng" at bounding box center [750, 280] width 118 height 10
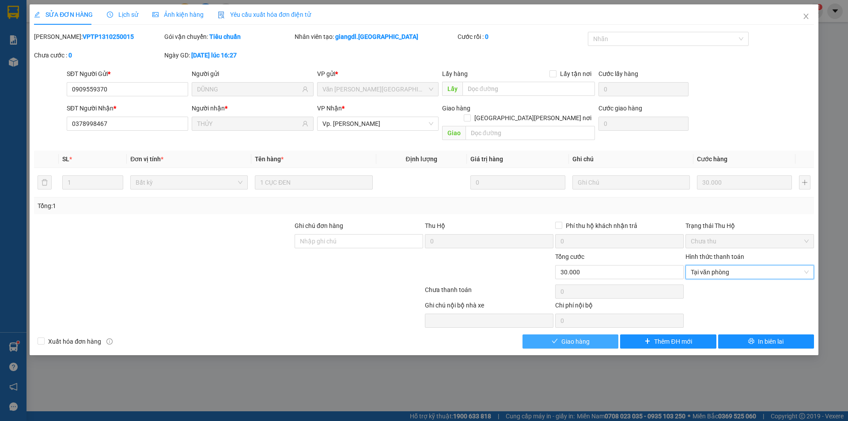
drag, startPoint x: 597, startPoint y: 330, endPoint x: 604, endPoint y: 322, distance: 10.6
click at [597, 335] on button "Giao hàng" at bounding box center [571, 342] width 96 height 14
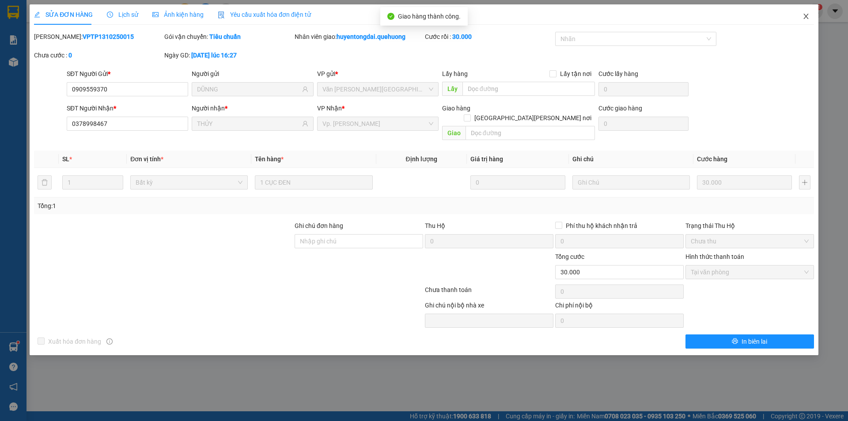
click at [810, 15] on span "Close" at bounding box center [806, 16] width 25 height 25
click at [807, 18] on div "huyentongdai.quehuong 1" at bounding box center [770, 11] width 107 height 15
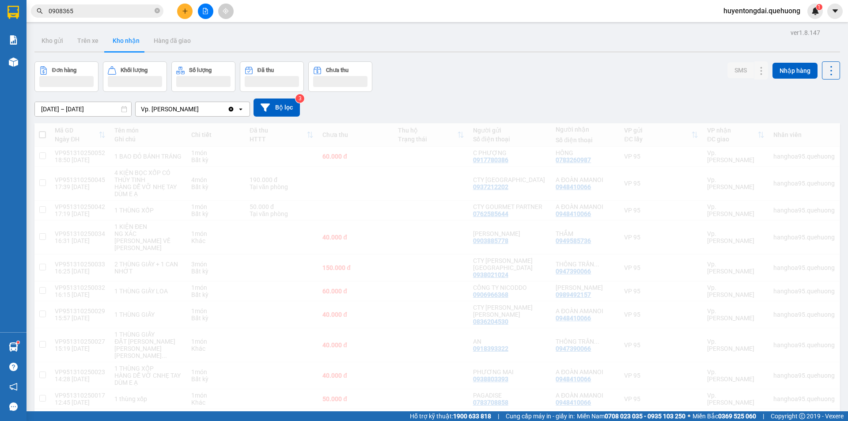
click at [125, 15] on input "0908365" at bounding box center [101, 11] width 104 height 10
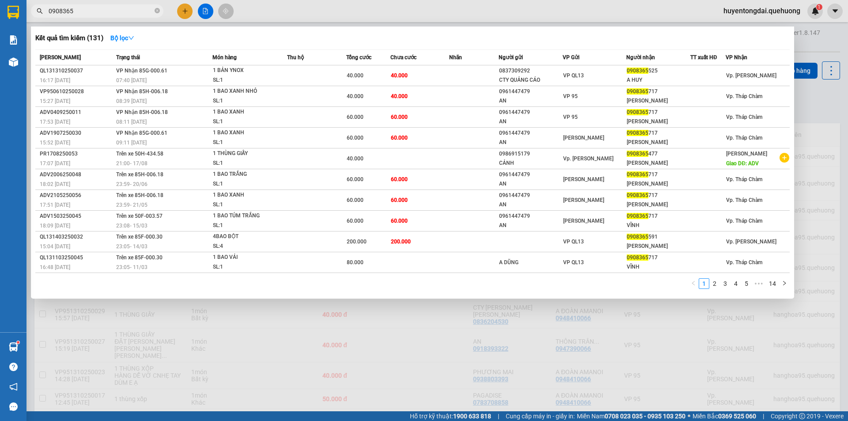
click at [125, 15] on input "0908365" at bounding box center [101, 11] width 104 height 10
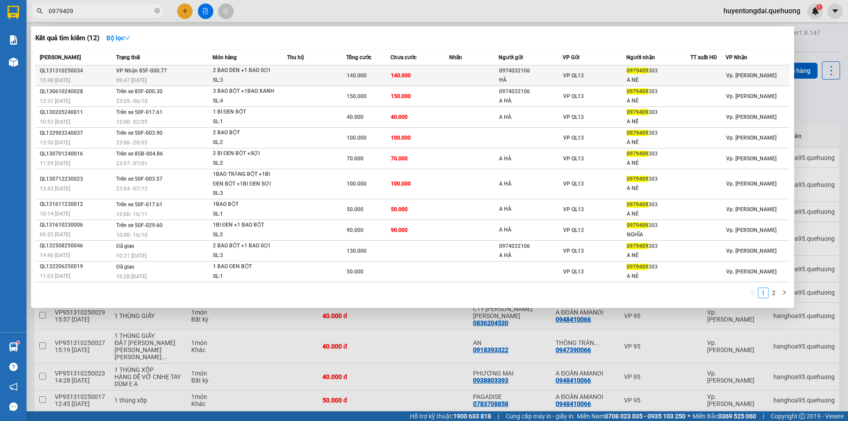
type input "0979409"
click at [442, 73] on td "140.000" at bounding box center [420, 75] width 59 height 21
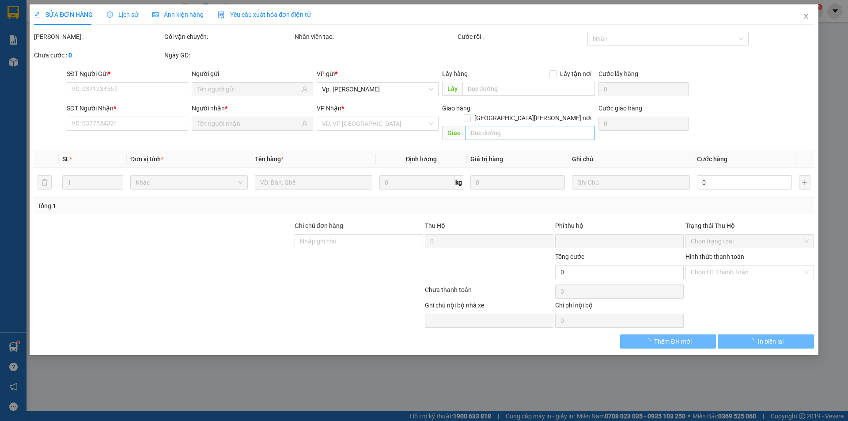
type input "0974032106"
type input "HÀ"
type input "0979409303"
type input "A NÉ"
type input "0"
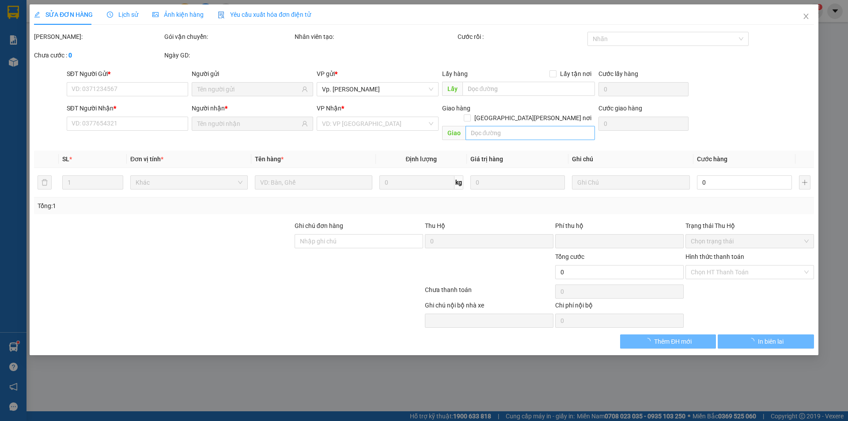
type input "140.000"
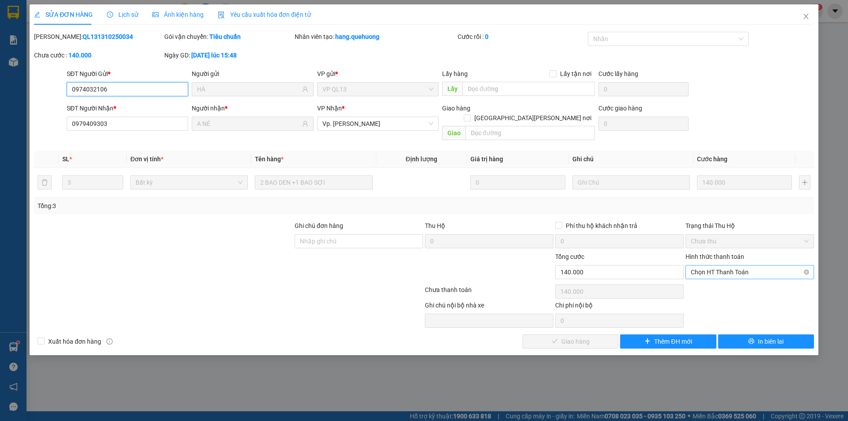
click at [726, 266] on span "Chọn HT Thanh Toán" at bounding box center [750, 272] width 118 height 13
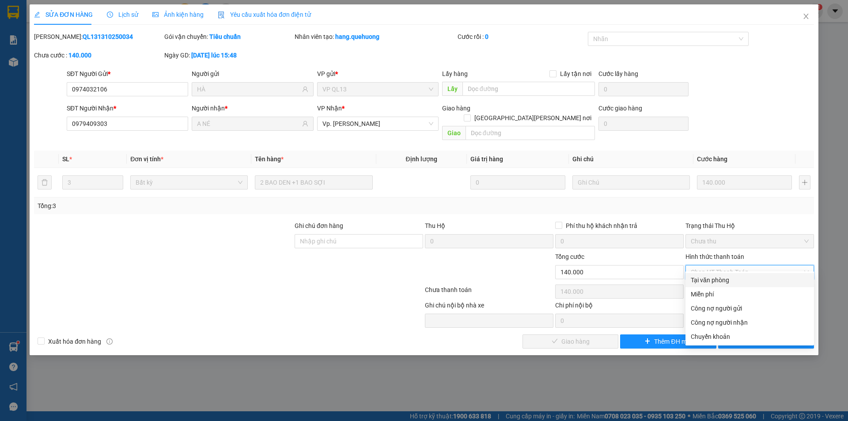
click at [716, 280] on div "Tại văn phòng" at bounding box center [750, 280] width 118 height 10
type input "0"
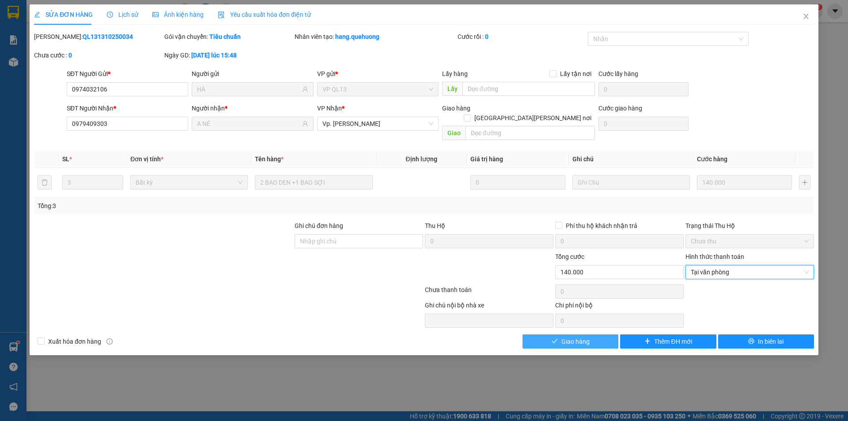
click at [591, 335] on button "Giao hàng" at bounding box center [571, 342] width 96 height 14
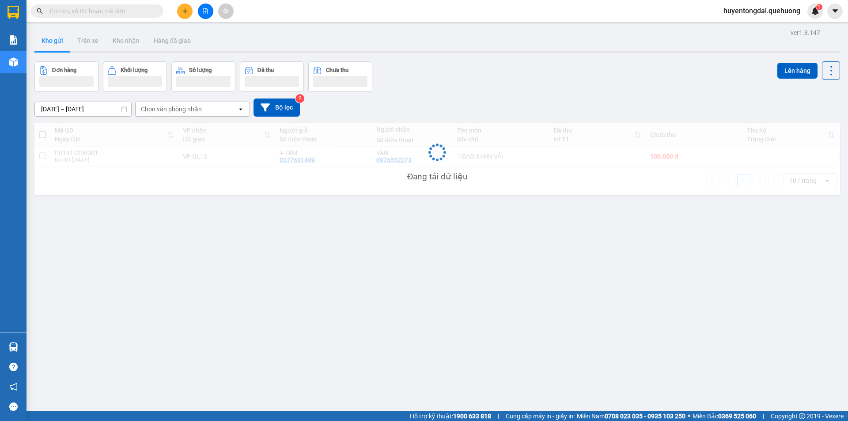
click at [183, 12] on icon "plus" at bounding box center [185, 11] width 6 height 6
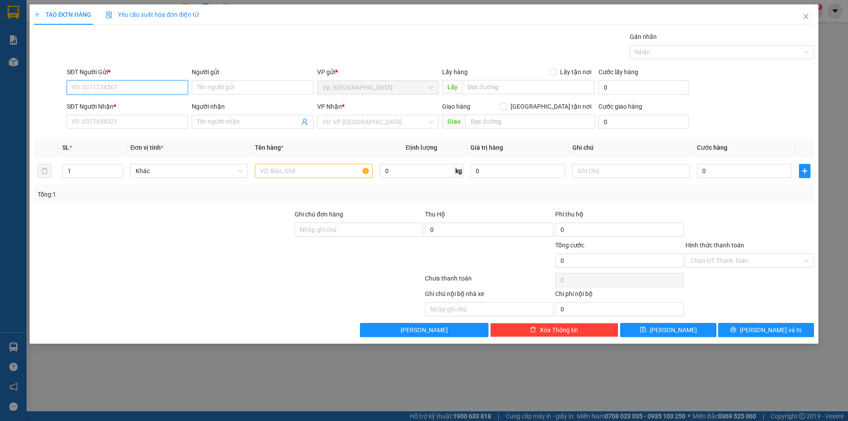
click at [138, 79] on div "SĐT Người Gửi *" at bounding box center [128, 73] width 122 height 13
type input "0901669779"
click at [129, 101] on div "0901669779 - CHI QUYÊN" at bounding box center [127, 105] width 111 height 10
type input "CHI QUYÊN"
type input "0937689119"
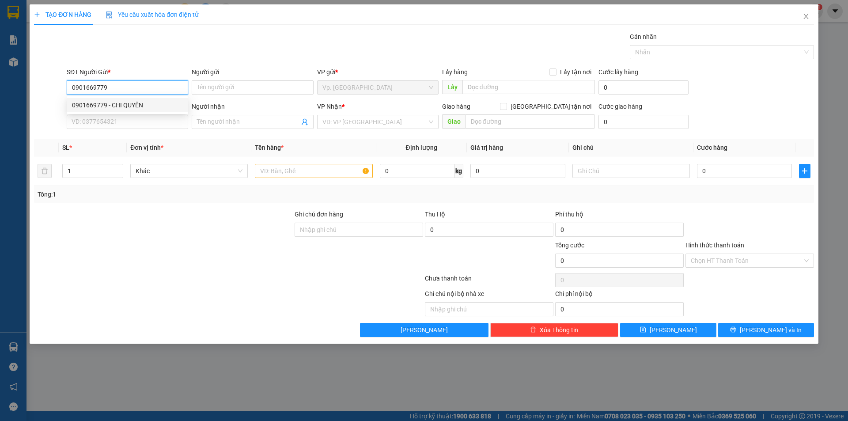
type input "QUANG"
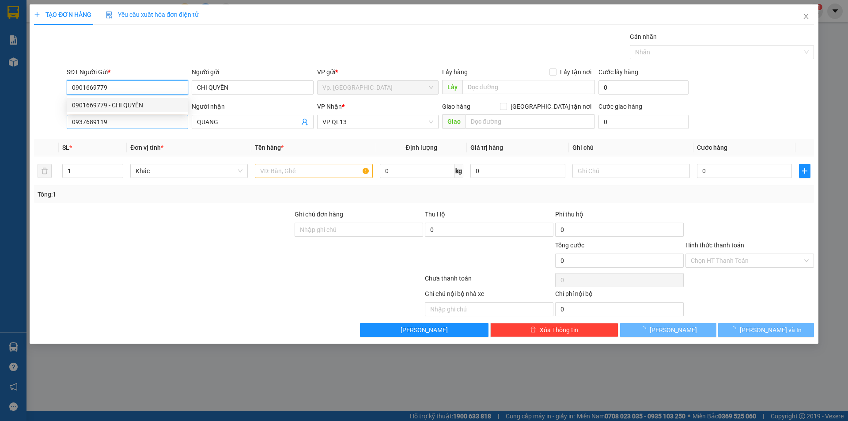
type input "30.000"
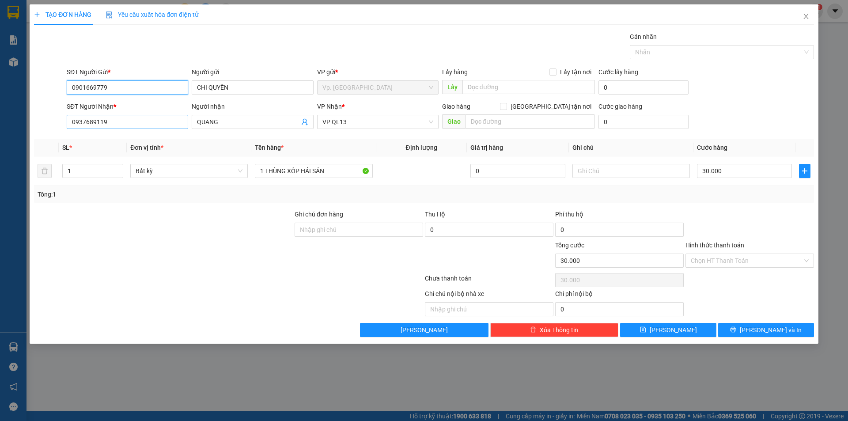
type input "0901669779"
click at [124, 122] on input "0937689119" at bounding box center [128, 122] width 122 height 14
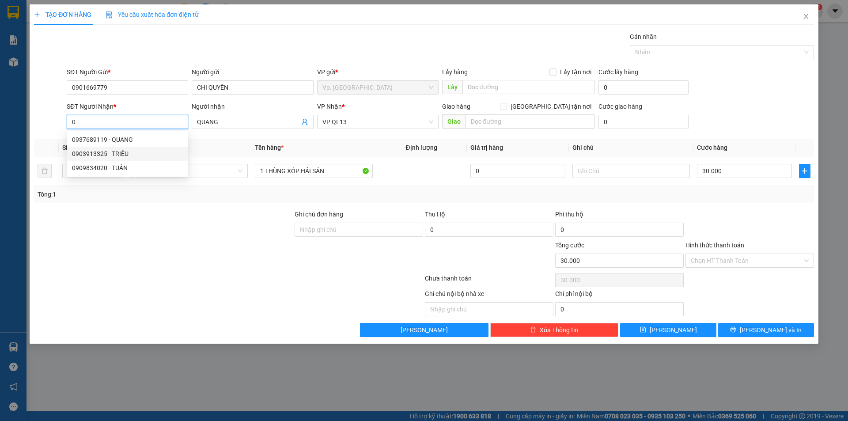
click at [115, 153] on div "0903913325 - TRIỀU" at bounding box center [127, 154] width 111 height 10
type input "0903913325"
type input "TRIỀU"
type input "200.000"
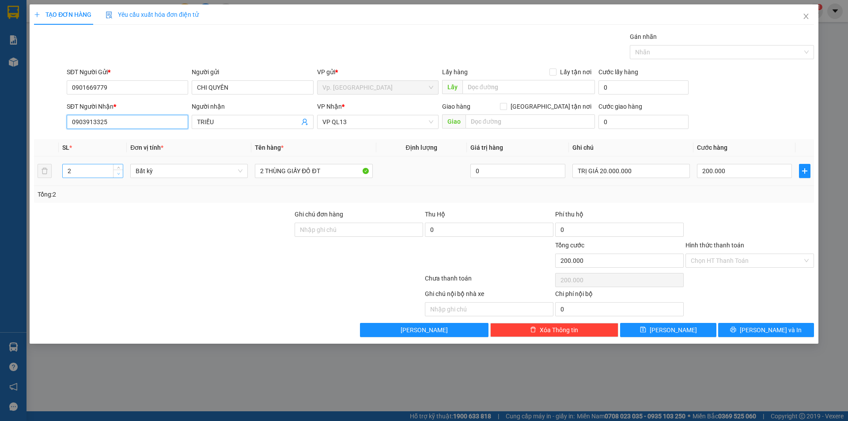
type input "0903913325"
type input "1"
click at [117, 174] on icon "down" at bounding box center [118, 173] width 3 height 3
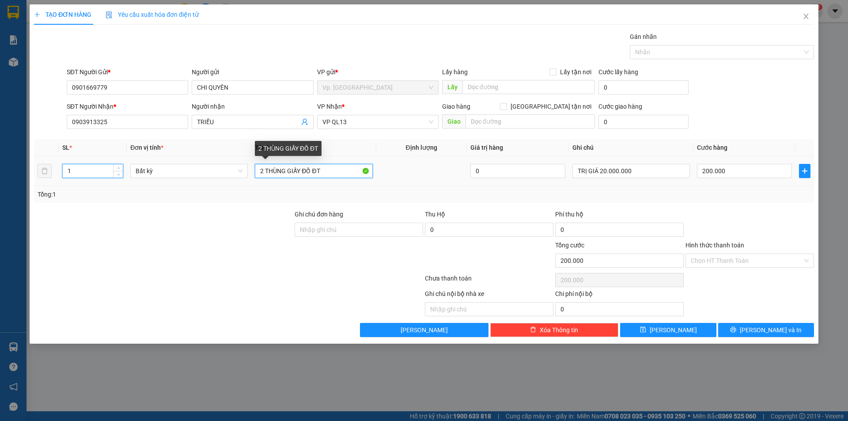
drag, startPoint x: 256, startPoint y: 171, endPoint x: 426, endPoint y: 187, distance: 170.5
click at [426, 187] on div "SL * Đơn vị tính * Tên hàng * Định lượng Giá trị hàng Ghi chú Cước hàng 1 Bất k…" at bounding box center [424, 171] width 780 height 64
type input "0"
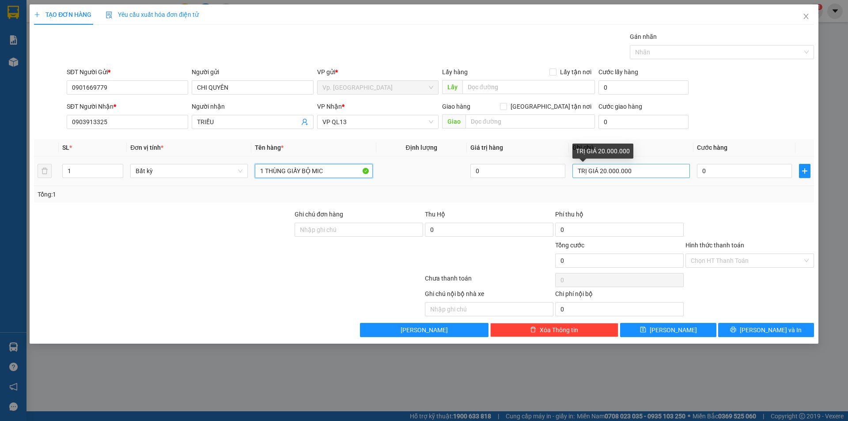
type input "1 THÙNG GIẤY BỘ MIC"
drag, startPoint x: 649, startPoint y: 171, endPoint x: 548, endPoint y: 172, distance: 100.8
click at [548, 172] on tr "1 Bất kỳ 1 THÙNG GIẤY BỘ MIC 0 TRỊ GIÁ 20.000.000 0" at bounding box center [424, 171] width 780 height 30
type input "GIÁ TRỊ KO RÕ"
click at [715, 172] on input "0" at bounding box center [744, 171] width 95 height 14
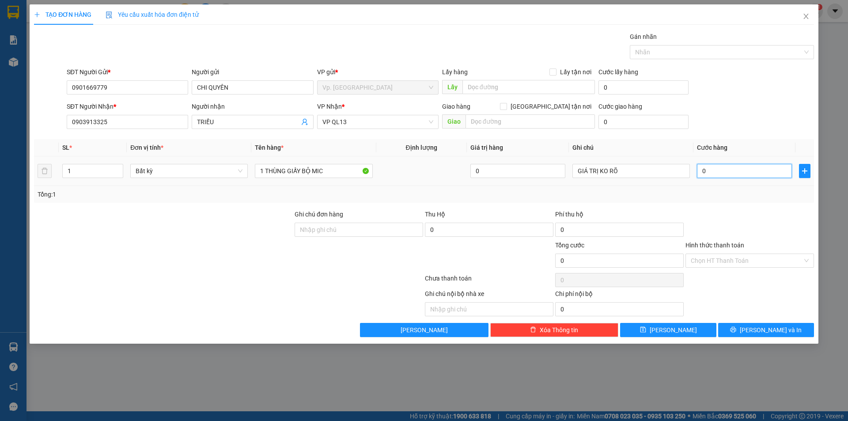
type input "5"
type input "50"
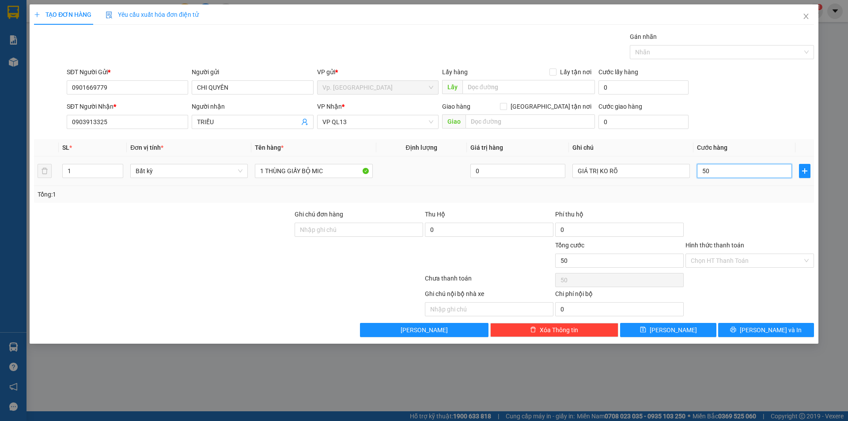
type input "50"
type input "50.000"
click at [719, 190] on div "Tổng: 1" at bounding box center [424, 195] width 773 height 10
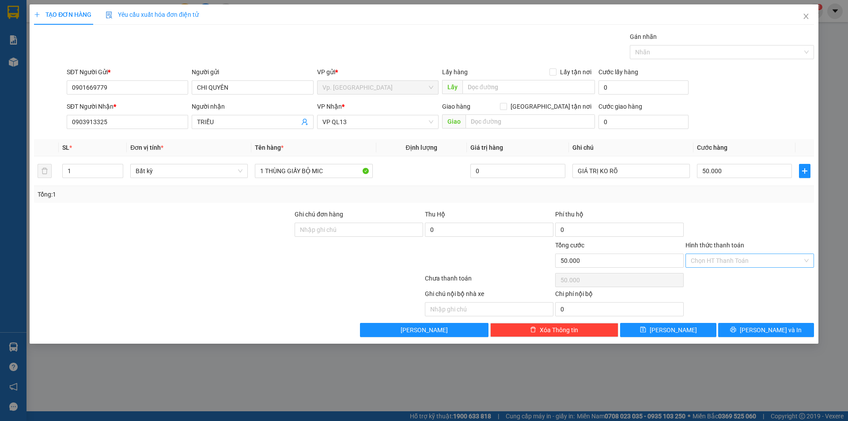
click at [728, 259] on input "Hình thức thanh toán" at bounding box center [747, 260] width 112 height 13
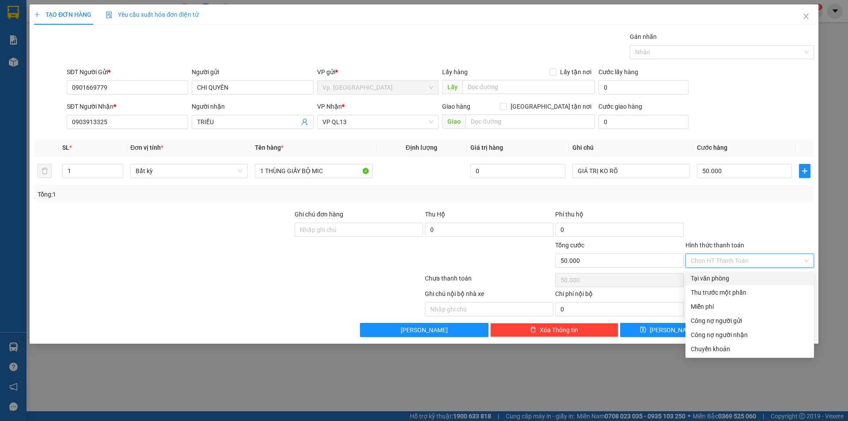
click at [737, 283] on div "Tại văn phòng" at bounding box center [750, 279] width 118 height 10
type input "0"
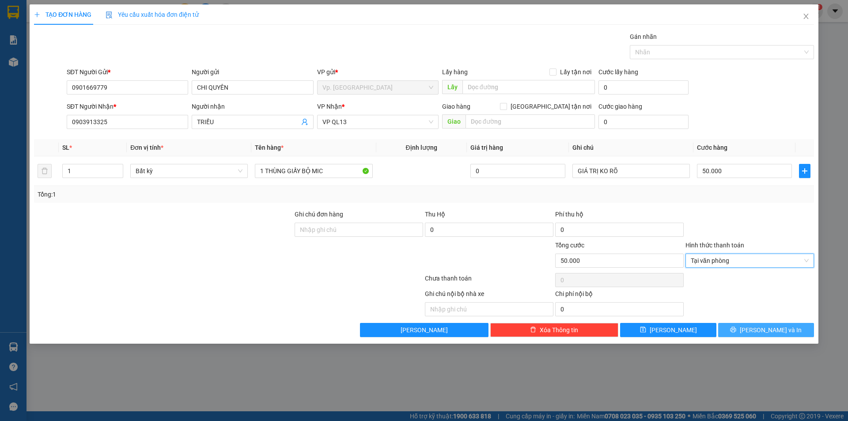
click at [777, 327] on span "[PERSON_NAME] và In" at bounding box center [771, 330] width 62 height 10
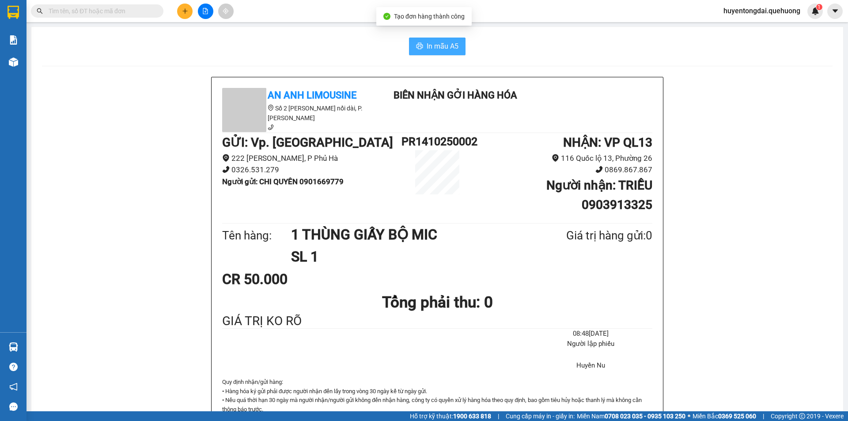
click at [430, 48] on span "In mẫu A5" at bounding box center [443, 46] width 32 height 11
click at [310, 49] on div "In mẫu A5" at bounding box center [437, 47] width 791 height 18
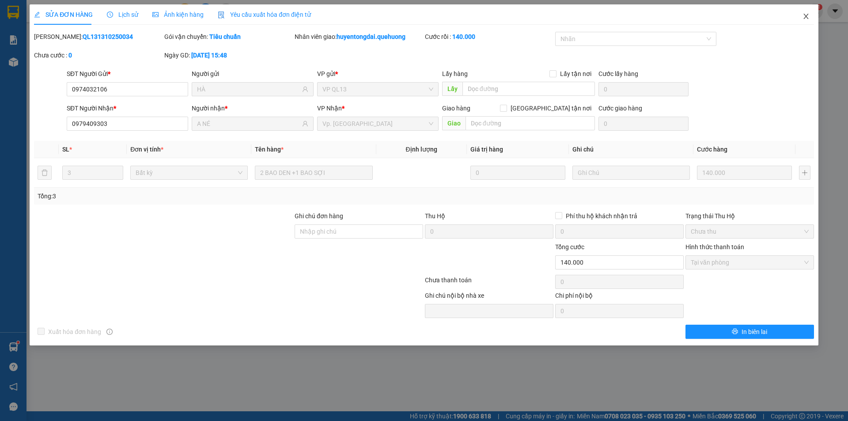
click at [806, 13] on icon "close" at bounding box center [806, 16] width 7 height 7
click at [806, 15] on span "huyentongdai.quehuong" at bounding box center [762, 10] width 91 height 11
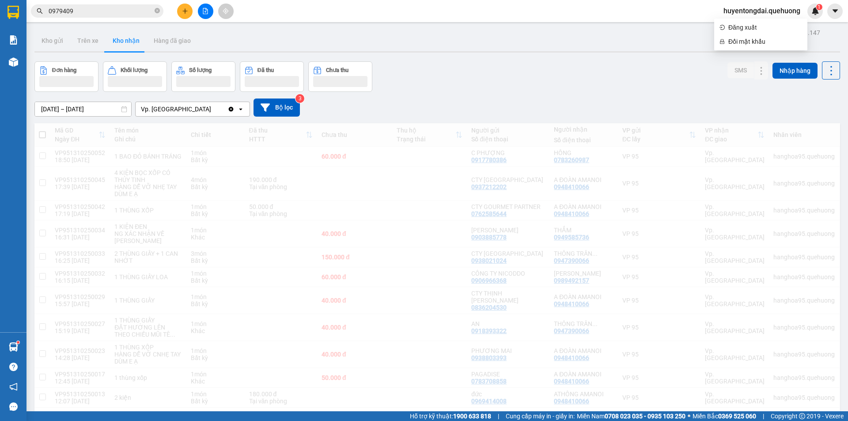
click at [91, 11] on input "0979409" at bounding box center [101, 11] width 104 height 10
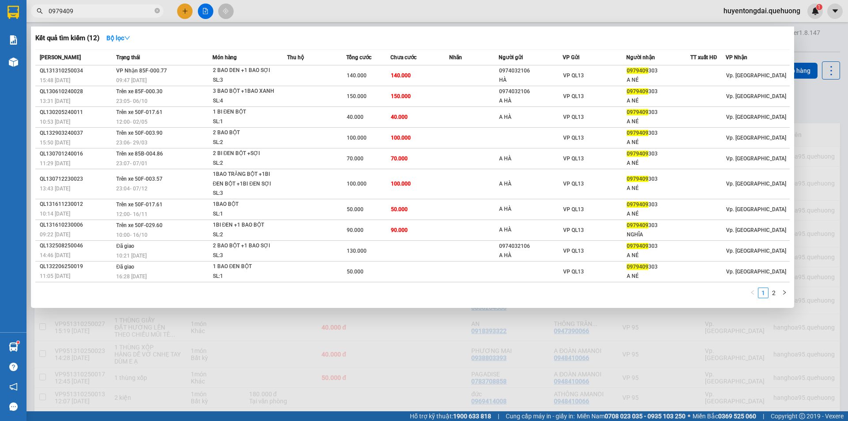
click at [91, 11] on input "0979409" at bounding box center [101, 11] width 104 height 10
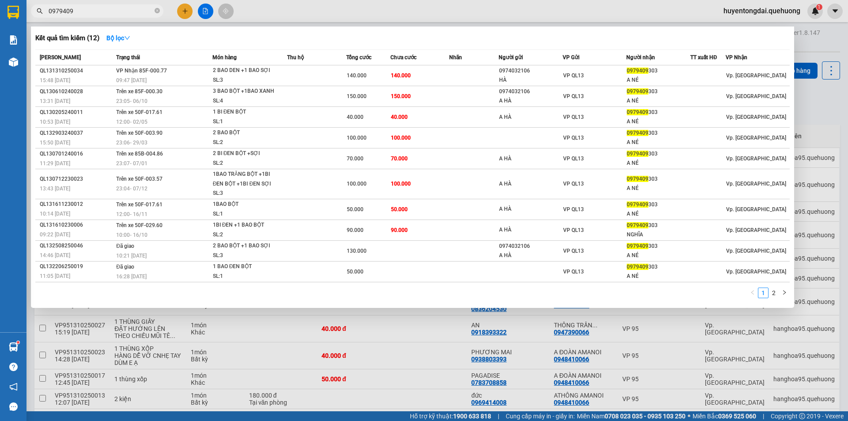
type input "0"
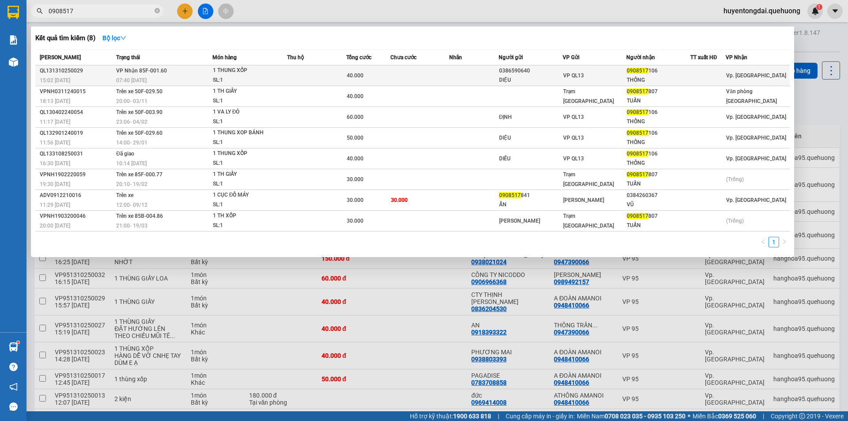
type input "0908517"
click at [452, 76] on td at bounding box center [473, 75] width 49 height 21
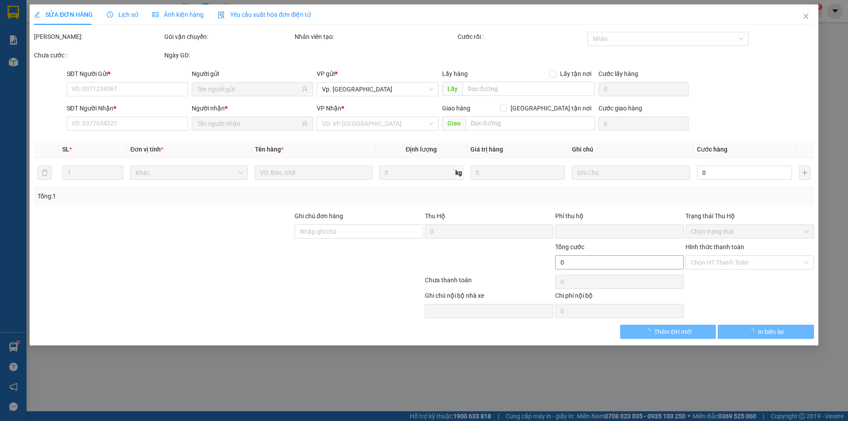
type input "0386590640"
type input "DIỆU"
type input "0908517106"
type input "THỐNG"
type input "0"
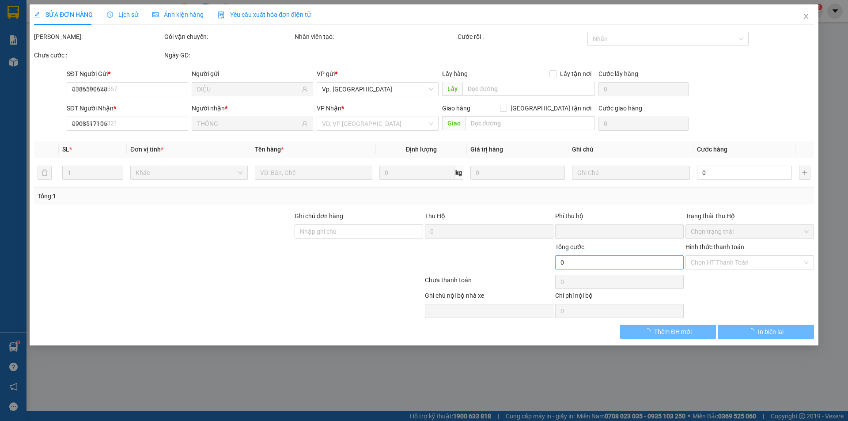
type input "40.000"
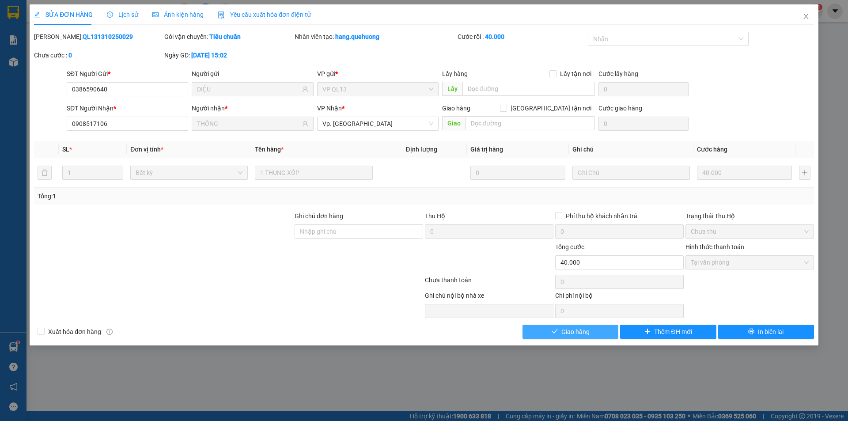
click at [583, 330] on span "Giao hàng" at bounding box center [576, 332] width 28 height 10
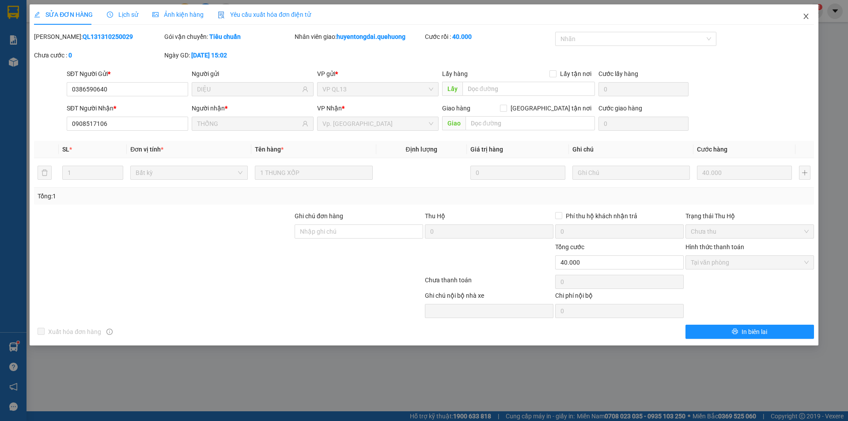
click at [806, 19] on icon "close" at bounding box center [806, 16] width 7 height 7
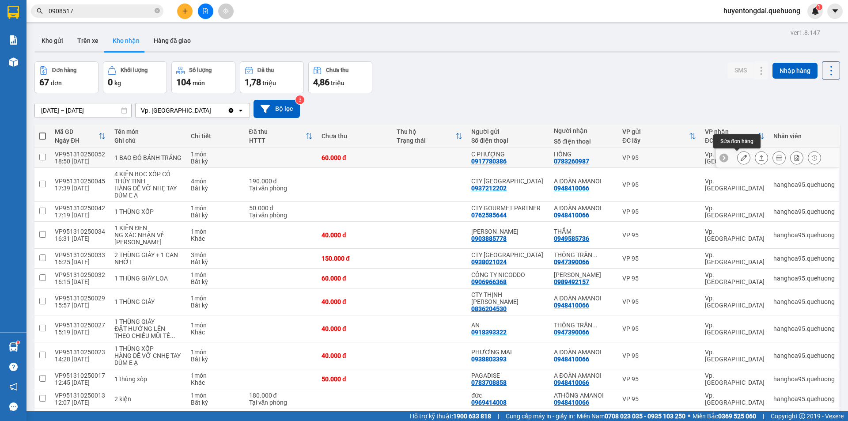
click at [741, 159] on icon at bounding box center [744, 158] width 6 height 6
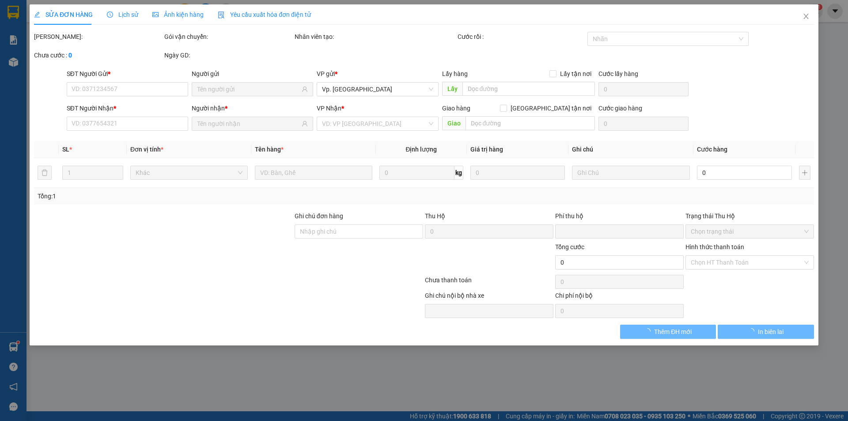
type input "0917780386"
type input "C PHƯỢNG"
type input "0783260987"
type input "HỒNG"
type input "0"
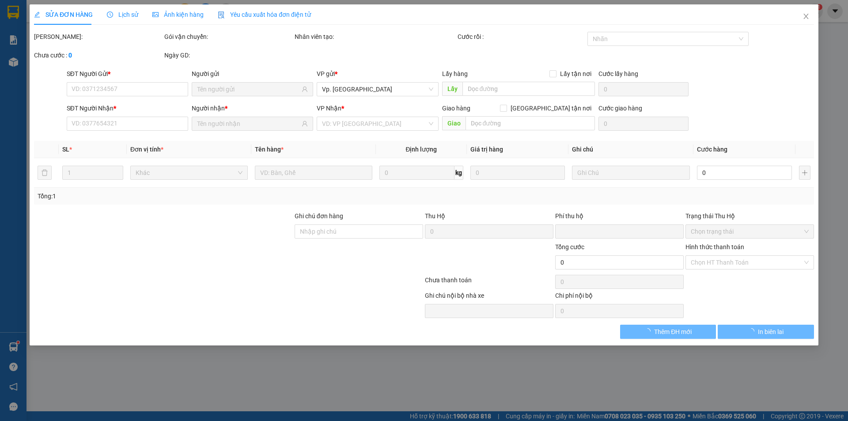
type input "60.000"
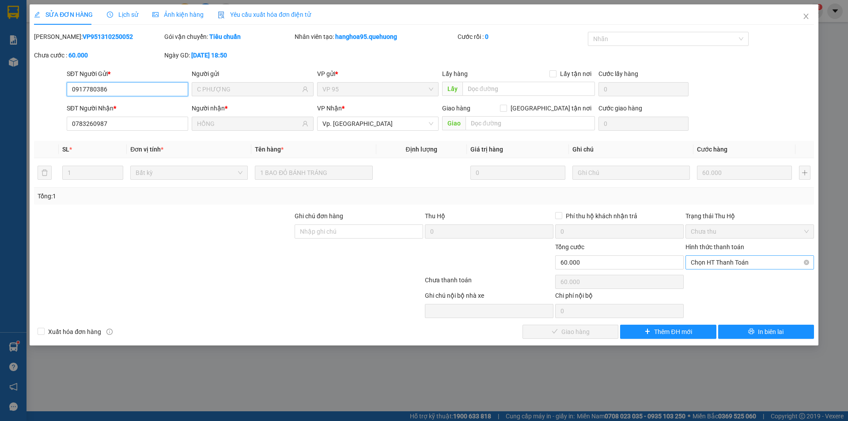
click at [719, 264] on span "Chọn HT Thanh Toán" at bounding box center [750, 262] width 118 height 13
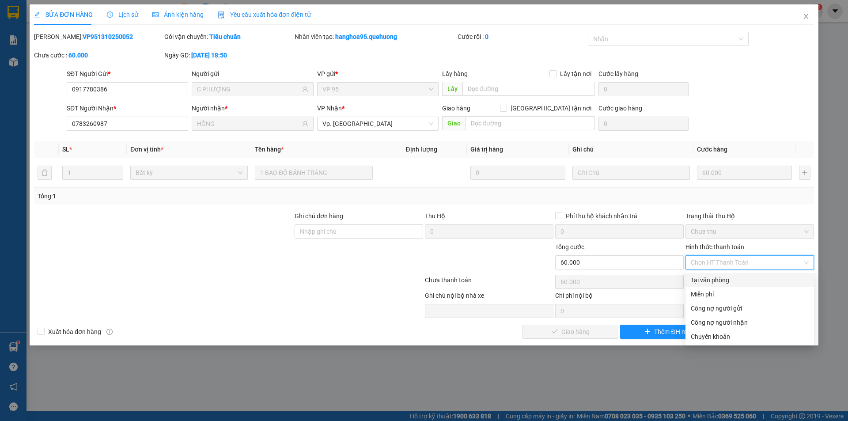
drag, startPoint x: 717, startPoint y: 278, endPoint x: 705, endPoint y: 285, distance: 13.5
click at [715, 280] on div "Tại văn phòng" at bounding box center [750, 280] width 118 height 10
type input "0"
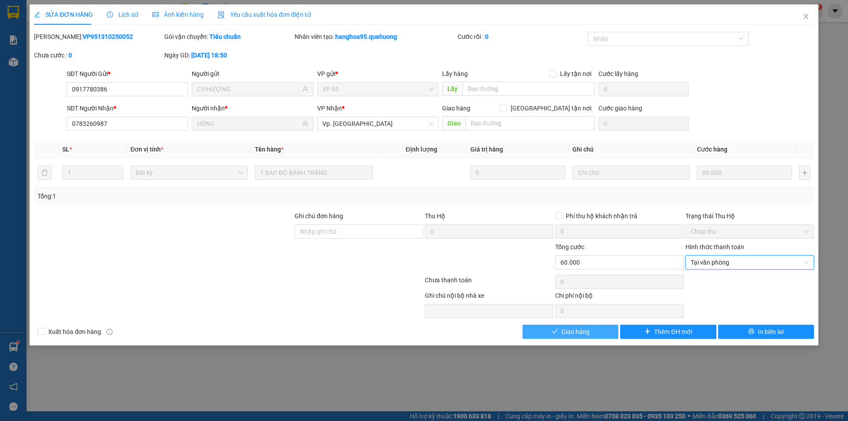
click at [590, 327] on button "Giao hàng" at bounding box center [571, 332] width 96 height 14
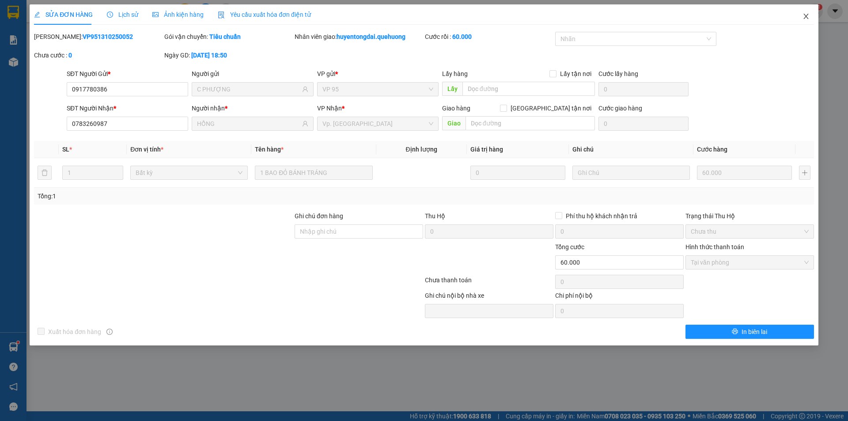
click at [807, 13] on icon "close" at bounding box center [806, 16] width 7 height 7
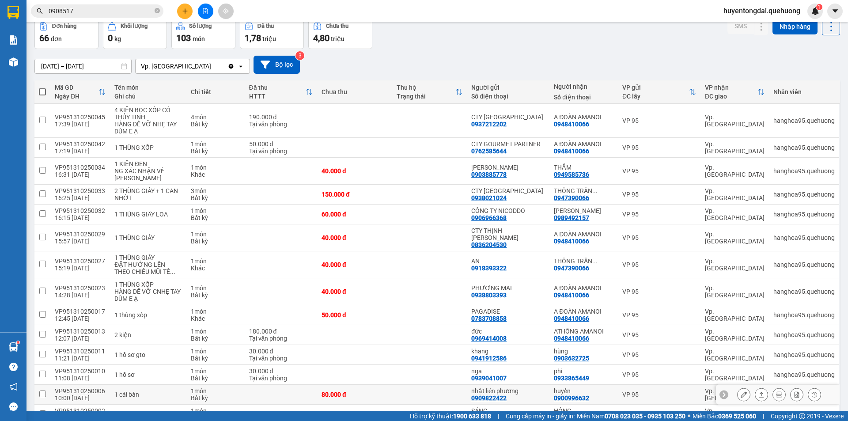
scroll to position [177, 0]
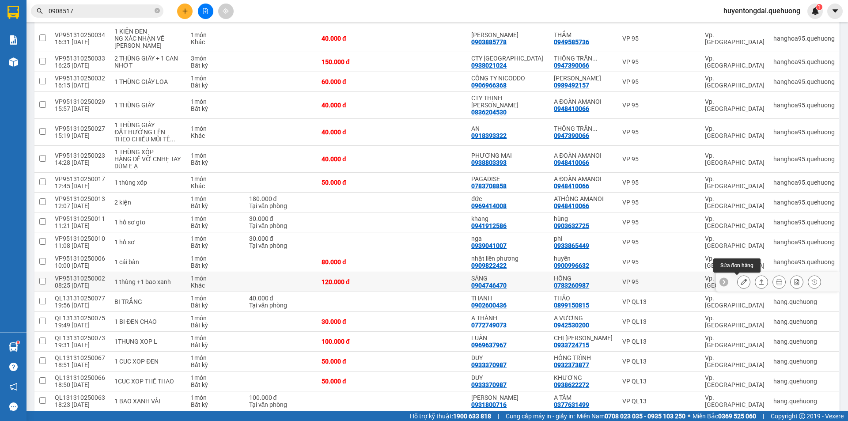
click at [738, 281] on button at bounding box center [744, 281] width 12 height 15
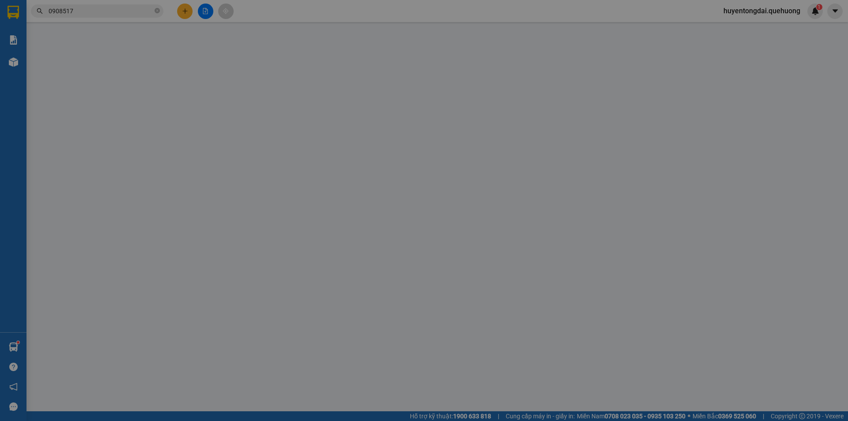
type input "0904746470"
type input "SÁNG"
type input "0783260987"
type input "HỒNG"
type input "0"
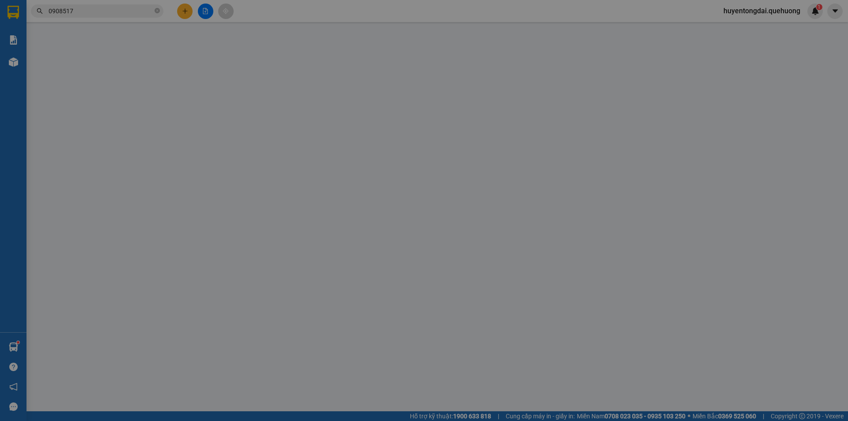
type input "120.000"
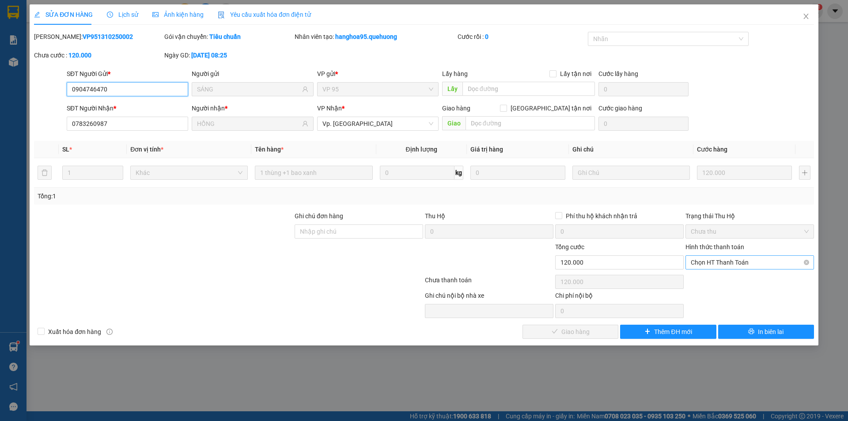
click at [727, 266] on span "Chọn HT Thanh Toán" at bounding box center [750, 262] width 118 height 13
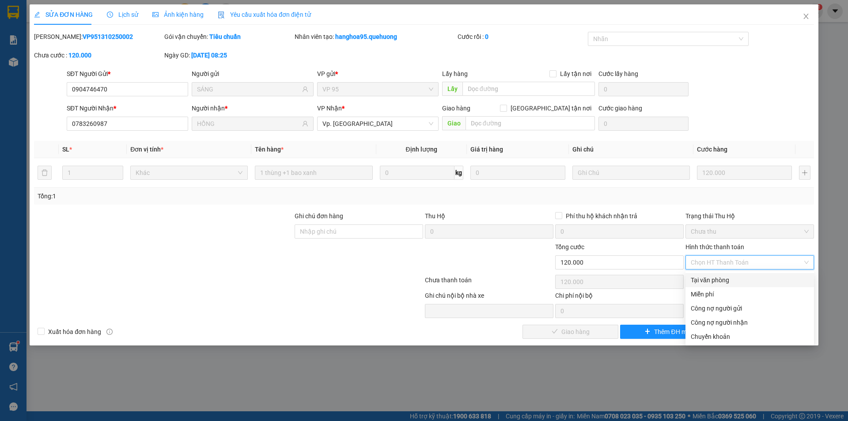
click at [728, 278] on div "Tại văn phòng" at bounding box center [750, 280] width 118 height 10
type input "0"
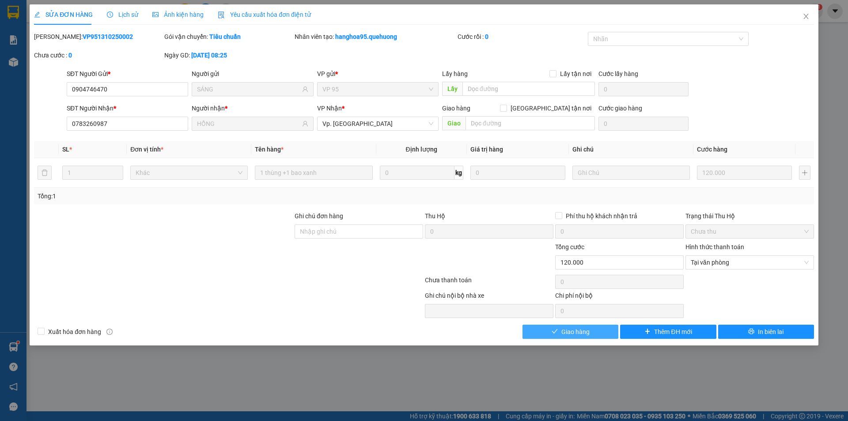
click at [588, 330] on span "Giao hàng" at bounding box center [576, 332] width 28 height 10
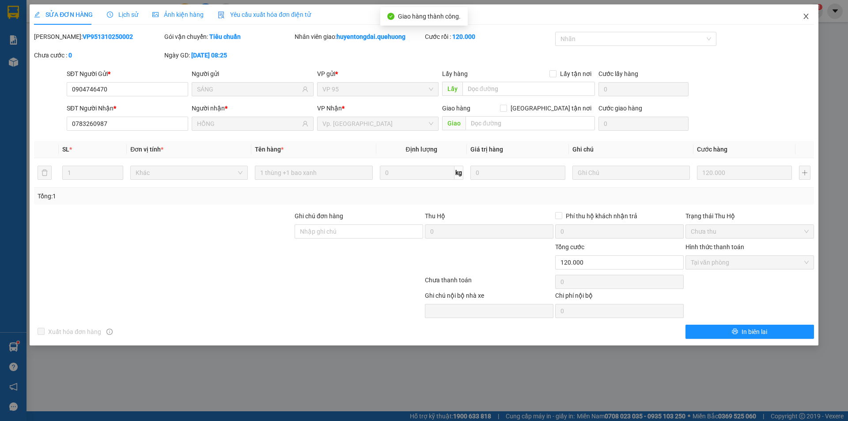
click at [806, 15] on icon "close" at bounding box center [806, 16] width 7 height 7
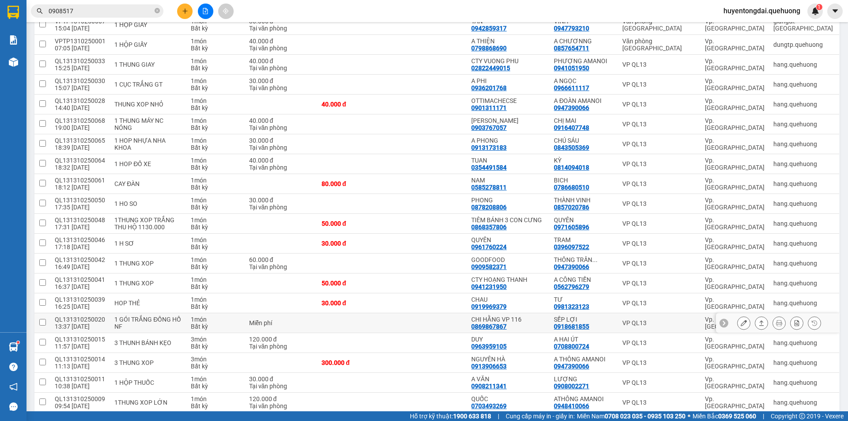
scroll to position [1016, 0]
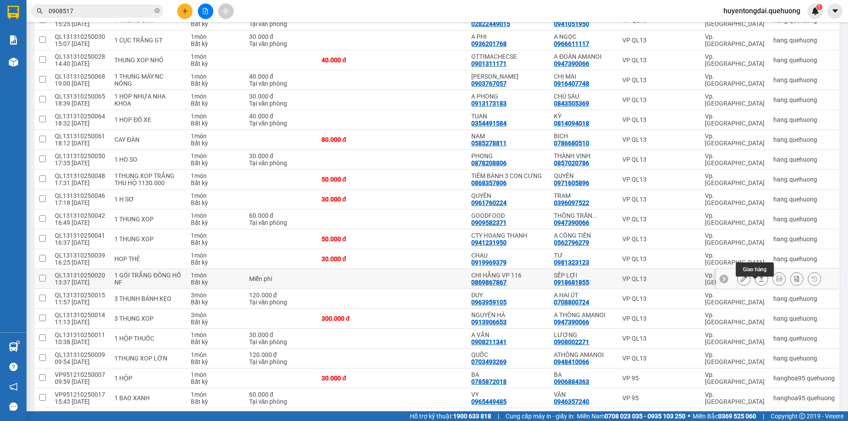
click at [756, 286] on button at bounding box center [762, 278] width 12 height 15
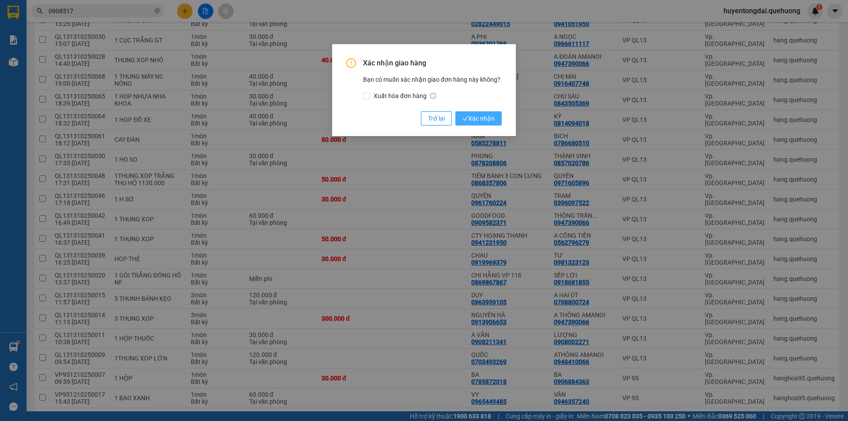
click at [491, 115] on span "Xác nhận" at bounding box center [479, 119] width 32 height 10
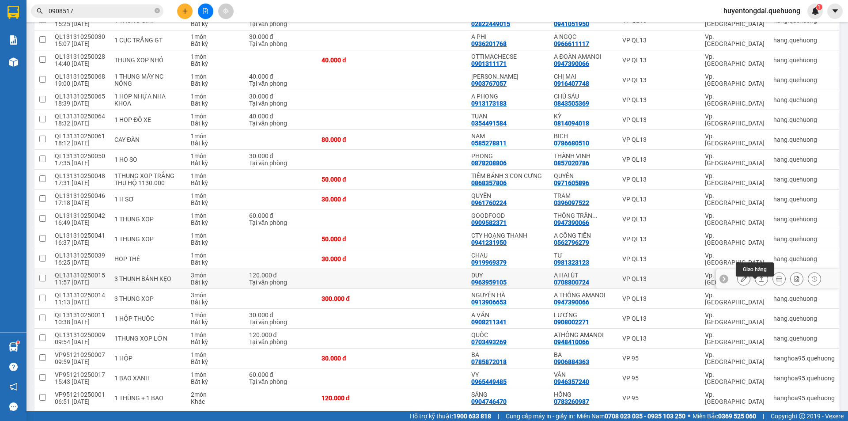
click at [760, 282] on icon at bounding box center [762, 278] width 5 height 5
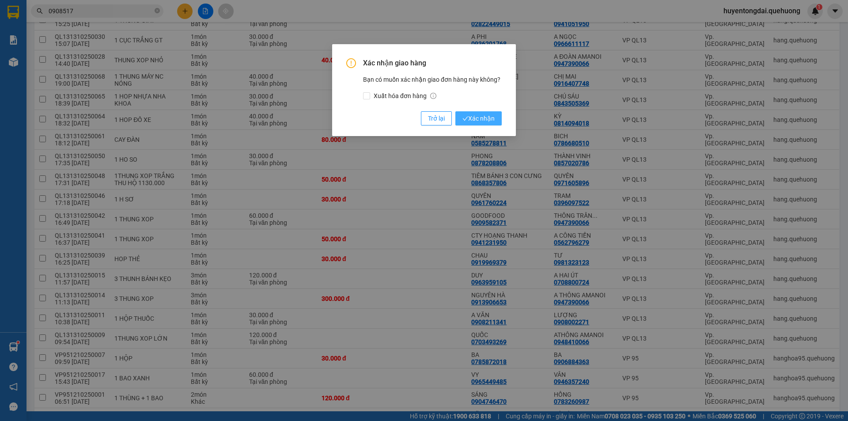
click at [480, 118] on span "Xác nhận" at bounding box center [479, 119] width 32 height 10
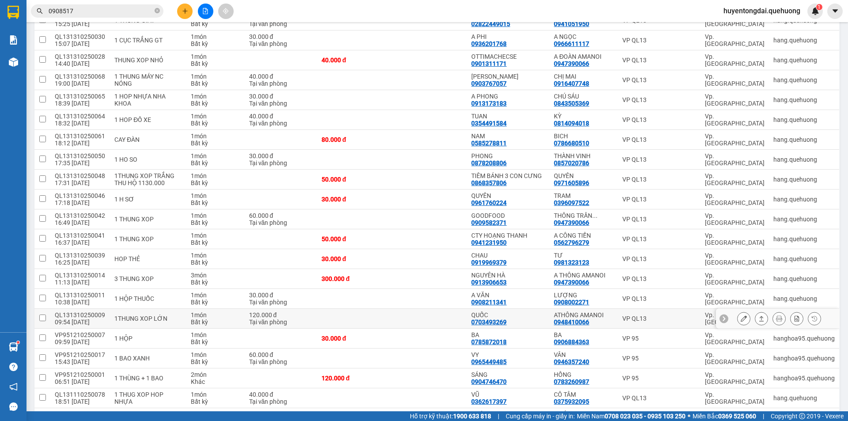
scroll to position [1061, 0]
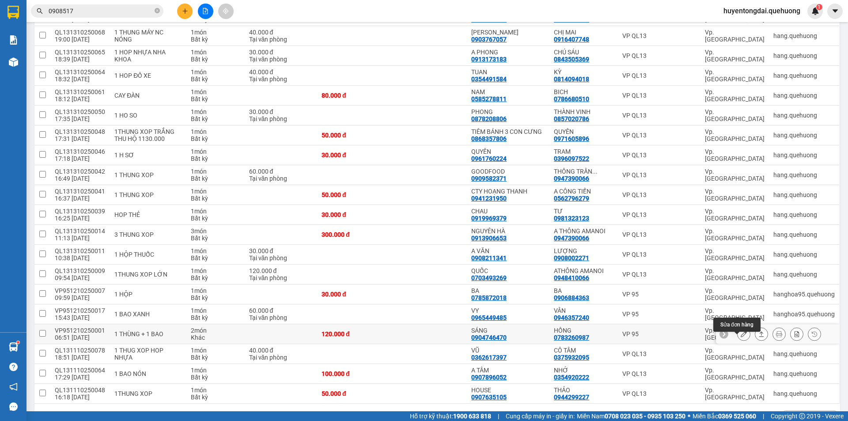
click at [741, 337] on icon at bounding box center [744, 334] width 6 height 6
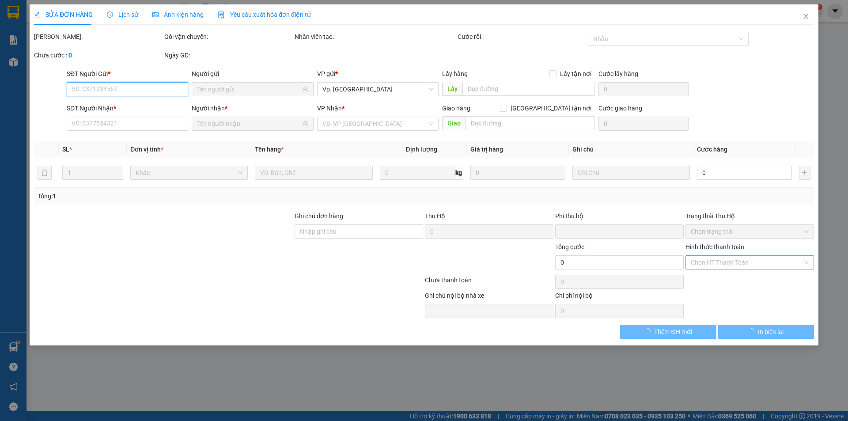
type input "0904746470"
type input "SÁNG"
type input "0783260987"
type input "HỒNG"
type input "0"
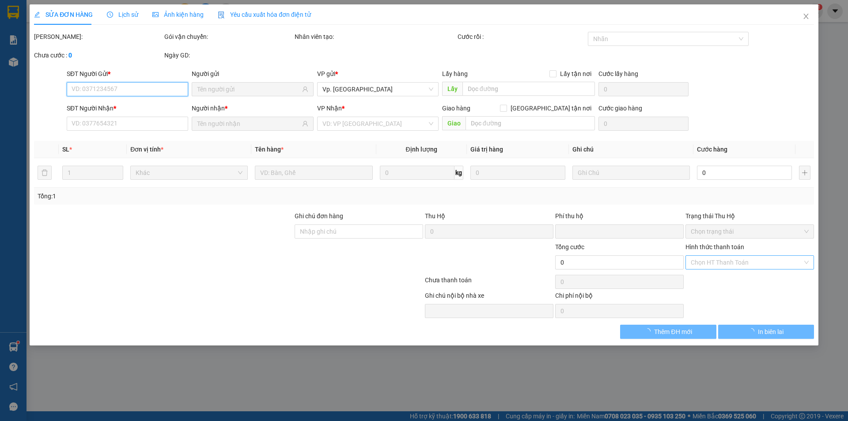
type input "120.000"
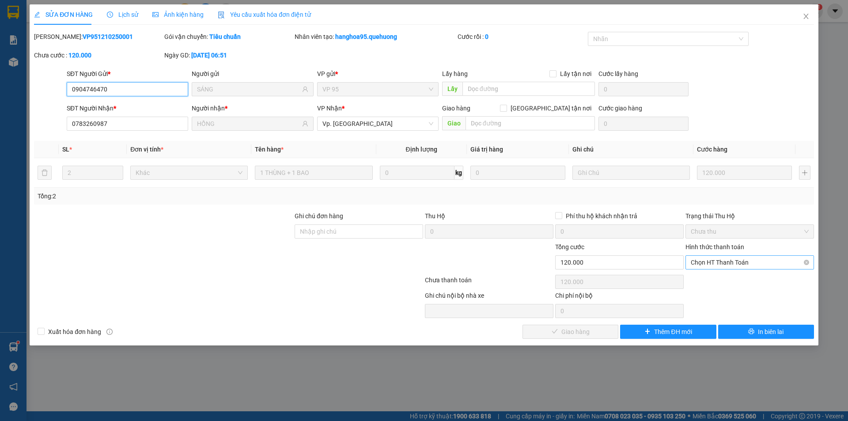
click at [750, 261] on span "Chọn HT Thanh Toán" at bounding box center [750, 262] width 118 height 13
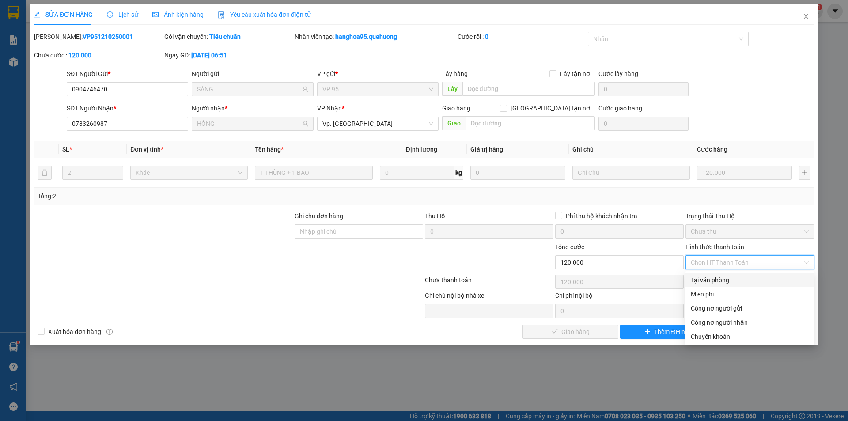
click at [733, 281] on div "Tại văn phòng" at bounding box center [750, 280] width 118 height 10
type input "0"
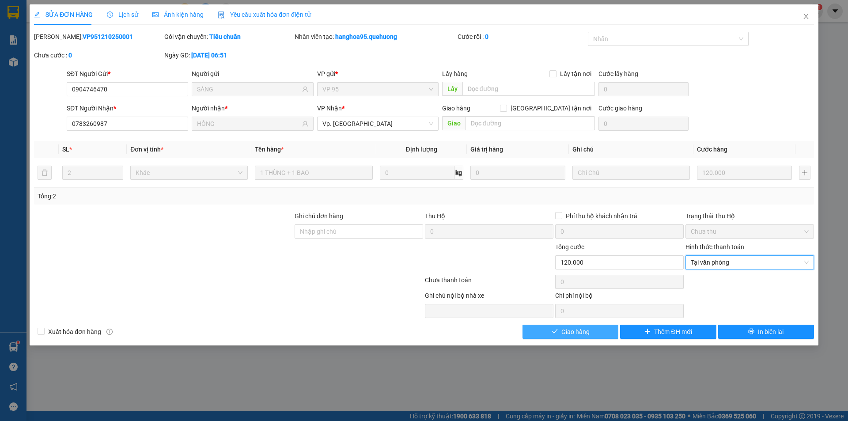
click at [591, 332] on button "Giao hàng" at bounding box center [571, 332] width 96 height 14
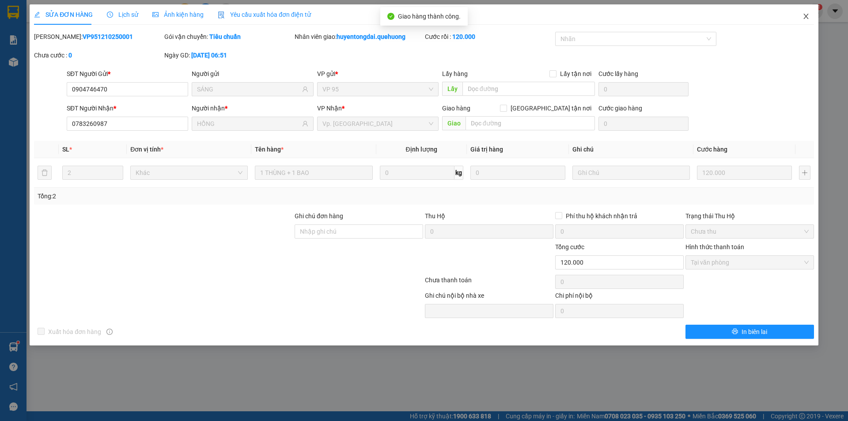
click at [803, 16] on icon "close" at bounding box center [806, 16] width 7 height 7
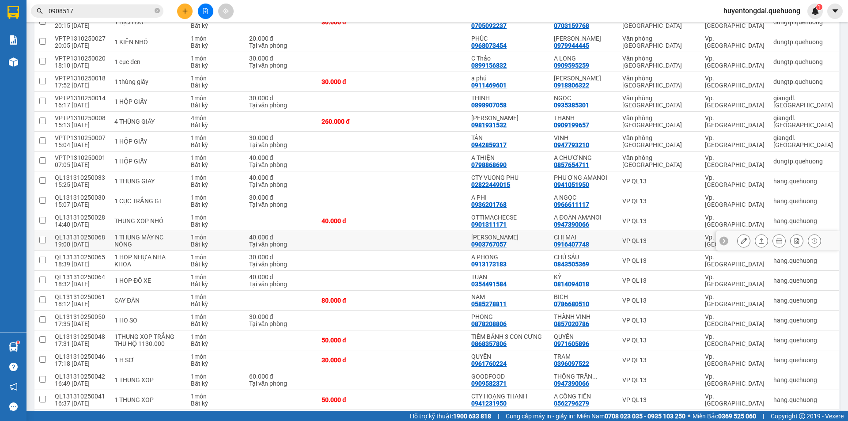
scroll to position [811, 0]
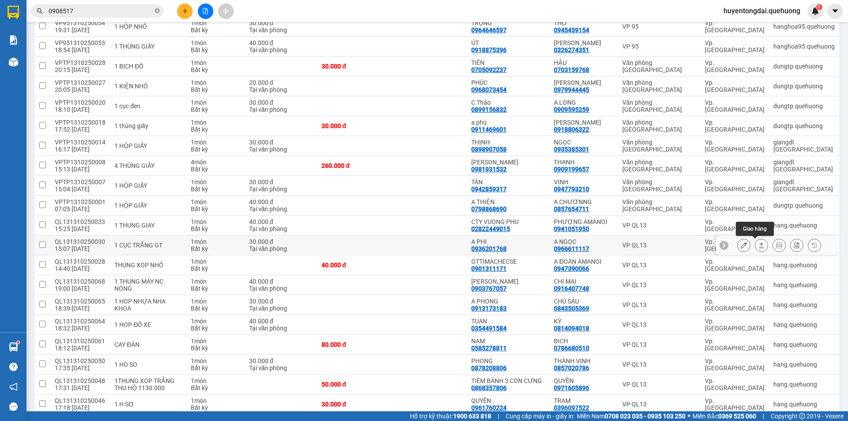
click at [759, 247] on icon at bounding box center [762, 245] width 6 height 6
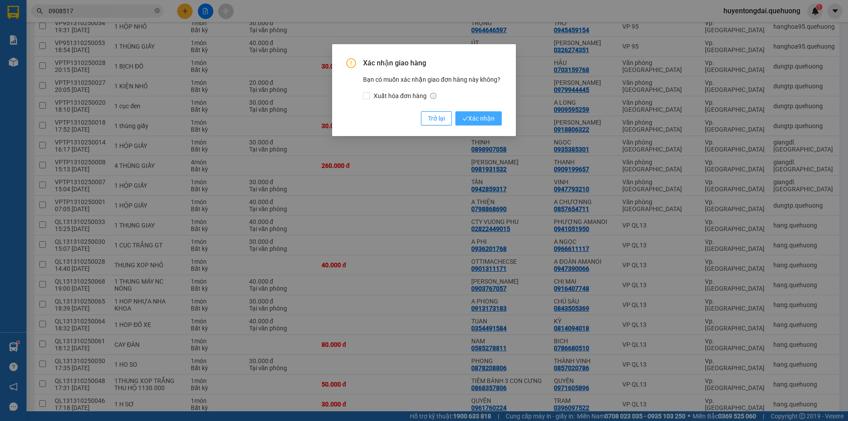
click at [480, 121] on span "Xác nhận" at bounding box center [479, 119] width 32 height 10
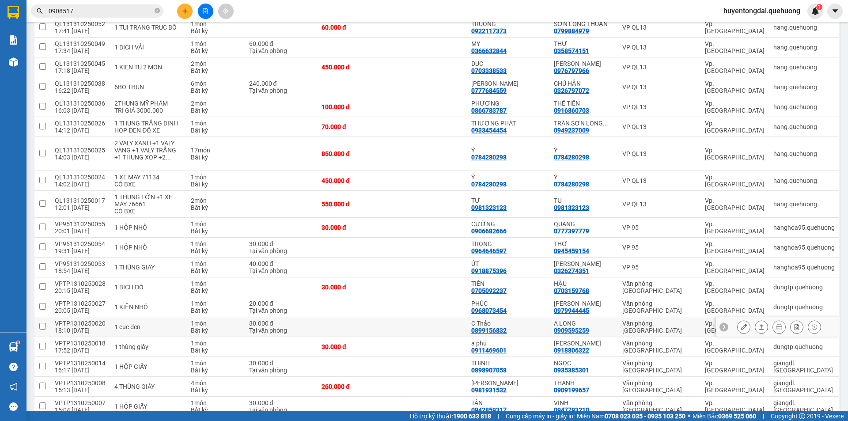
scroll to position [546, 0]
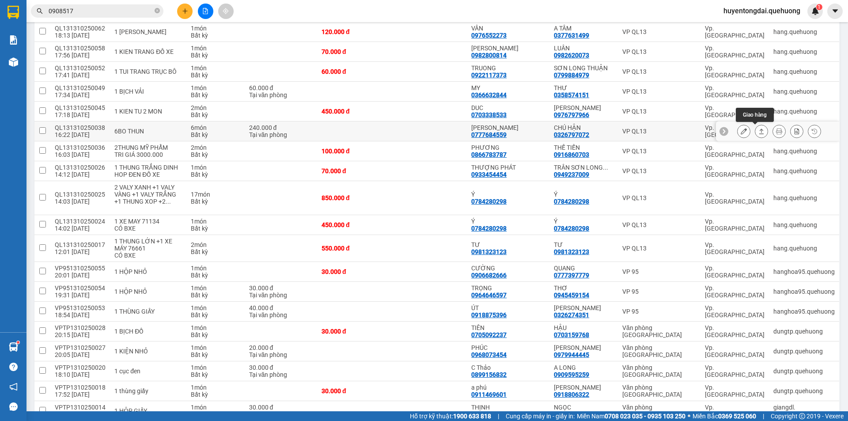
click at [760, 129] on icon at bounding box center [762, 131] width 5 height 5
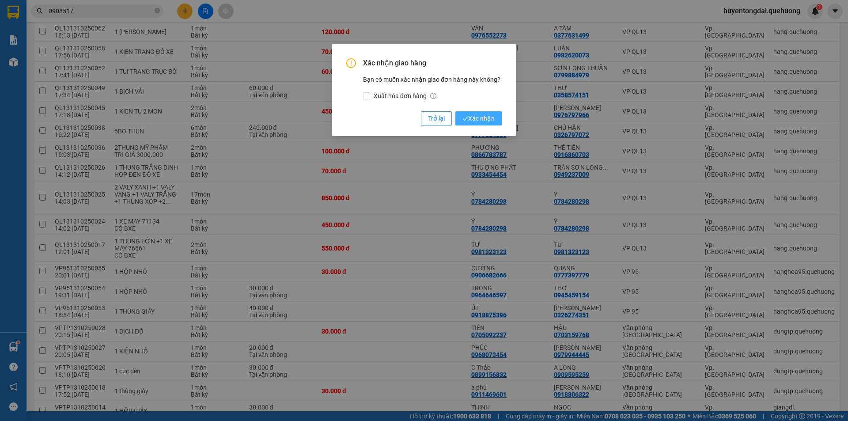
click at [483, 123] on span "Xác nhận" at bounding box center [479, 119] width 32 height 10
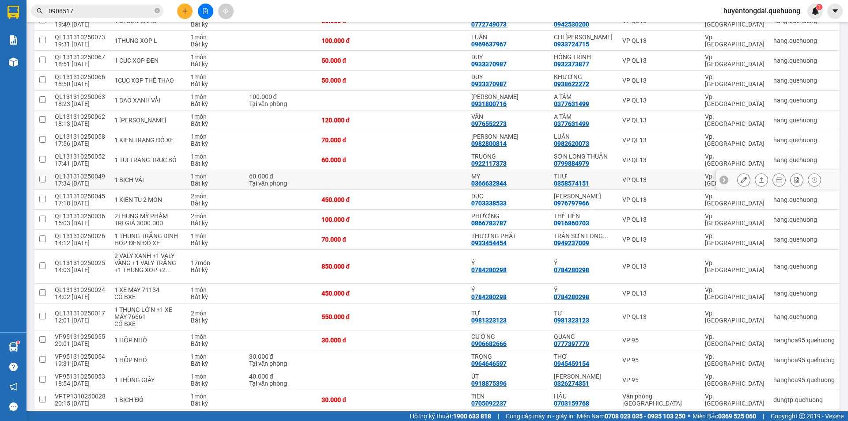
scroll to position [414, 0]
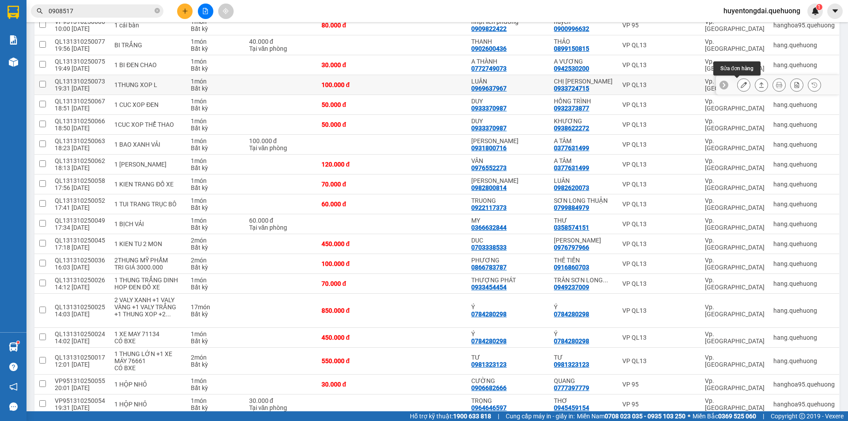
click at [741, 85] on icon at bounding box center [744, 85] width 6 height 6
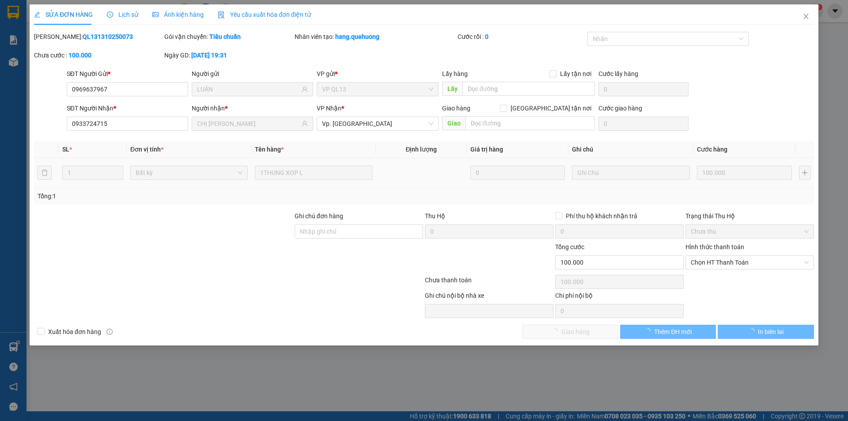
type input "0969637967"
type input "LUÂN"
type input "0933724715"
type input "CHỊ NHUNG"
type input "0"
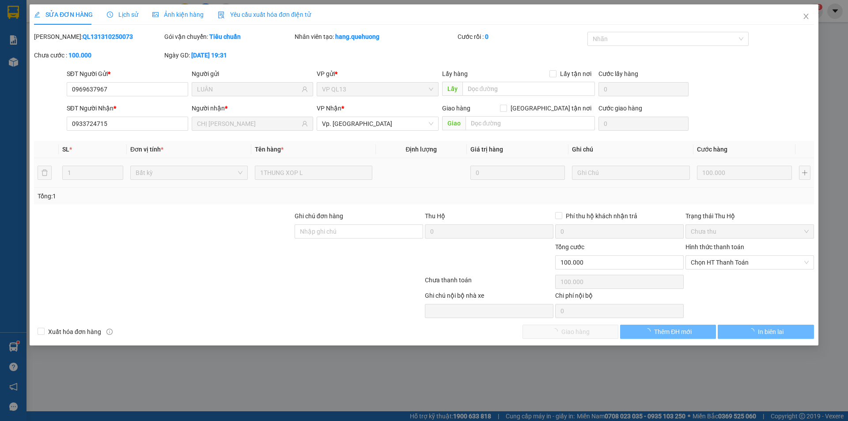
type input "100.000"
click at [749, 261] on span "Chọn HT Thanh Toán" at bounding box center [750, 262] width 118 height 13
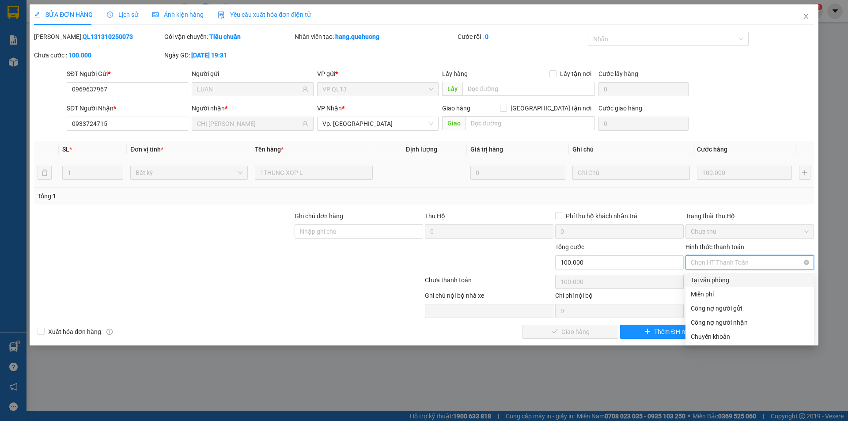
click at [727, 279] on div "Tại văn phòng" at bounding box center [750, 280] width 118 height 10
type input "0"
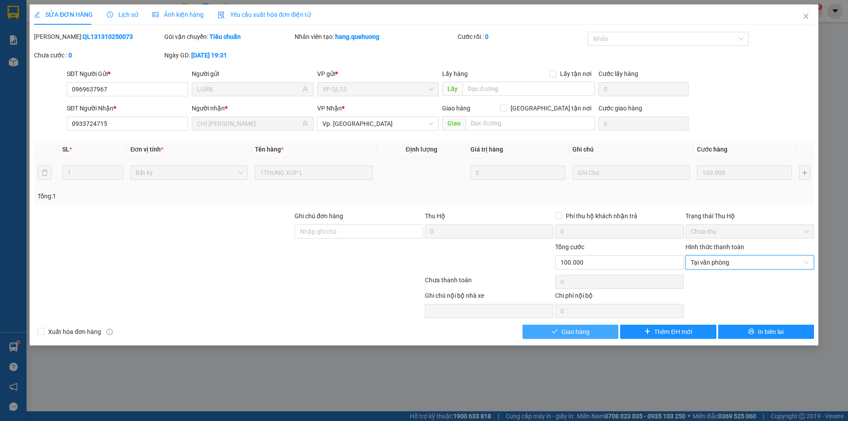
click at [574, 332] on span "Giao hàng" at bounding box center [576, 332] width 28 height 10
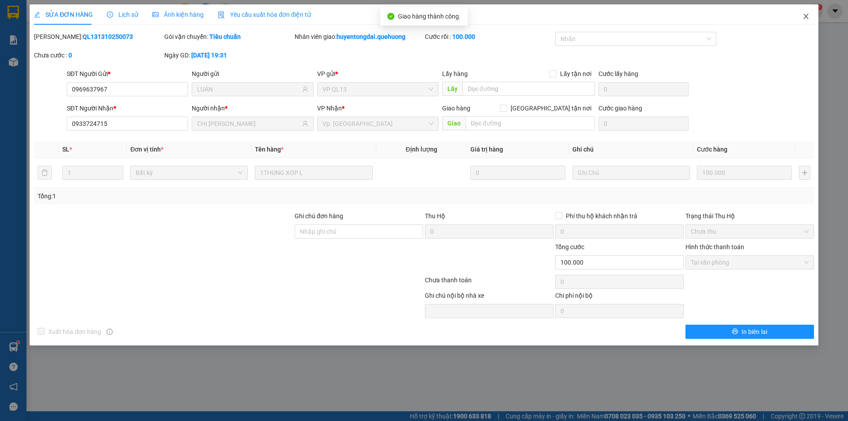
click at [806, 16] on icon "close" at bounding box center [806, 16] width 5 height 5
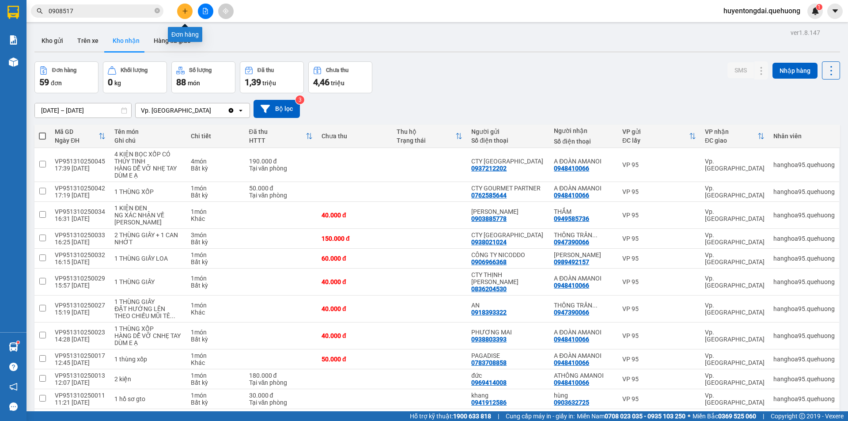
click at [185, 12] on icon "plus" at bounding box center [185, 11] width 6 height 6
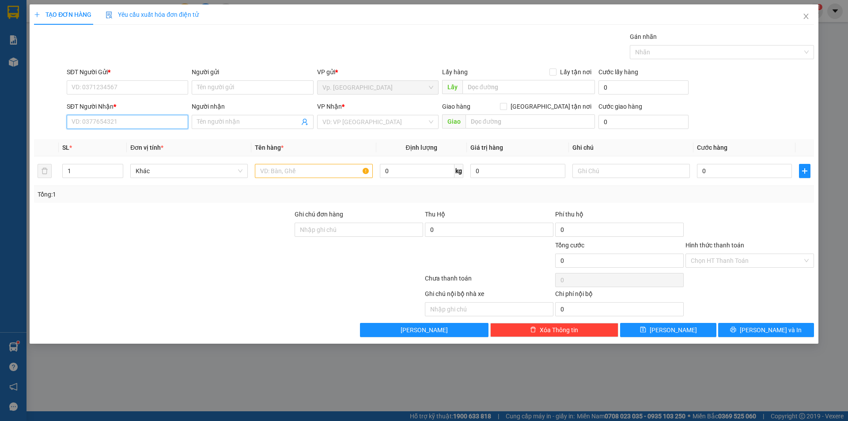
click at [173, 122] on input "SĐT Người Nhận *" at bounding box center [128, 122] width 122 height 14
click at [106, 138] on div "0903305721 - NHIỄU" at bounding box center [127, 140] width 111 height 10
type input "0903305721"
type input "NHIỄU"
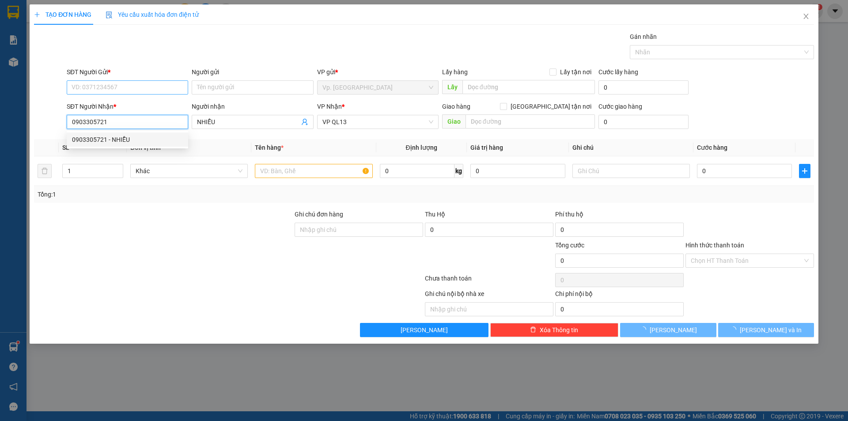
type input "50.000"
type input "0903305721"
click at [105, 83] on input "SĐT Người Gửi *" at bounding box center [128, 87] width 122 height 14
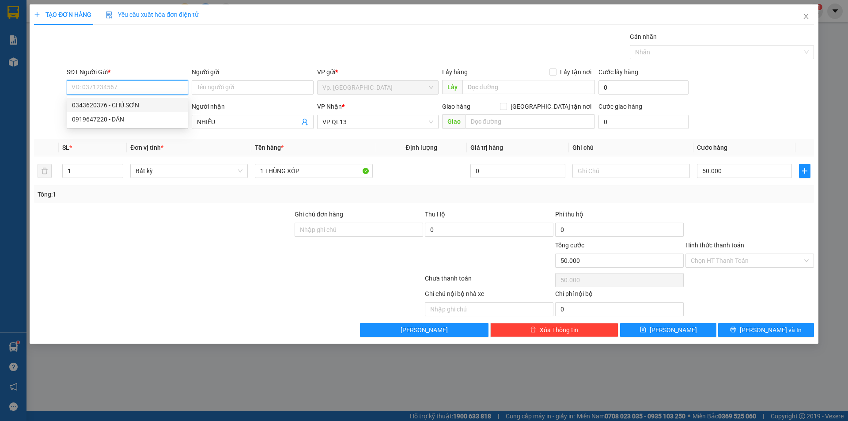
click at [110, 102] on div "0343620376 - CHÚ SƠN" at bounding box center [127, 105] width 111 height 10
type input "0343620376"
type input "CHÚ SƠN"
click at [741, 263] on input "Hình thức thanh toán" at bounding box center [747, 260] width 112 height 13
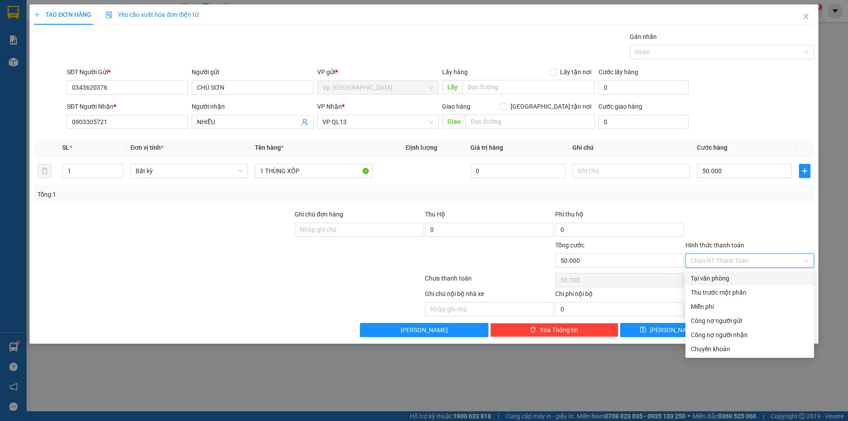
click at [734, 275] on div "Tại văn phòng" at bounding box center [750, 279] width 118 height 10
type input "0"
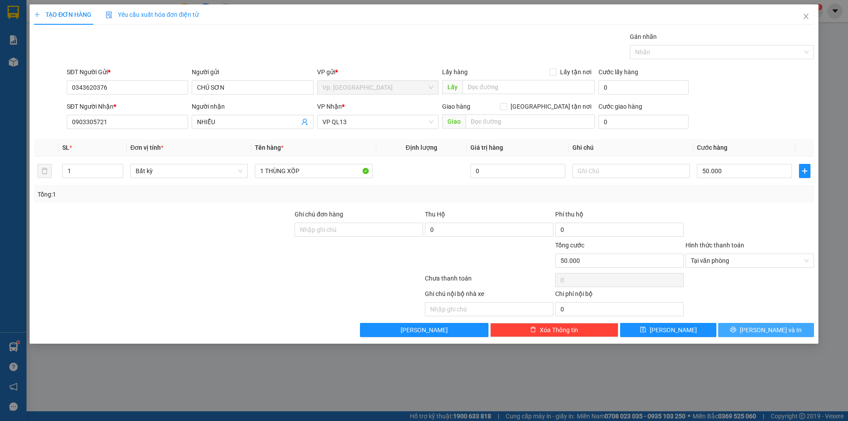
click at [773, 333] on span "[PERSON_NAME] và In" at bounding box center [771, 330] width 62 height 10
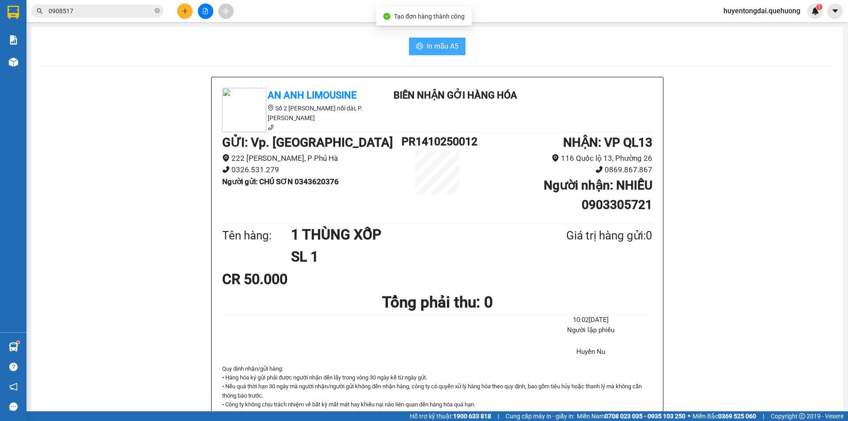
click at [449, 46] on span "In mẫu A5" at bounding box center [443, 46] width 32 height 11
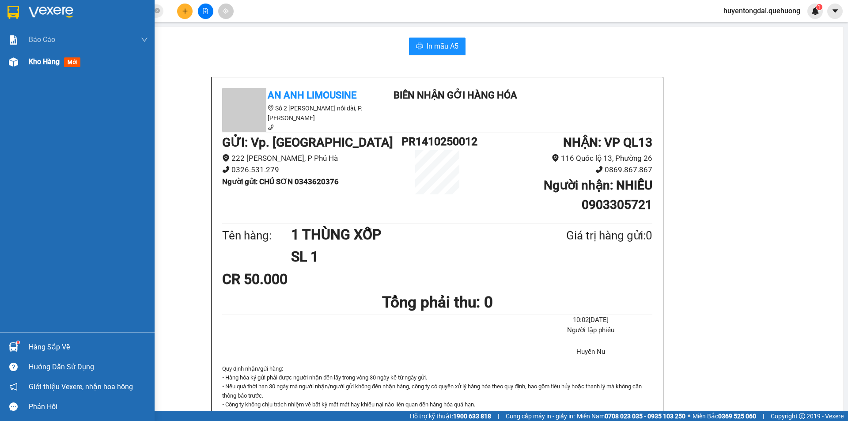
click at [20, 59] on div at bounding box center [13, 61] width 15 height 15
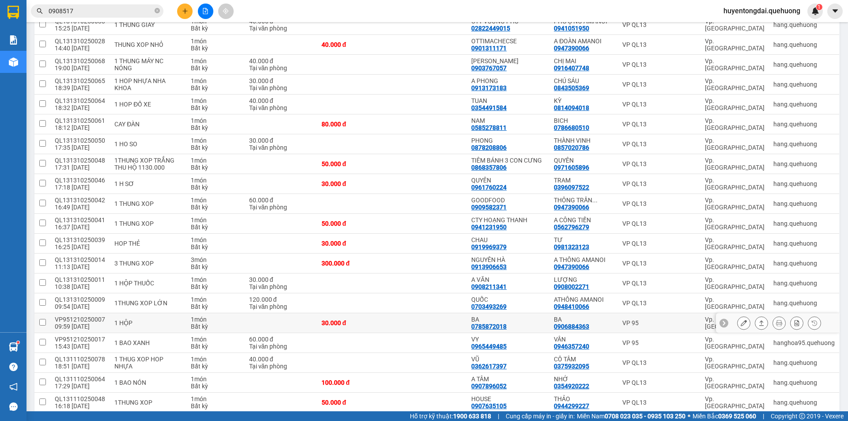
scroll to position [1017, 0]
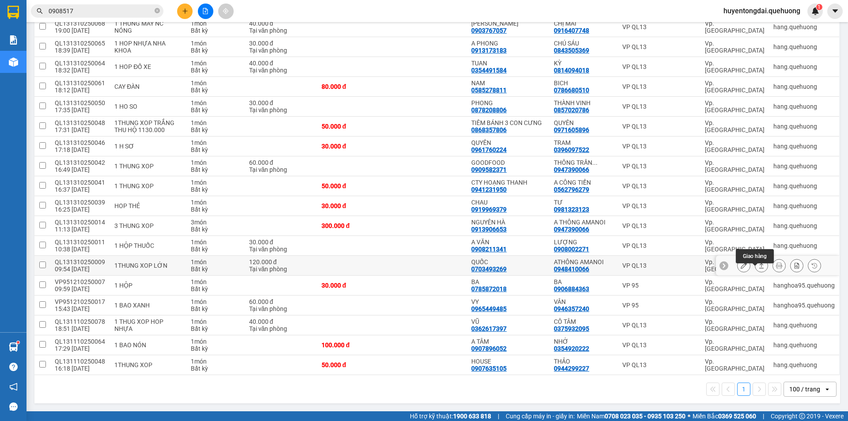
click at [759, 269] on icon at bounding box center [762, 266] width 6 height 6
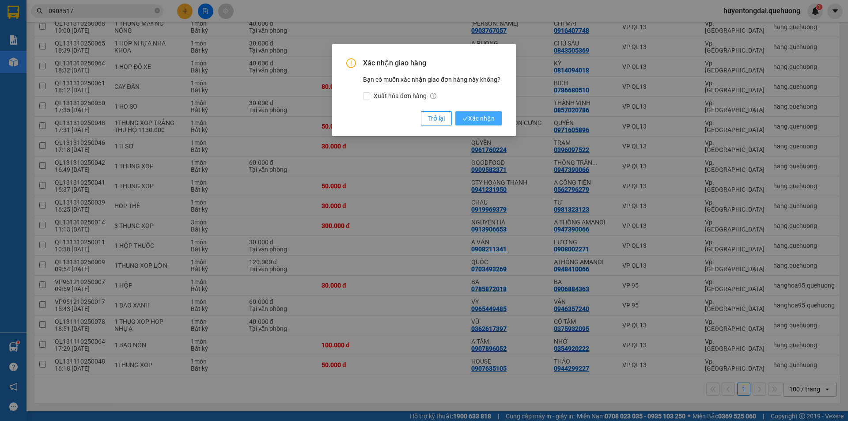
click at [487, 118] on span "Xác nhận" at bounding box center [479, 119] width 32 height 10
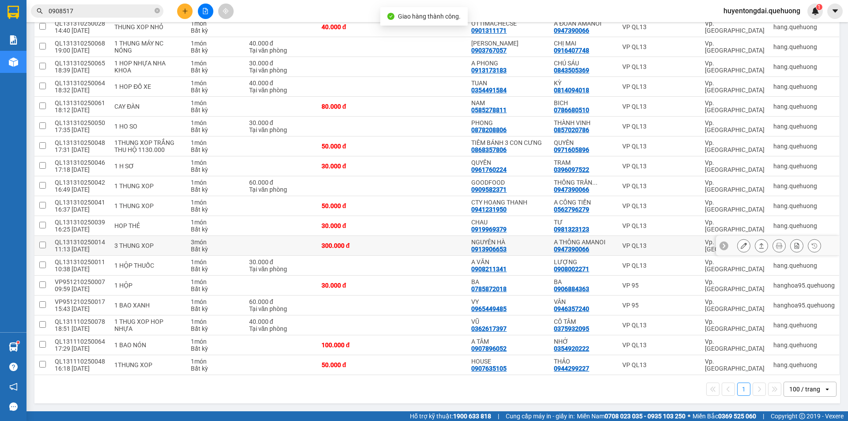
scroll to position [997, 0]
click at [741, 244] on icon at bounding box center [744, 246] width 6 height 6
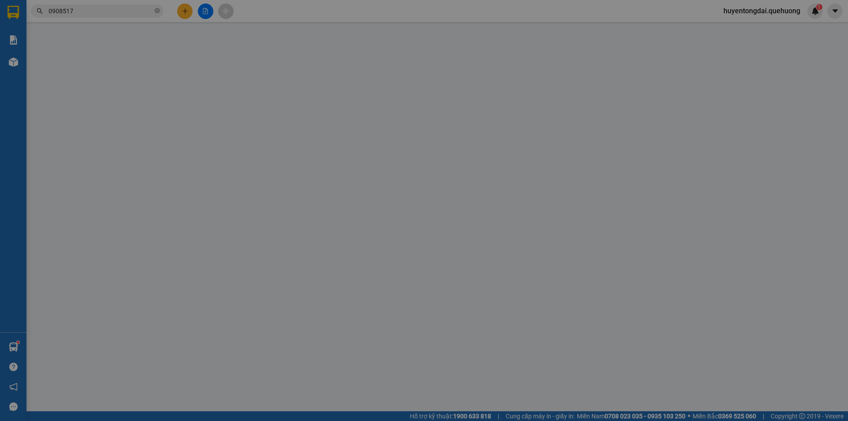
type input "0913906653"
type input "NGUYÊN HÀ"
type input "0947390066"
type input "A THÔNG AMANOI"
type input "0"
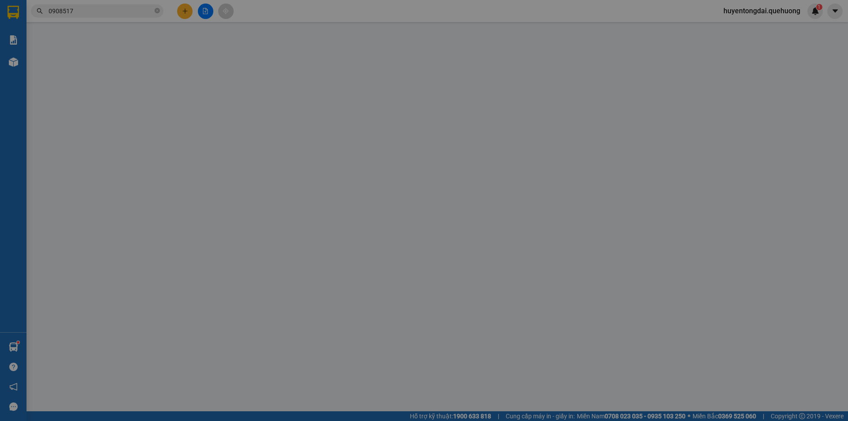
type input "300.000"
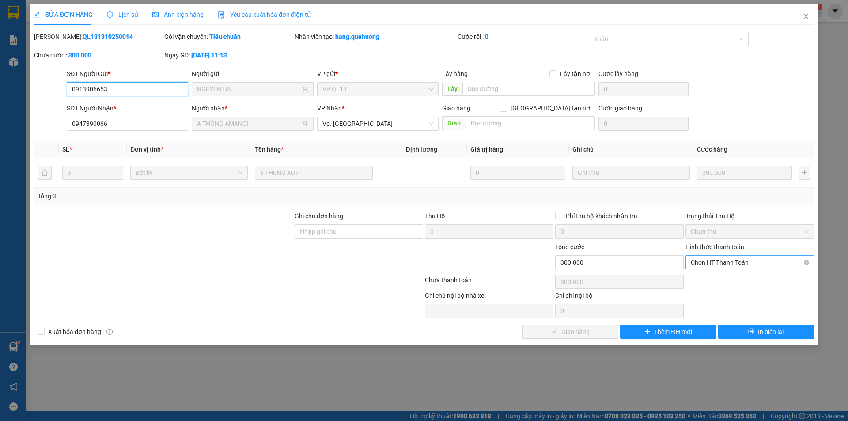
click at [721, 262] on span "Chọn HT Thanh Toán" at bounding box center [750, 262] width 118 height 13
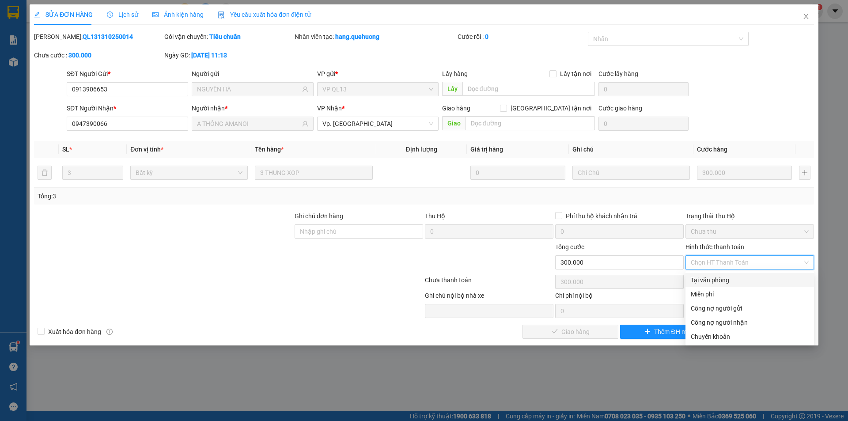
click at [726, 276] on div "Tại văn phòng" at bounding box center [750, 280] width 118 height 10
type input "0"
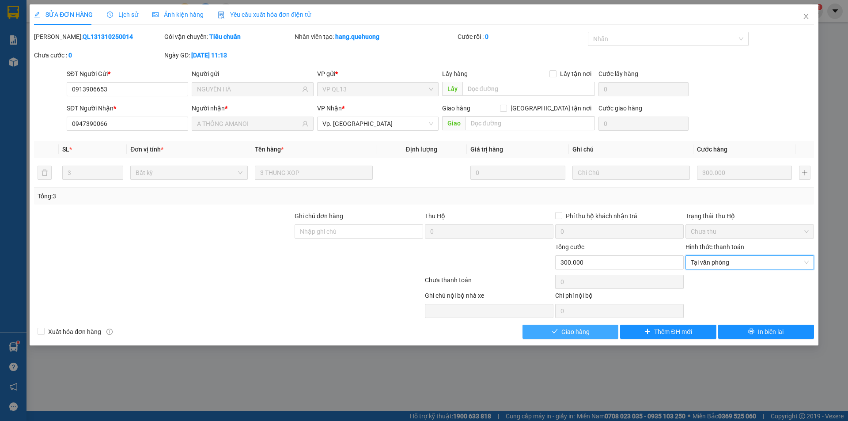
click at [590, 330] on span "Giao hàng" at bounding box center [576, 332] width 28 height 10
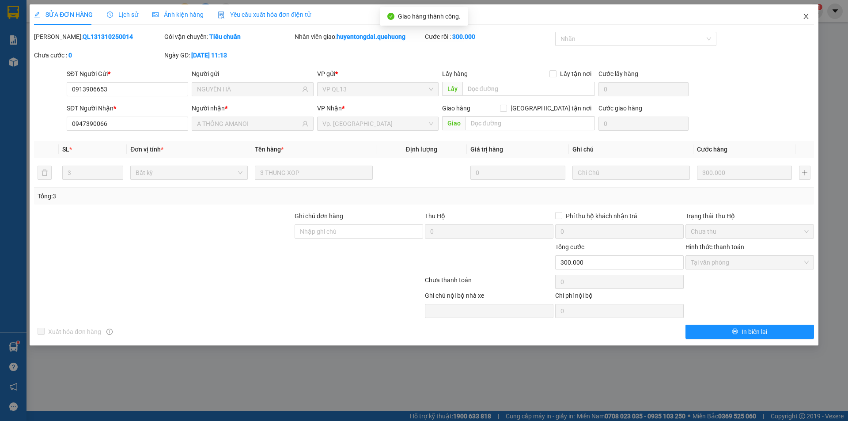
click at [809, 15] on icon "close" at bounding box center [806, 16] width 7 height 7
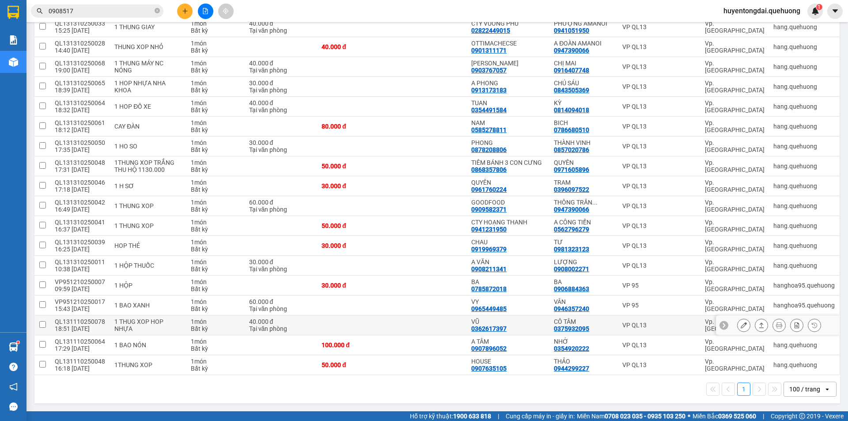
scroll to position [928, 0]
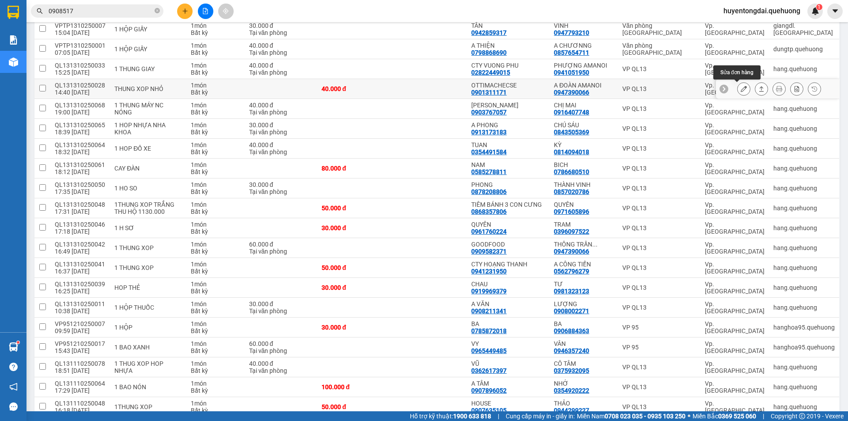
click at [741, 88] on icon at bounding box center [744, 89] width 6 height 6
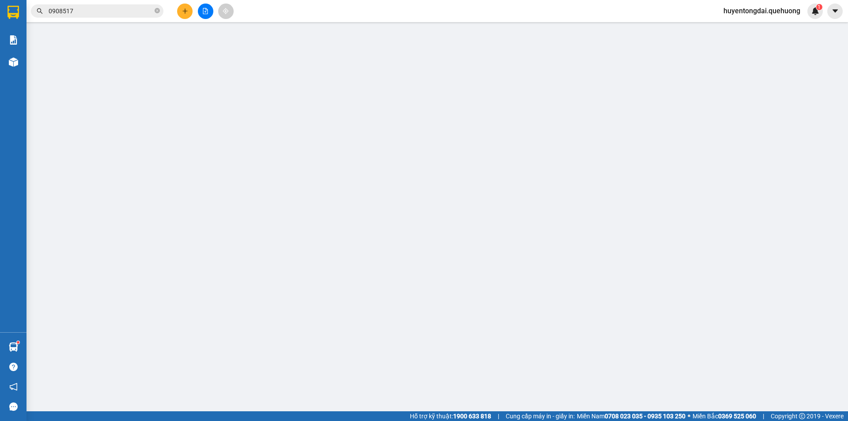
type input "0901311171"
type input "OTTIMACHECSE"
type input "0947390066"
type input "A ĐOÀN AMANOI"
type input "0"
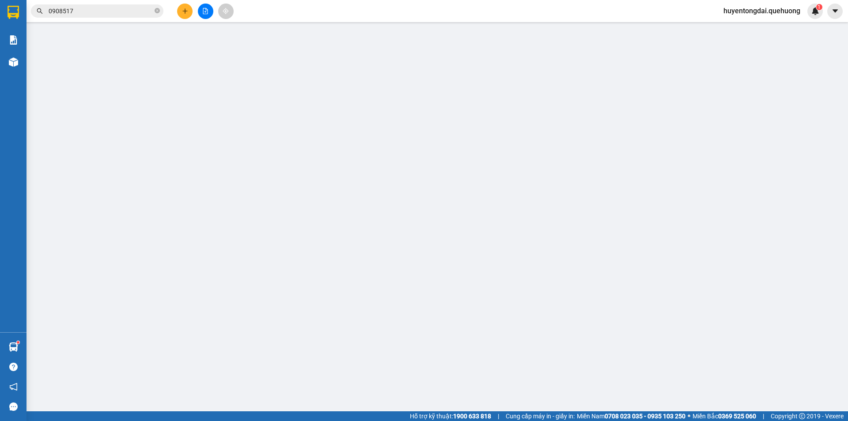
type input "40.000"
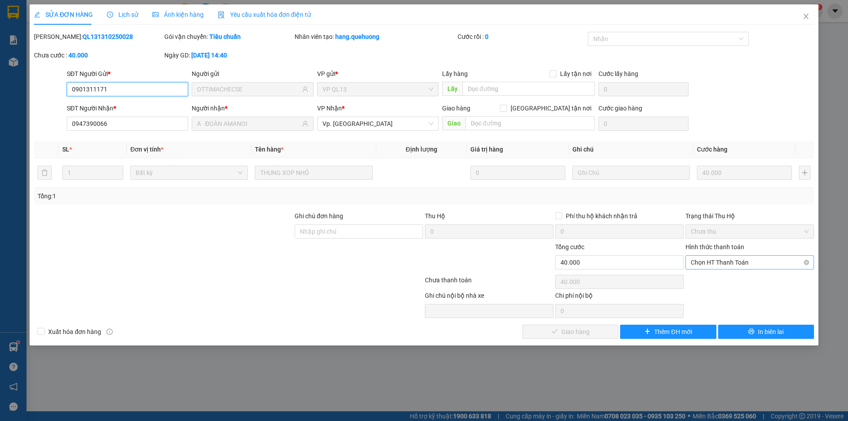
click at [721, 264] on span "Chọn HT Thanh Toán" at bounding box center [750, 262] width 118 height 13
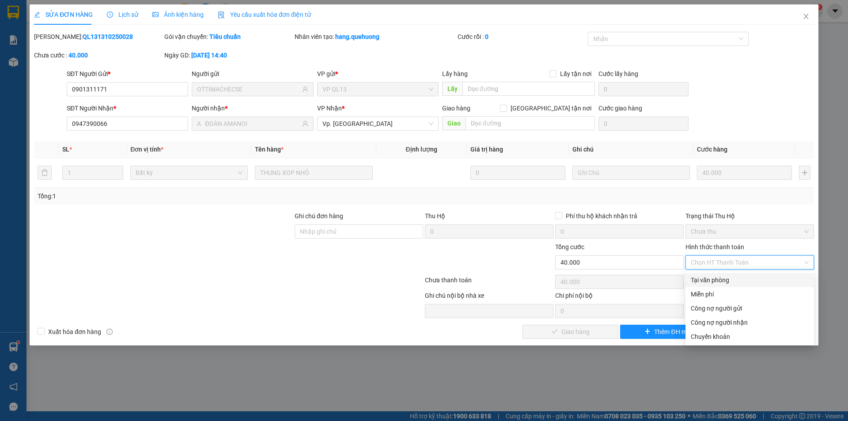
click at [719, 280] on div "Tại văn phòng" at bounding box center [750, 280] width 118 height 10
type input "0"
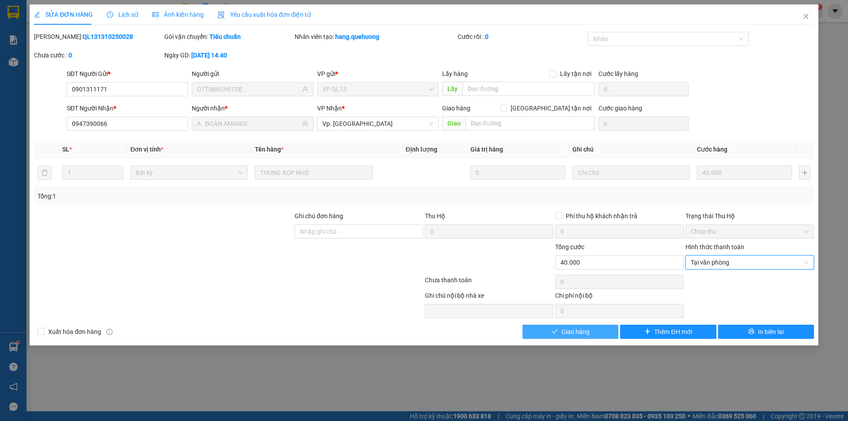
click at [608, 329] on button "Giao hàng" at bounding box center [571, 332] width 96 height 14
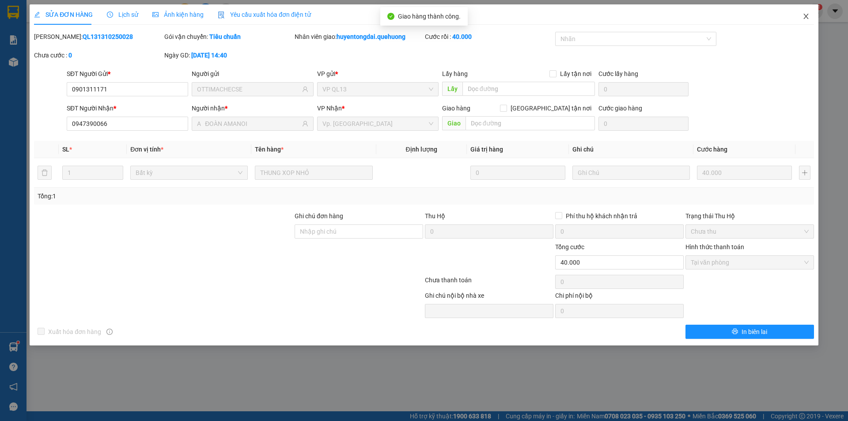
click at [807, 14] on icon "close" at bounding box center [806, 16] width 7 height 7
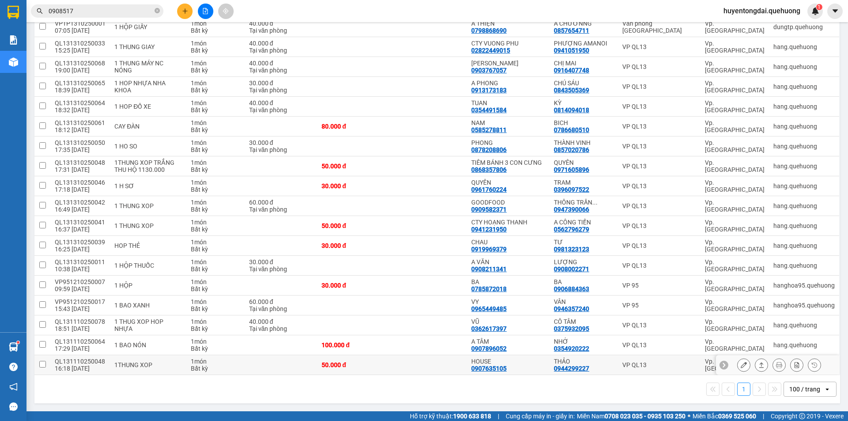
scroll to position [876, 0]
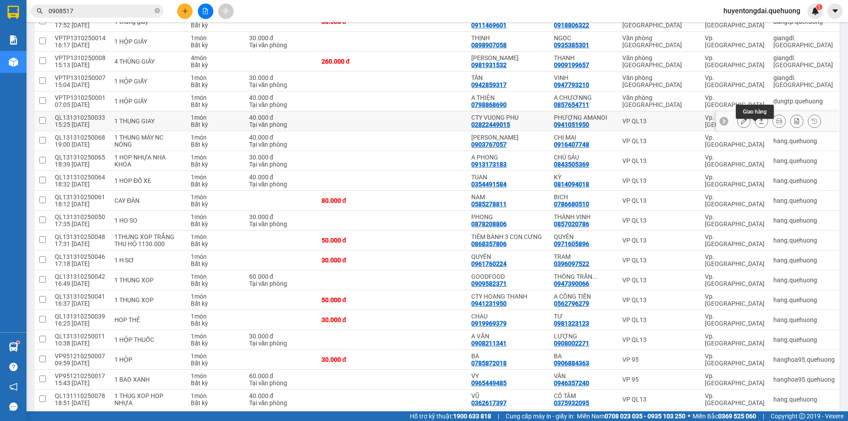
click at [759, 124] on icon at bounding box center [762, 121] width 6 height 6
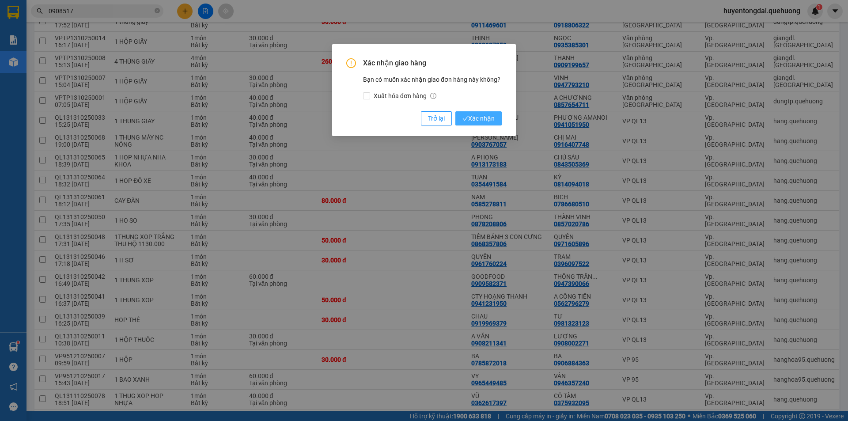
click at [485, 116] on span "Xác nhận" at bounding box center [479, 119] width 32 height 10
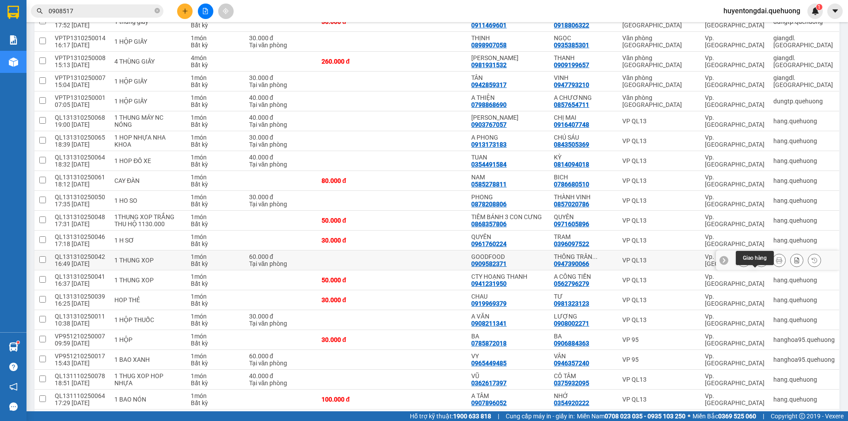
click at [759, 263] on icon at bounding box center [762, 260] width 6 height 6
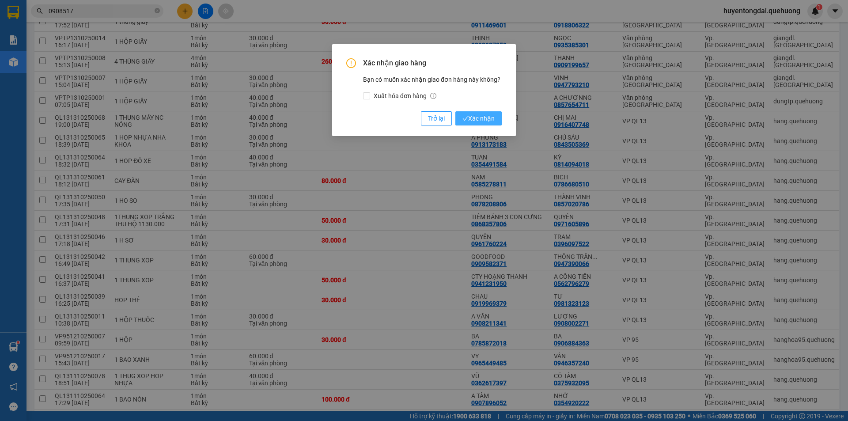
click at [494, 114] on span "Xác nhận" at bounding box center [479, 119] width 32 height 10
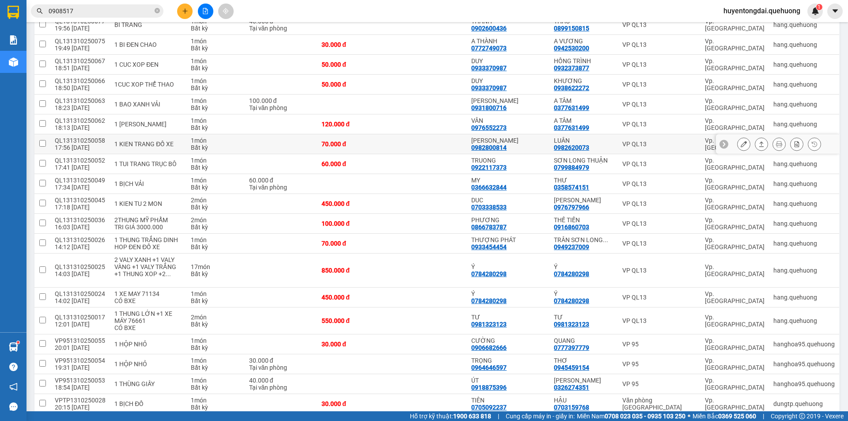
scroll to position [301, 0]
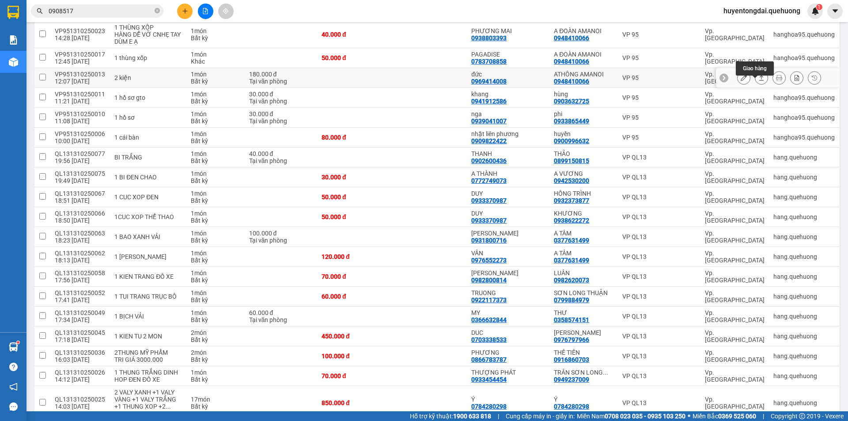
click at [759, 81] on icon at bounding box center [762, 78] width 6 height 6
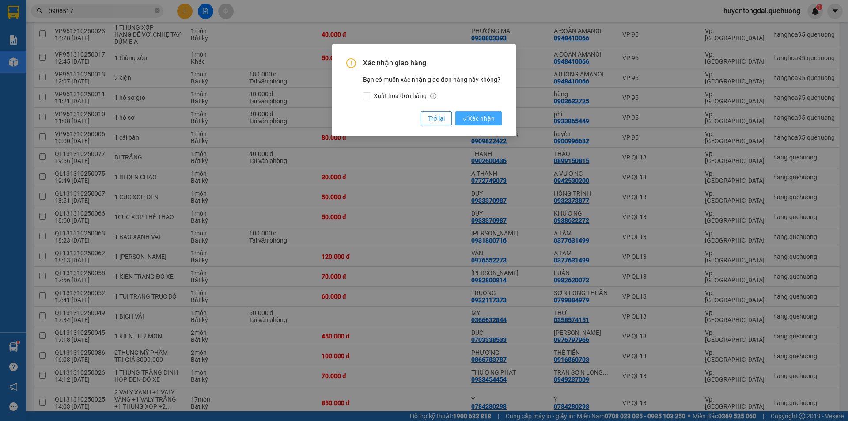
click at [490, 121] on span "Xác nhận" at bounding box center [479, 119] width 32 height 10
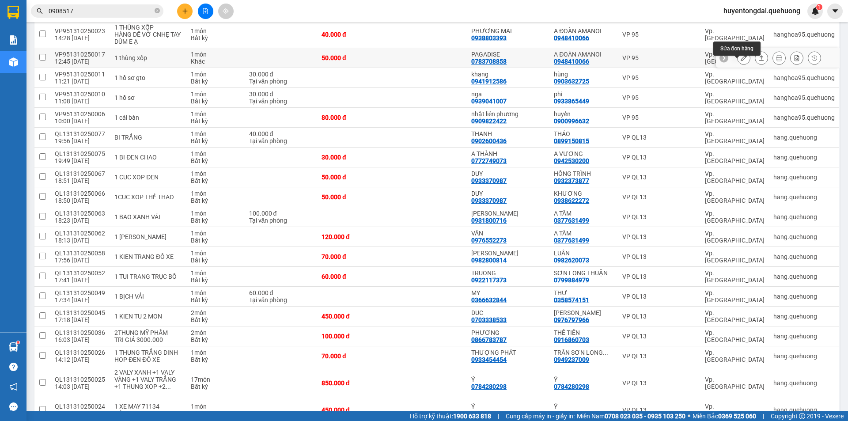
click at [741, 61] on icon at bounding box center [744, 58] width 6 height 6
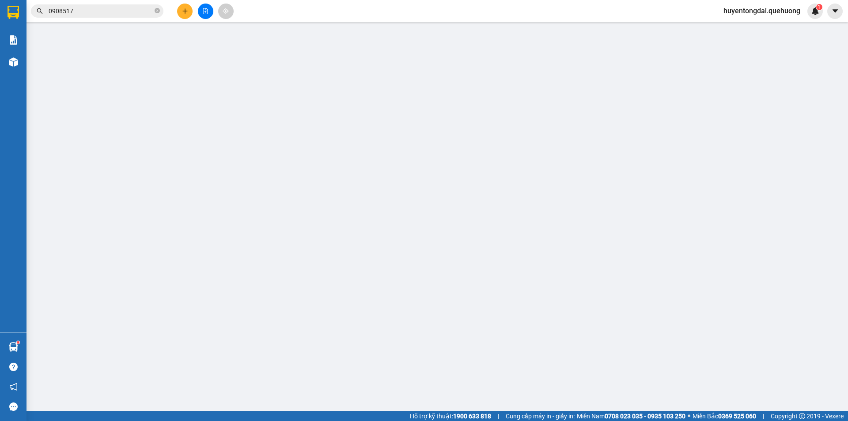
type input "0783708858"
type input "PAGADISE"
type input "0948410066"
type input "A ĐOÀN AMANOI"
type input "0"
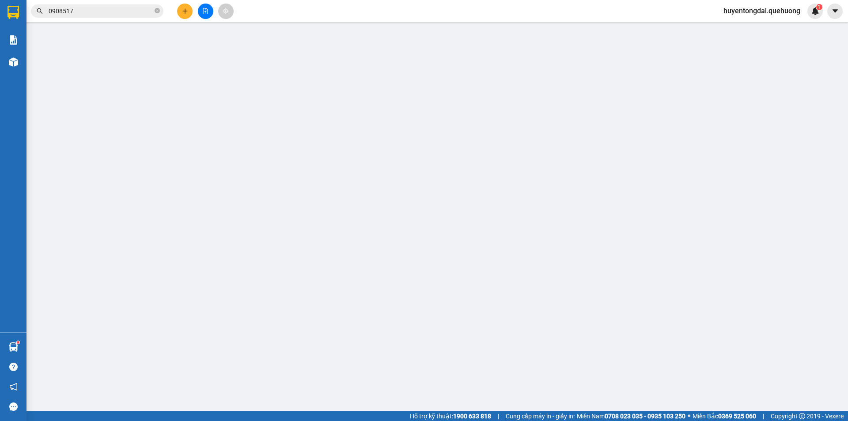
type input "50.000"
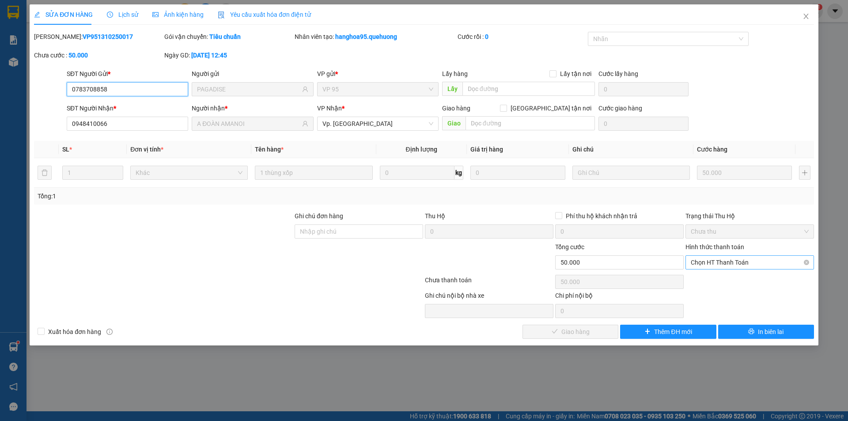
drag, startPoint x: 721, startPoint y: 261, endPoint x: 723, endPoint y: 270, distance: 9.9
click at [722, 261] on span "Chọn HT Thanh Toán" at bounding box center [750, 262] width 118 height 13
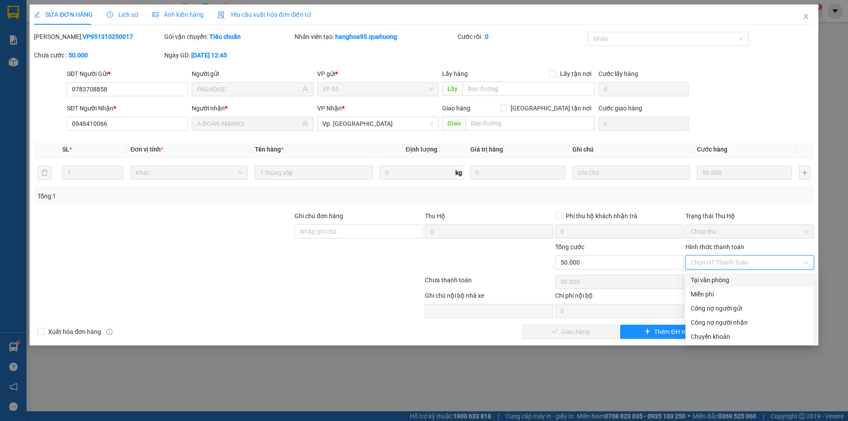
drag, startPoint x: 715, startPoint y: 280, endPoint x: 544, endPoint y: 338, distance: 180.6
click at [713, 280] on div "Tại văn phòng" at bounding box center [750, 280] width 118 height 10
type input "0"
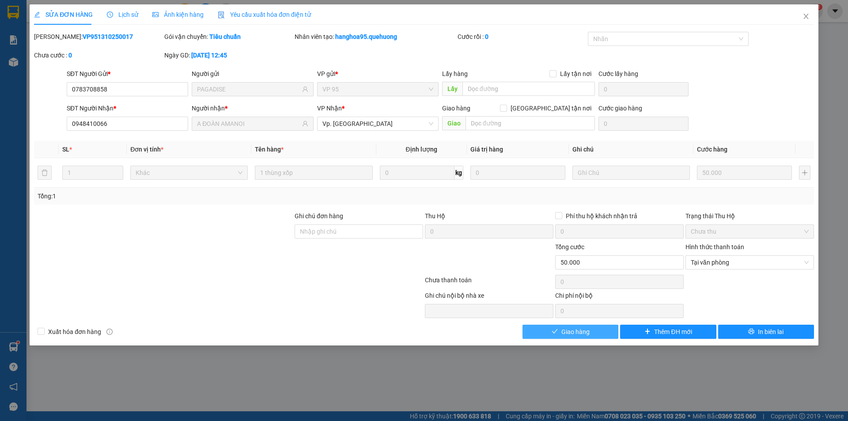
click at [580, 325] on button "Giao hàng" at bounding box center [571, 332] width 96 height 14
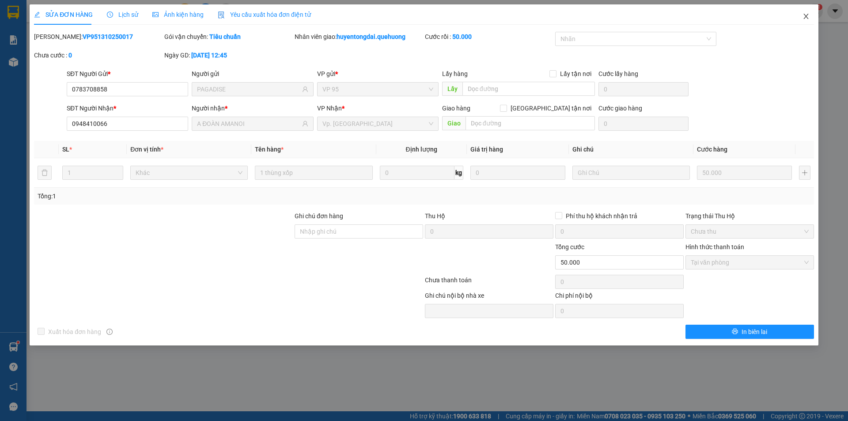
click at [809, 15] on icon "close" at bounding box center [806, 16] width 7 height 7
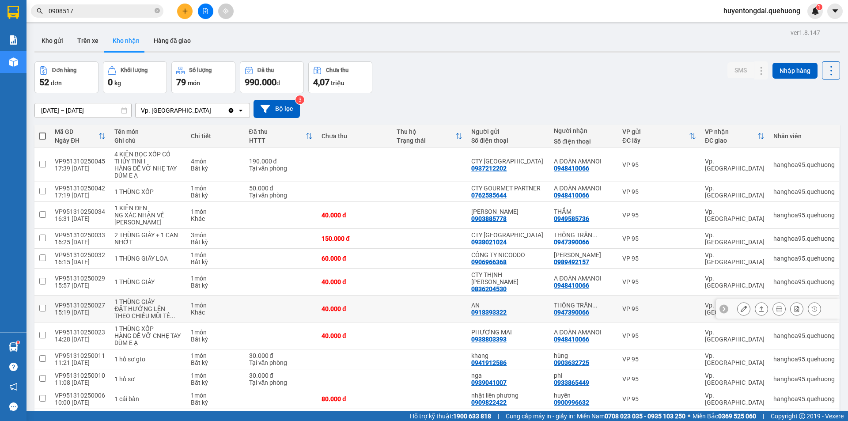
scroll to position [44, 0]
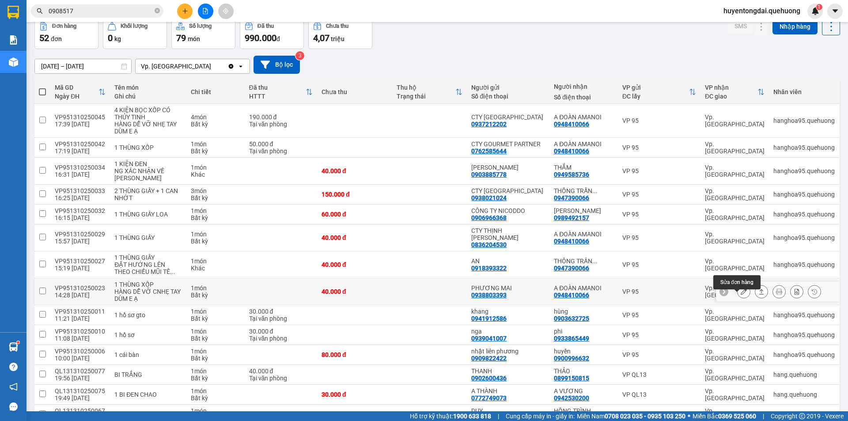
click at [741, 295] on icon at bounding box center [744, 292] width 6 height 6
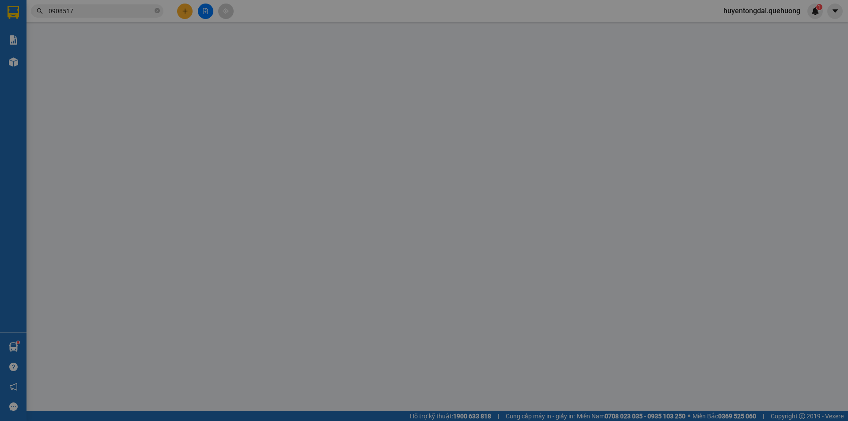
type input "0938803393"
type input "PHƯƠNG MAI"
type input "0948410066"
type input "A ĐOÀN AMANOI"
type input "0"
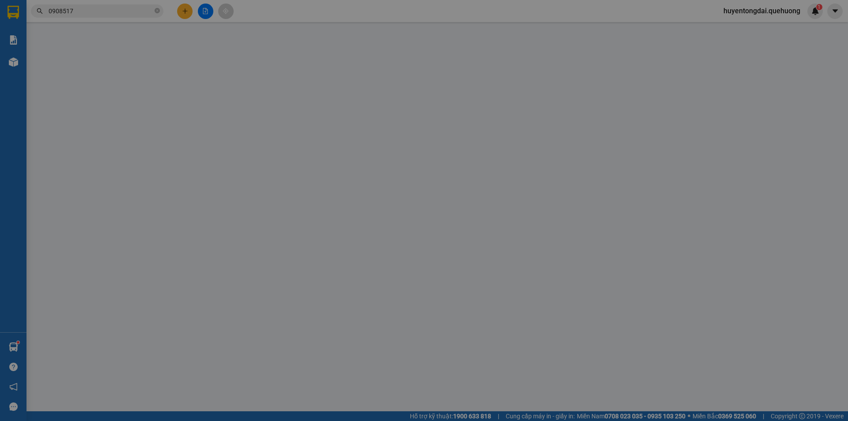
type input "40.000"
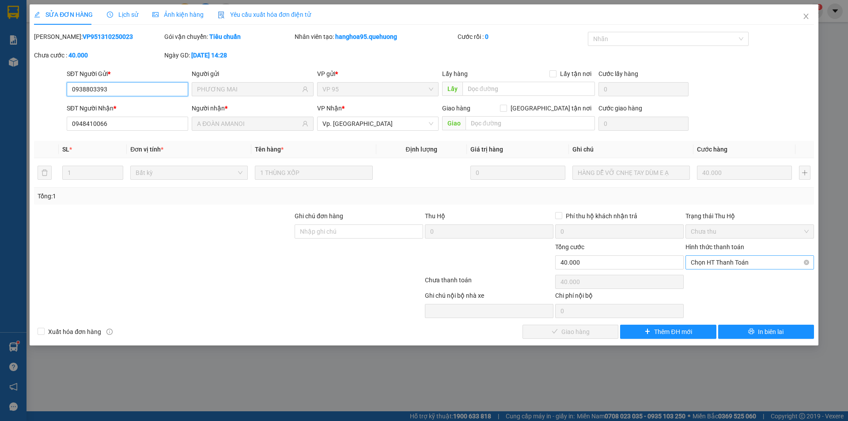
click at [737, 264] on span "Chọn HT Thanh Toán" at bounding box center [750, 262] width 118 height 13
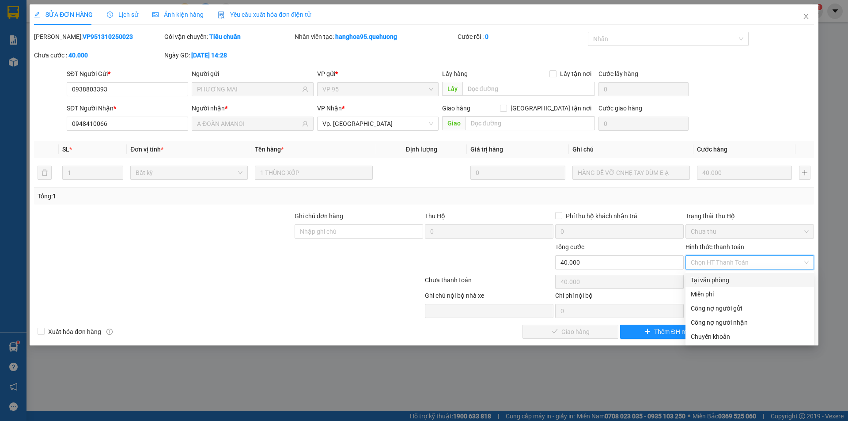
click at [725, 278] on div "Tại văn phòng" at bounding box center [750, 280] width 118 height 10
type input "0"
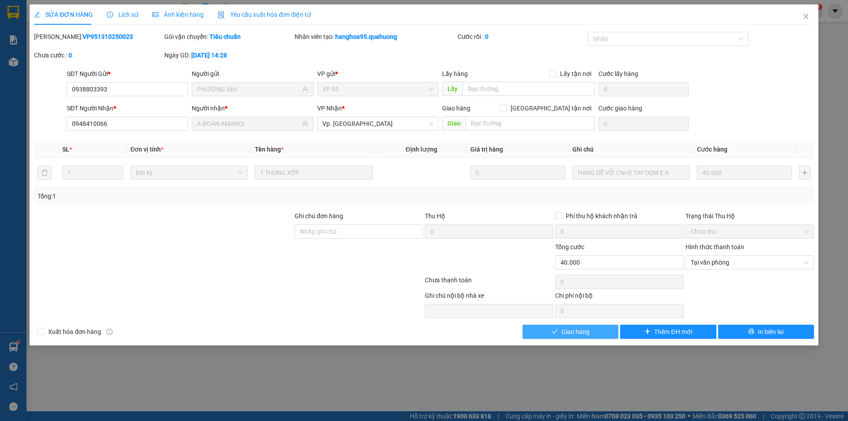
click at [585, 328] on span "Giao hàng" at bounding box center [576, 332] width 28 height 10
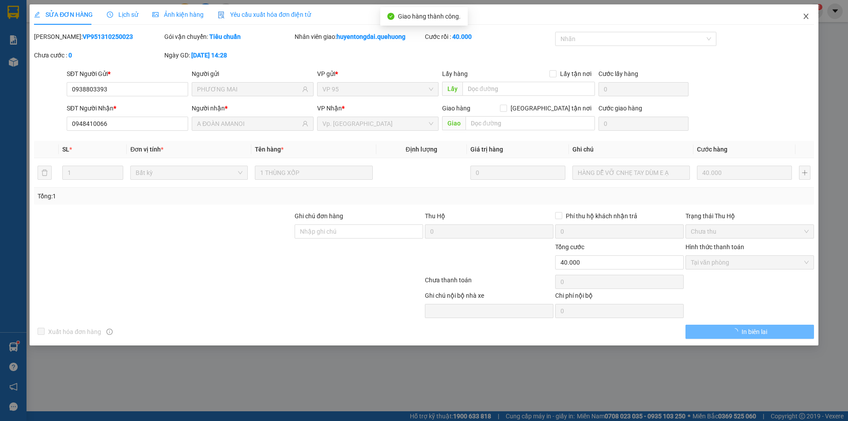
click at [803, 14] on icon "close" at bounding box center [806, 16] width 7 height 7
click at [808, 15] on div "huyentongdai.quehuong 1" at bounding box center [770, 11] width 107 height 15
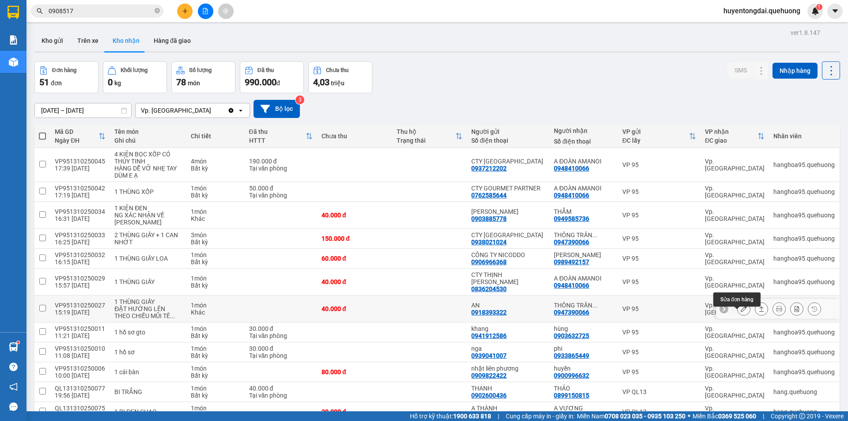
click at [741, 312] on icon at bounding box center [744, 309] width 6 height 6
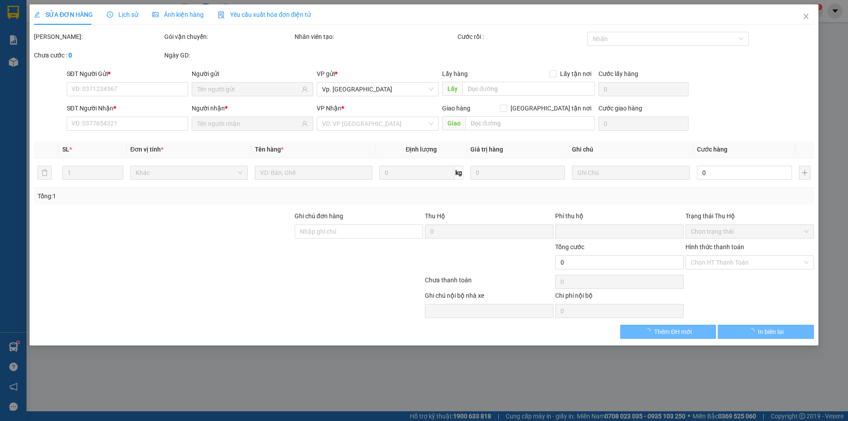
type input "0918393322"
type input "AN"
type input "0947390066"
type input "THÔNG [PERSON_NAME]"
type input "0"
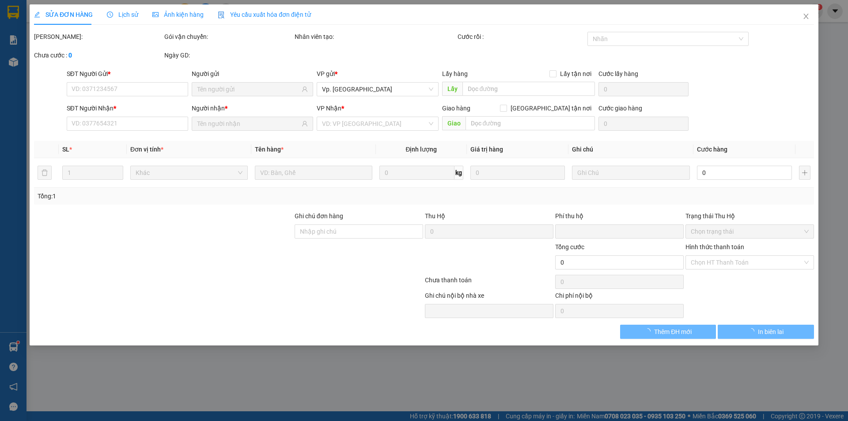
type input "40.000"
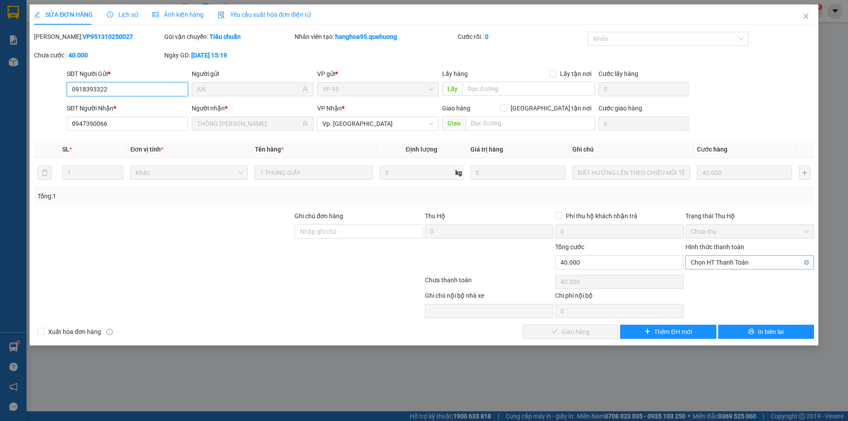
click at [740, 260] on span "Chọn HT Thanh Toán" at bounding box center [750, 262] width 118 height 13
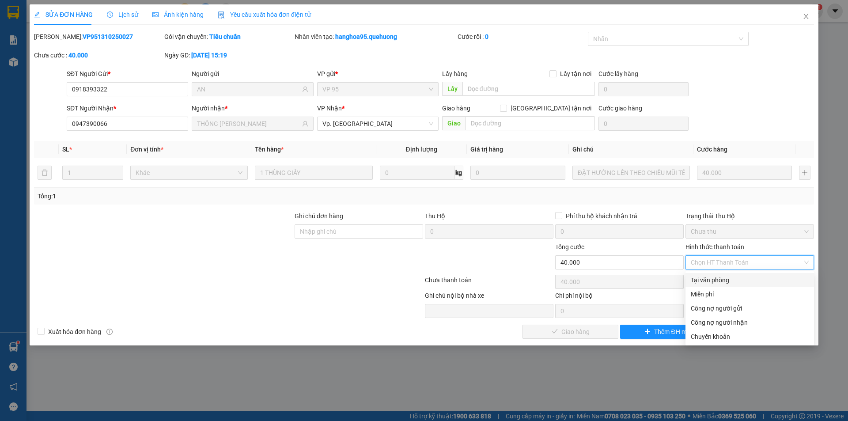
click at [726, 282] on div "Tại văn phòng" at bounding box center [750, 280] width 118 height 10
type input "0"
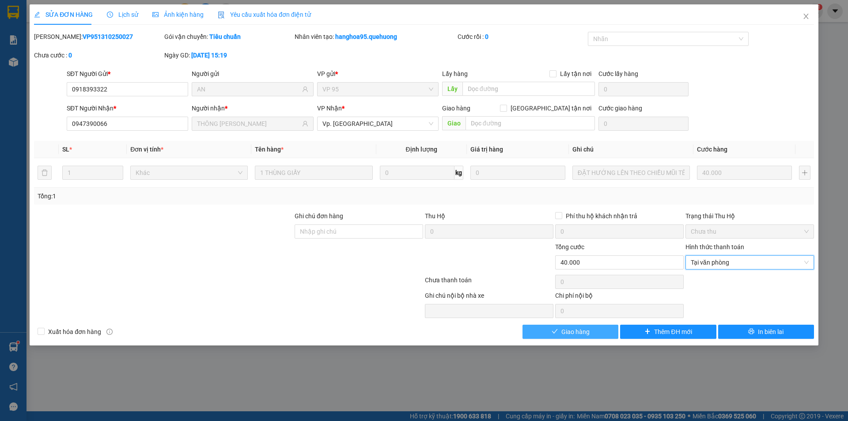
click at [597, 334] on button "Giao hàng" at bounding box center [571, 332] width 96 height 14
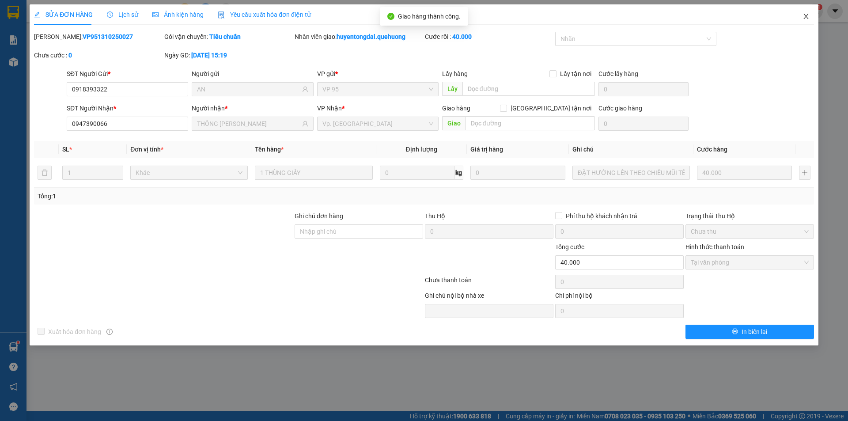
click at [806, 17] on icon "close" at bounding box center [806, 16] width 5 height 5
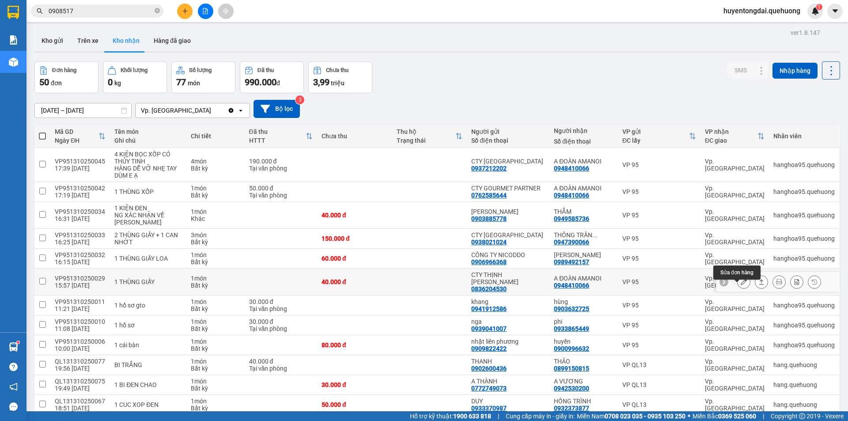
click at [741, 285] on icon at bounding box center [744, 282] width 6 height 6
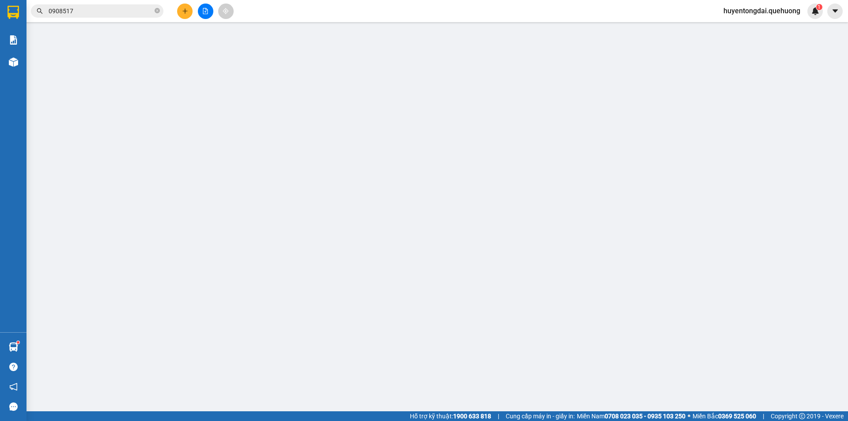
type input "0836204530"
type input "CTY THỊNH [PERSON_NAME]"
type input "0948410066"
type input "A ĐOÀN AMANOI"
type input "0"
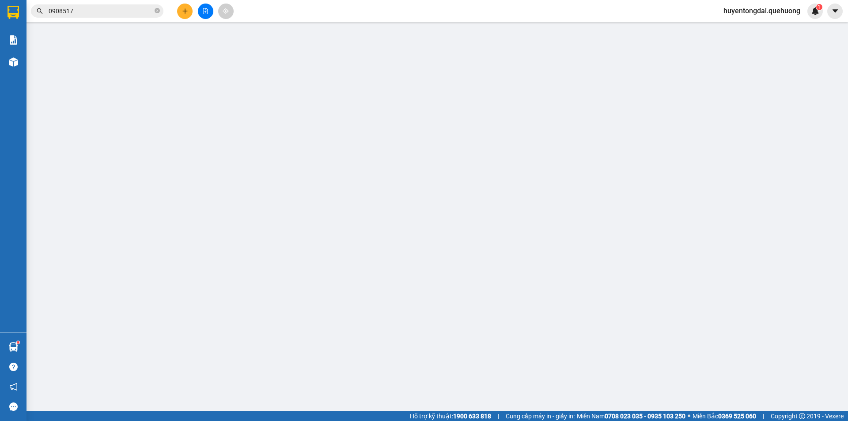
type input "40.000"
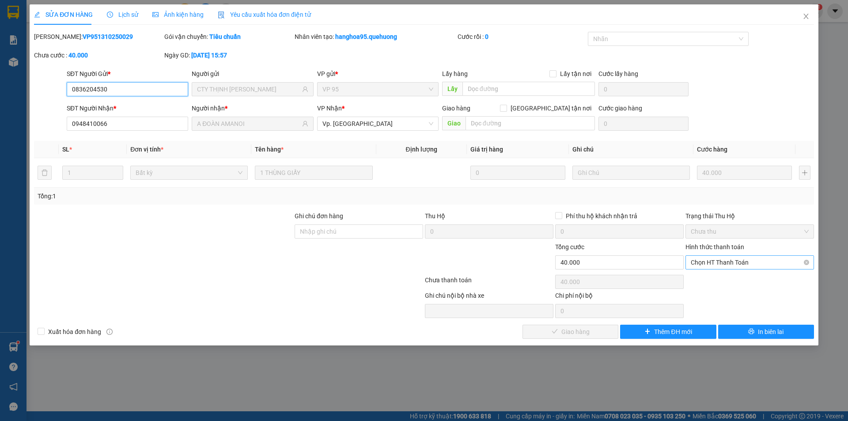
drag, startPoint x: 746, startPoint y: 258, endPoint x: 745, endPoint y: 268, distance: 10.3
click at [746, 259] on span "Chọn HT Thanh Toán" at bounding box center [750, 262] width 118 height 13
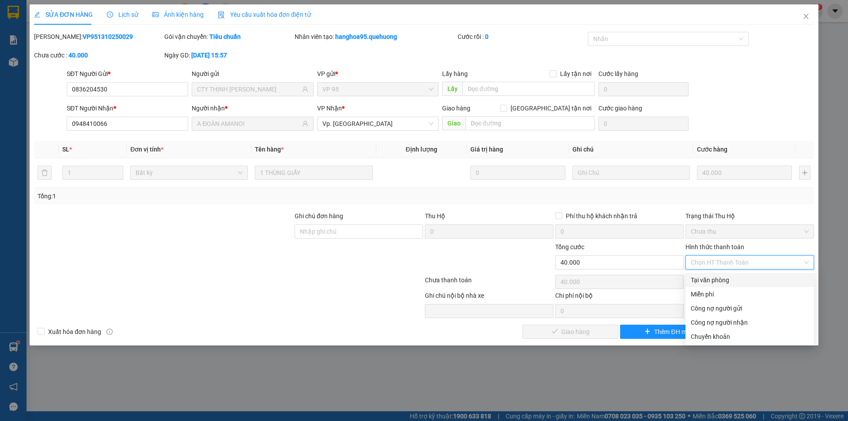
click at [741, 278] on div "Tại văn phòng" at bounding box center [750, 280] width 118 height 10
type input "0"
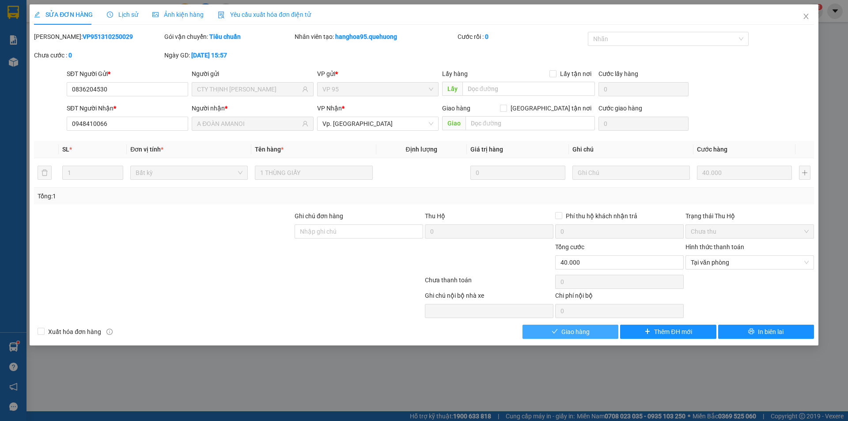
click at [578, 325] on button "Giao hàng" at bounding box center [571, 332] width 96 height 14
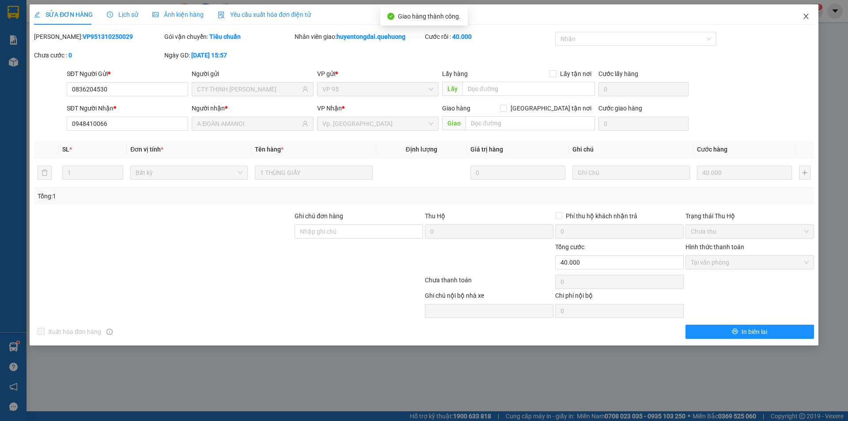
click at [807, 18] on icon "close" at bounding box center [806, 16] width 7 height 7
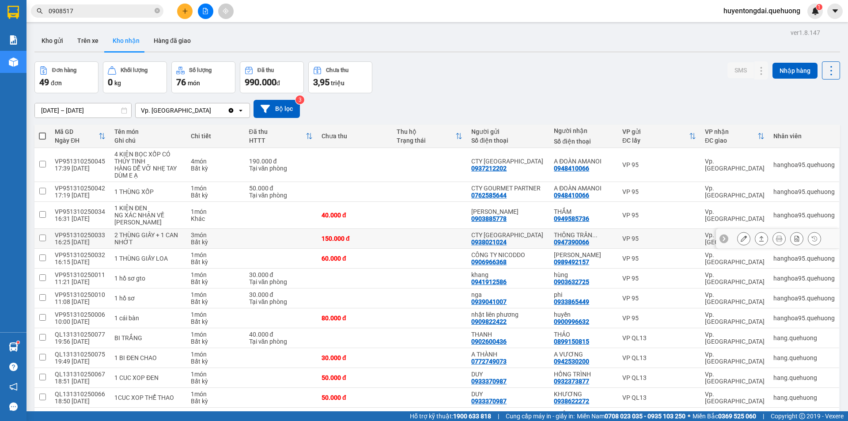
click at [741, 242] on icon at bounding box center [744, 239] width 6 height 6
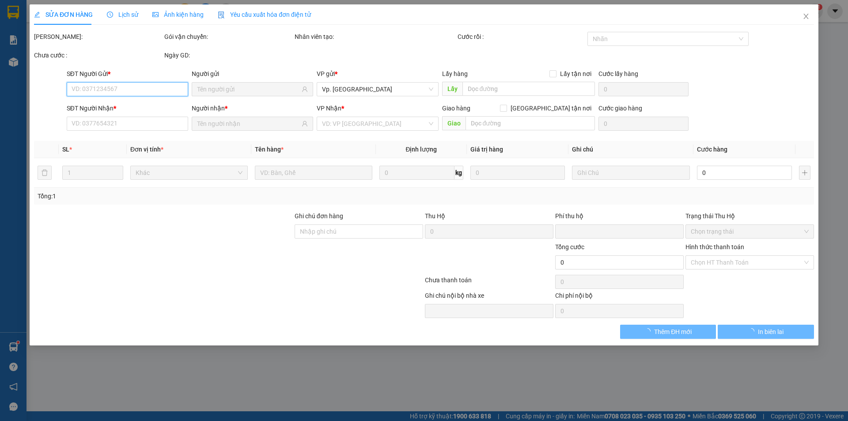
type input "0938021024"
type input "CTY [GEOGRAPHIC_DATA]"
type input "0947390066"
type input "THÔNG [PERSON_NAME]"
type input "0"
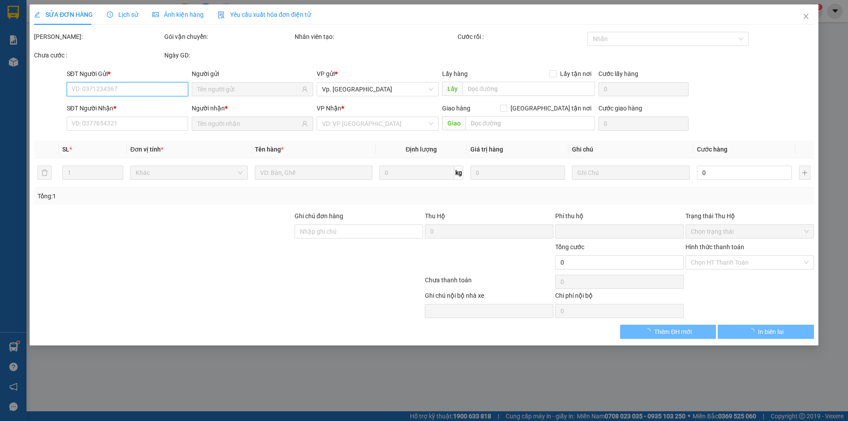
type input "150.000"
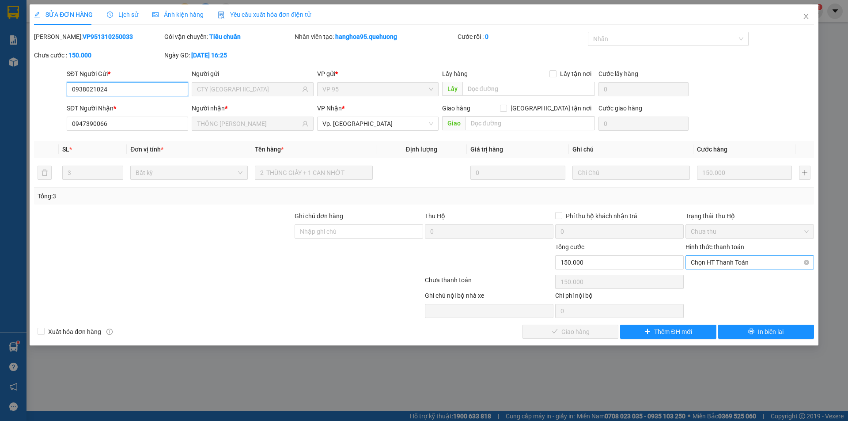
click at [708, 266] on span "Chọn HT Thanh Toán" at bounding box center [750, 262] width 118 height 13
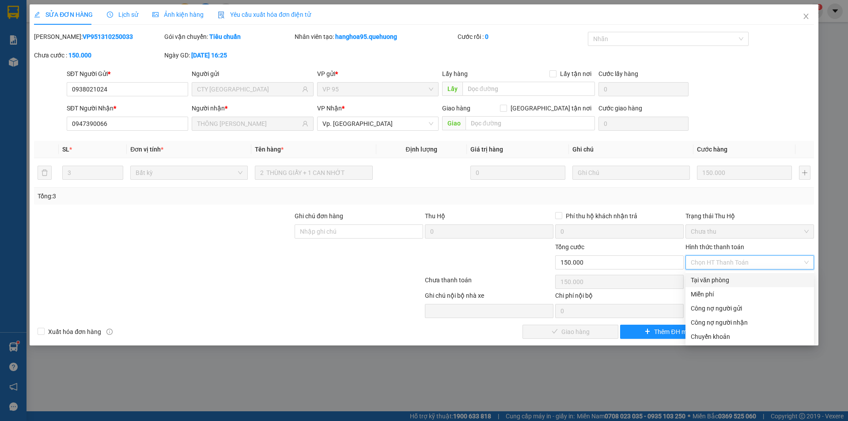
click at [704, 277] on div "Tại văn phòng" at bounding box center [750, 280] width 118 height 10
type input "0"
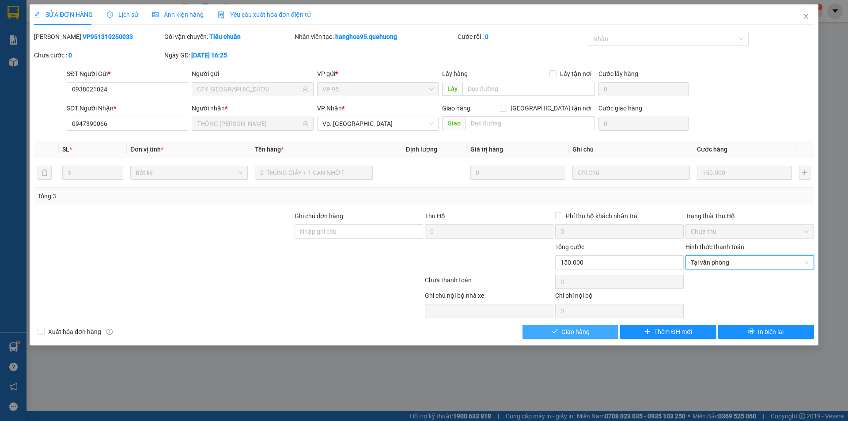
click at [598, 329] on button "Giao hàng" at bounding box center [571, 332] width 96 height 14
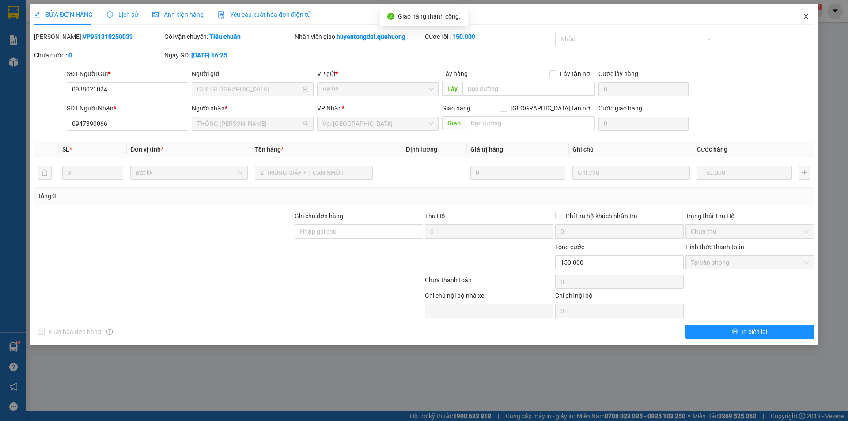
click at [805, 18] on icon "close" at bounding box center [806, 16] width 7 height 7
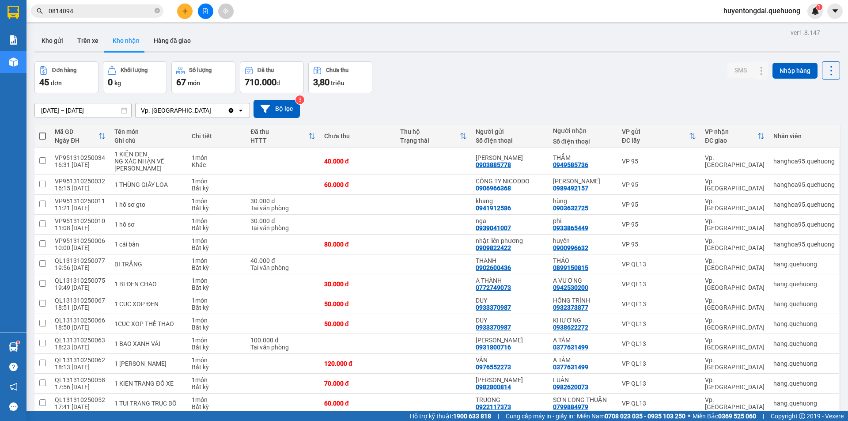
click at [182, 11] on icon "plus" at bounding box center [185, 11] width 6 height 6
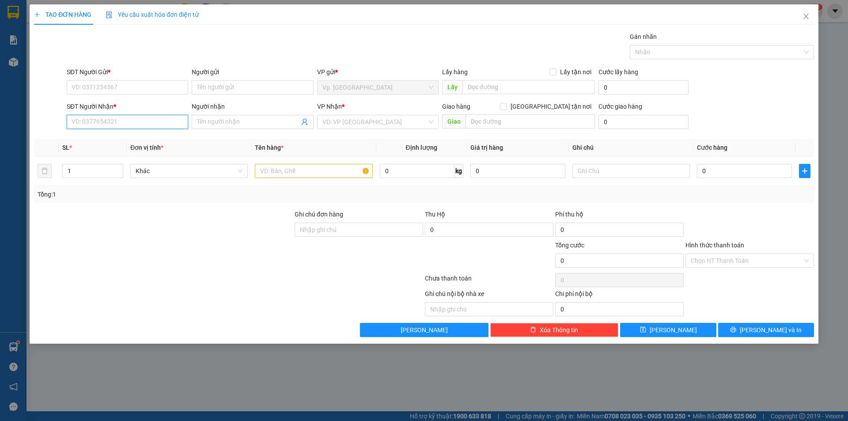
click at [129, 125] on input "SĐT Người Nhận *" at bounding box center [128, 122] width 122 height 14
type input "4418"
click at [131, 137] on div "Transit Pickup Surcharge Ids Transit Deliver Surcharge Ids Transit Deliver Surc…" at bounding box center [424, 184] width 780 height 305
click at [131, 124] on input "4418" at bounding box center [128, 122] width 122 height 14
click at [124, 124] on input "4418" at bounding box center [128, 122] width 122 height 14
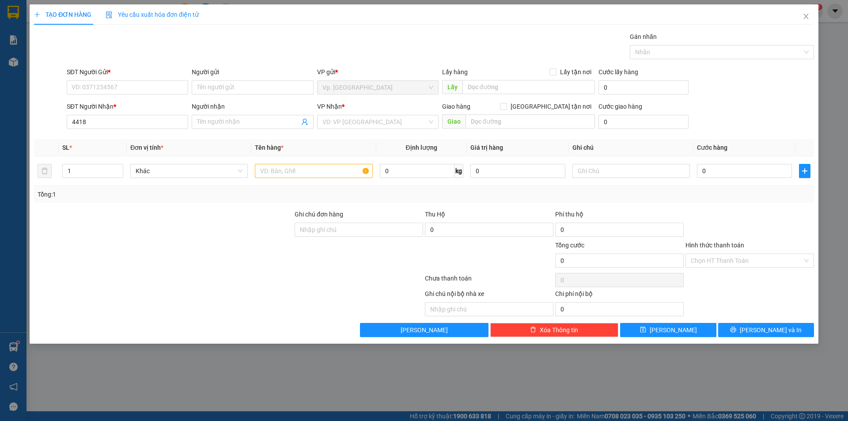
click at [115, 77] on div "SĐT Người Gửi *" at bounding box center [128, 73] width 122 height 13
click at [109, 84] on input "SĐT Người Gửi *" at bounding box center [128, 87] width 122 height 14
click at [139, 105] on div "0327730012 - HƯỜNG" at bounding box center [127, 105] width 111 height 10
type input "0327730012"
type input "HƯỜNG"
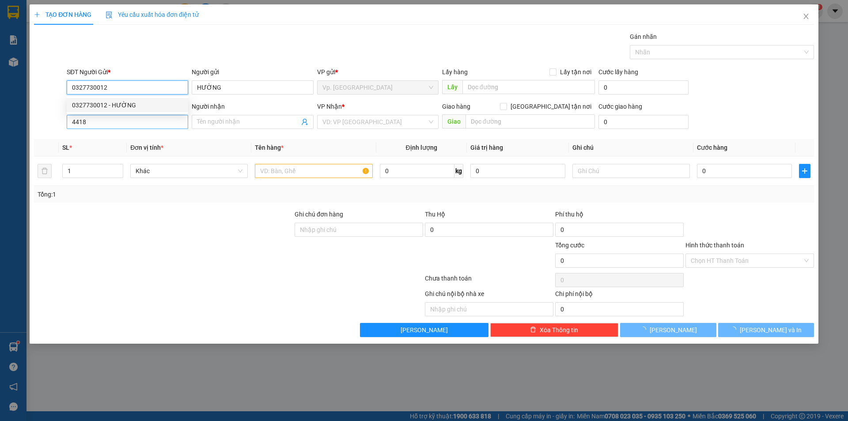
type input "40.000"
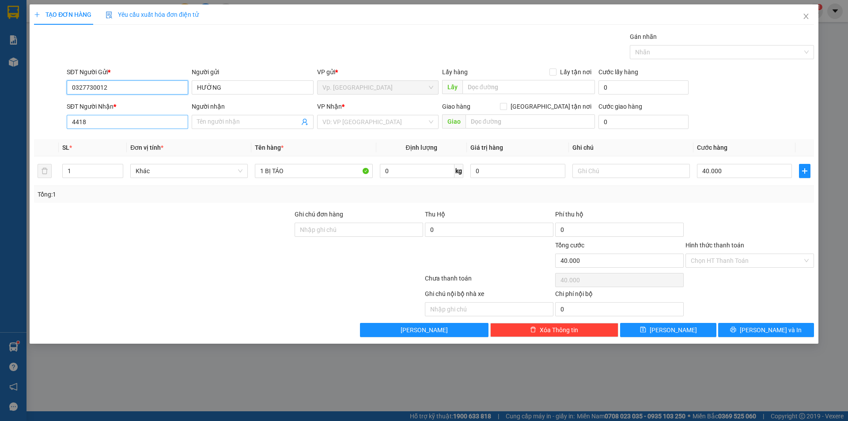
type input "0327730012"
click at [141, 119] on input "4418" at bounding box center [128, 122] width 122 height 14
click at [134, 142] on div "0848014418 - [PERSON_NAME]" at bounding box center [127, 140] width 111 height 10
type input "0848014418"
type input "[PERSON_NAME]"
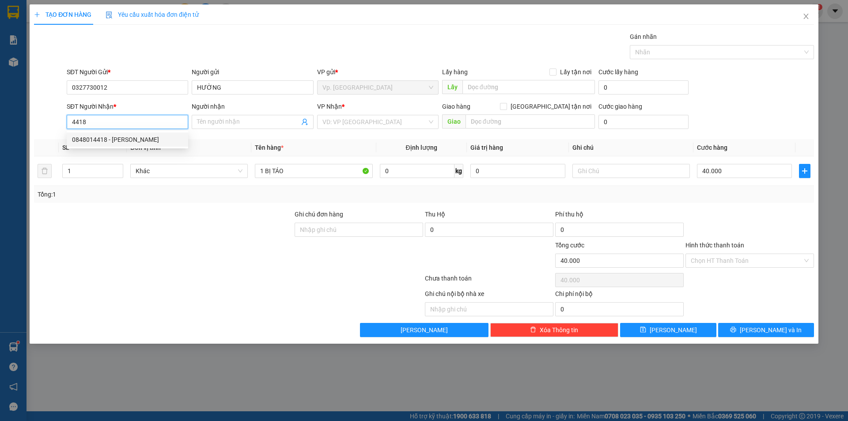
type input "NDD"
type input "08480144185"
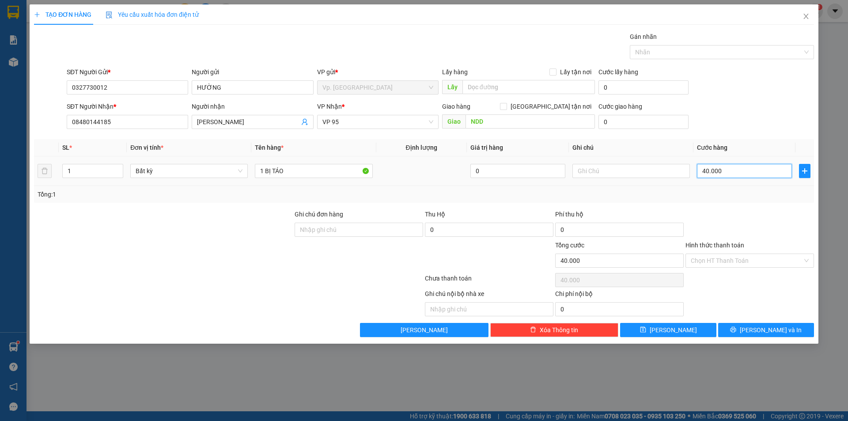
click at [717, 167] on input "40.000" at bounding box center [744, 171] width 95 height 14
type input "5"
type input "50"
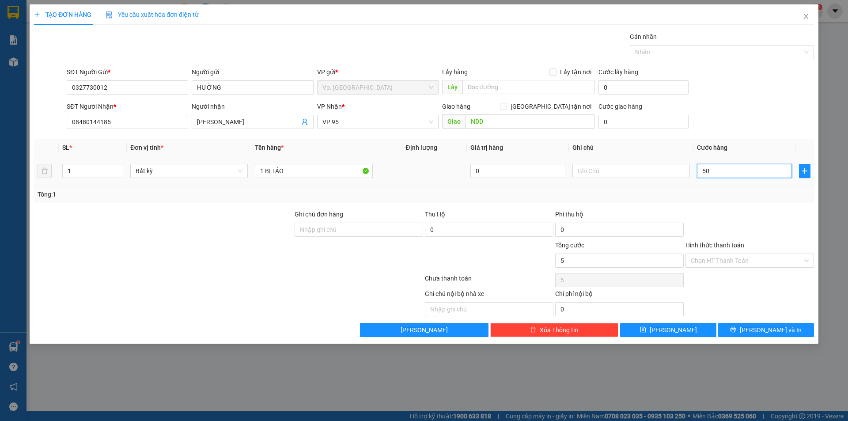
type input "50"
type input "50.000"
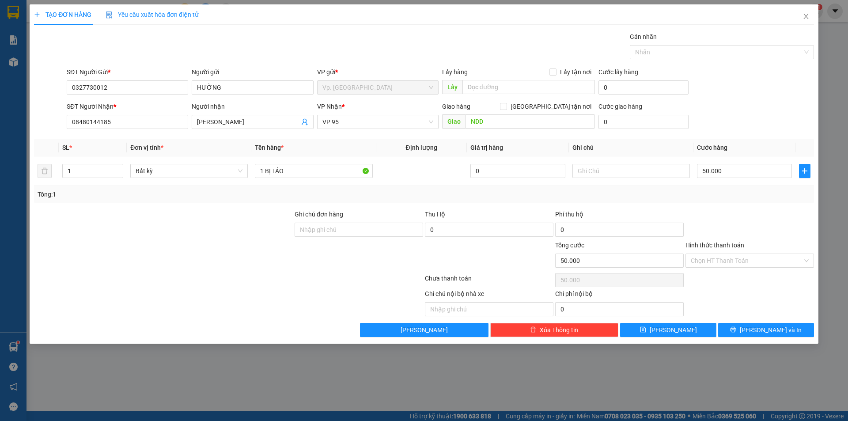
click at [734, 127] on div "SĐT Người Nhận * 08480144185 Người nhận QUỲNH ANH VP Nhận * VP 95 Giao hàng Gia…" at bounding box center [440, 117] width 751 height 31
drag, startPoint x: 723, startPoint y: 259, endPoint x: 719, endPoint y: 280, distance: 21.1
click at [723, 260] on input "Hình thức thanh toán" at bounding box center [747, 260] width 112 height 13
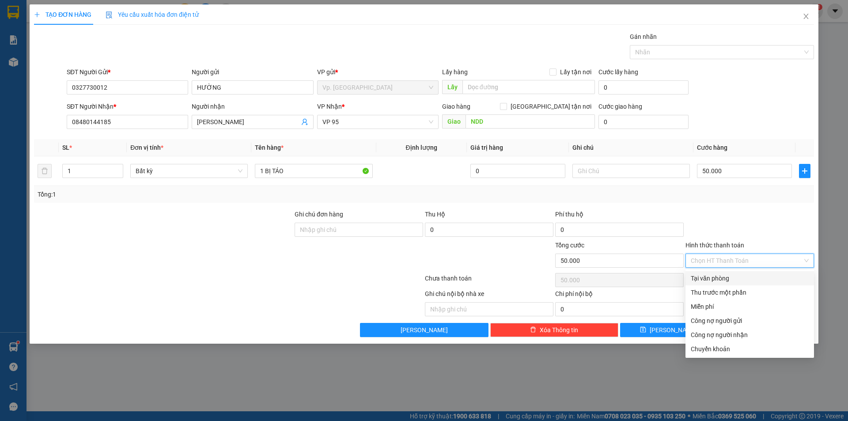
click at [719, 280] on div "Tại văn phòng" at bounding box center [750, 279] width 118 height 10
type input "0"
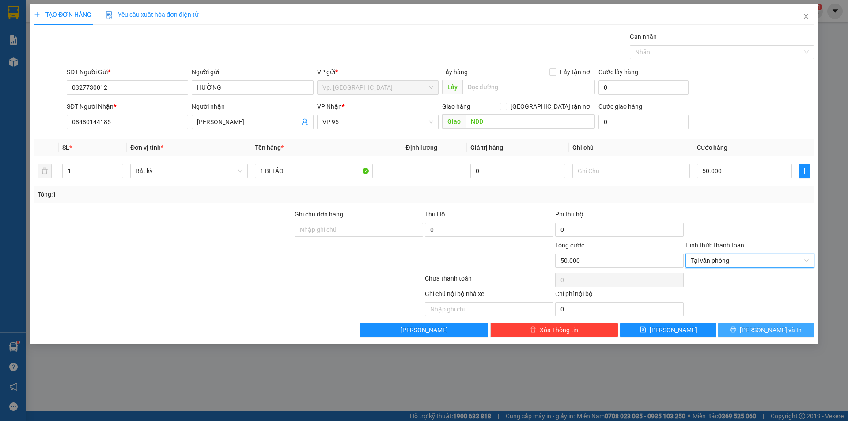
click at [765, 334] on span "[PERSON_NAME] và In" at bounding box center [771, 330] width 62 height 10
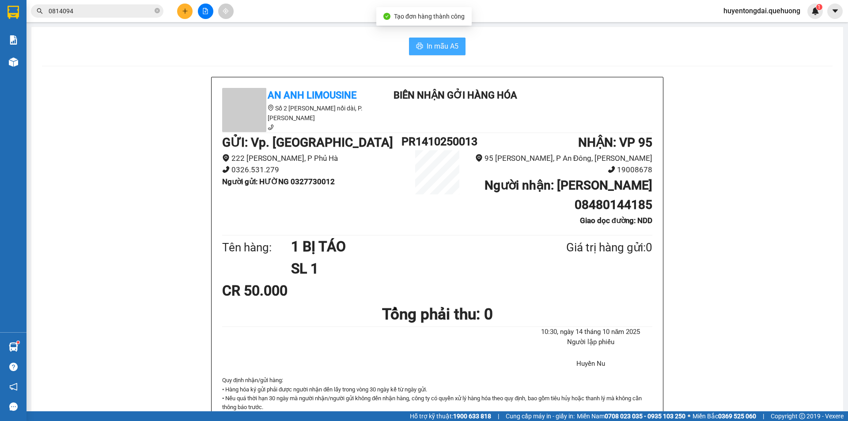
click at [446, 45] on span "In mẫu A5" at bounding box center [443, 46] width 32 height 11
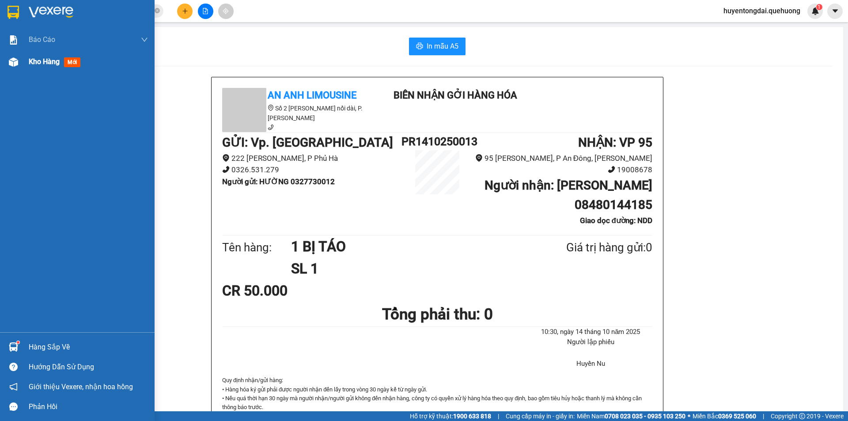
click at [49, 65] on span "Kho hàng" at bounding box center [44, 61] width 31 height 8
click at [52, 62] on span "Kho hàng" at bounding box center [44, 61] width 31 height 8
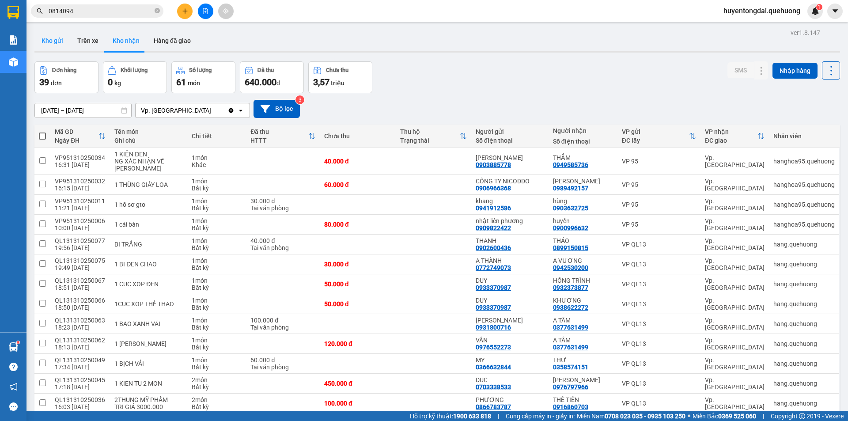
click at [49, 36] on button "Kho gửi" at bounding box center [52, 40] width 36 height 21
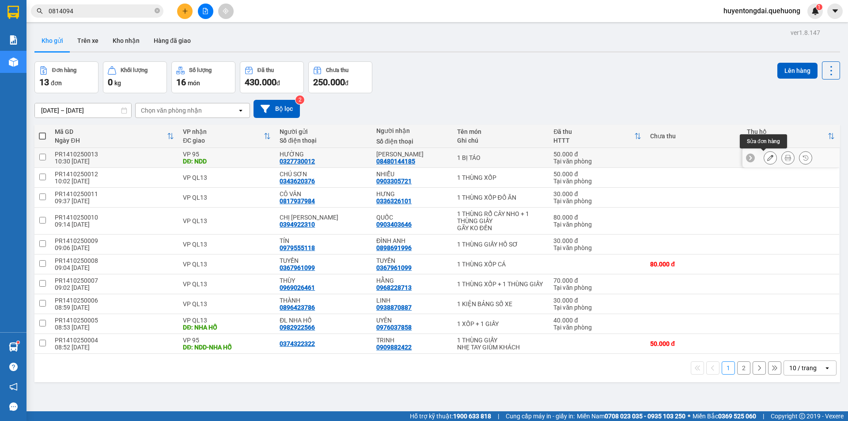
click at [765, 158] on button at bounding box center [771, 157] width 12 height 15
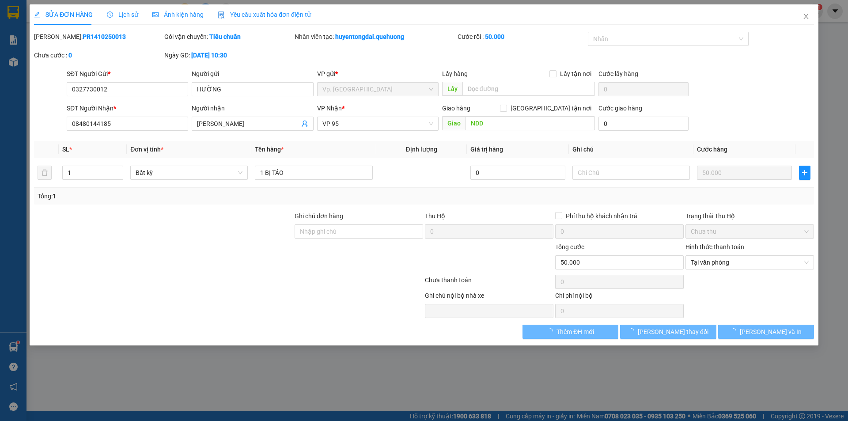
type input "0327730012"
type input "08480144185"
type input "NDD"
type input "0"
type input "50.000"
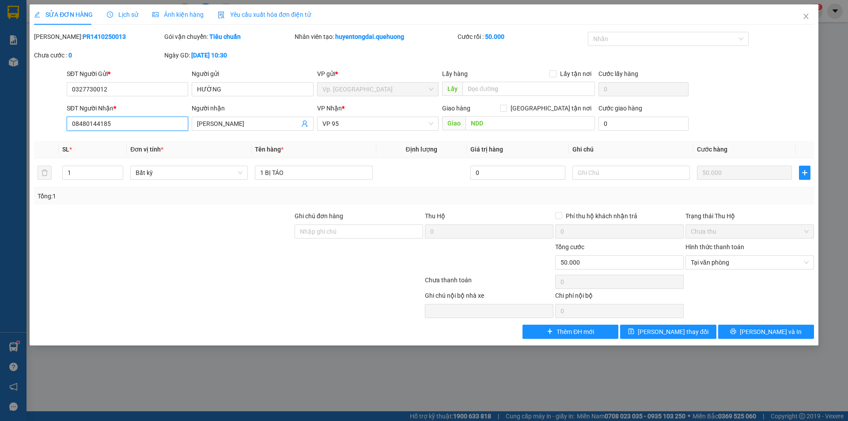
click at [111, 126] on input "08480144185" at bounding box center [128, 124] width 122 height 14
type input "0848014418"
click at [747, 328] on button "[PERSON_NAME] và In" at bounding box center [767, 332] width 96 height 14
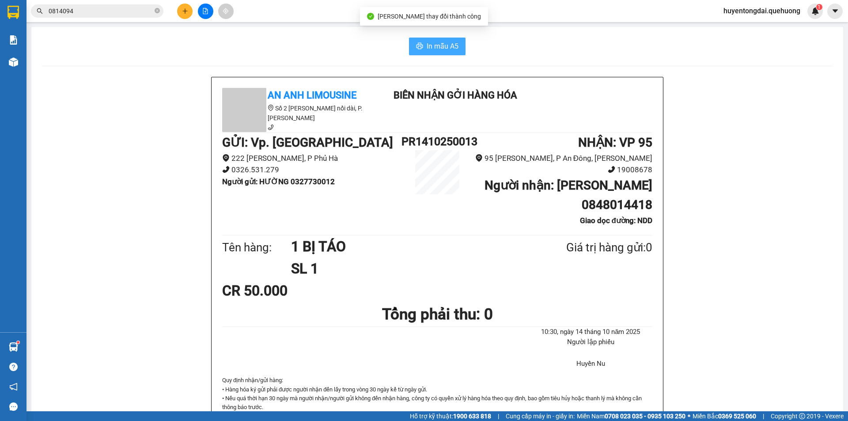
click at [419, 40] on button "In mẫu A5" at bounding box center [437, 47] width 57 height 18
click at [181, 13] on button at bounding box center [184, 11] width 15 height 15
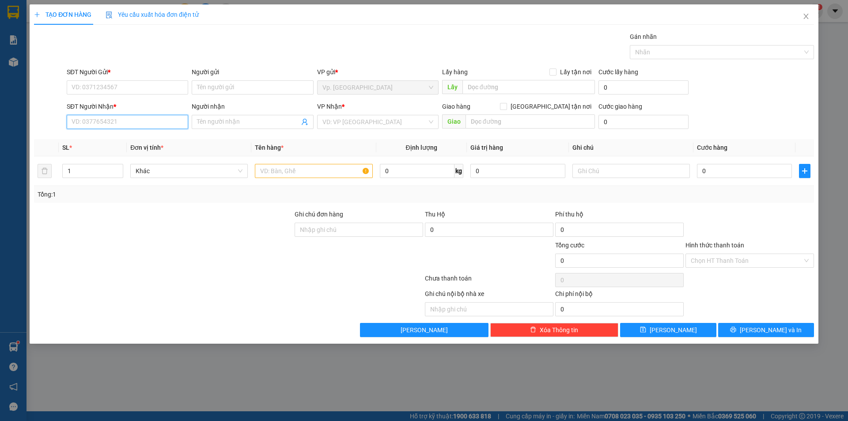
click at [120, 122] on input "SĐT Người Nhận *" at bounding box center [128, 122] width 122 height 14
drag, startPoint x: 113, startPoint y: 87, endPoint x: 119, endPoint y: 98, distance: 12.1
click at [116, 91] on input "SĐT Người Gửi *" at bounding box center [128, 87] width 122 height 14
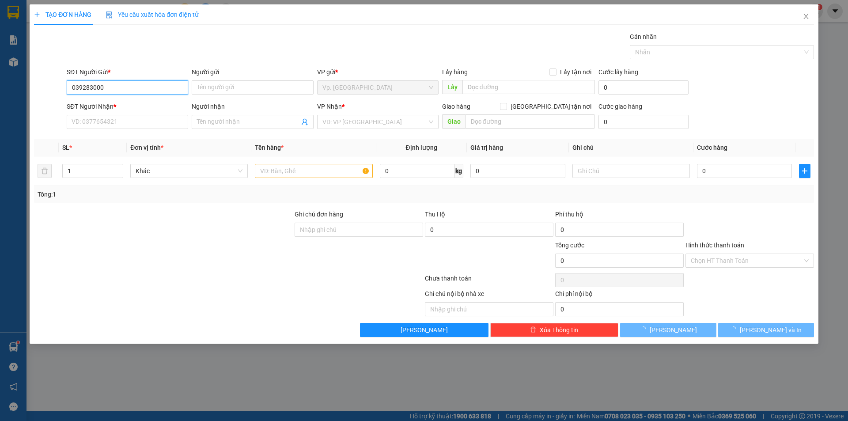
type input "0392830005"
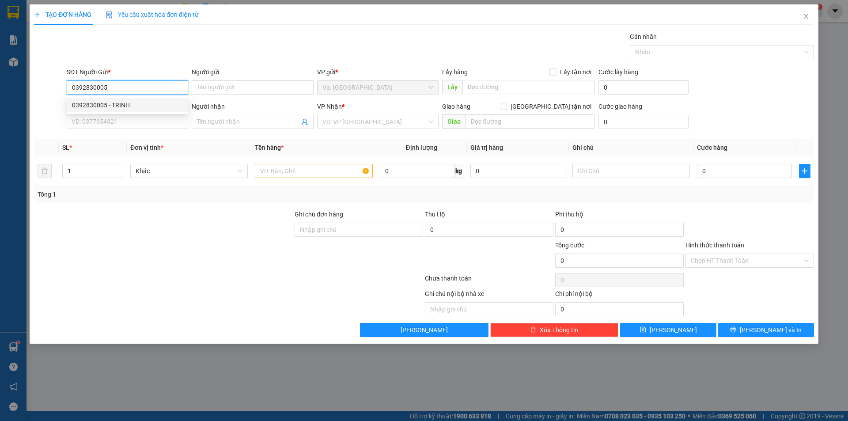
click at [123, 104] on div "0392830005 - TRINH" at bounding box center [127, 105] width 111 height 10
type input "TRINH"
type input "0325879112"
type input "ĐÀO"
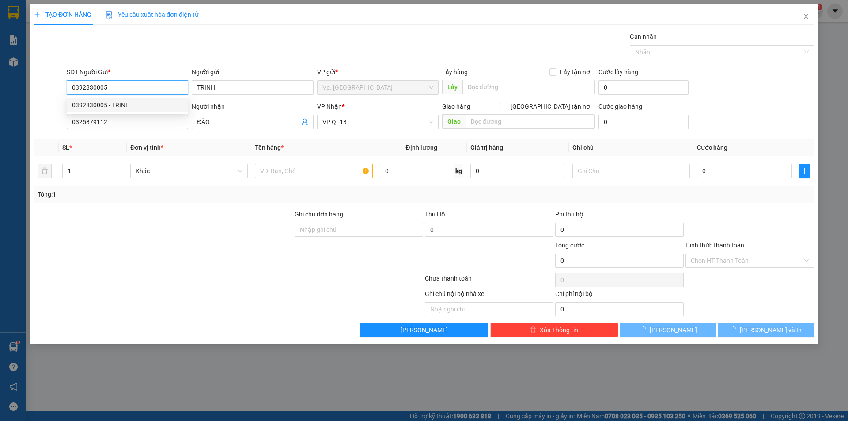
type input "50.000"
type input "0392830005"
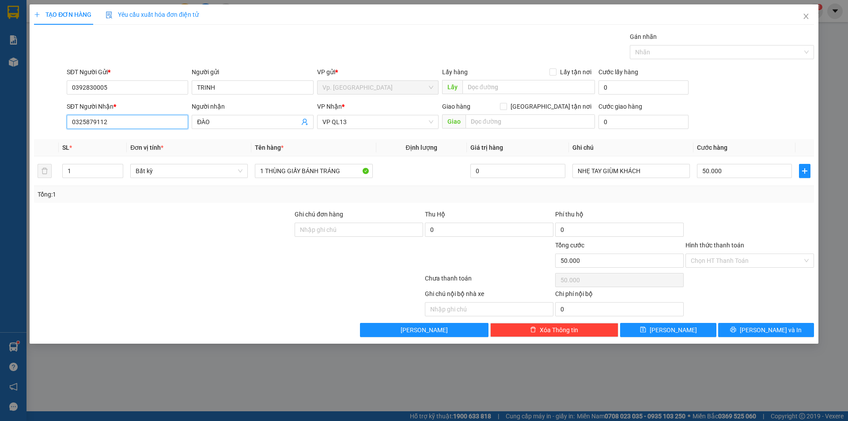
click at [146, 120] on input "0325879112" at bounding box center [128, 122] width 122 height 14
click at [110, 138] on div "0982299446 - TRÂN" at bounding box center [127, 140] width 111 height 10
type input "0982299446"
type input "TRÂN"
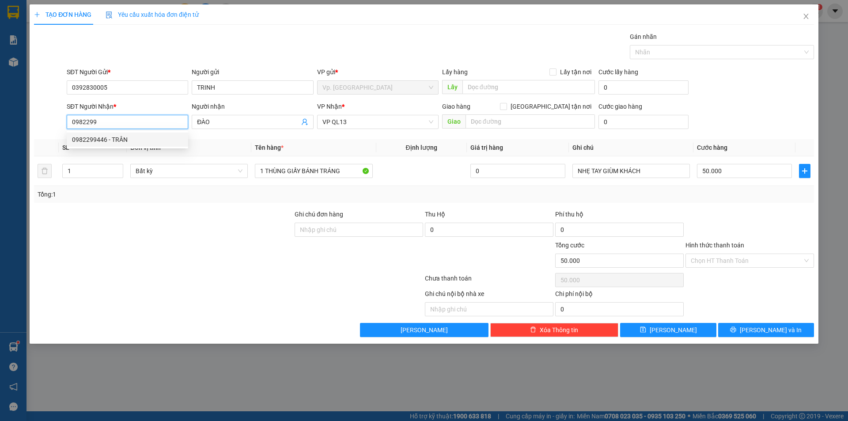
type input "TÂN PHÚ"
type input "0982299446"
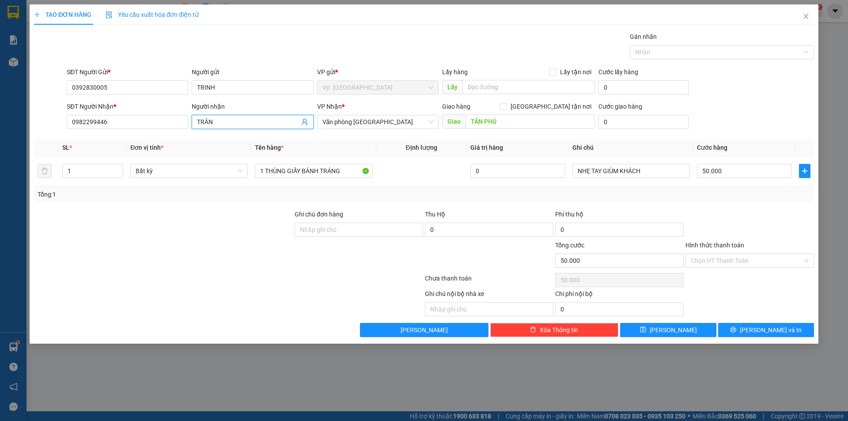
drag, startPoint x: 224, startPoint y: 118, endPoint x: 166, endPoint y: 131, distance: 58.9
click at [166, 131] on div "SĐT Người Nhận * 0982299446 Người nhận TRÂN TRÂN VP Nhận * Văn phòng [GEOGRAPHI…" at bounding box center [440, 117] width 751 height 31
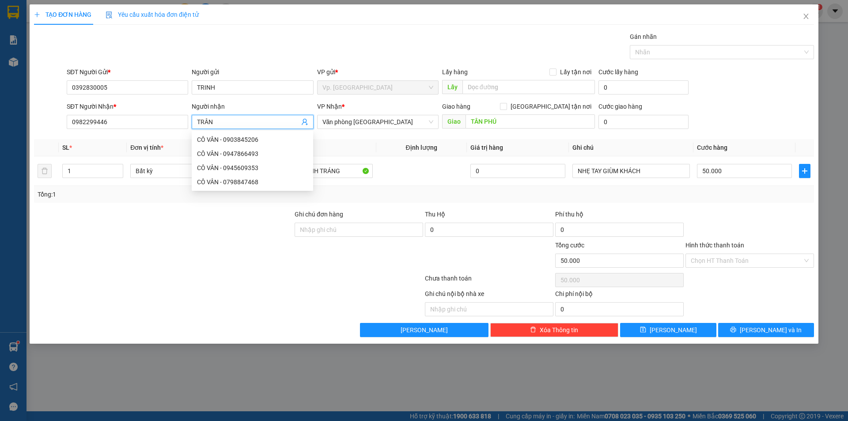
type input "M"
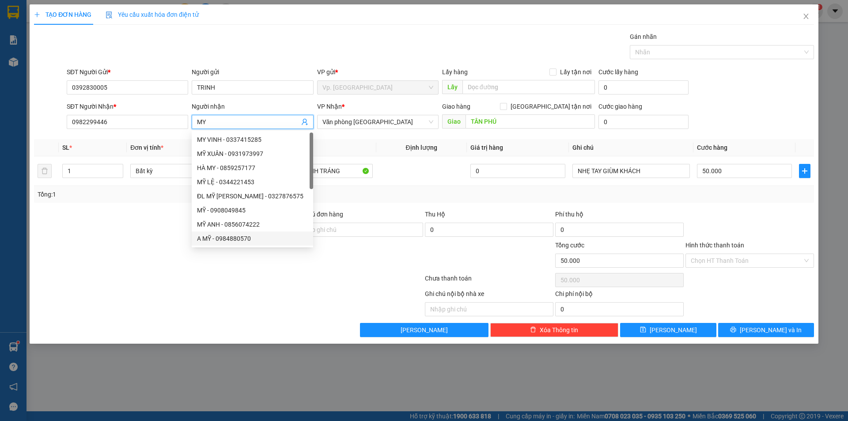
click at [266, 270] on div at bounding box center [163, 255] width 261 height 31
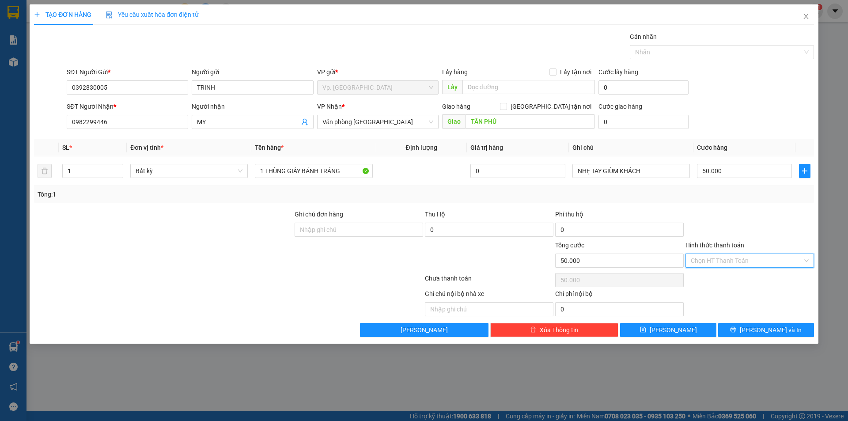
click at [722, 256] on input "Hình thức thanh toán" at bounding box center [747, 260] width 112 height 13
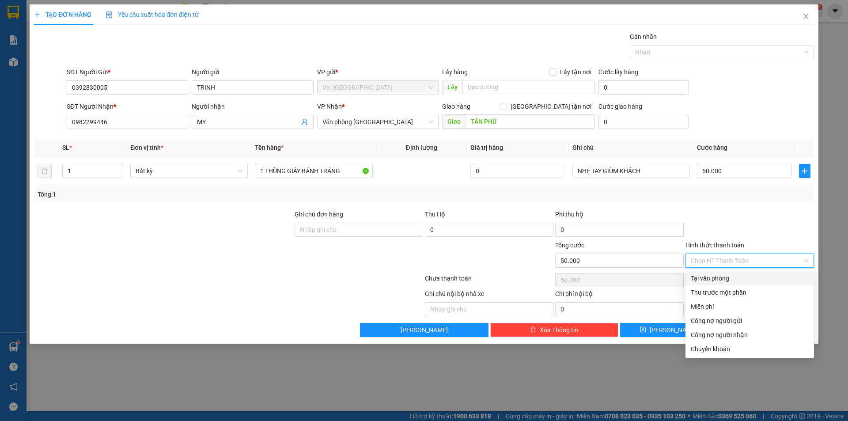
click at [722, 274] on div "Tại văn phòng" at bounding box center [750, 279] width 118 height 10
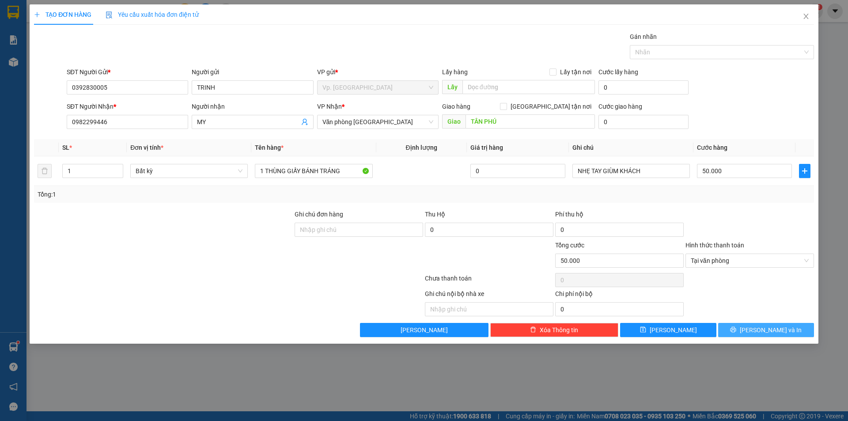
click at [742, 324] on button "[PERSON_NAME] và In" at bounding box center [767, 330] width 96 height 14
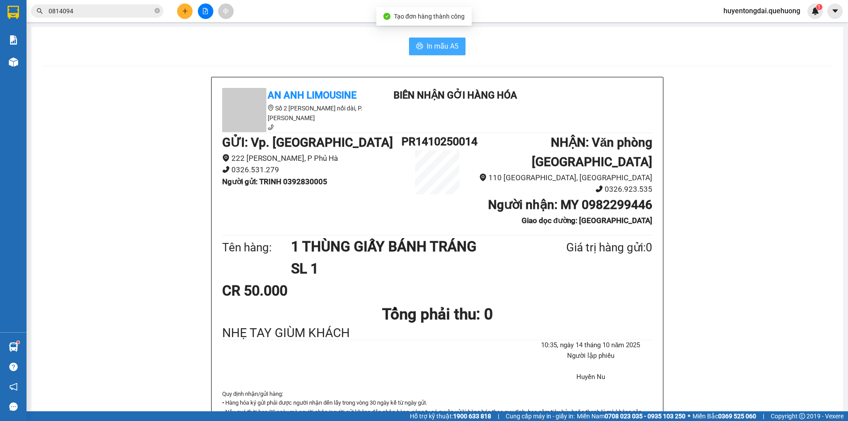
click at [449, 43] on span "In mẫu A5" at bounding box center [443, 46] width 32 height 11
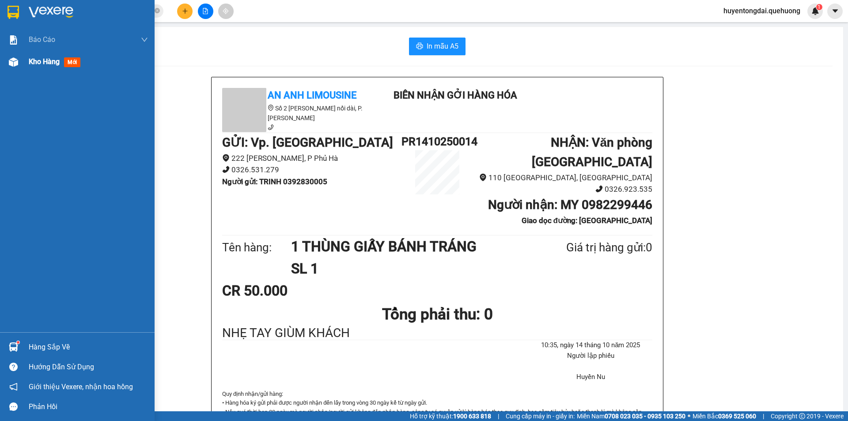
click at [19, 58] on div at bounding box center [13, 61] width 15 height 15
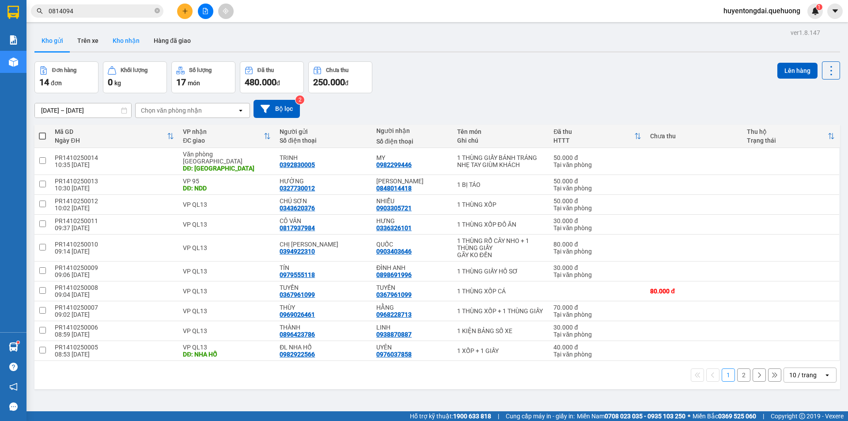
click at [124, 34] on button "Kho nhận" at bounding box center [126, 40] width 41 height 21
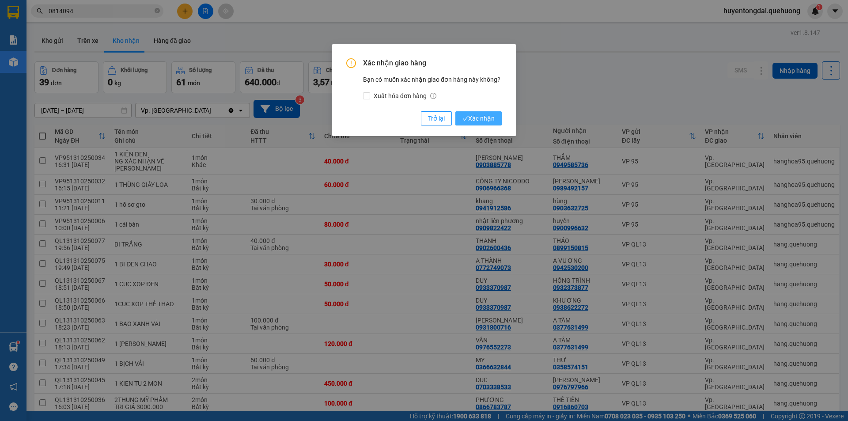
click at [482, 118] on span "Xác nhận" at bounding box center [479, 119] width 32 height 10
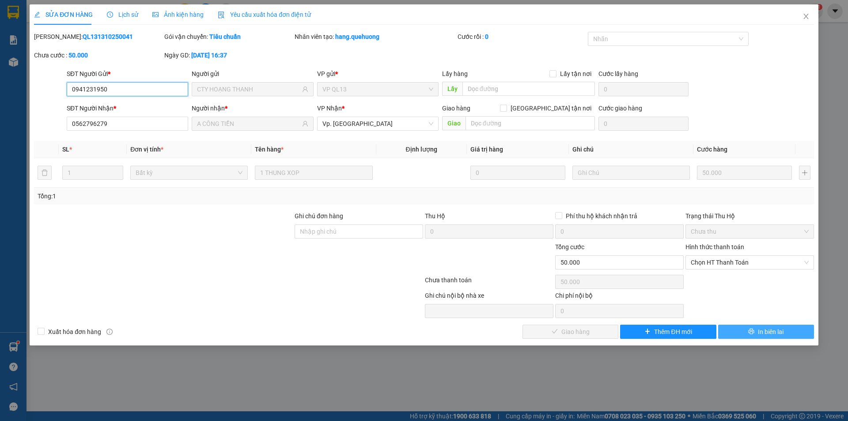
click at [740, 262] on span "Chọn HT Thanh Toán" at bounding box center [750, 262] width 118 height 13
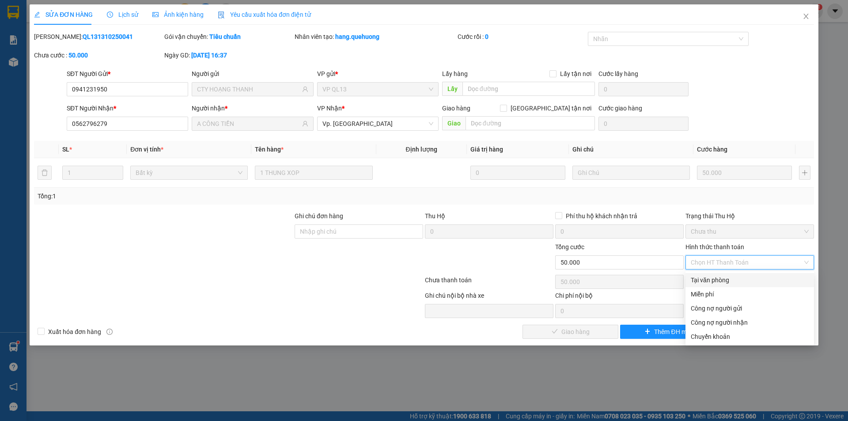
click at [735, 279] on div "Tại văn phòng" at bounding box center [750, 280] width 118 height 10
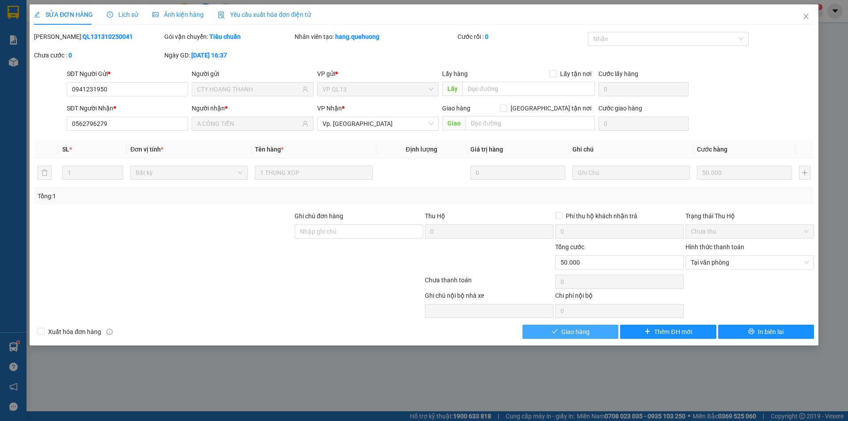
click at [574, 333] on span "Giao hàng" at bounding box center [576, 332] width 28 height 10
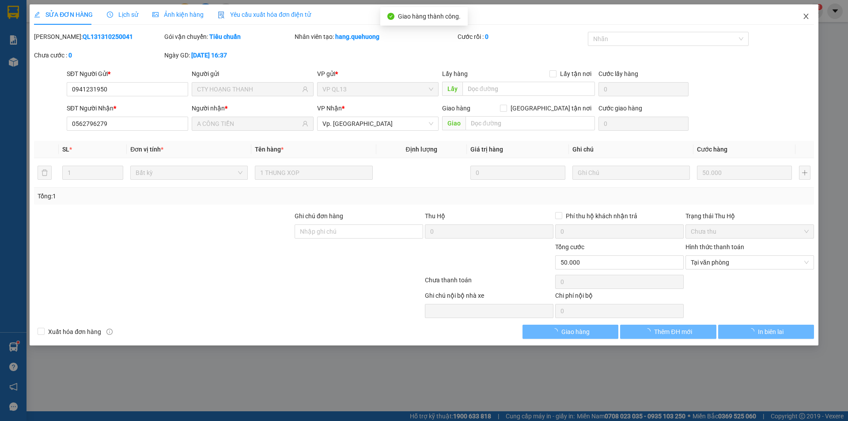
click at [807, 18] on icon "close" at bounding box center [806, 16] width 5 height 5
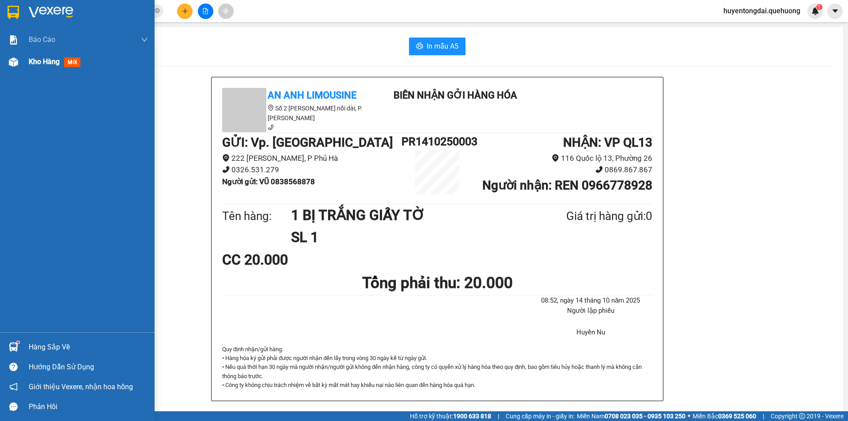
click at [18, 65] on img at bounding box center [13, 61] width 9 height 9
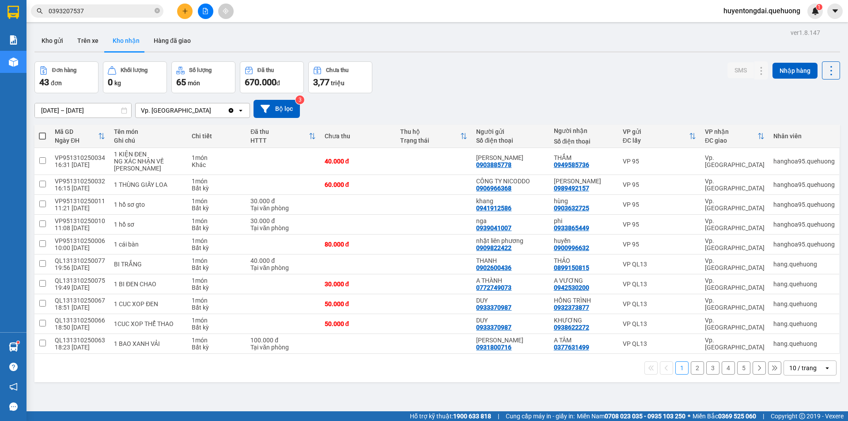
click at [794, 367] on div "10 / trang" at bounding box center [803, 368] width 27 height 9
click at [801, 351] on span "100 / trang" at bounding box center [800, 348] width 32 height 9
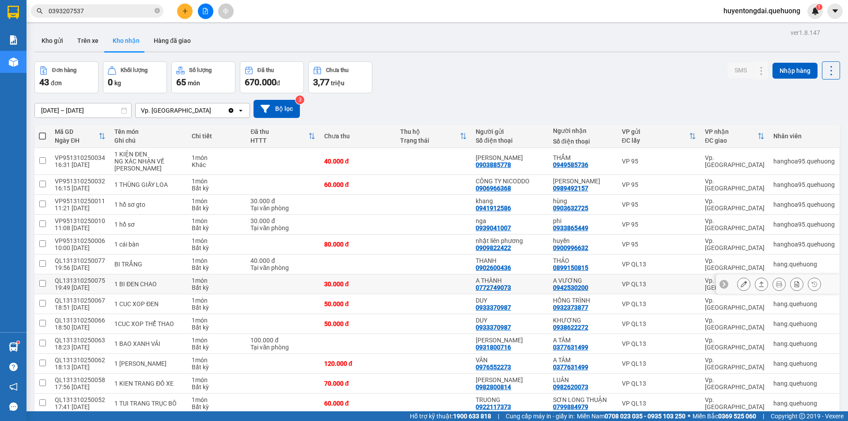
scroll to position [88, 0]
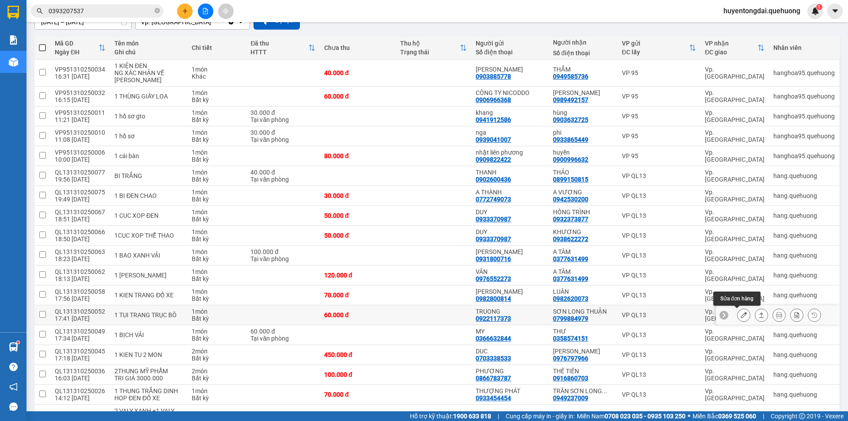
click at [741, 317] on icon at bounding box center [744, 315] width 6 height 6
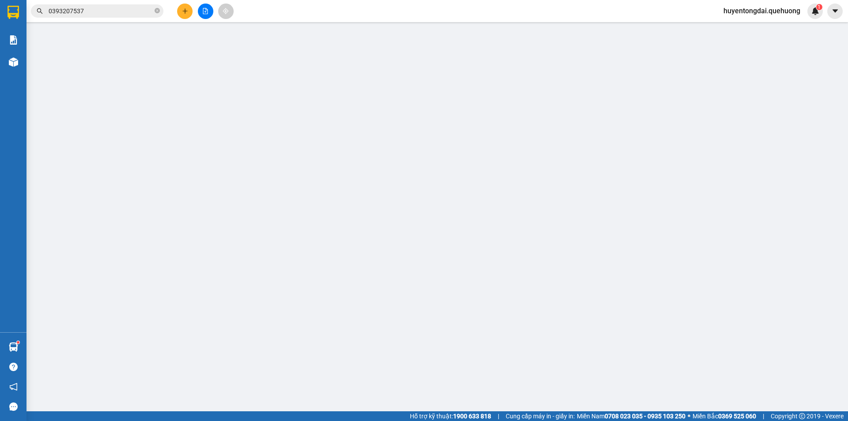
type input "0922117373"
type input "TRUONG"
type input "0799884979"
type input "SƠN LONG THUẬN"
type input "0"
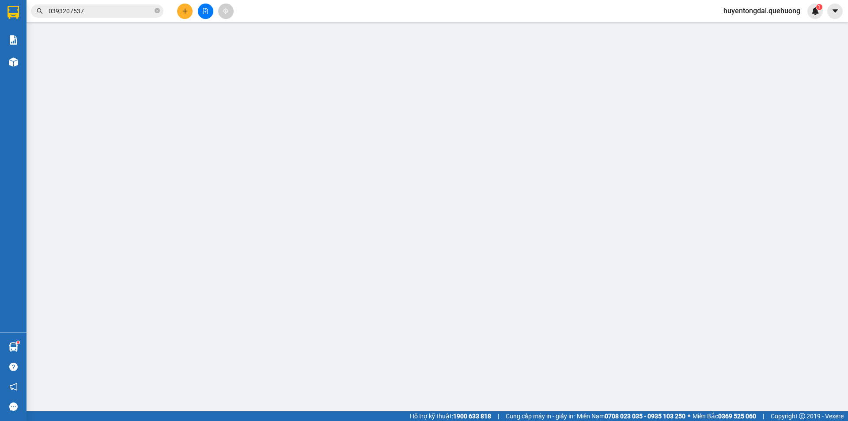
type input "60.000"
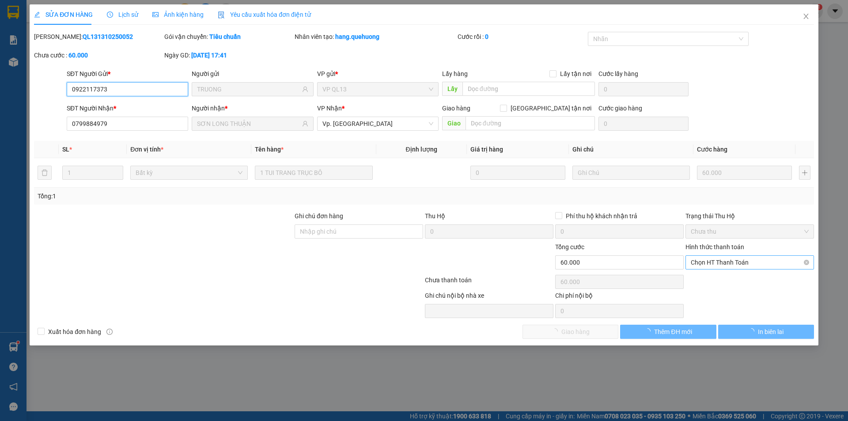
click at [734, 263] on span "Chọn HT Thanh Toán" at bounding box center [750, 262] width 118 height 13
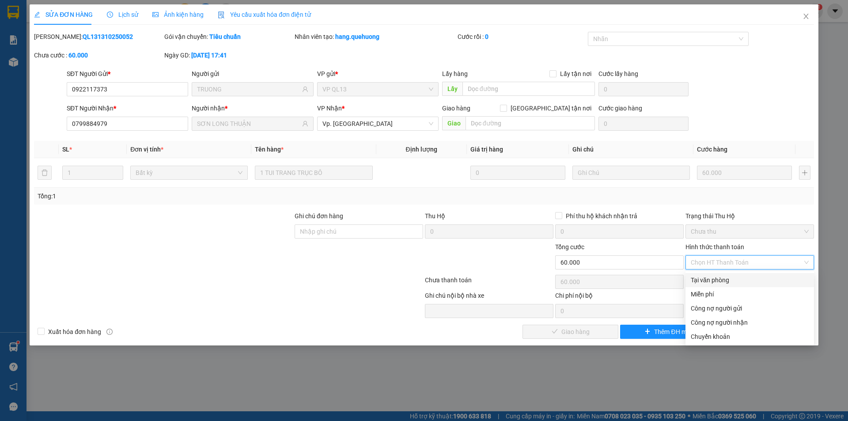
click at [730, 280] on div "Tại văn phòng" at bounding box center [750, 280] width 118 height 10
type input "0"
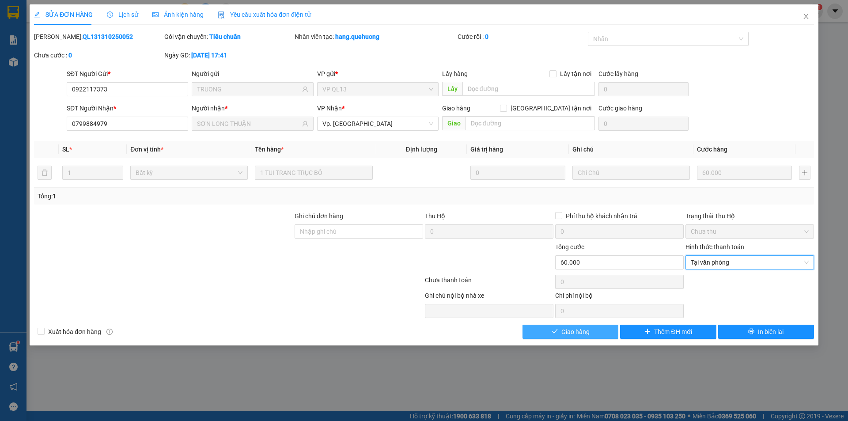
click at [592, 331] on button "Giao hàng" at bounding box center [571, 332] width 96 height 14
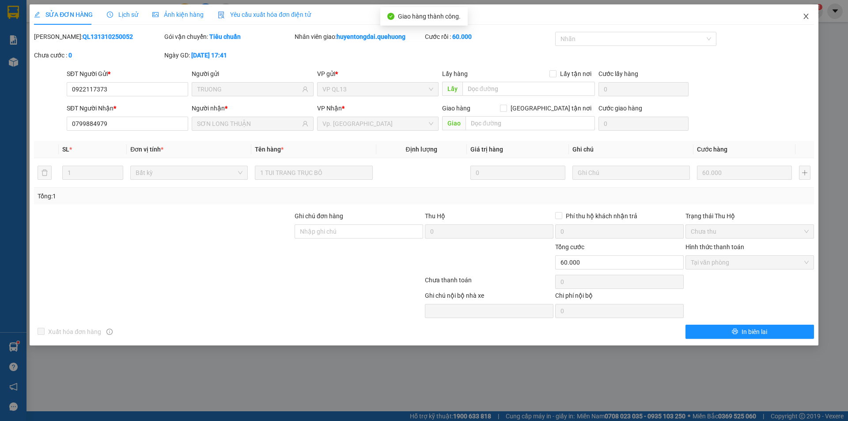
click at [806, 16] on icon "close" at bounding box center [806, 16] width 5 height 5
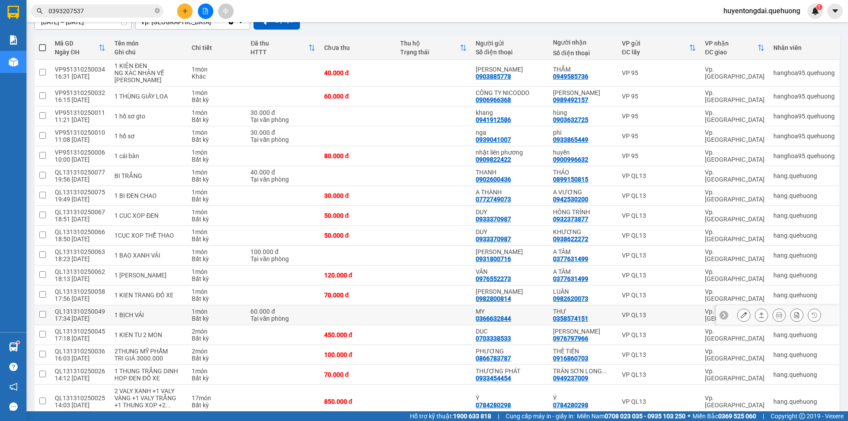
scroll to position [177, 0]
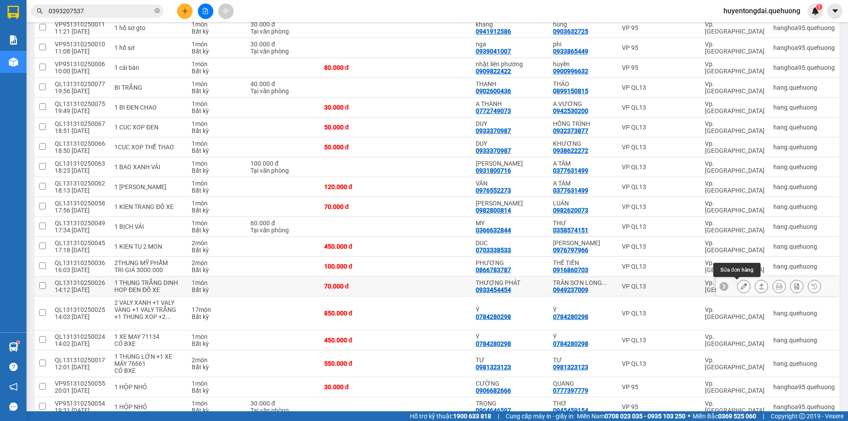
click at [741, 285] on icon at bounding box center [744, 286] width 6 height 6
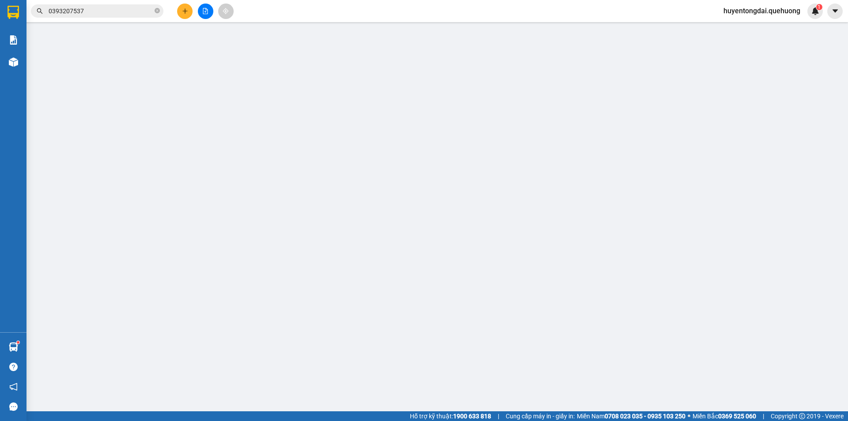
type input "0933454454"
type input "THƯỢNG PHÁT"
type input "0949237009"
type input "TRÂN SƠN LONG THUẬN"
type input "0"
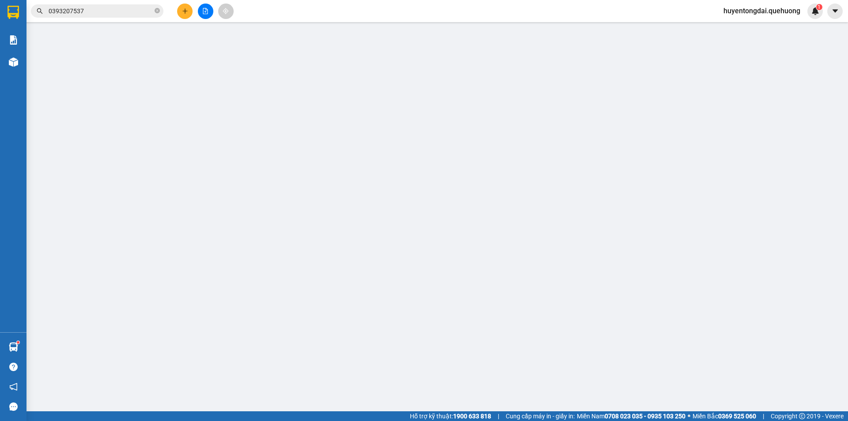
type input "70.000"
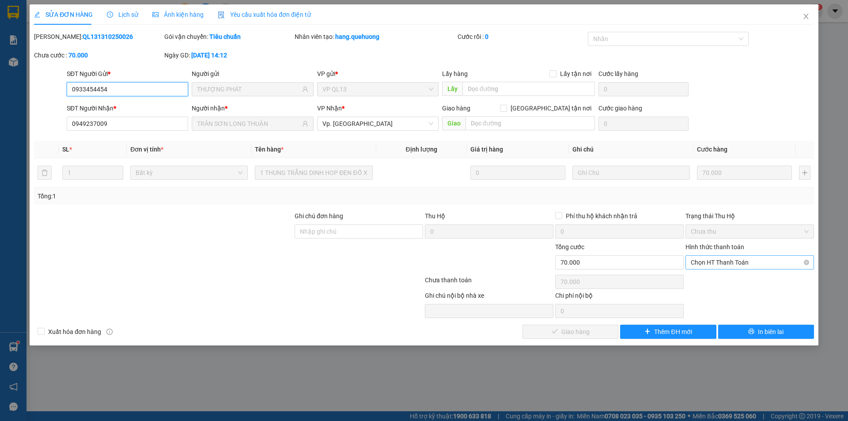
click at [734, 263] on span "Chọn HT Thanh Toán" at bounding box center [750, 262] width 118 height 13
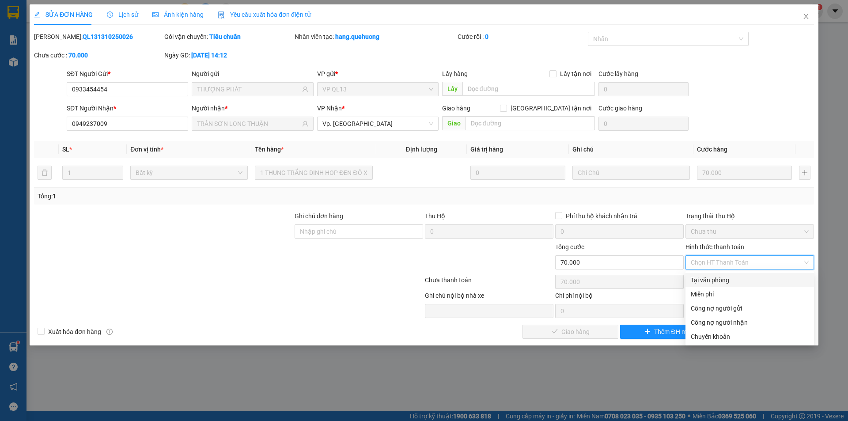
click at [734, 276] on div "Tại văn phòng" at bounding box center [750, 280] width 118 height 10
type input "0"
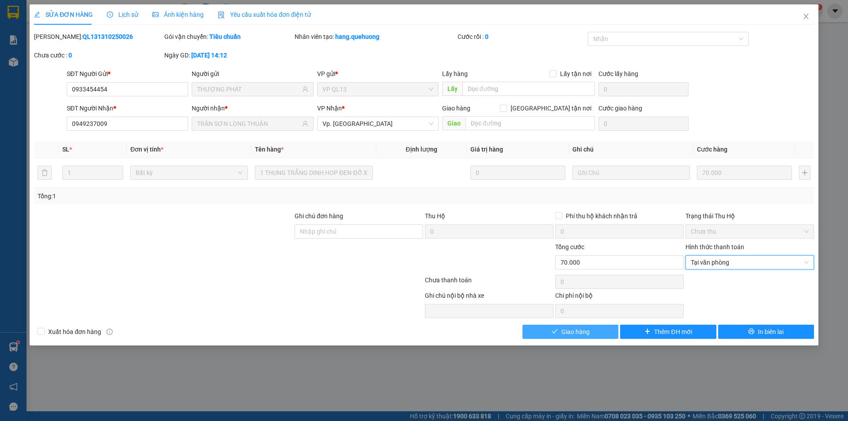
click at [569, 332] on span "Giao hàng" at bounding box center [576, 332] width 28 height 10
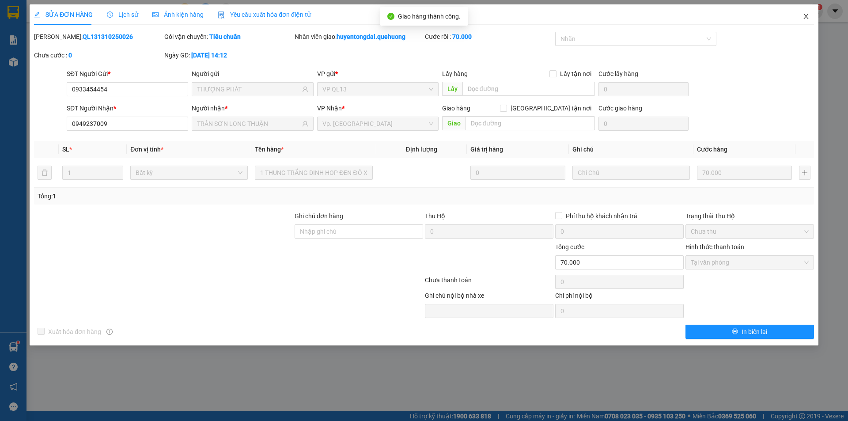
click at [807, 19] on icon "close" at bounding box center [806, 16] width 7 height 7
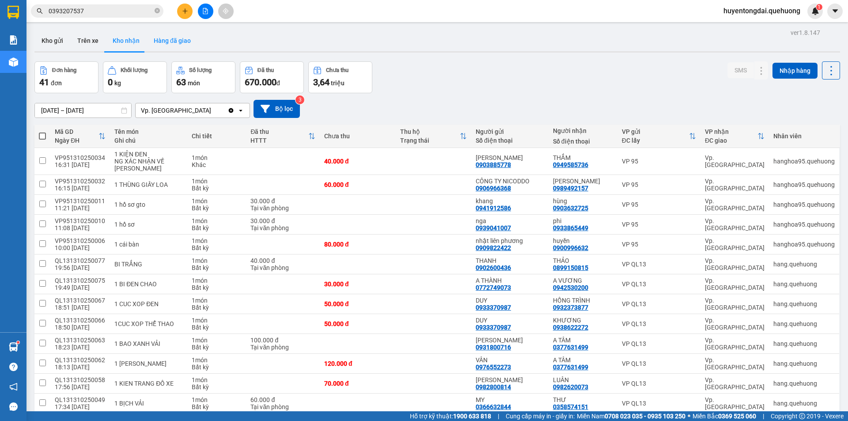
click at [179, 49] on button "Hàng đã giao" at bounding box center [172, 40] width 51 height 21
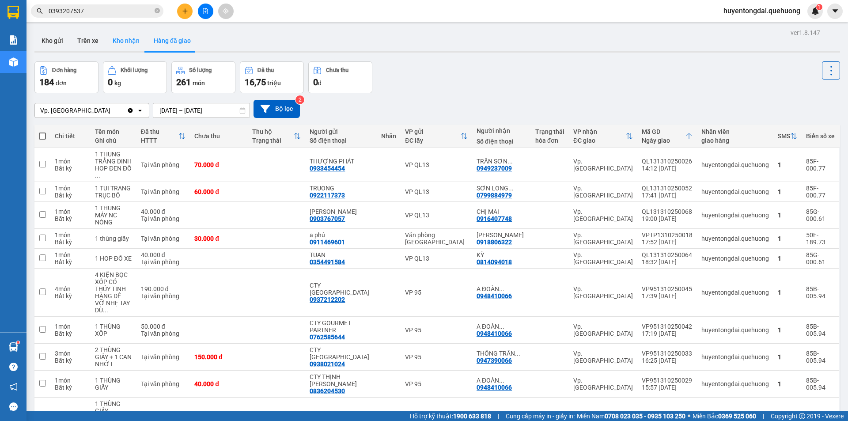
click at [122, 40] on button "Kho nhận" at bounding box center [126, 40] width 41 height 21
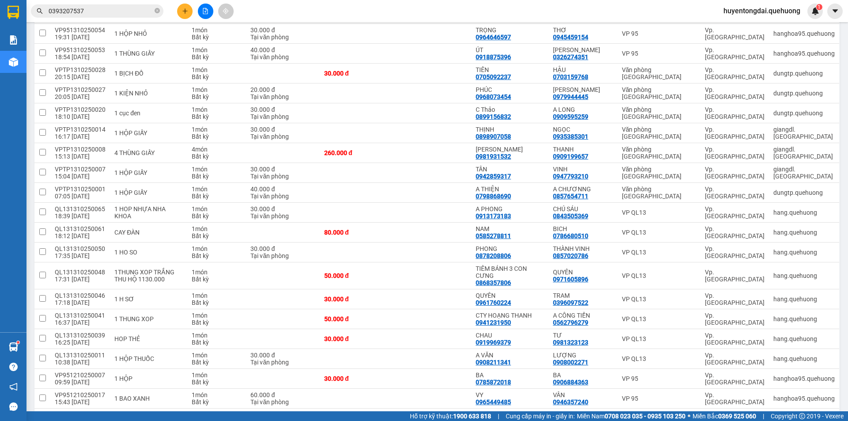
scroll to position [624, 0]
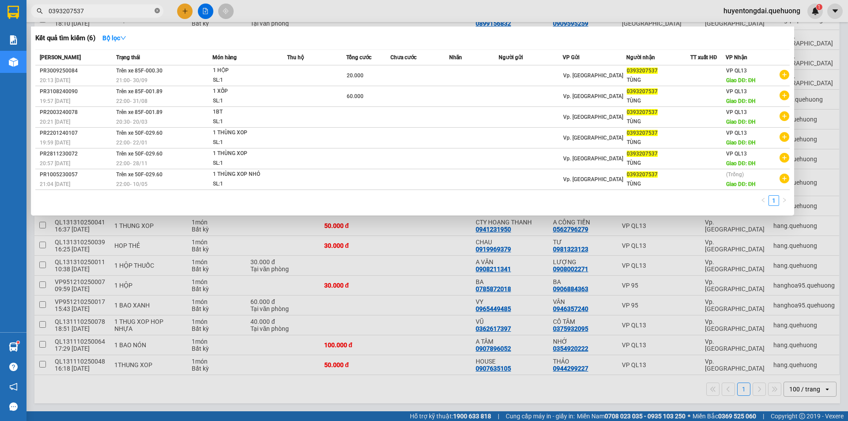
click at [159, 13] on icon "close-circle" at bounding box center [157, 10] width 5 height 5
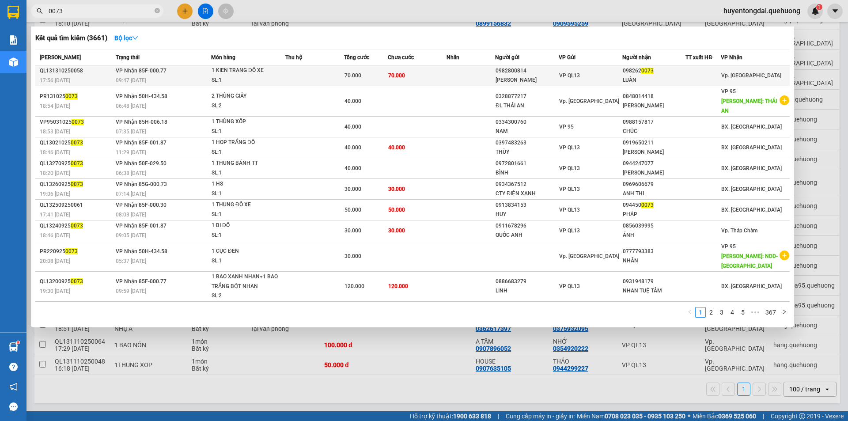
type input "0073"
click at [546, 76] on div "LÊ CAI" at bounding box center [527, 80] width 63 height 9
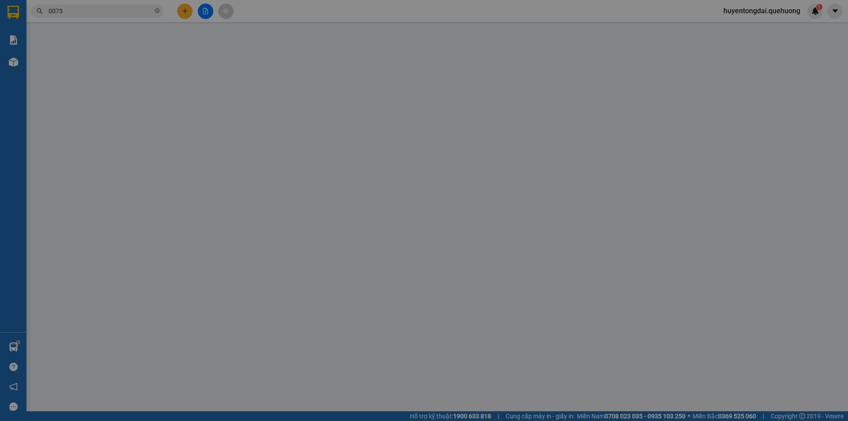
type input "0982800814"
type input "LÊ CAI"
type input "0982620073"
type input "LUÂN"
type input "0"
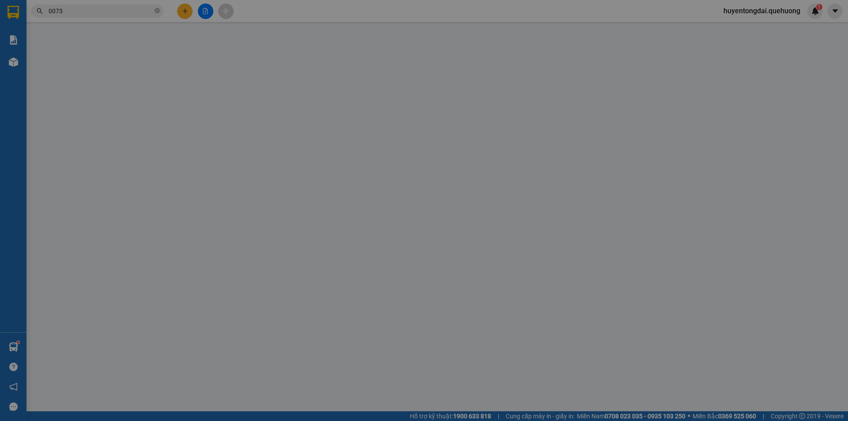
type input "70.000"
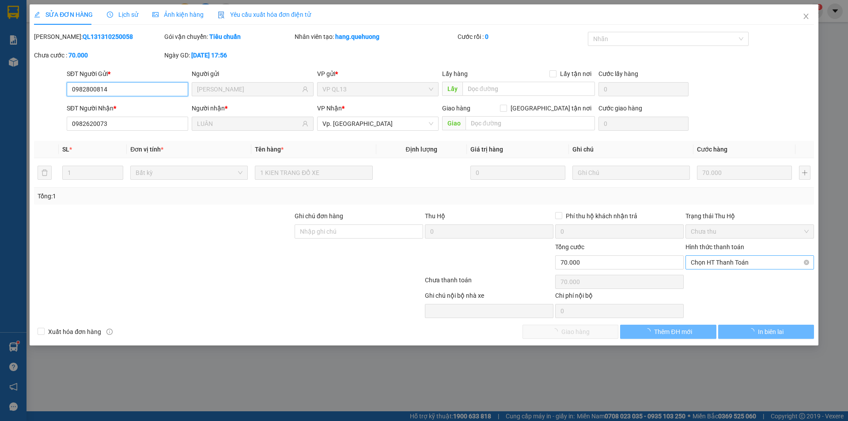
click at [728, 264] on span "Chọn HT Thanh Toán" at bounding box center [750, 262] width 118 height 13
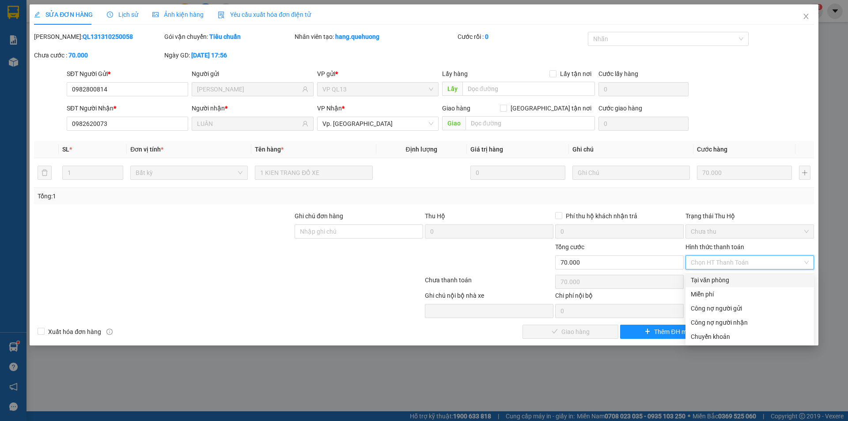
click at [707, 283] on div "Tại văn phòng" at bounding box center [750, 280] width 118 height 10
type input "0"
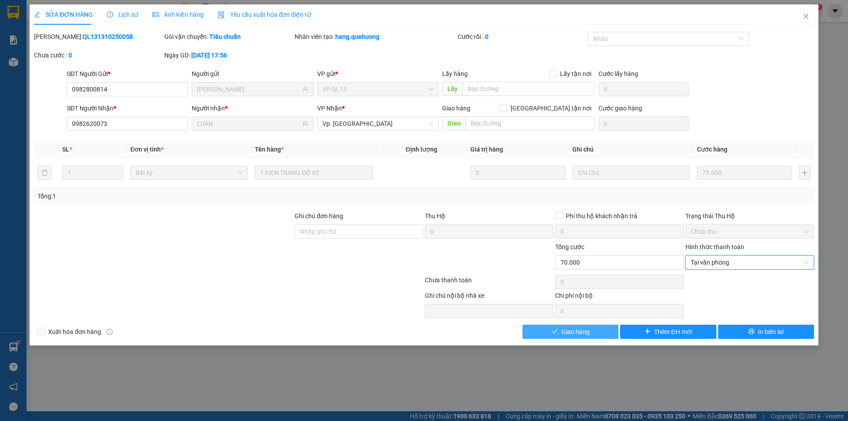
click at [596, 329] on button "Giao hàng" at bounding box center [571, 332] width 96 height 14
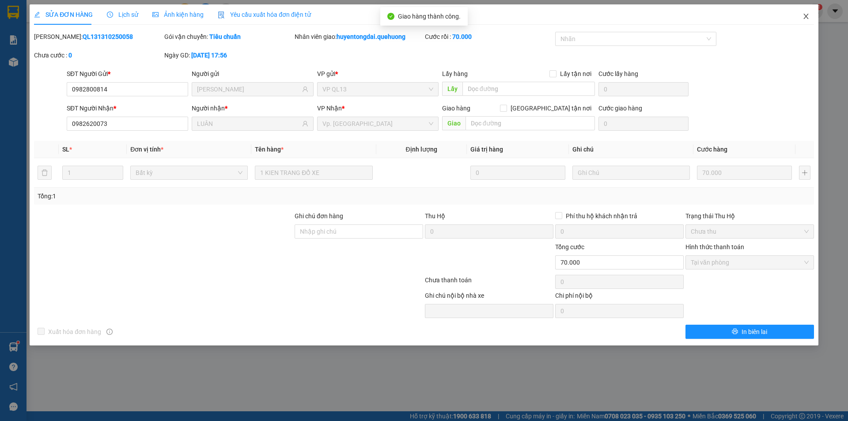
click at [808, 16] on icon "close" at bounding box center [806, 16] width 7 height 7
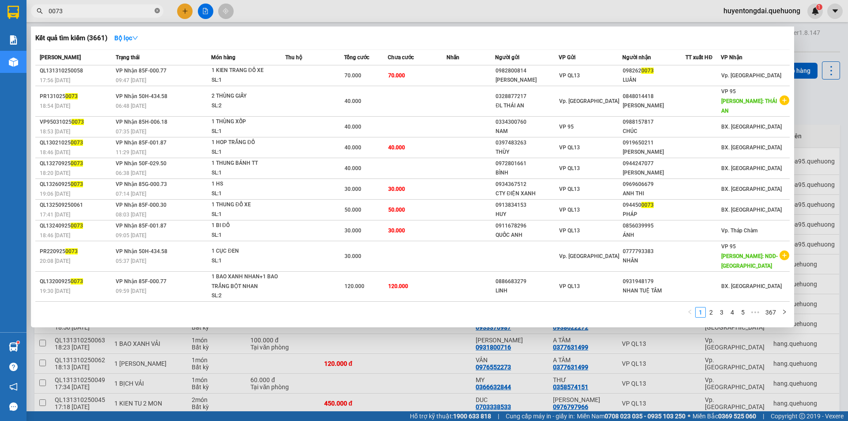
click at [159, 13] on icon "close-circle" at bounding box center [157, 10] width 5 height 5
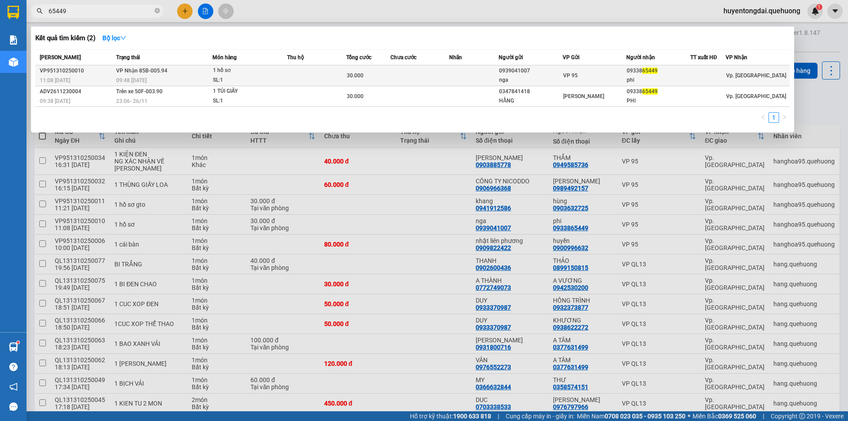
type input "65449"
click at [388, 77] on div "30.000" at bounding box center [368, 76] width 43 height 10
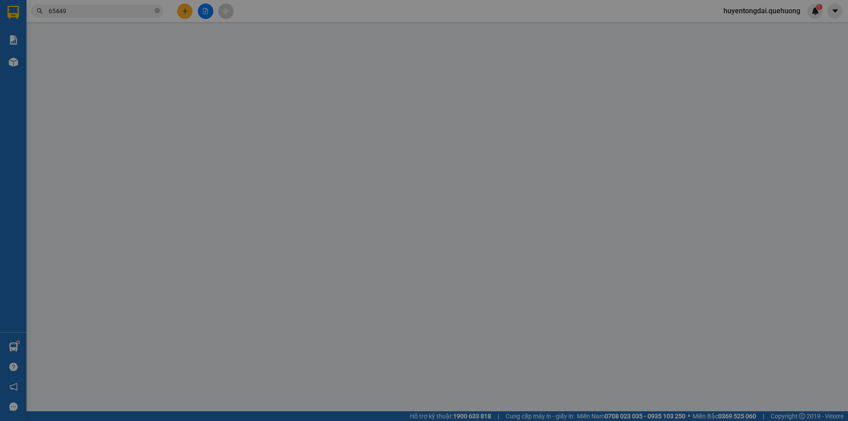
type input "0939041007"
type input "nga"
type input "0933865449"
type input "phi"
type input "0"
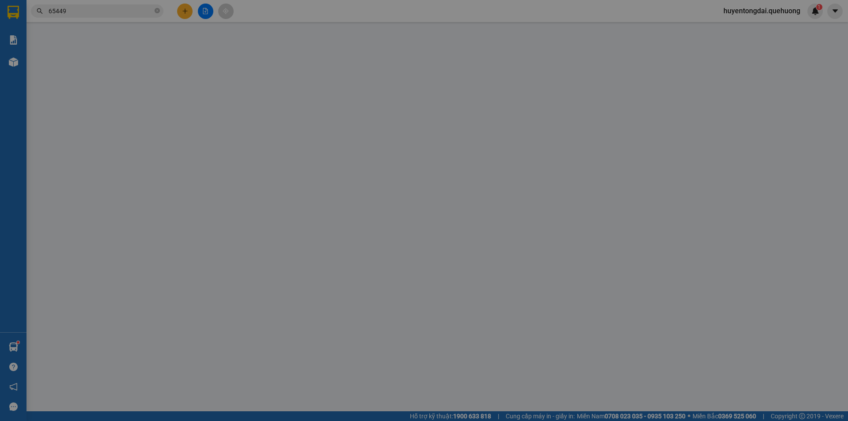
type input "30.000"
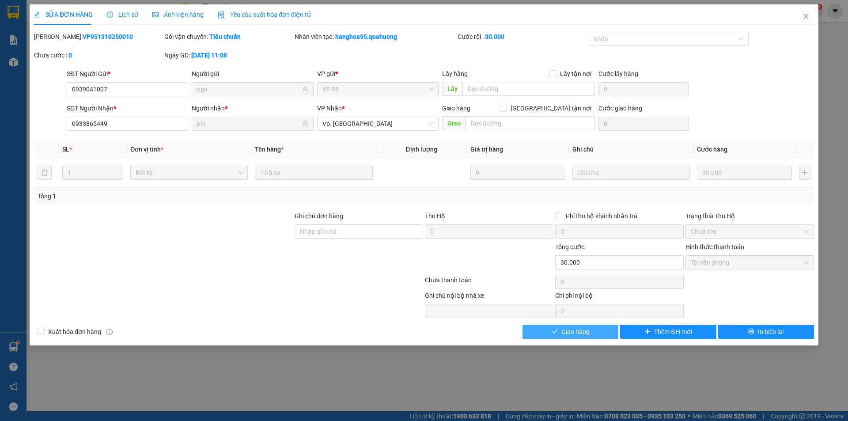
click at [573, 331] on span "Giao hàng" at bounding box center [576, 332] width 28 height 10
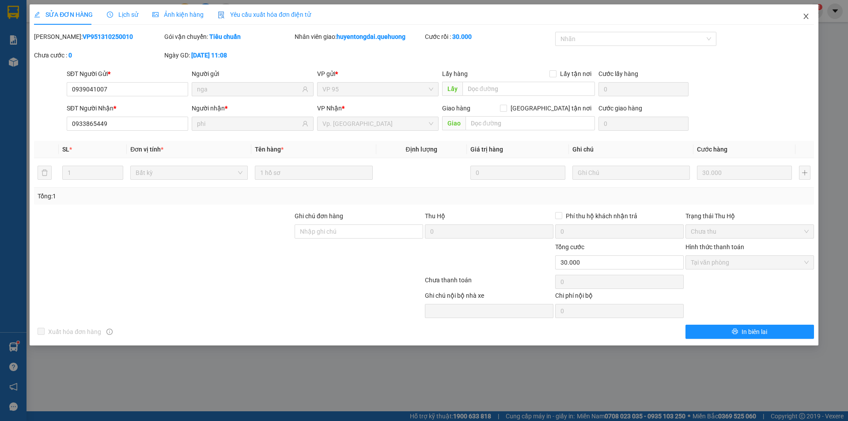
click at [807, 16] on icon "close" at bounding box center [806, 16] width 5 height 5
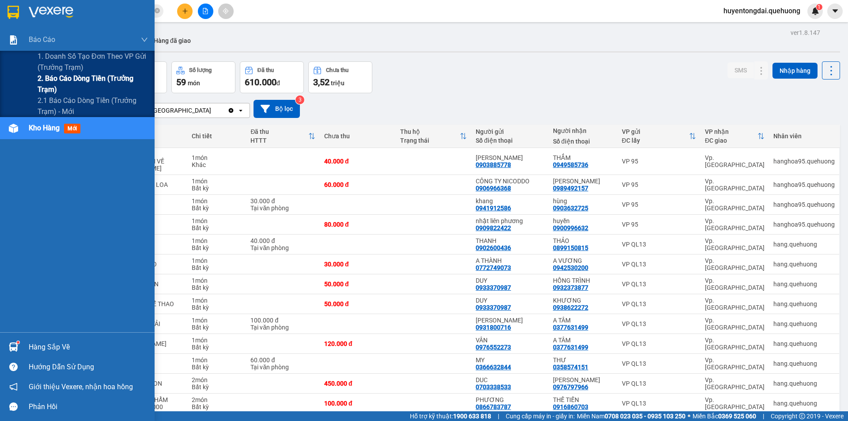
click at [55, 79] on span "2. Báo cáo dòng tiền (trưởng trạm)" at bounding box center [93, 84] width 110 height 22
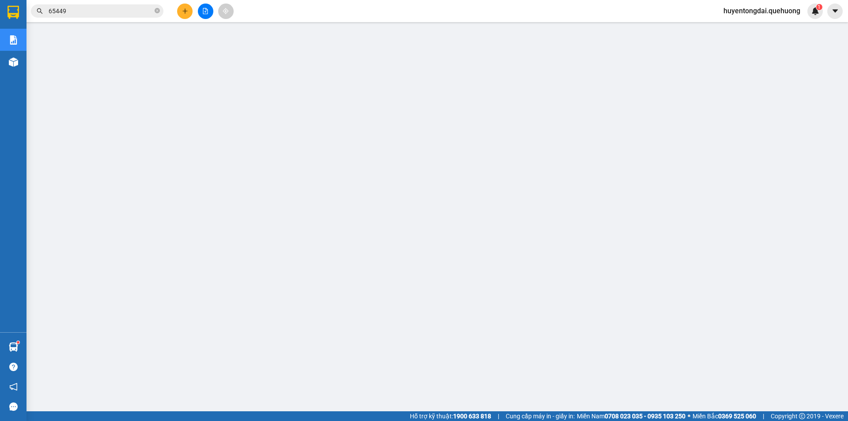
click at [141, 420] on div "Hỗ trợ kỹ thuật: 1900 633 818 | Cung cấp máy in - giấy in: Miền Nam 0708 023 03…" at bounding box center [422, 416] width 844 height 10
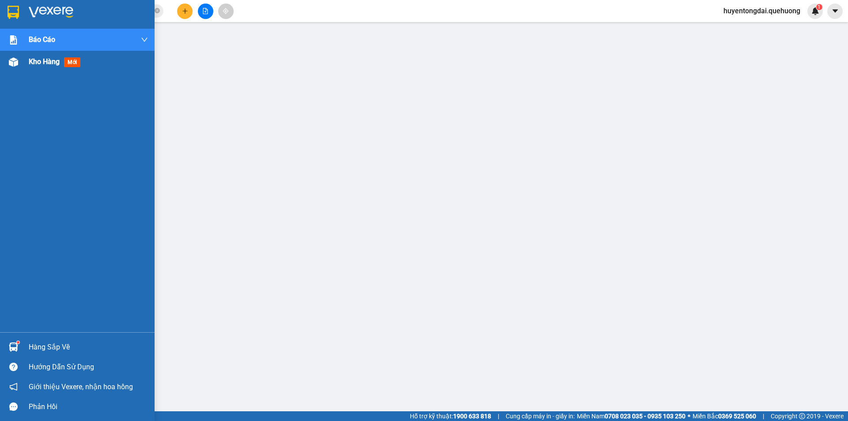
click at [16, 68] on div at bounding box center [13, 61] width 15 height 15
click at [48, 57] on span "Kho hàng" at bounding box center [44, 61] width 31 height 8
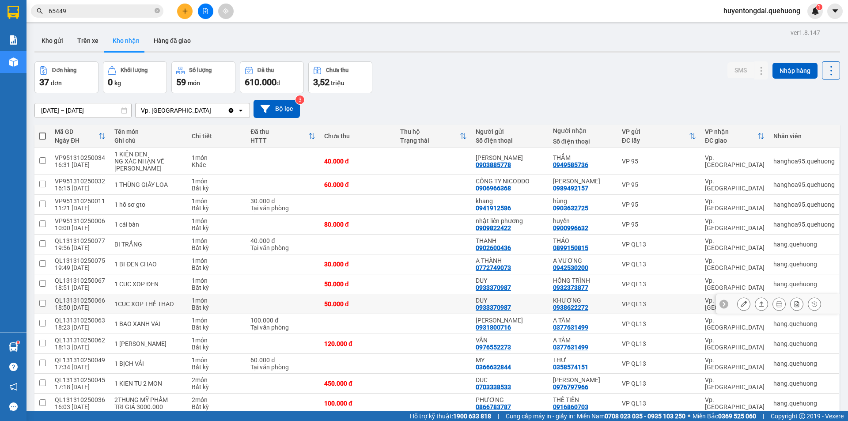
scroll to position [88, 0]
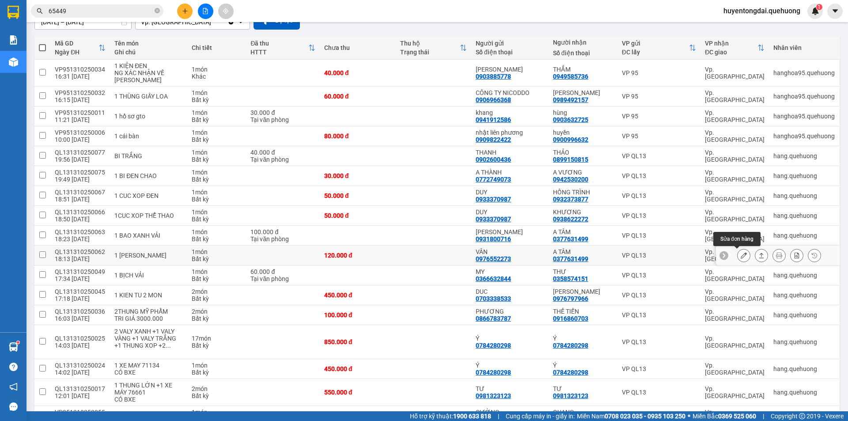
click at [741, 252] on icon at bounding box center [744, 255] width 6 height 6
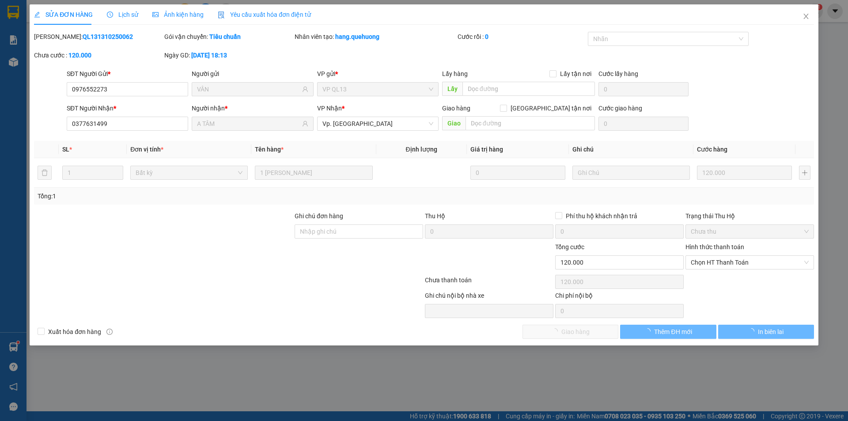
type input "0976552273"
type input "VÂN"
type input "0377631499"
type input "A TÂM"
type input "0"
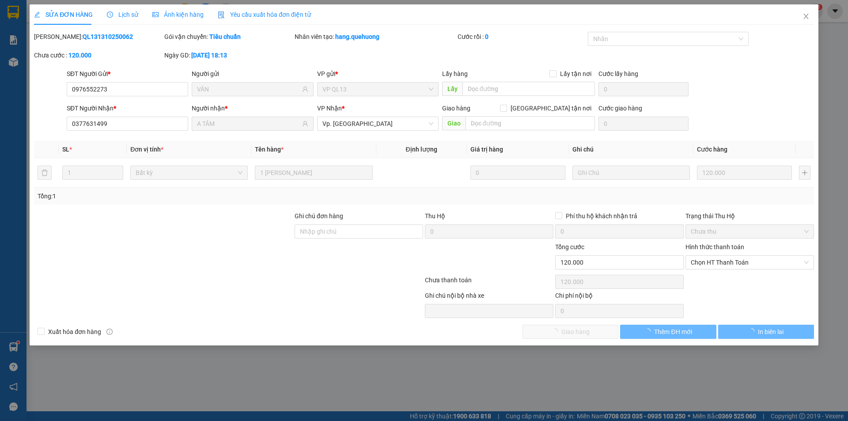
type input "120.000"
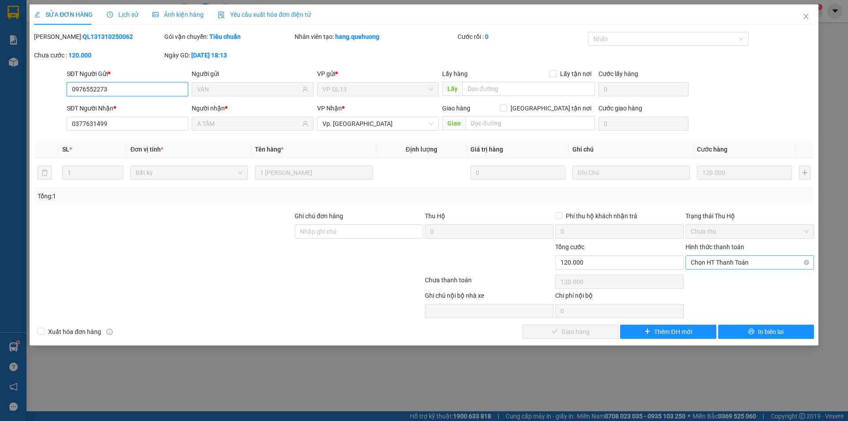
click at [737, 262] on span "Chọn HT Thanh Toán" at bounding box center [750, 262] width 118 height 13
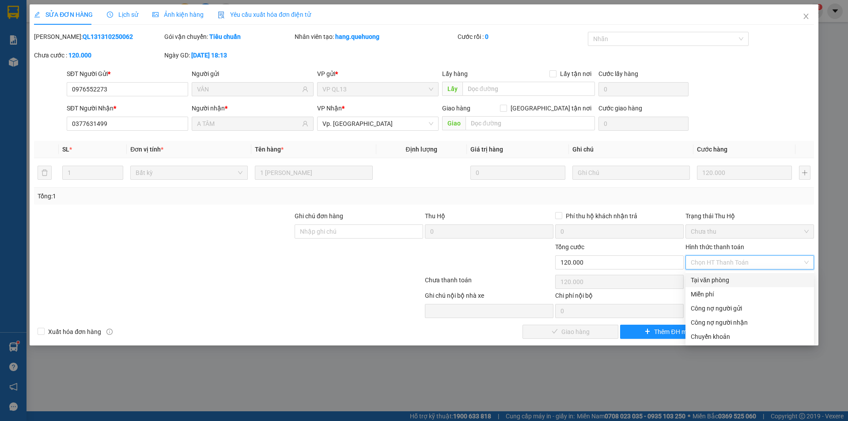
drag, startPoint x: 723, startPoint y: 278, endPoint x: 664, endPoint y: 333, distance: 80.7
click at [723, 278] on div "Tại văn phòng" at bounding box center [750, 280] width 118 height 10
type input "0"
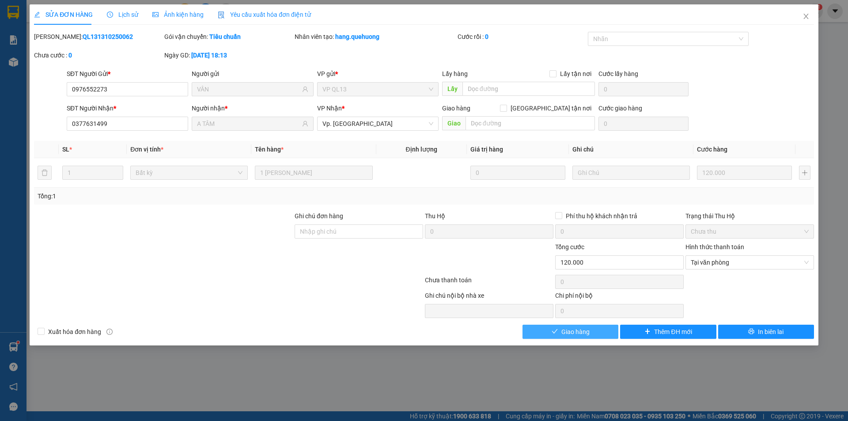
click at [600, 332] on button "Giao hàng" at bounding box center [571, 332] width 96 height 14
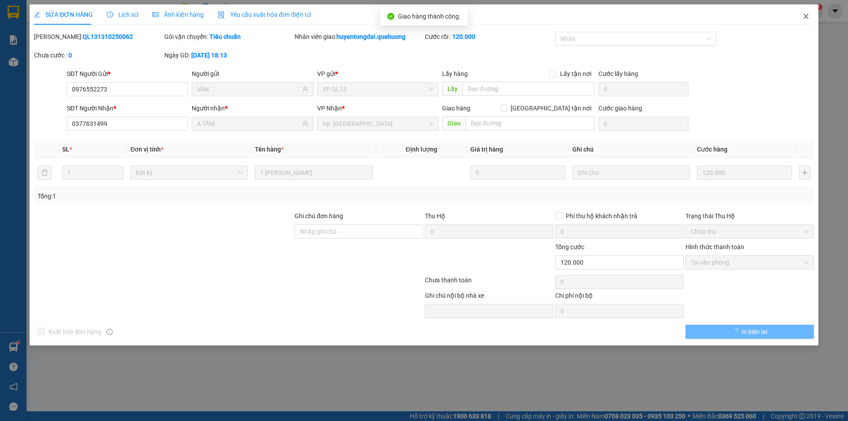
click at [809, 13] on span "Close" at bounding box center [806, 16] width 25 height 25
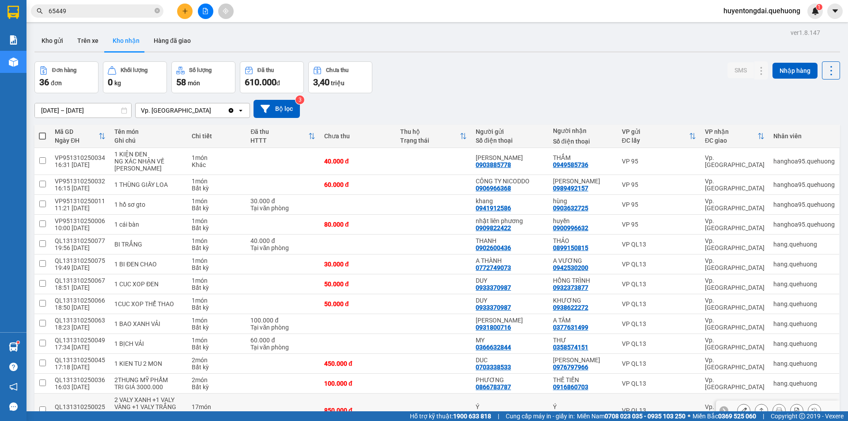
scroll to position [88, 0]
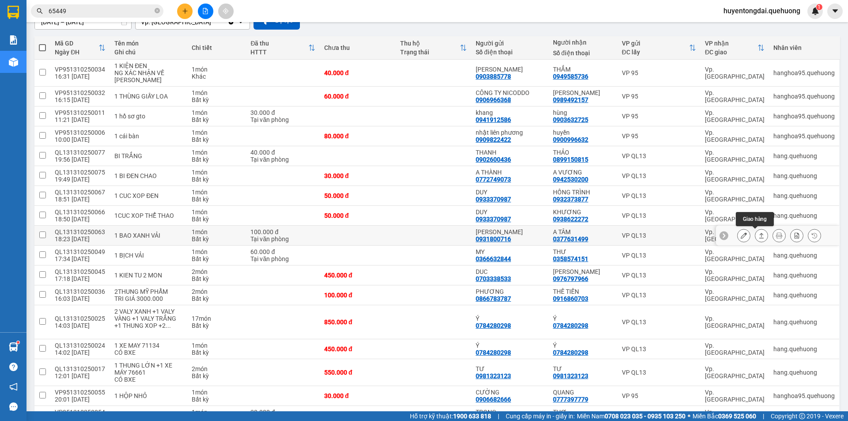
click at [759, 237] on icon at bounding box center [762, 235] width 6 height 6
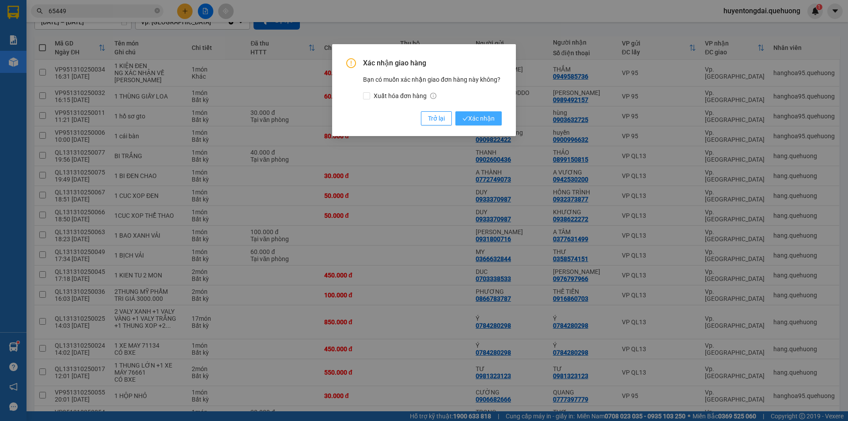
click at [483, 119] on span "Xác nhận" at bounding box center [479, 119] width 32 height 10
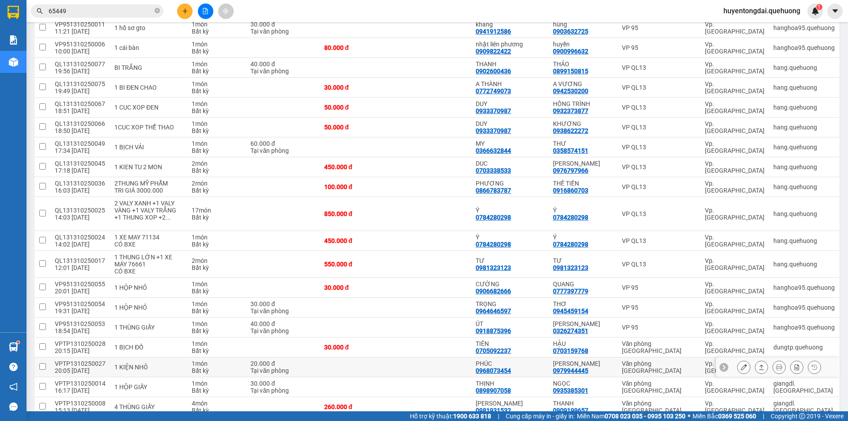
scroll to position [265, 0]
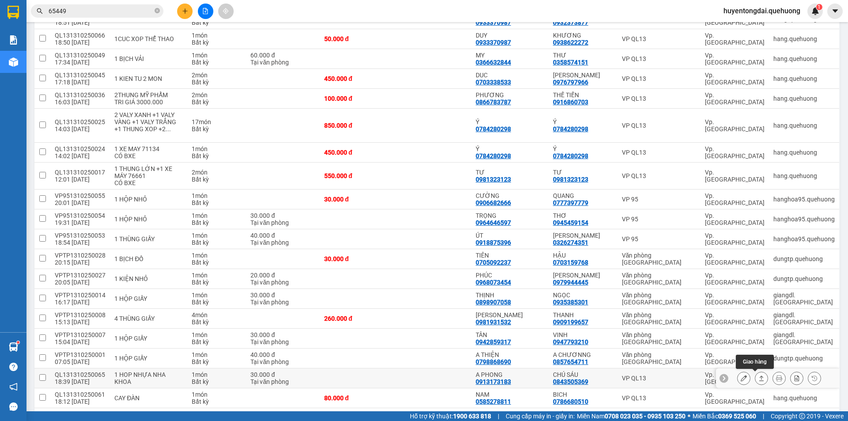
click at [759, 377] on icon at bounding box center [762, 378] width 6 height 6
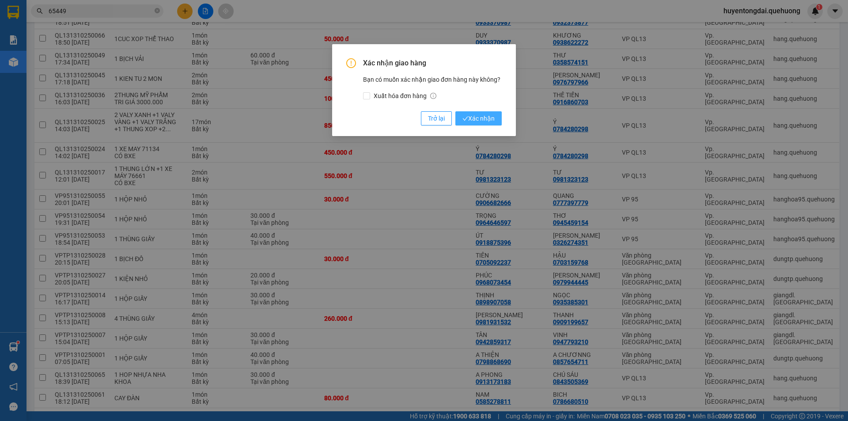
click at [482, 121] on span "Xác nhận" at bounding box center [479, 119] width 32 height 10
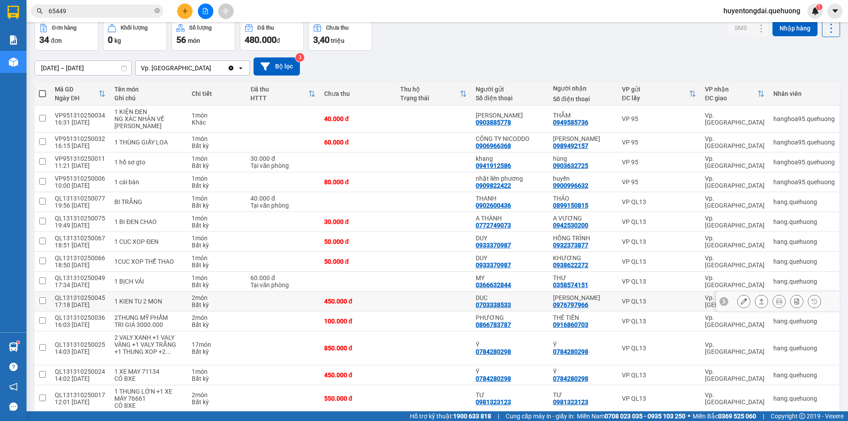
scroll to position [0, 0]
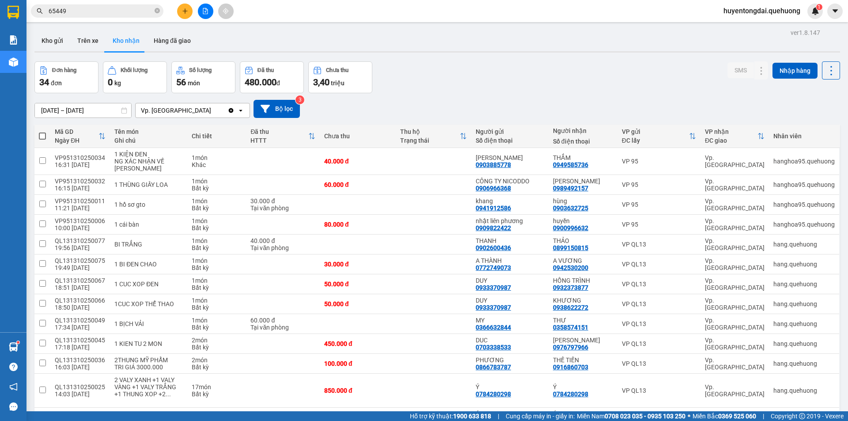
click at [101, 110] on input "[DATE] – [DATE]" at bounding box center [83, 110] width 96 height 14
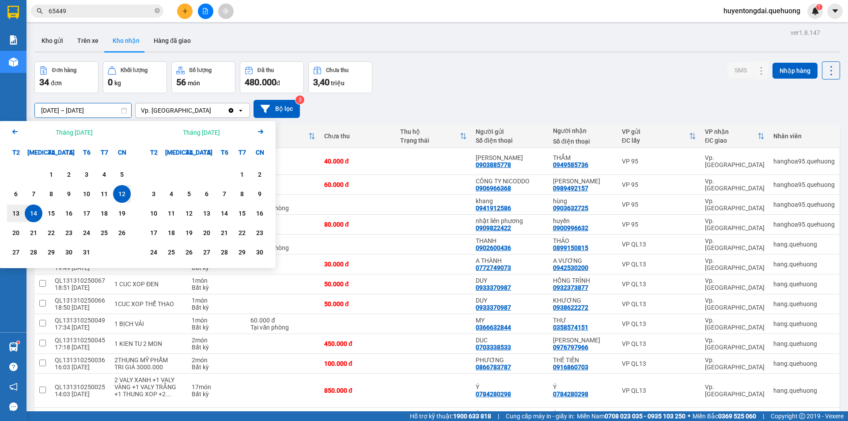
click at [590, 89] on div "Đơn hàng 34 đơn Khối lượng 0 kg Số lượng 56 món Đã thu 480.000 đ Chưa thu 3,40 …" at bounding box center [437, 77] width 806 height 32
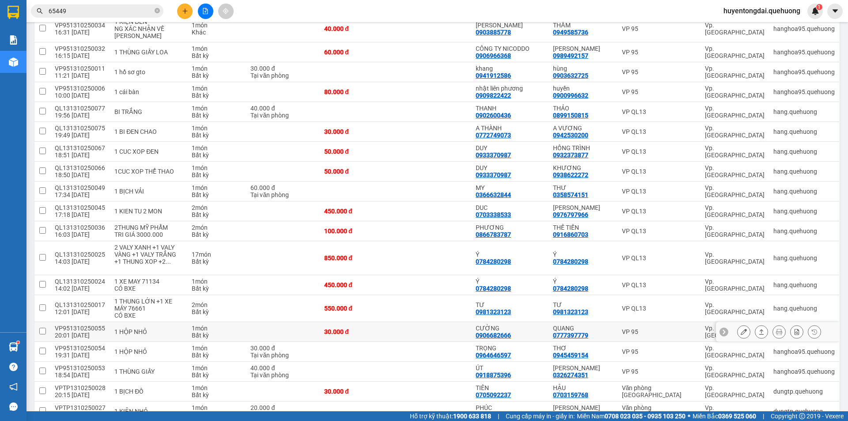
scroll to position [221, 0]
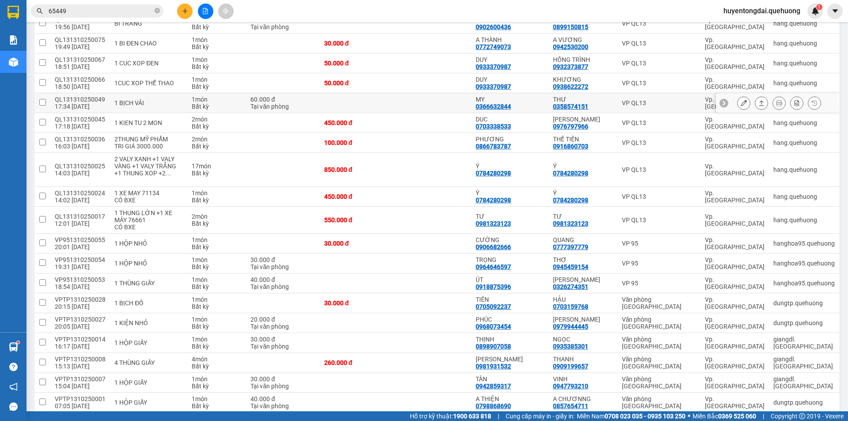
click at [759, 101] on icon at bounding box center [762, 103] width 6 height 6
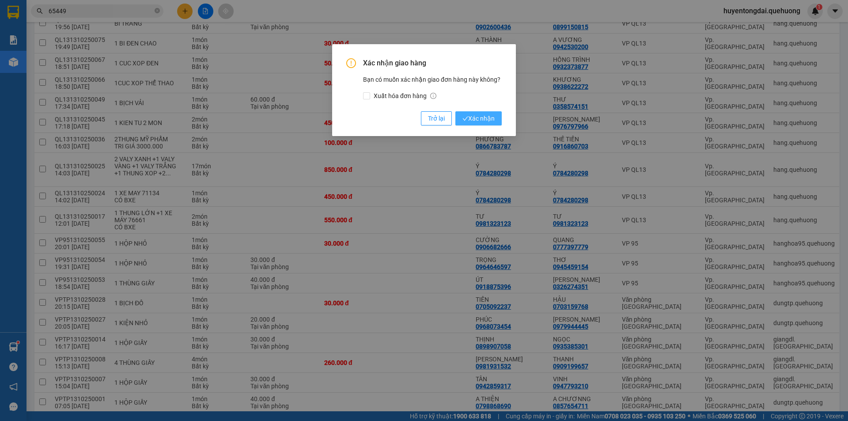
click at [491, 116] on span "Xác nhận" at bounding box center [479, 119] width 32 height 10
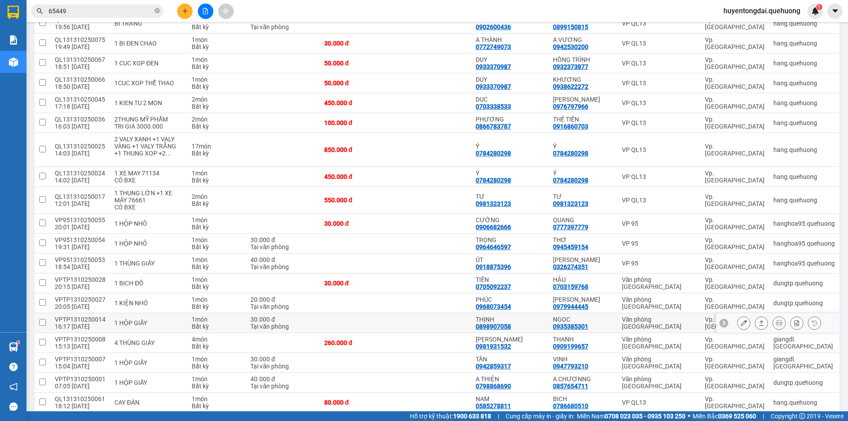
scroll to position [309, 0]
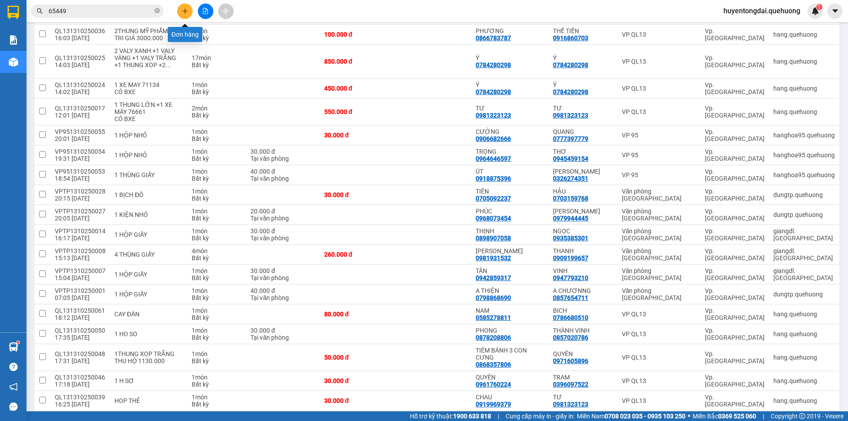
click at [184, 11] on icon "plus" at bounding box center [185, 11] width 6 height 6
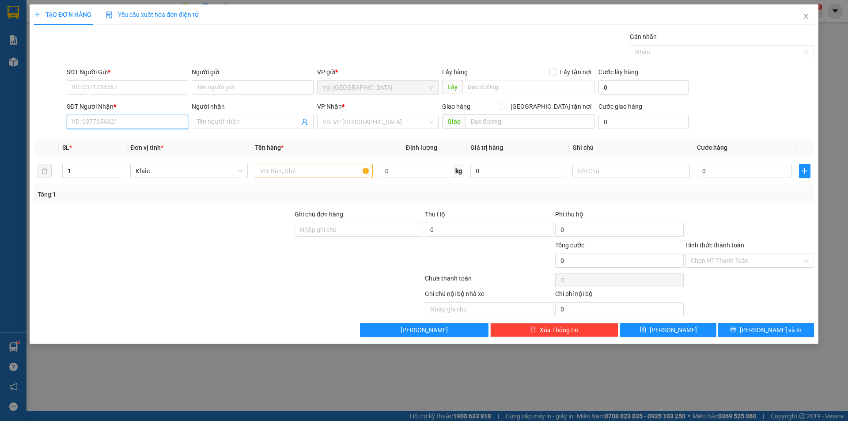
click at [144, 122] on input "SĐT Người Nhận *" at bounding box center [128, 122] width 122 height 14
click at [124, 140] on div "0907339440 - TRÂM" at bounding box center [127, 140] width 111 height 10
type input "0907339440"
type input "TRÂM"
type input "TÂN PHÚ"
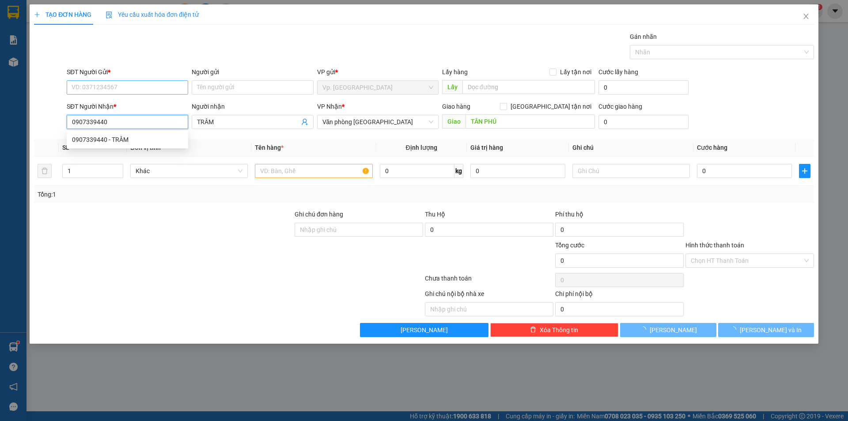
type input "90.000"
type input "0907339440"
click at [126, 87] on input "SĐT Người Gửi *" at bounding box center [128, 87] width 122 height 14
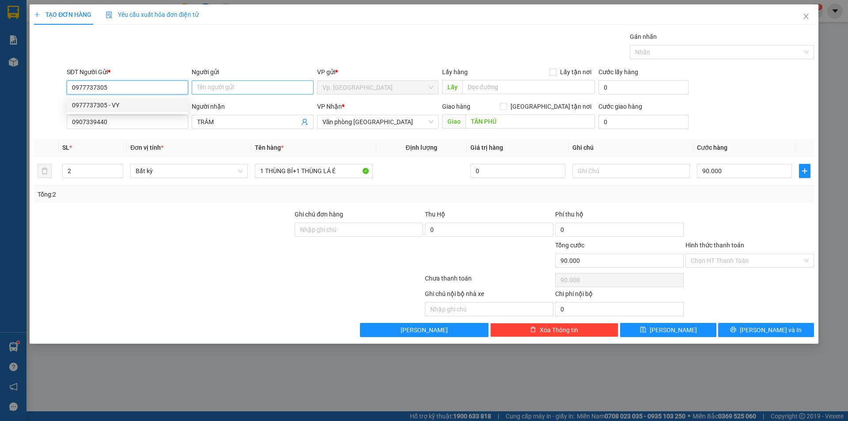
type input "0977737305"
click at [251, 82] on input "Người gửi" at bounding box center [253, 87] width 122 height 14
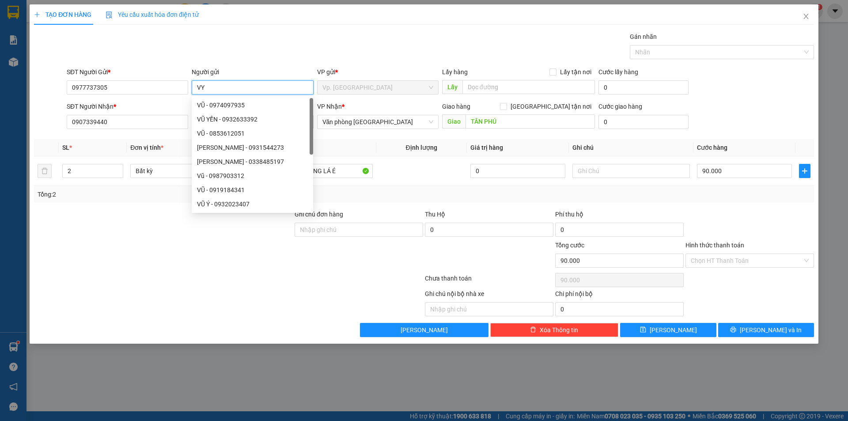
type input "VY"
click at [279, 30] on div "TẠO ĐƠN HÀNG Yêu cầu xuất hóa đơn điện tử Transit Pickup Surcharge Ids Transit …" at bounding box center [424, 170] width 780 height 333
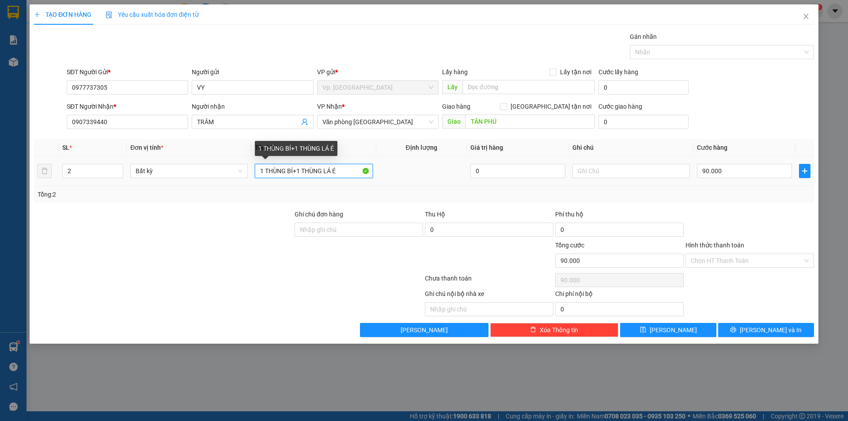
drag, startPoint x: 288, startPoint y: 173, endPoint x: 468, endPoint y: 172, distance: 179.4
click at [467, 172] on tr "2 Bất kỳ 1 THÙNG BÍ+1 THÙNG LÁ É 0 90.000" at bounding box center [424, 171] width 780 height 30
type input "1 THÙNG GIẤY NHO"
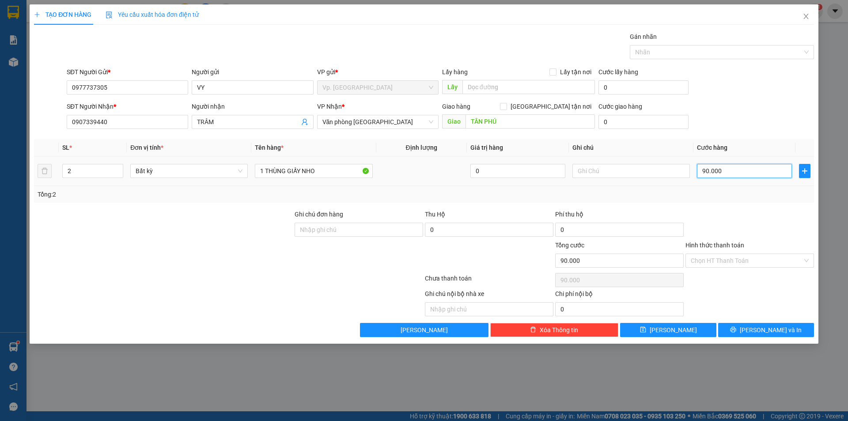
click at [738, 171] on input "90.000" at bounding box center [744, 171] width 95 height 14
type input "4"
type input "40"
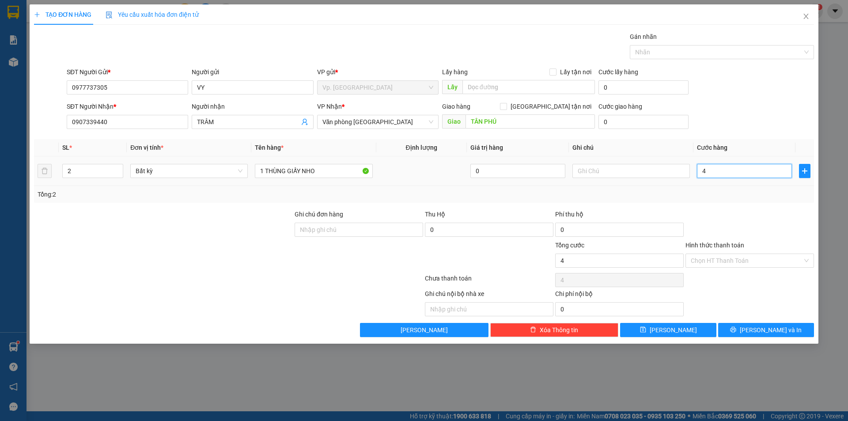
type input "40"
type input "40.000"
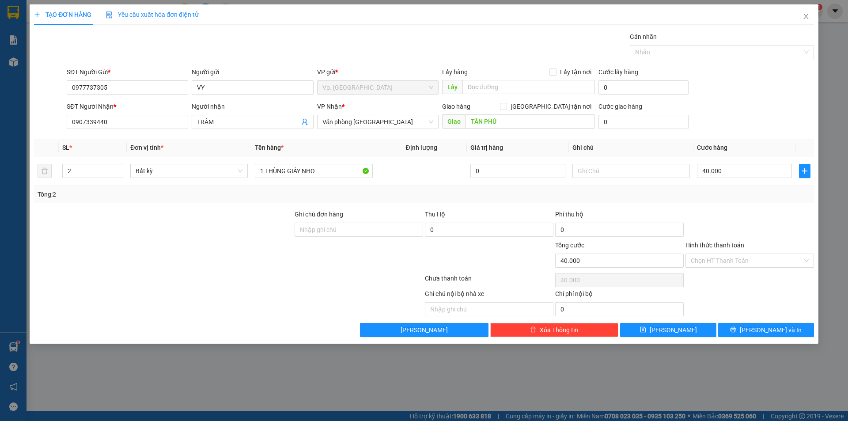
click at [755, 205] on div "Transit Pickup Surcharge Ids Transit Deliver Surcharge Ids Transit Deliver Surc…" at bounding box center [424, 184] width 780 height 305
click at [759, 328] on span "Lưu và In" at bounding box center [771, 330] width 62 height 10
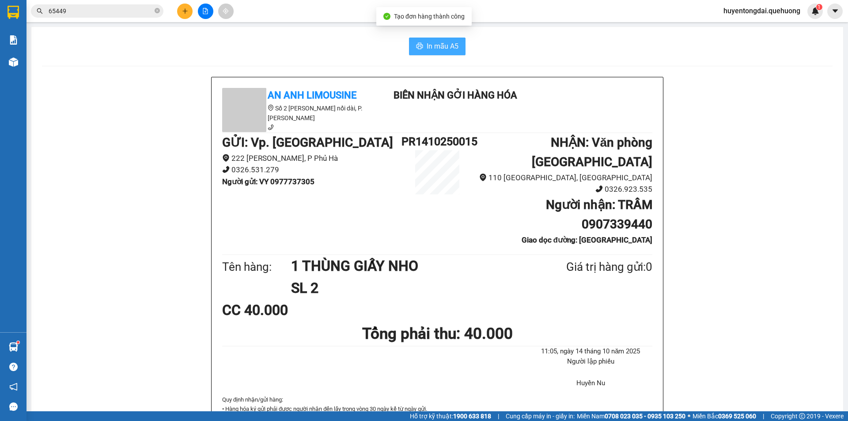
click at [446, 48] on span "In mẫu A5" at bounding box center [443, 46] width 32 height 11
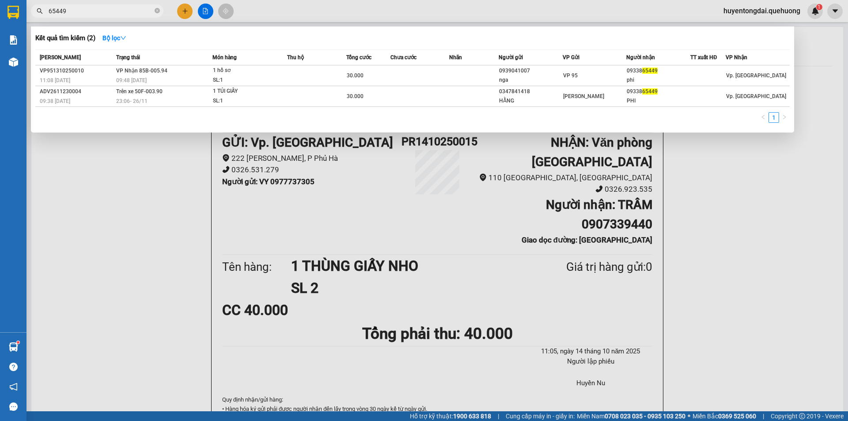
click at [134, 12] on input "65449" at bounding box center [101, 11] width 104 height 10
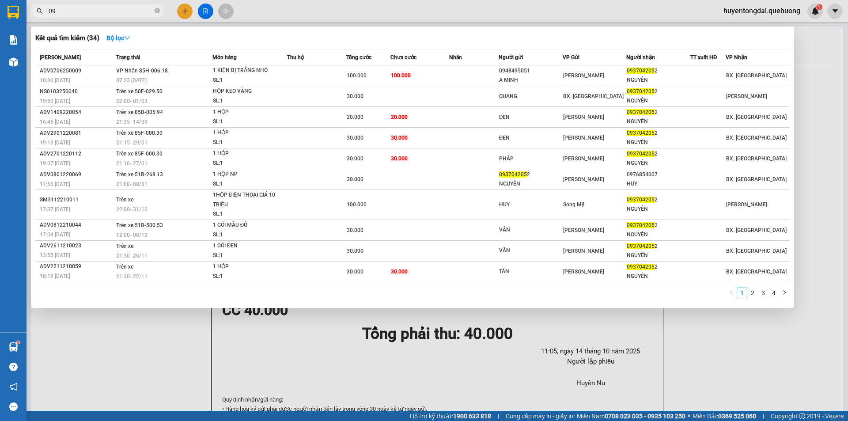
type input "0"
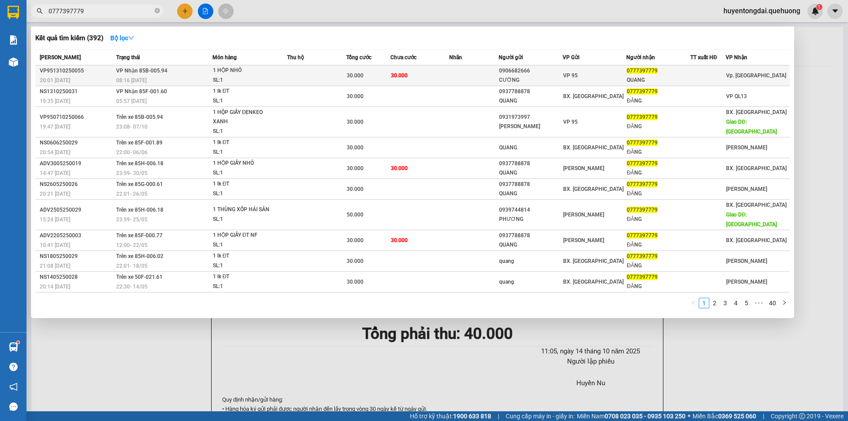
type input "0777397779"
click at [441, 66] on td "30.000" at bounding box center [420, 75] width 59 height 21
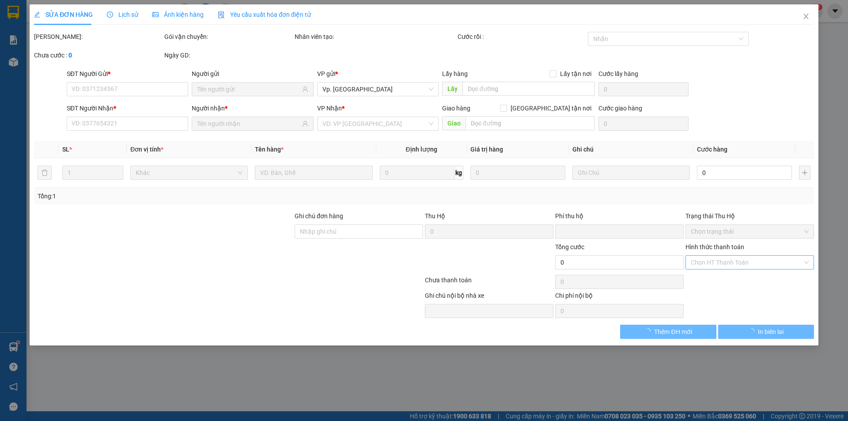
click at [720, 260] on input "Hình thức thanh toán" at bounding box center [747, 262] width 112 height 13
type input "0906682666"
type input "CƯỜNG"
type input "0777397779"
type input "QUANG"
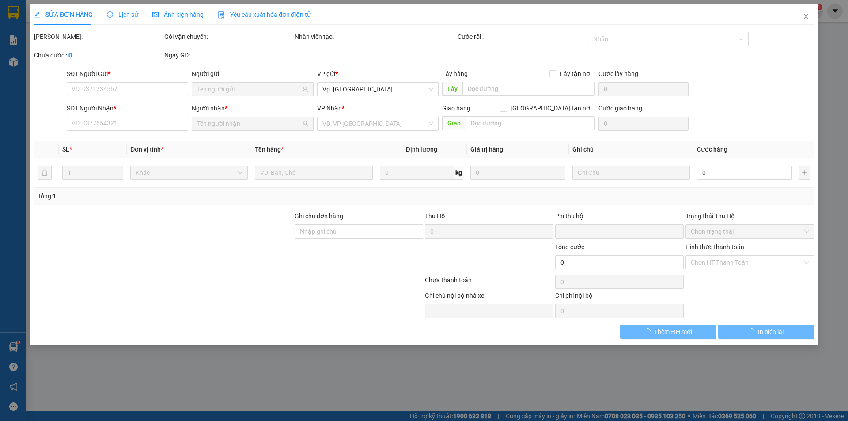
type input "0"
type input "30.000"
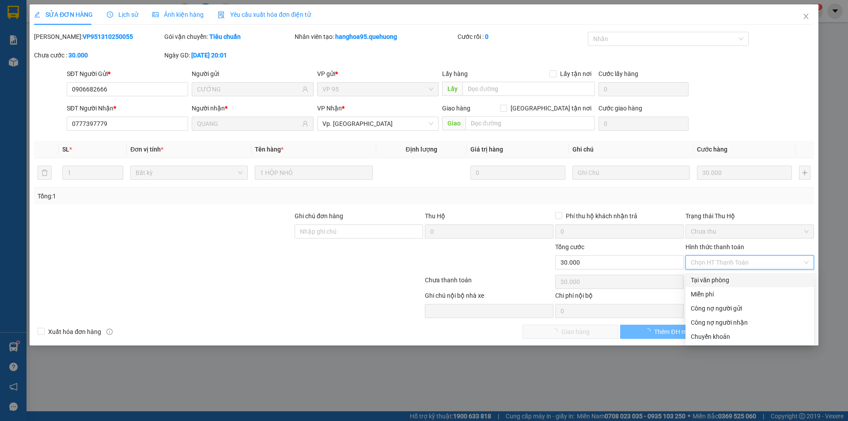
drag, startPoint x: 719, startPoint y: 282, endPoint x: 660, endPoint y: 308, distance: 63.5
click at [719, 283] on div "Tại văn phòng" at bounding box center [750, 280] width 118 height 10
type input "0"
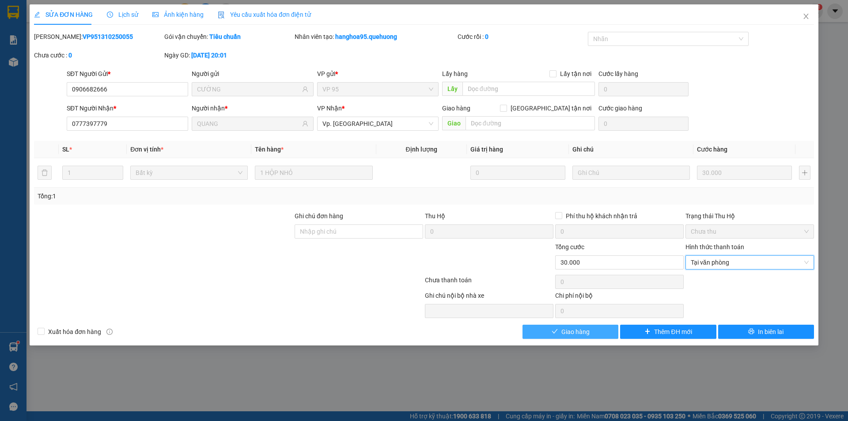
click at [602, 335] on button "Giao hàng" at bounding box center [571, 332] width 96 height 14
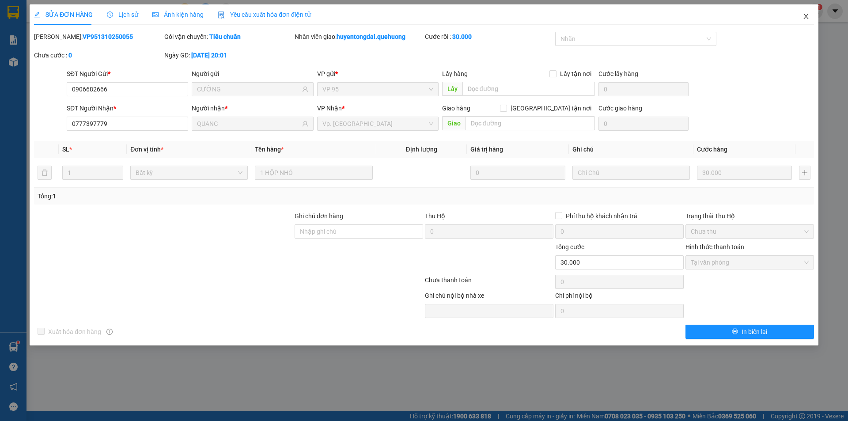
click at [807, 17] on icon "close" at bounding box center [806, 16] width 7 height 7
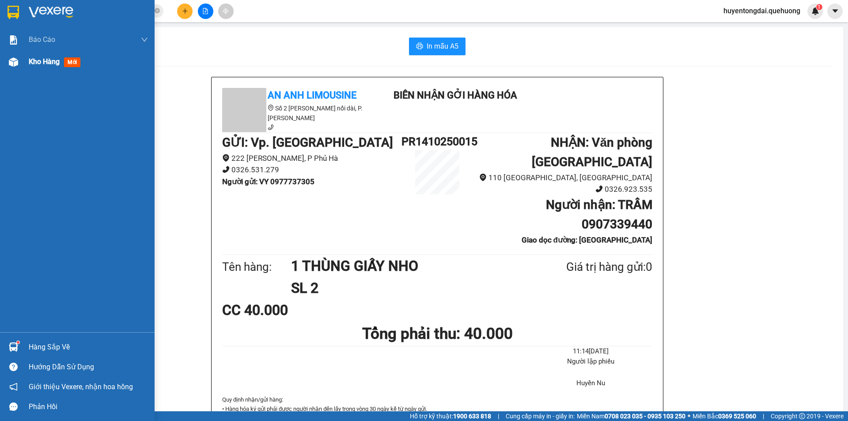
click at [37, 55] on div "Kho hàng mới" at bounding box center [88, 62] width 119 height 22
click at [39, 57] on span "Kho hàng" at bounding box center [44, 61] width 31 height 8
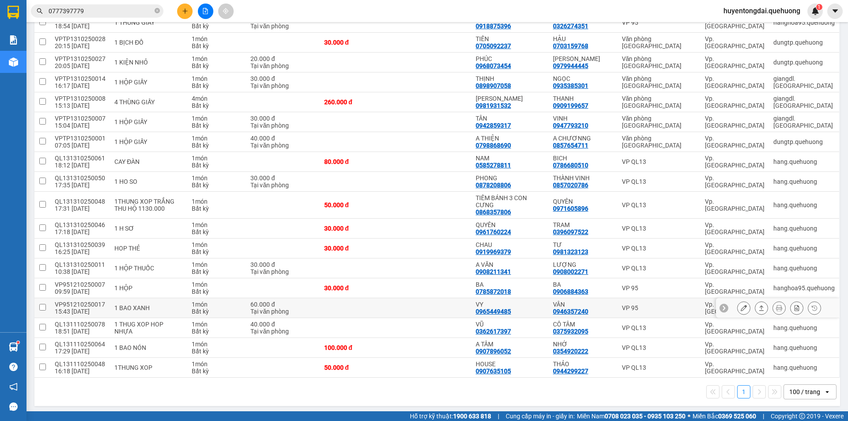
scroll to position [445, 0]
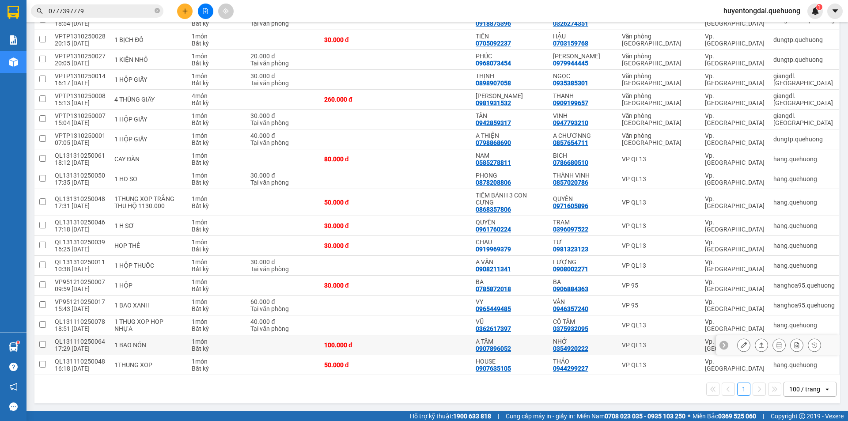
click at [741, 345] on icon at bounding box center [744, 345] width 6 height 6
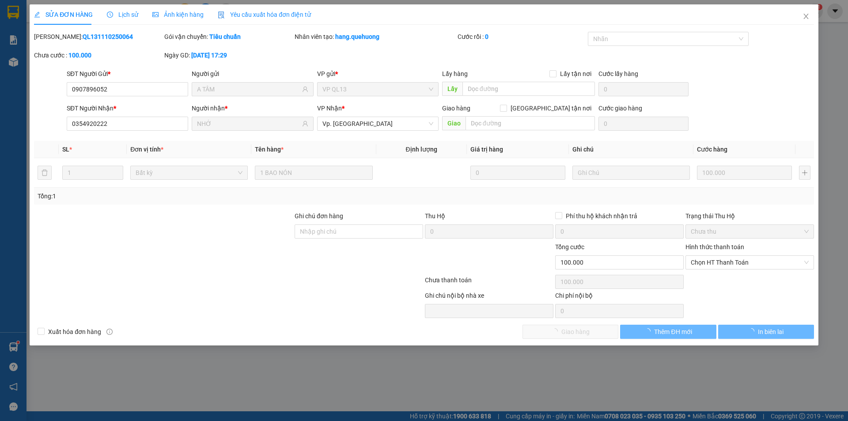
type input "0907896052"
type input "A TÂM"
type input "0354920222"
type input "NHỚ"
type input "0"
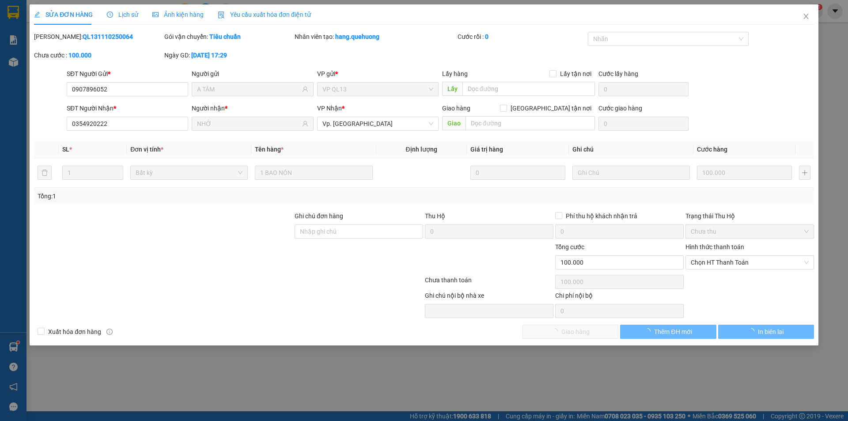
type input "100.000"
click at [746, 264] on span "Chọn HT Thanh Toán" at bounding box center [750, 262] width 118 height 13
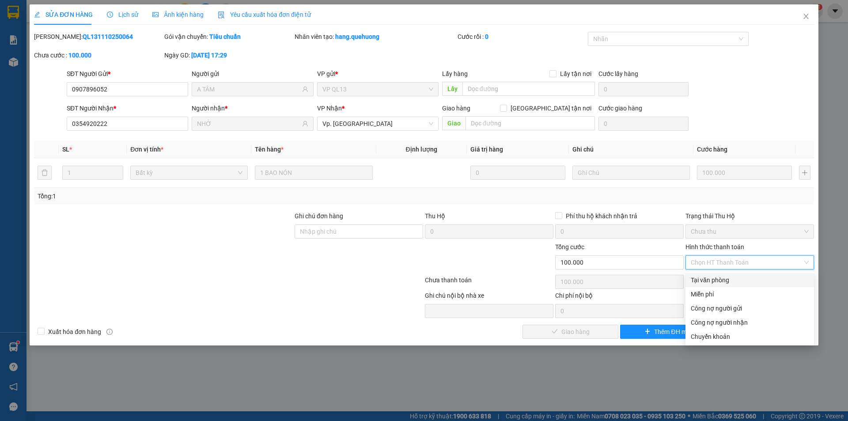
click at [730, 282] on div "Tại văn phòng" at bounding box center [750, 280] width 118 height 10
type input "0"
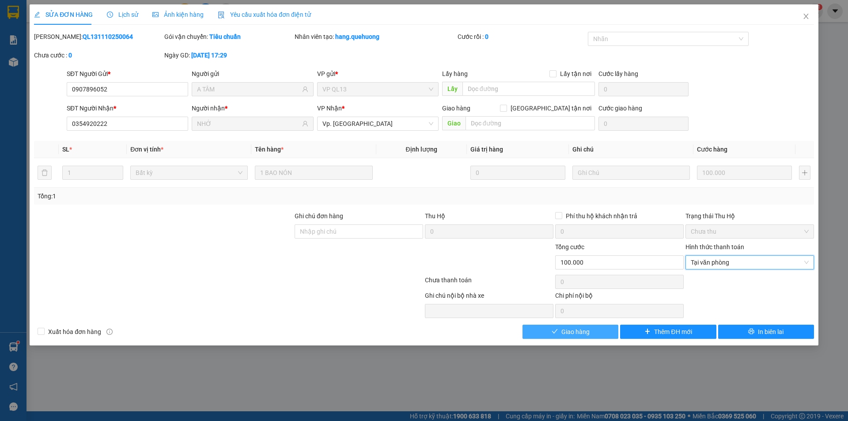
click at [609, 330] on button "Giao hàng" at bounding box center [571, 332] width 96 height 14
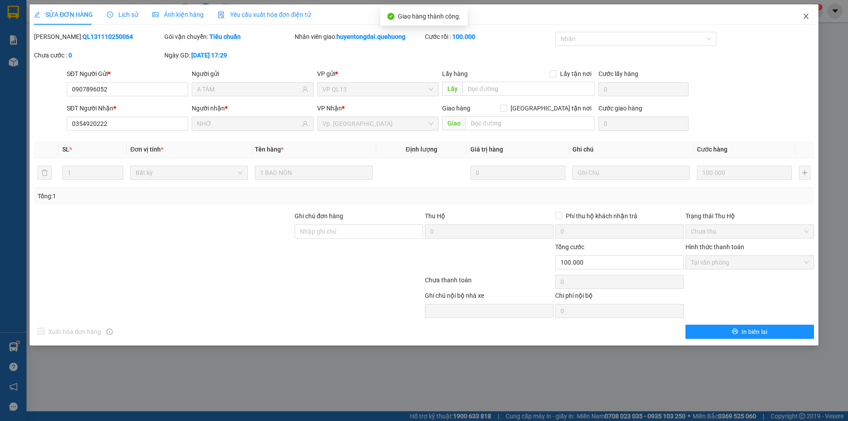
click at [809, 17] on icon "close" at bounding box center [806, 16] width 7 height 7
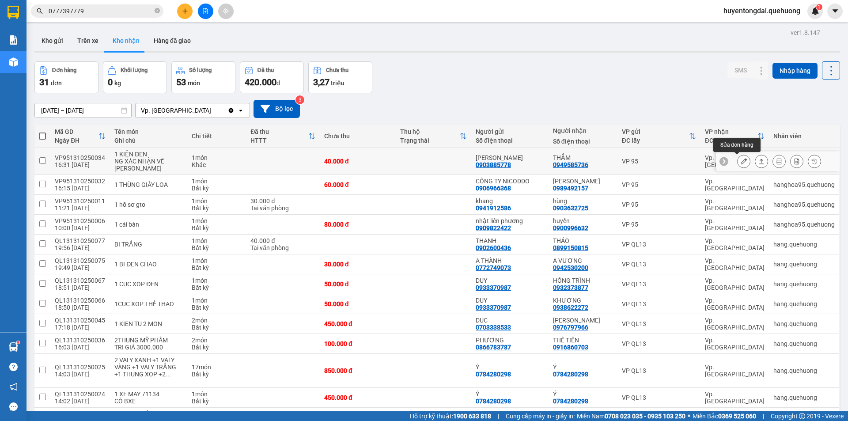
click at [742, 160] on button at bounding box center [744, 161] width 12 height 15
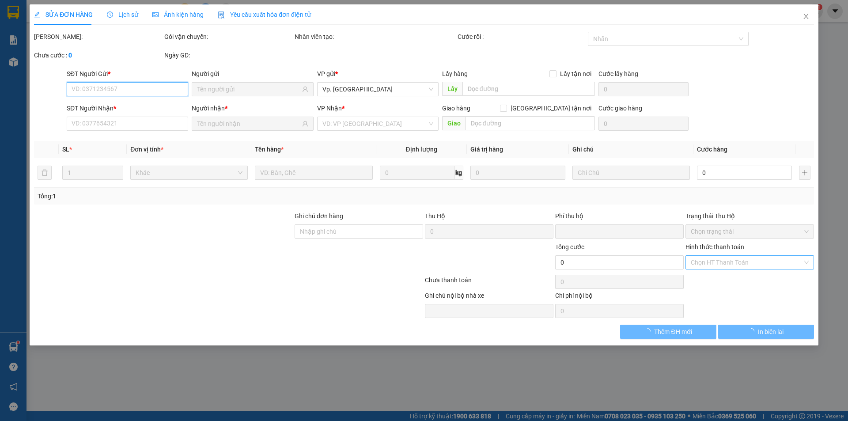
type input "0903885778"
type input "HUYỀN TRANG"
type input "0949585736"
type input "THẮM"
type input "0"
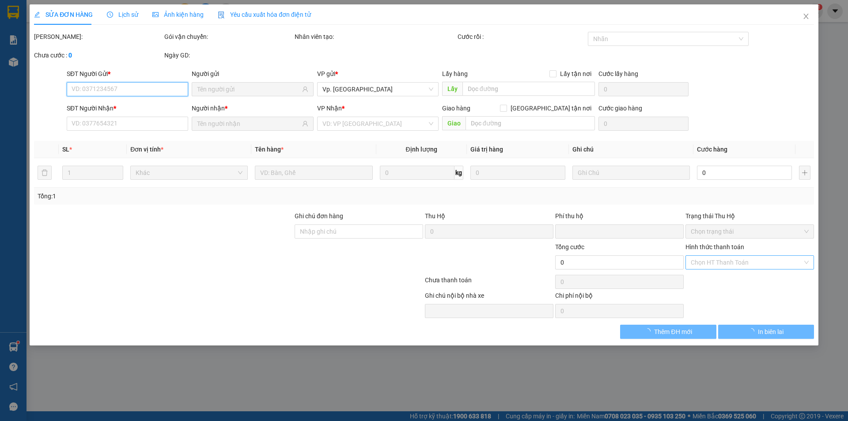
type input "40.000"
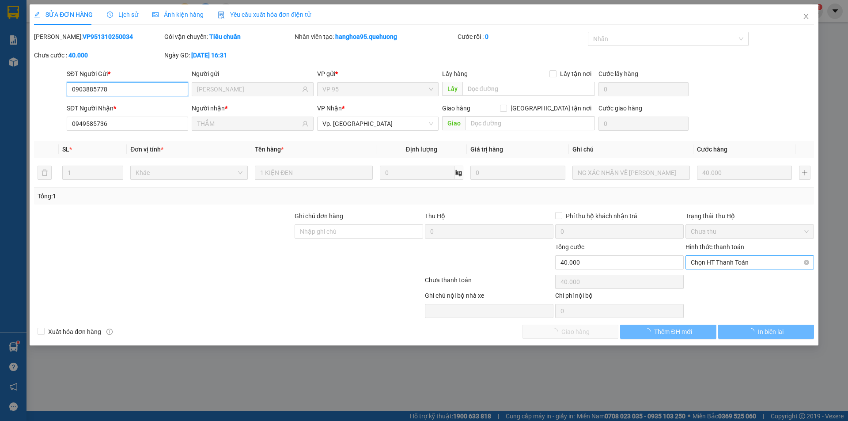
click at [734, 263] on span "Chọn HT Thanh Toán" at bounding box center [750, 262] width 118 height 13
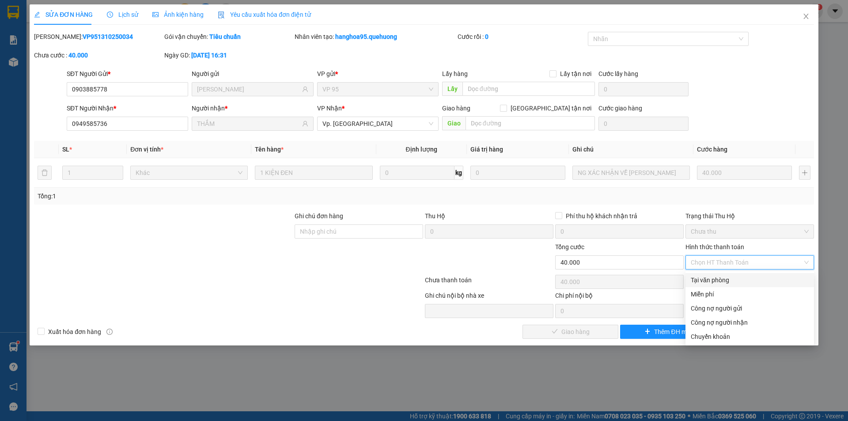
click at [718, 279] on div "Tại văn phòng" at bounding box center [750, 280] width 118 height 10
type input "0"
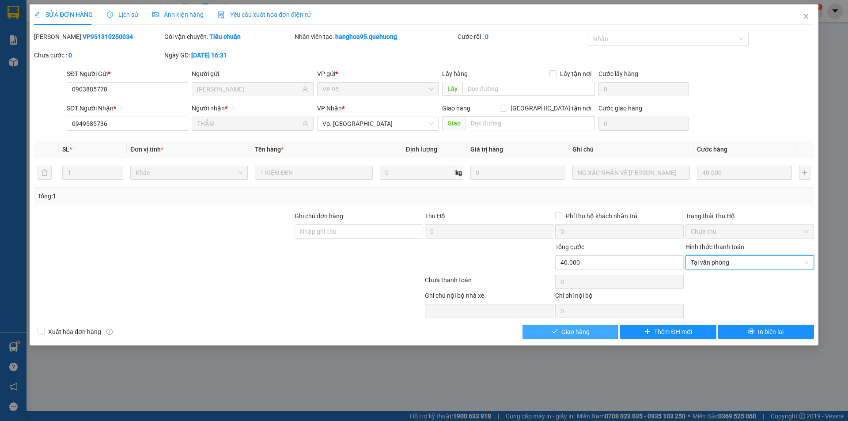
click at [580, 336] on span "Giao hàng" at bounding box center [576, 332] width 28 height 10
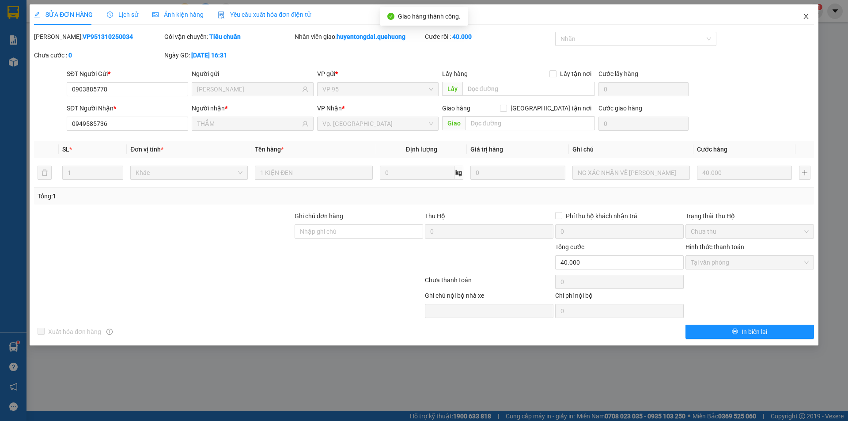
click at [807, 16] on icon "close" at bounding box center [806, 16] width 5 height 5
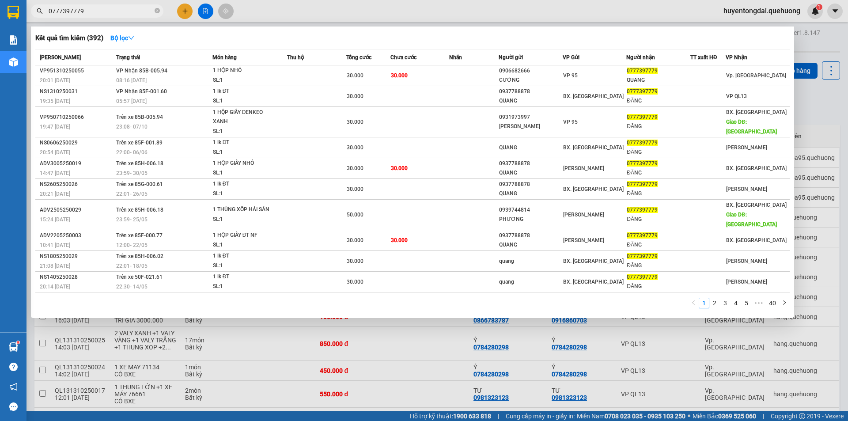
click at [146, 11] on input "0777397779" at bounding box center [101, 11] width 104 height 10
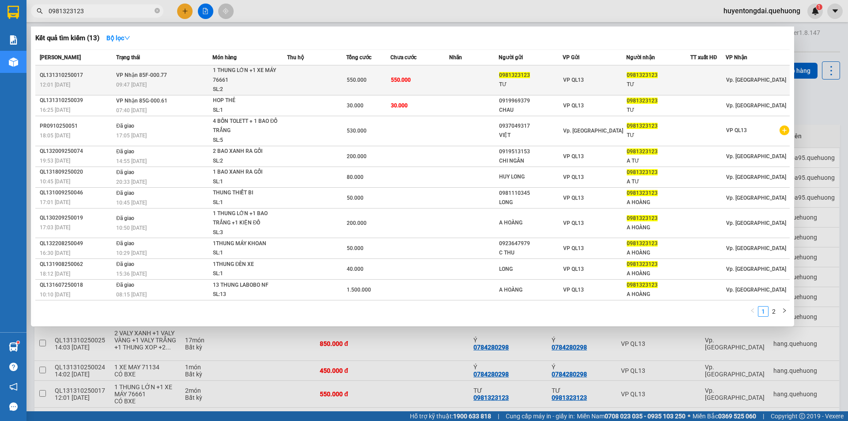
type input "0981323123"
click at [692, 78] on div at bounding box center [708, 80] width 34 height 9
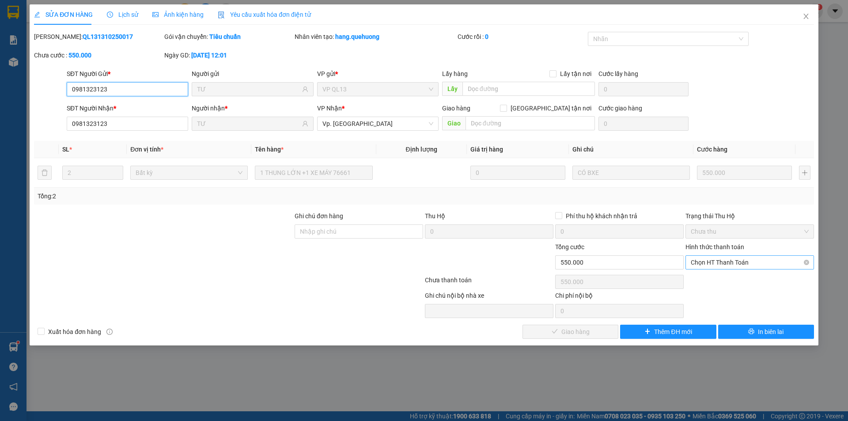
type input "0981323123"
type input "TƯ"
type input "0981323123"
type input "TƯ"
type input "0"
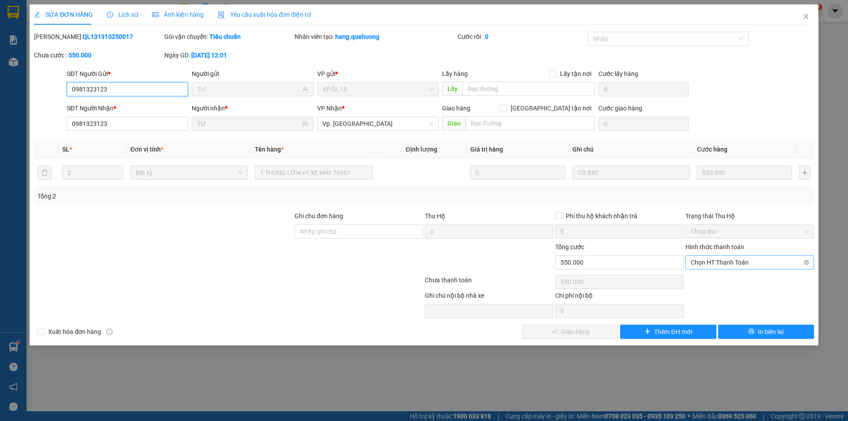
type input "550.000"
click at [738, 266] on span "Chọn HT Thanh Toán" at bounding box center [750, 262] width 118 height 13
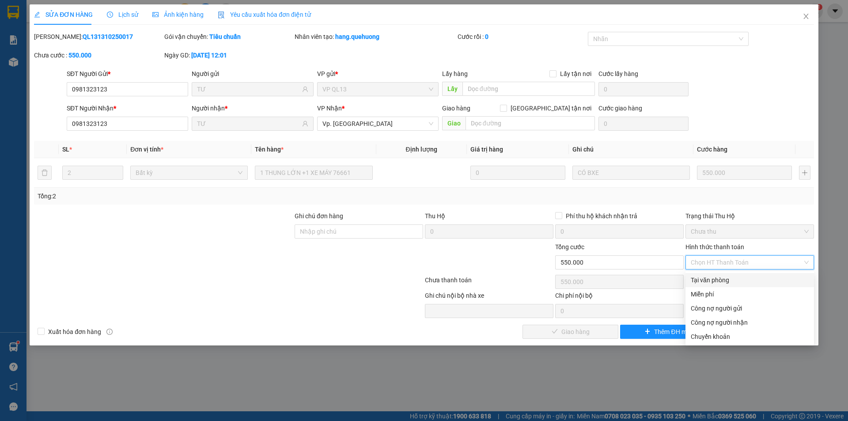
drag, startPoint x: 719, startPoint y: 286, endPoint x: 719, endPoint y: 281, distance: 4.9
click at [719, 284] on div "Tại văn phòng" at bounding box center [750, 280] width 129 height 14
type input "0"
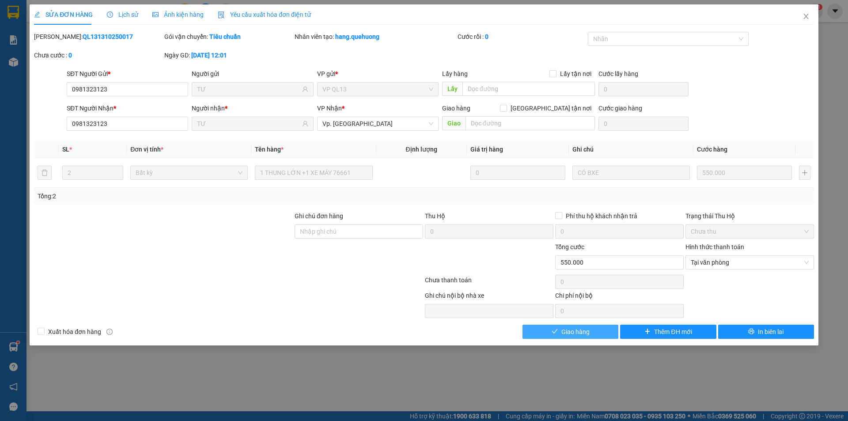
click at [572, 334] on span "Giao hàng" at bounding box center [576, 332] width 28 height 10
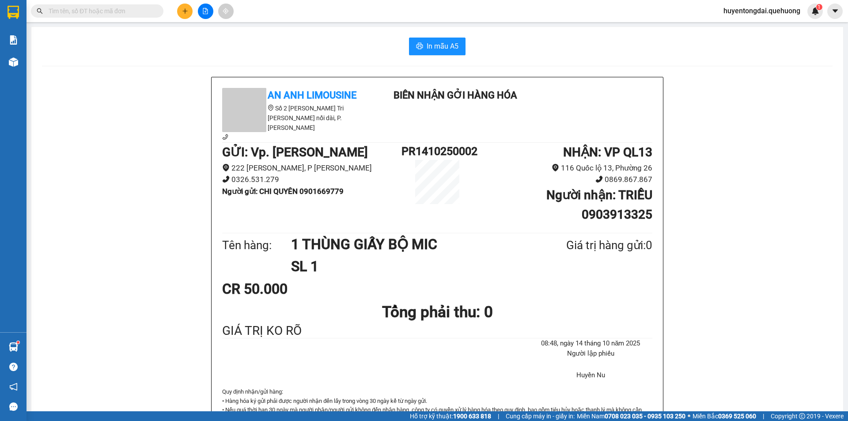
click at [128, 8] on input "text" at bounding box center [101, 11] width 104 height 10
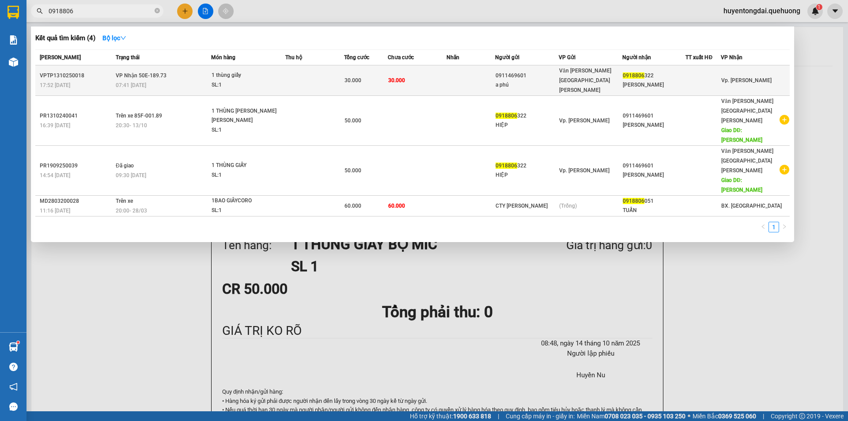
type input "0918806"
click at [472, 78] on td at bounding box center [471, 80] width 49 height 30
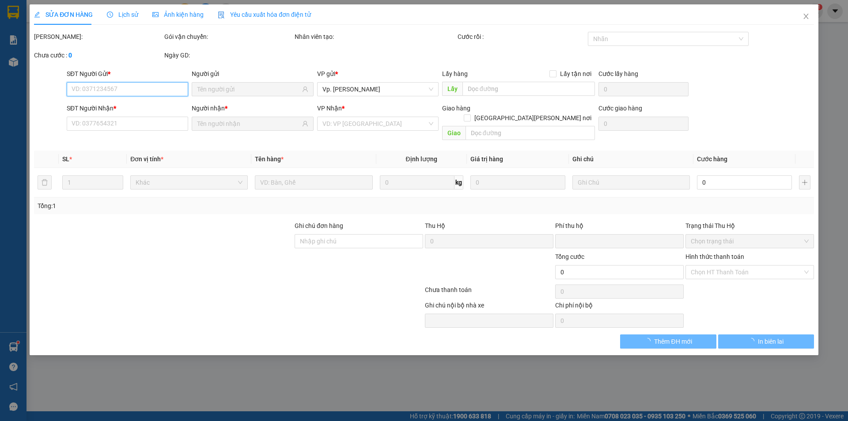
type input "0911469601"
type input "a phú"
type input "0918806322"
type input "[PERSON_NAME]"
type input "0"
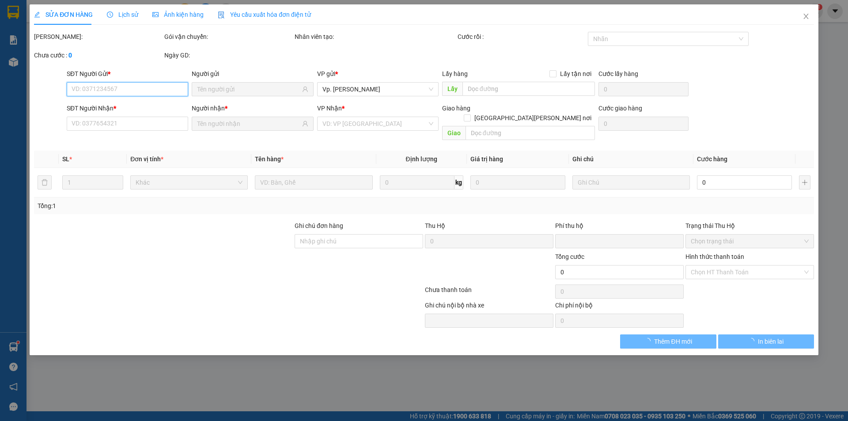
type input "30.000"
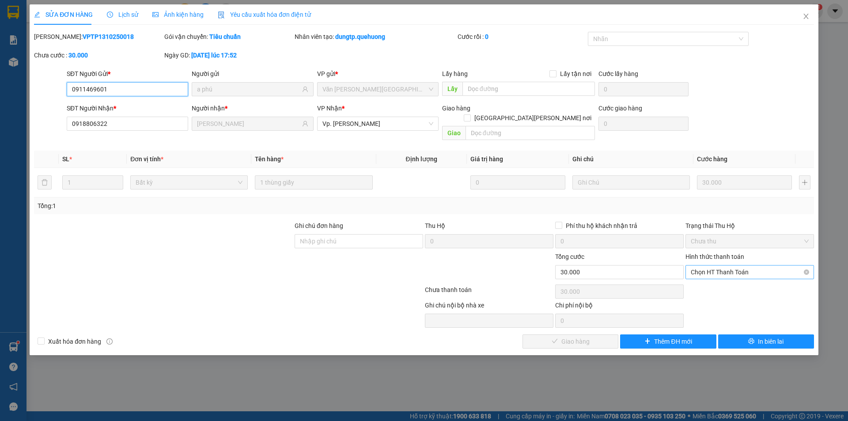
click at [733, 266] on span "Chọn HT Thanh Toán" at bounding box center [750, 272] width 118 height 13
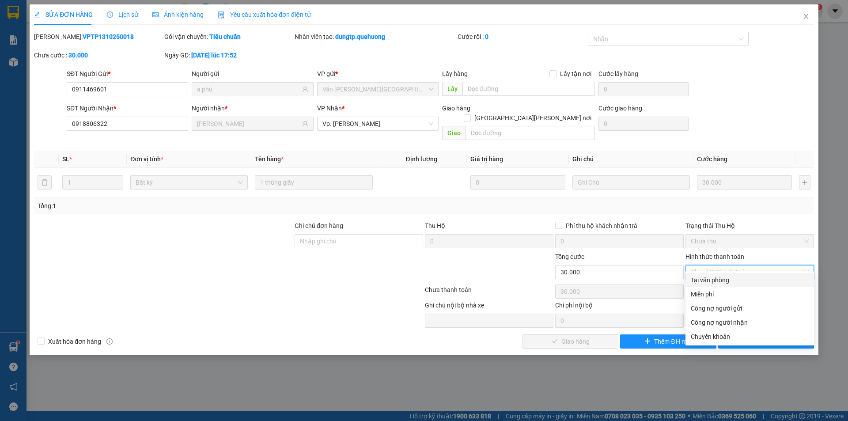
click at [708, 280] on div "Tại văn phòng" at bounding box center [750, 280] width 118 height 10
type input "0"
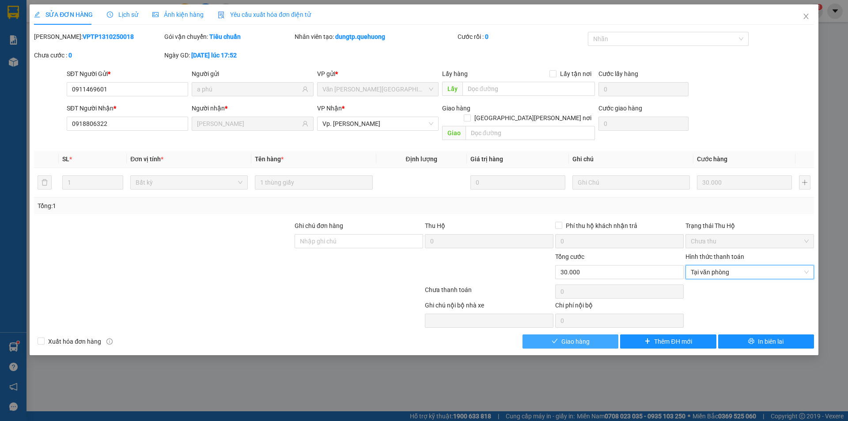
click at [576, 337] on span "Giao hàng" at bounding box center [576, 342] width 28 height 10
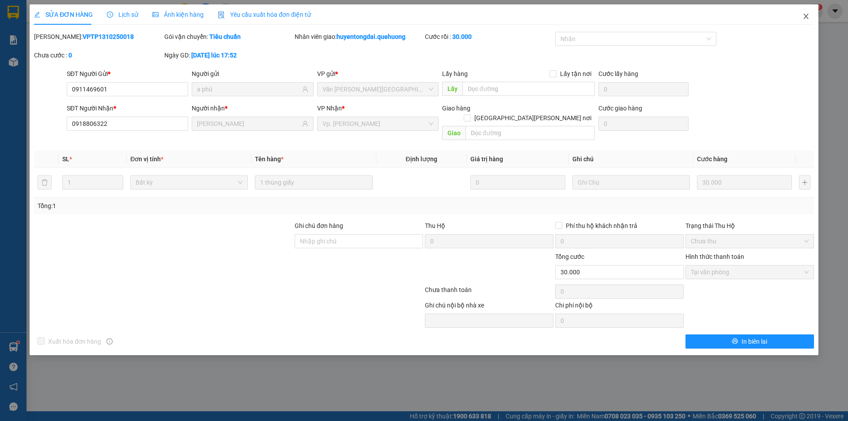
click at [804, 15] on icon "close" at bounding box center [806, 16] width 7 height 7
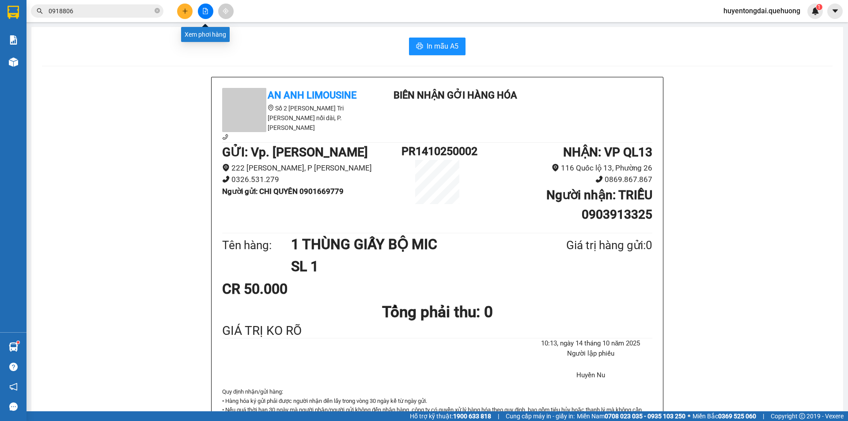
click at [207, 14] on button at bounding box center [205, 11] width 15 height 15
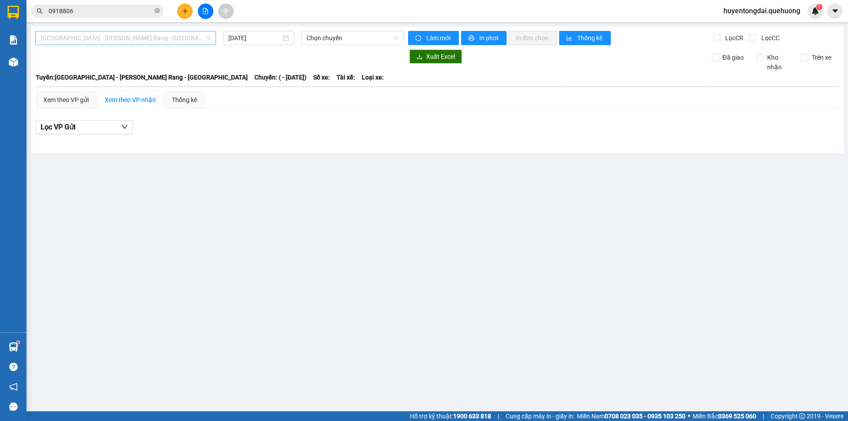
click at [189, 37] on span "Sài Gòn - Phan Rang - Ninh Sơn" at bounding box center [126, 37] width 170 height 13
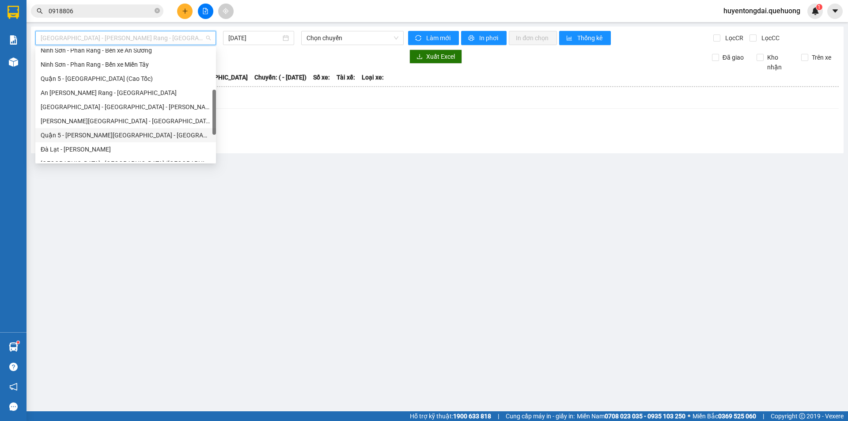
scroll to position [240, 0]
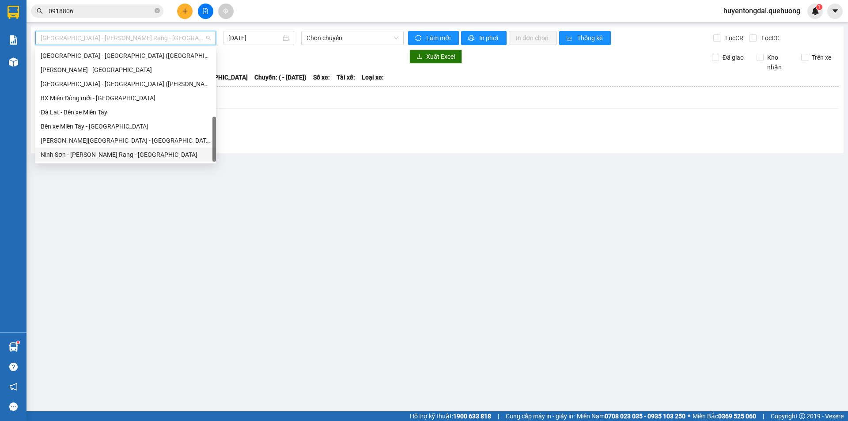
click at [105, 154] on div "Ninh Sơn - Phan Rang - [GEOGRAPHIC_DATA]" at bounding box center [126, 155] width 170 height 10
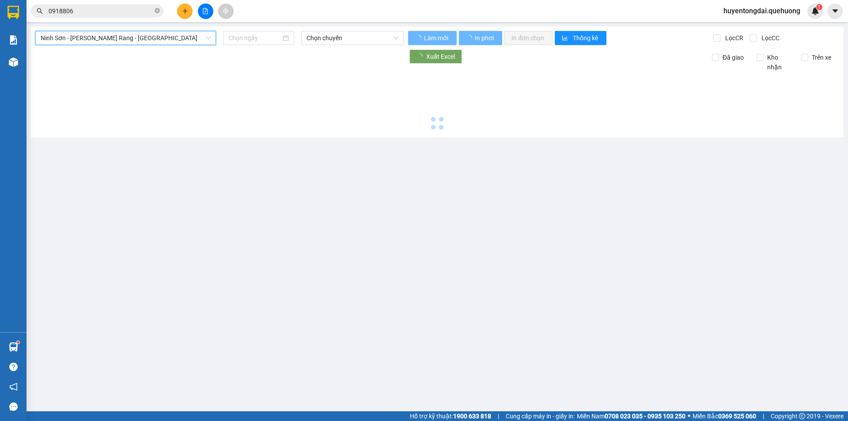
type input "[DATE]"
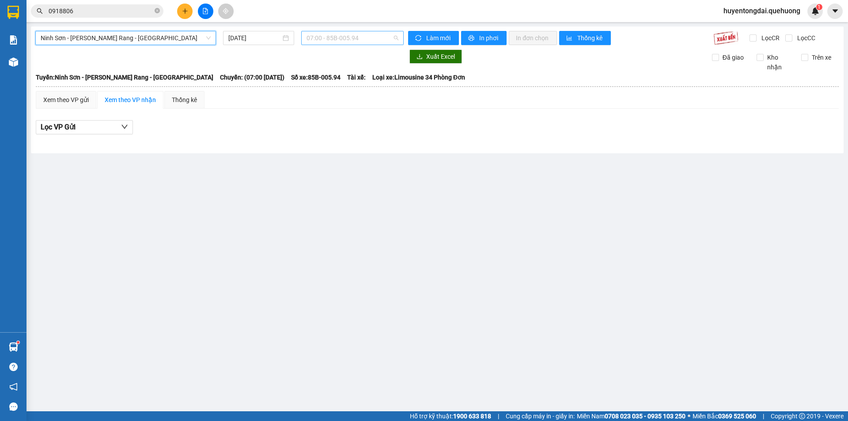
click at [348, 39] on span "07:00 - 85B-005.94" at bounding box center [353, 37] width 92 height 13
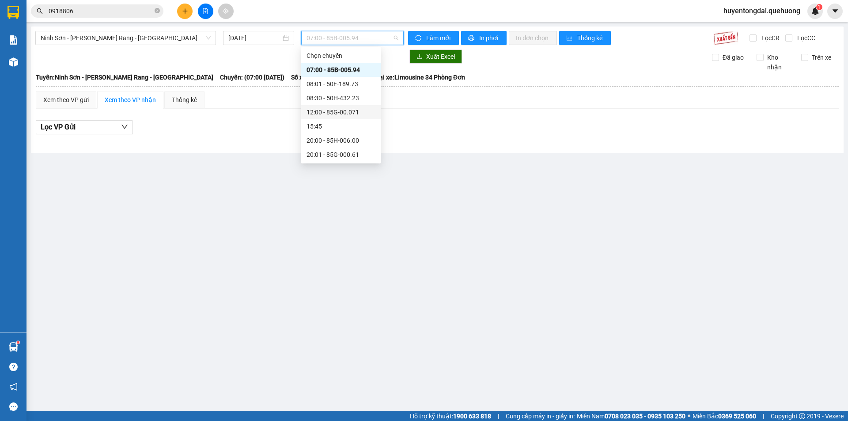
click at [339, 110] on div "12:00 - 85G-00.071" at bounding box center [341, 112] width 69 height 10
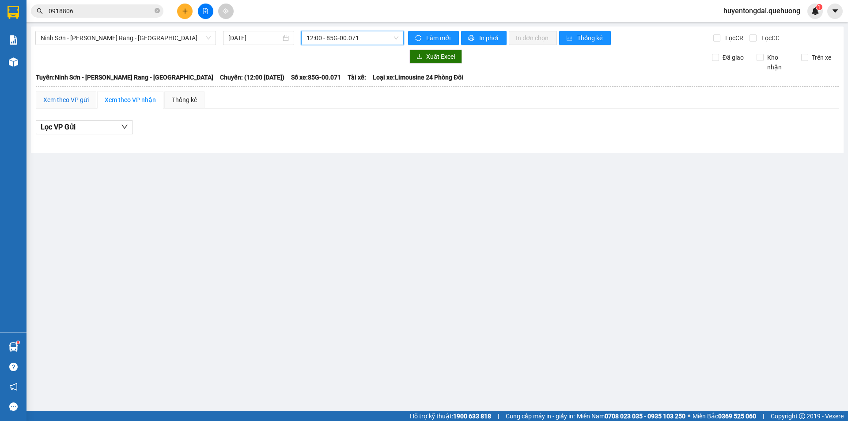
click at [71, 103] on div "Xem theo VP gửi" at bounding box center [66, 100] width 46 height 10
click at [65, 42] on span "Ninh Sơn - Phan Rang - Miền Tây" at bounding box center [126, 37] width 170 height 13
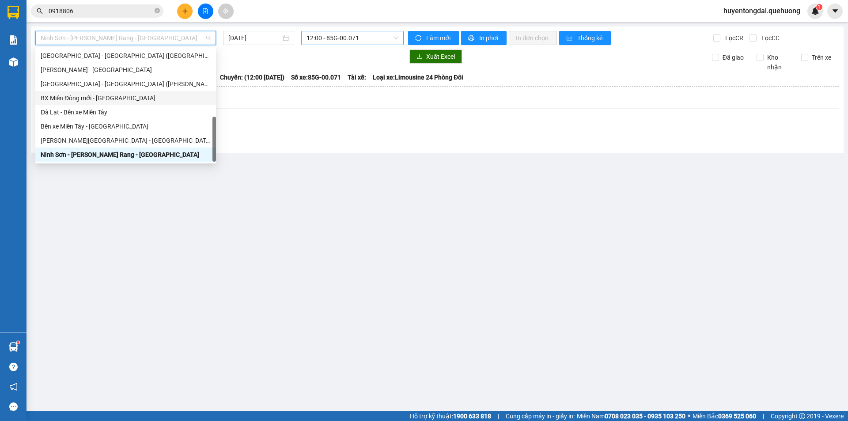
click at [346, 38] on span "12:00 - 85G-00.071" at bounding box center [353, 37] width 92 height 13
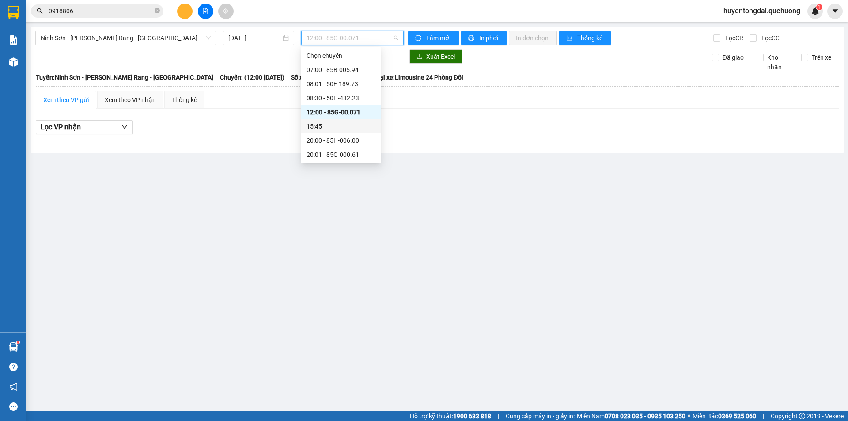
click at [328, 126] on div "15:45" at bounding box center [341, 127] width 69 height 10
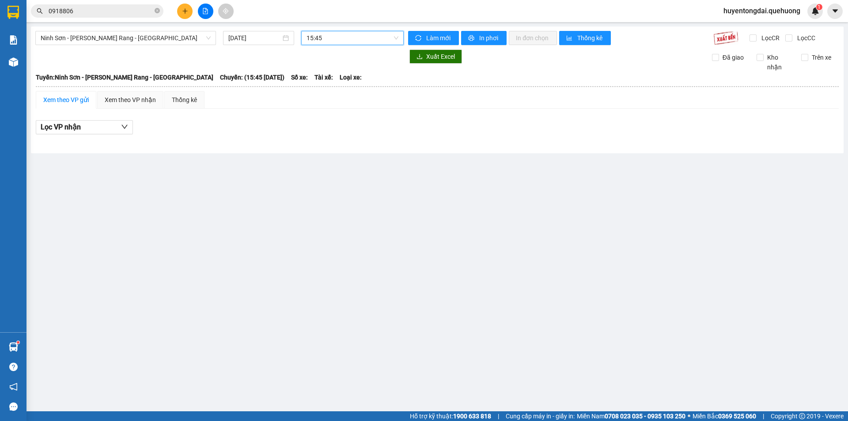
click at [107, 8] on input "0918806" at bounding box center [101, 11] width 104 height 10
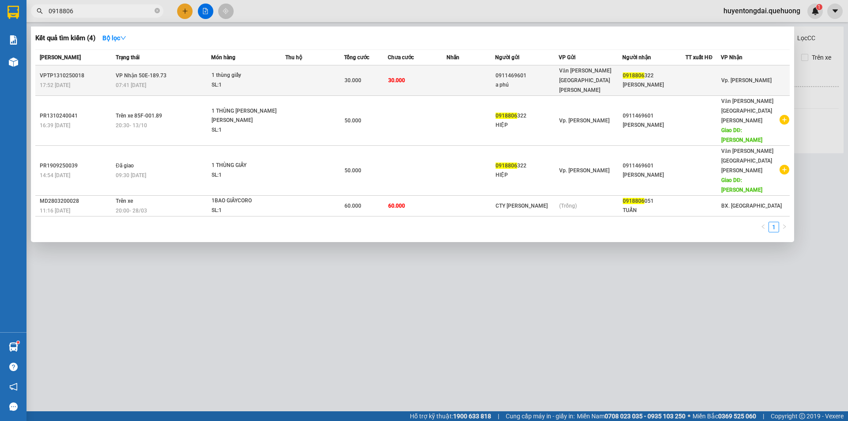
click at [462, 72] on td at bounding box center [471, 80] width 49 height 30
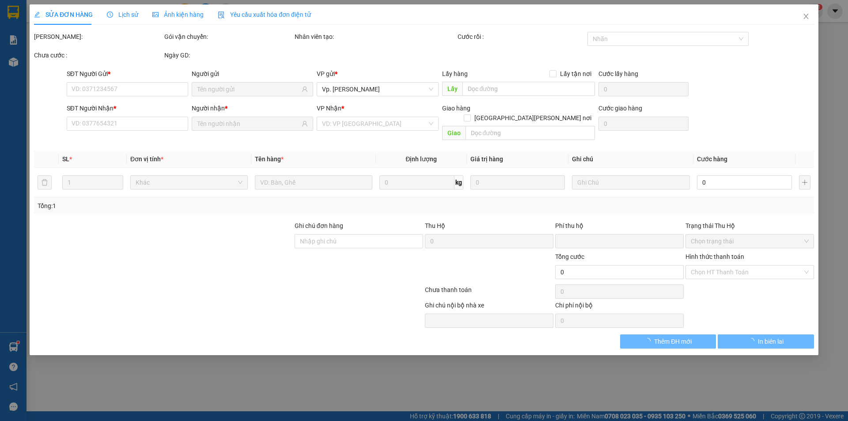
type input "0911469601"
type input "a phú"
type input "0918806322"
type input "trần hiệp"
type input "0"
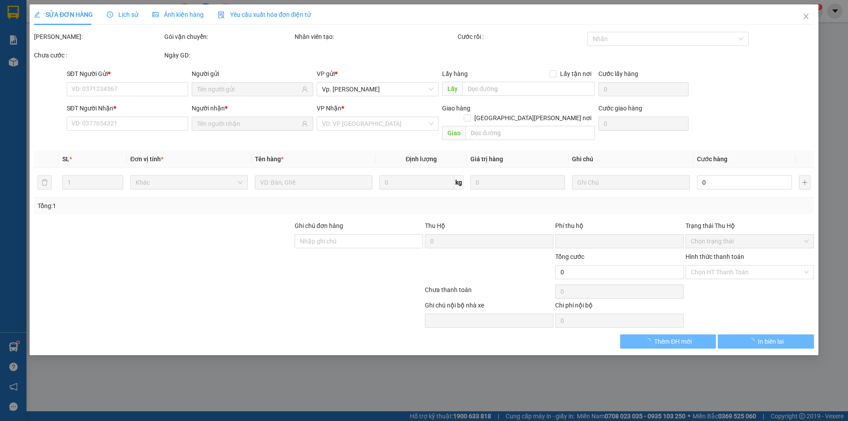
type input "30.000"
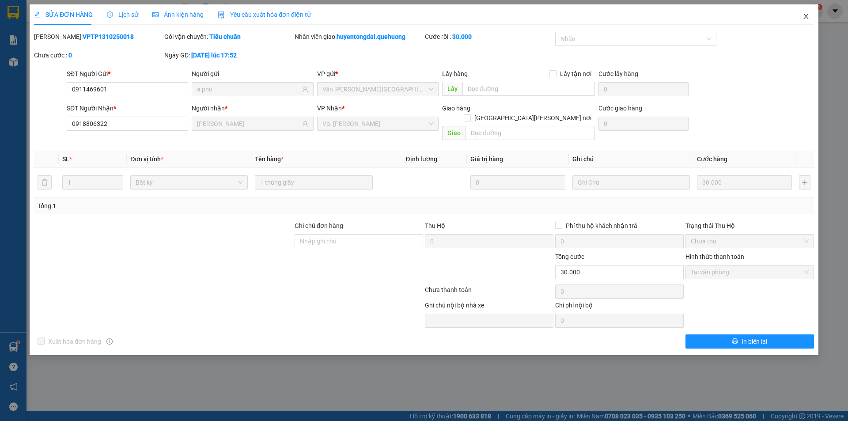
click at [805, 17] on icon "close" at bounding box center [806, 16] width 7 height 7
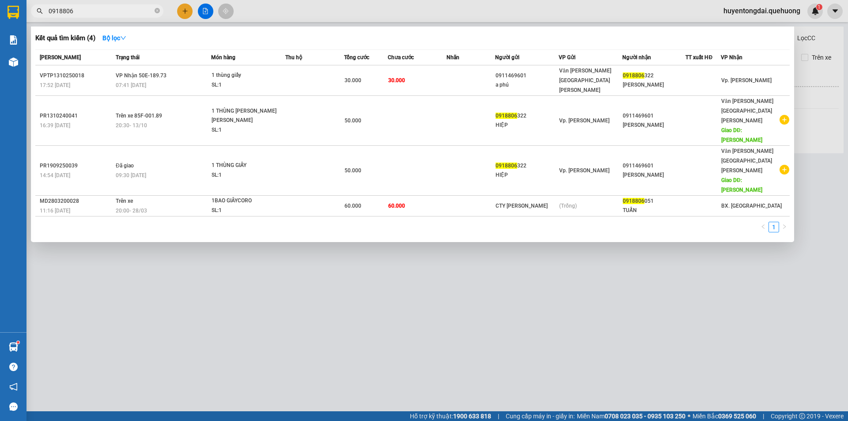
click at [74, 10] on input "0918806" at bounding box center [101, 11] width 104 height 10
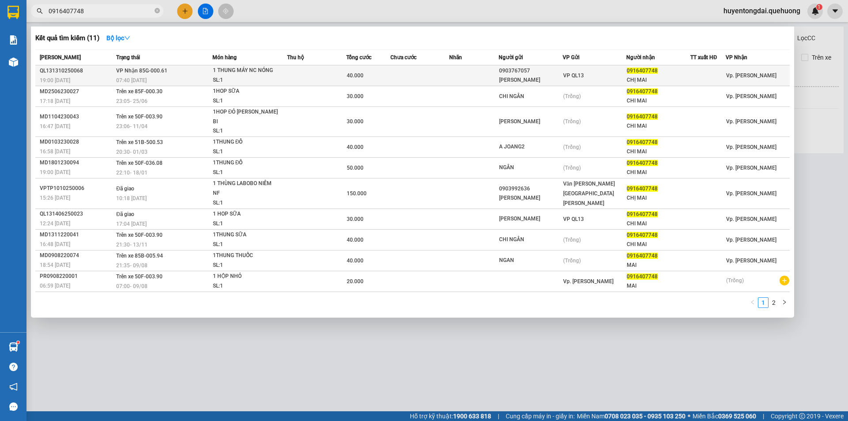
type input "0916407748"
click at [423, 73] on td at bounding box center [420, 75] width 59 height 21
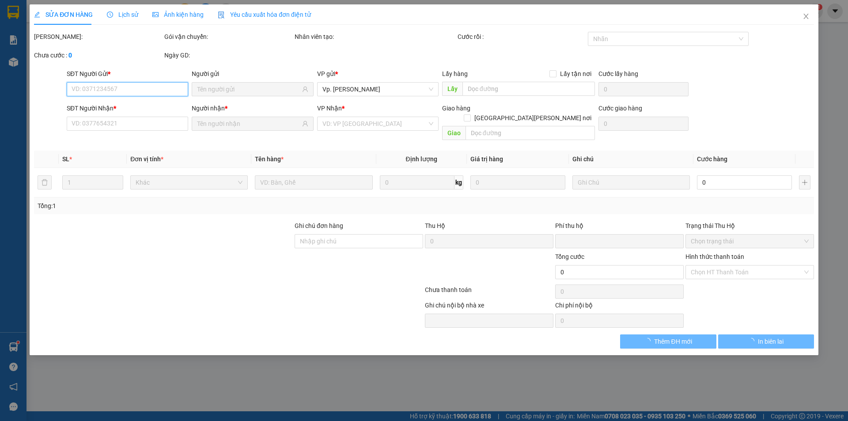
type input "0903767057"
type input "HOÀNG ANH"
type input "0916407748"
type input "CHỊ MAI"
type input "0"
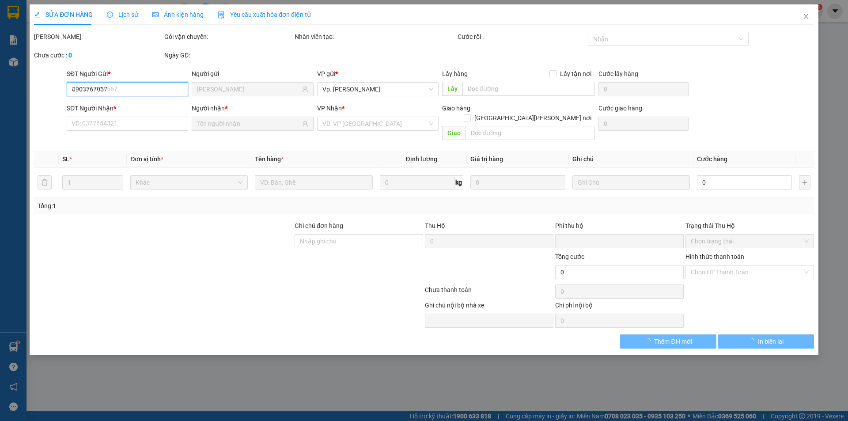
type input "40.000"
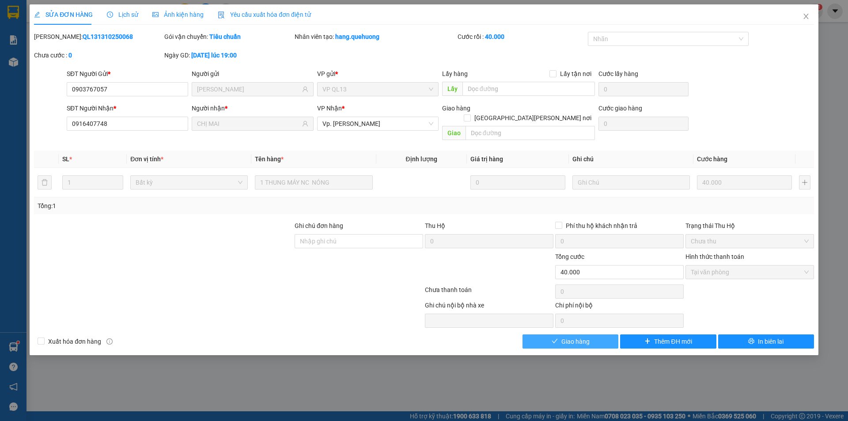
click at [593, 335] on button "Giao hàng" at bounding box center [571, 342] width 96 height 14
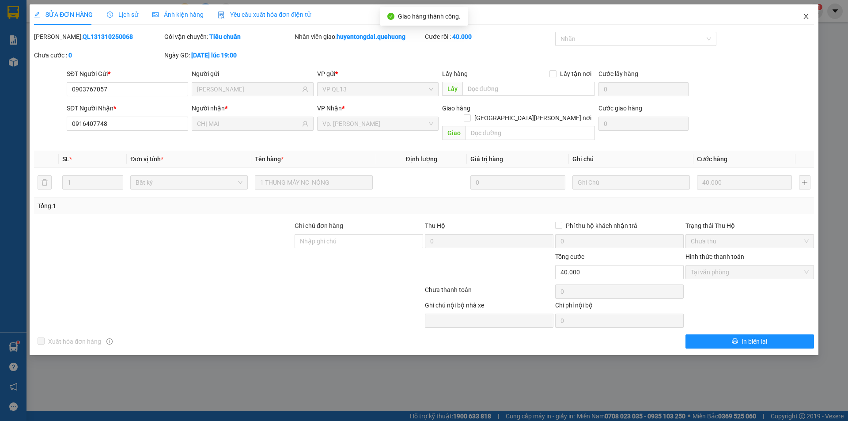
click at [806, 17] on icon "close" at bounding box center [806, 16] width 7 height 7
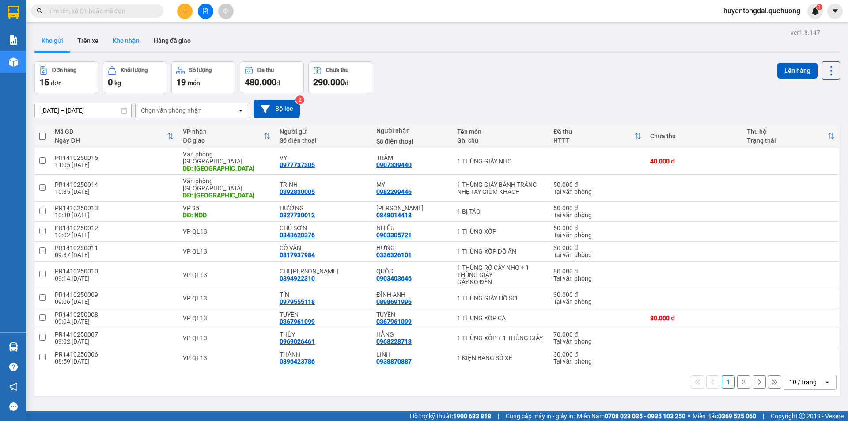
click at [124, 42] on button "Kho nhận" at bounding box center [126, 40] width 41 height 21
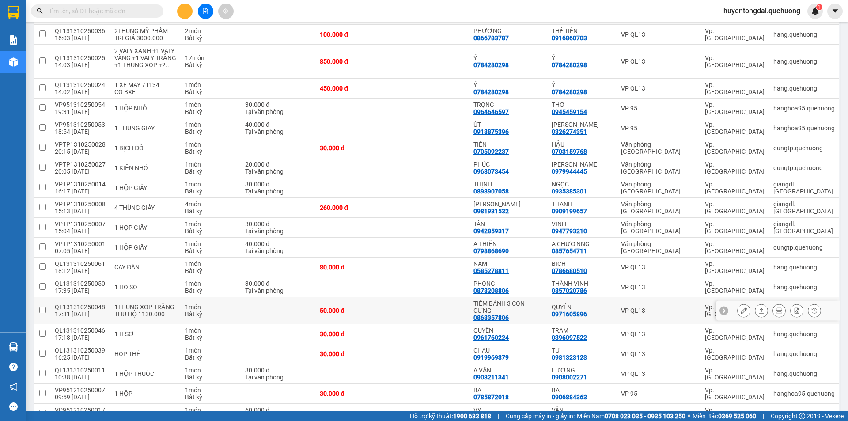
scroll to position [150, 0]
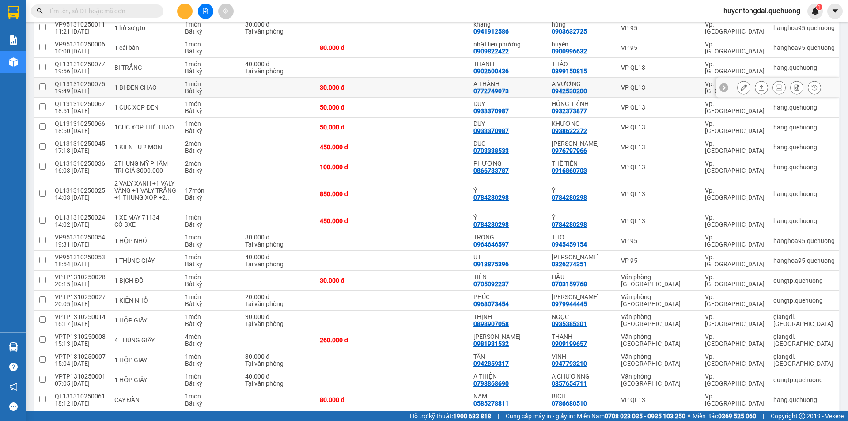
click at [730, 88] on div at bounding box center [778, 88] width 124 height 20
click at [738, 89] on button at bounding box center [744, 87] width 12 height 15
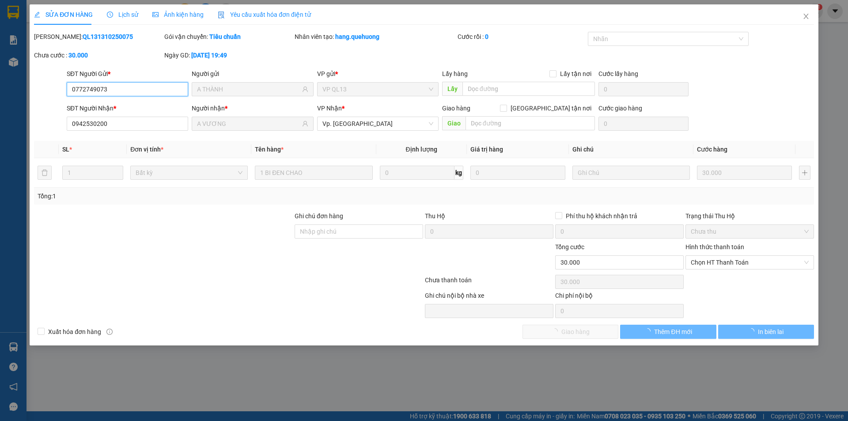
type input "0772749073"
type input "A THÀNH"
type input "0942530200"
type input "A VƯƠNG"
type input "0"
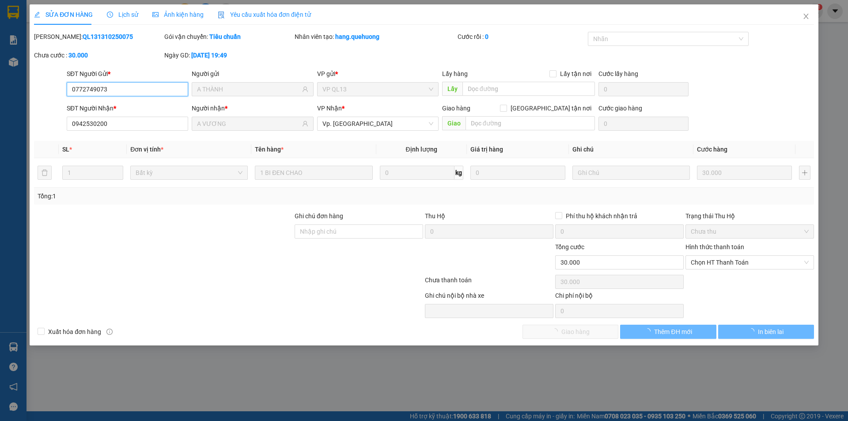
type input "30.000"
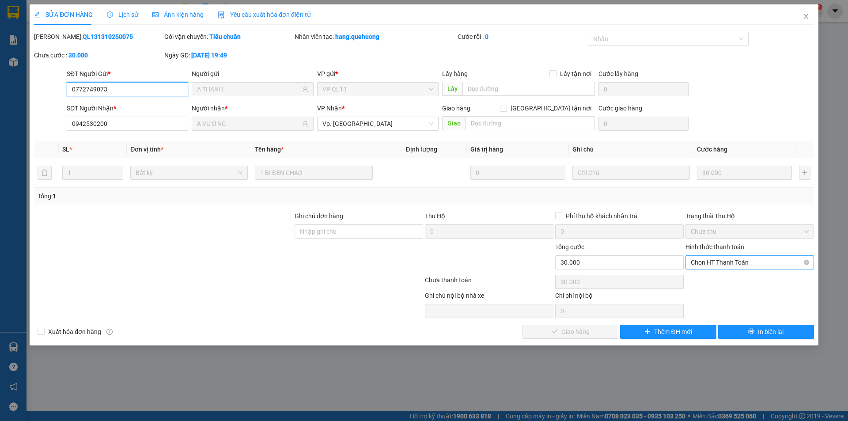
click at [734, 263] on span "Chọn HT Thanh Toán" at bounding box center [750, 262] width 118 height 13
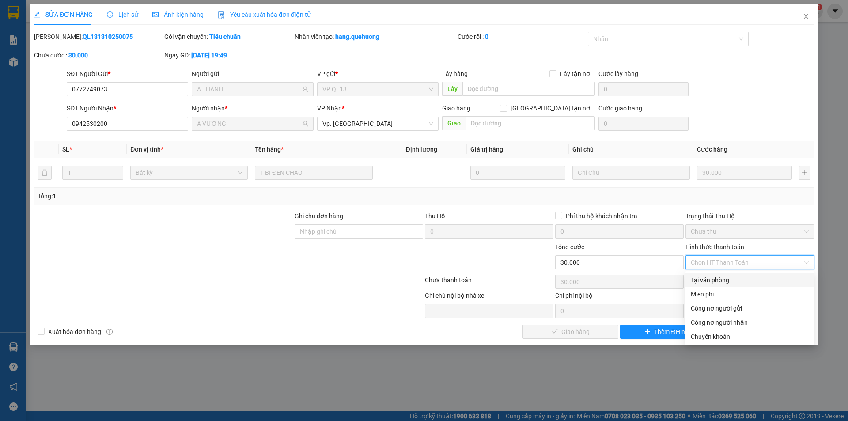
click at [726, 279] on div "Tại văn phòng" at bounding box center [750, 280] width 118 height 10
type input "0"
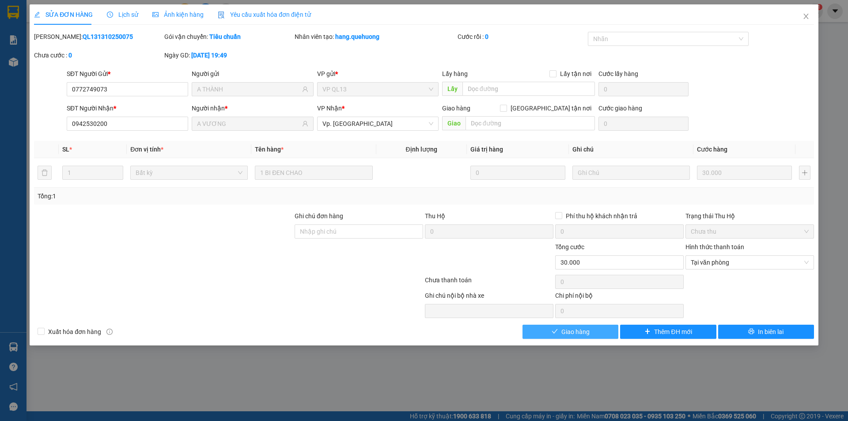
click at [593, 325] on button "Giao hàng" at bounding box center [571, 332] width 96 height 14
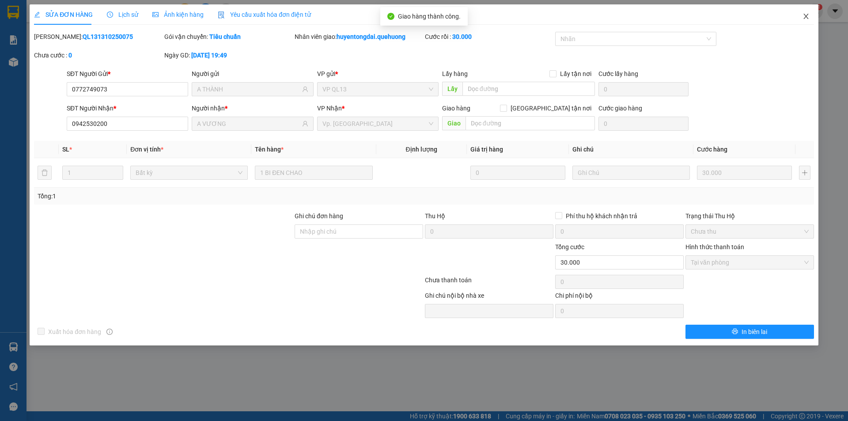
drag, startPoint x: 806, startPoint y: 16, endPoint x: 190, endPoint y: 3, distance: 615.7
click at [810, 19] on span "Close" at bounding box center [806, 16] width 25 height 25
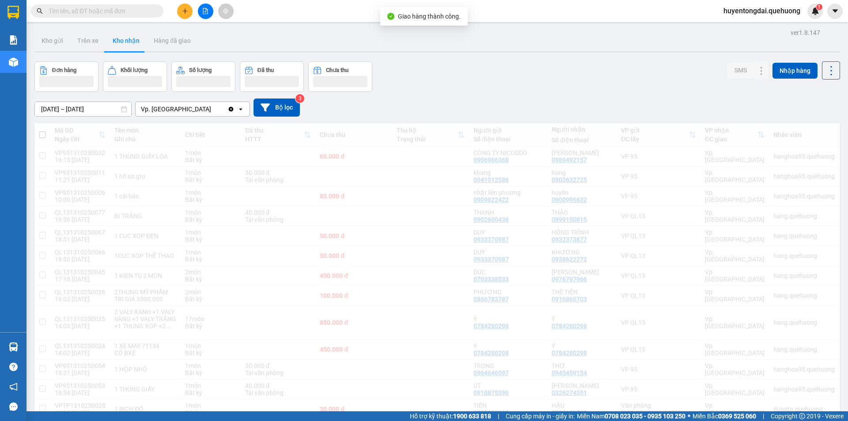
click at [132, 15] on input "text" at bounding box center [101, 11] width 104 height 10
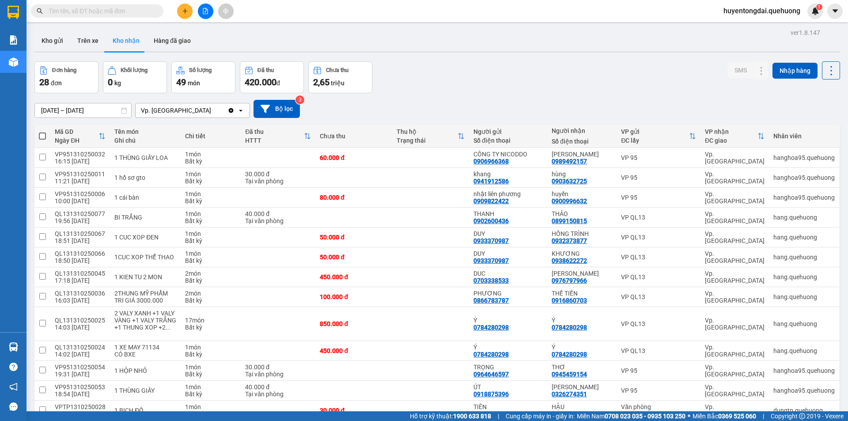
type input "0"
